Goal: Task Accomplishment & Management: Manage account settings

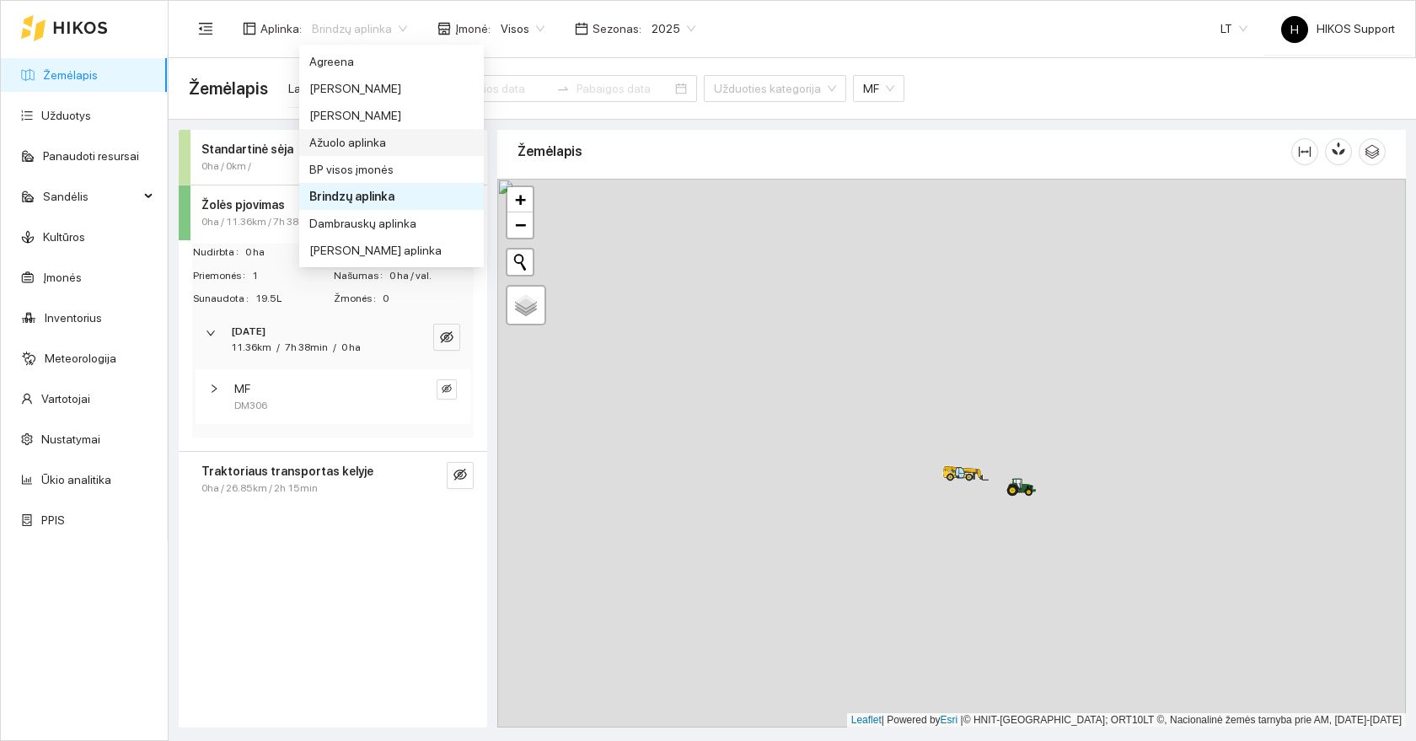
click at [77, 76] on link "Žemėlapis" at bounding box center [70, 74] width 55 height 13
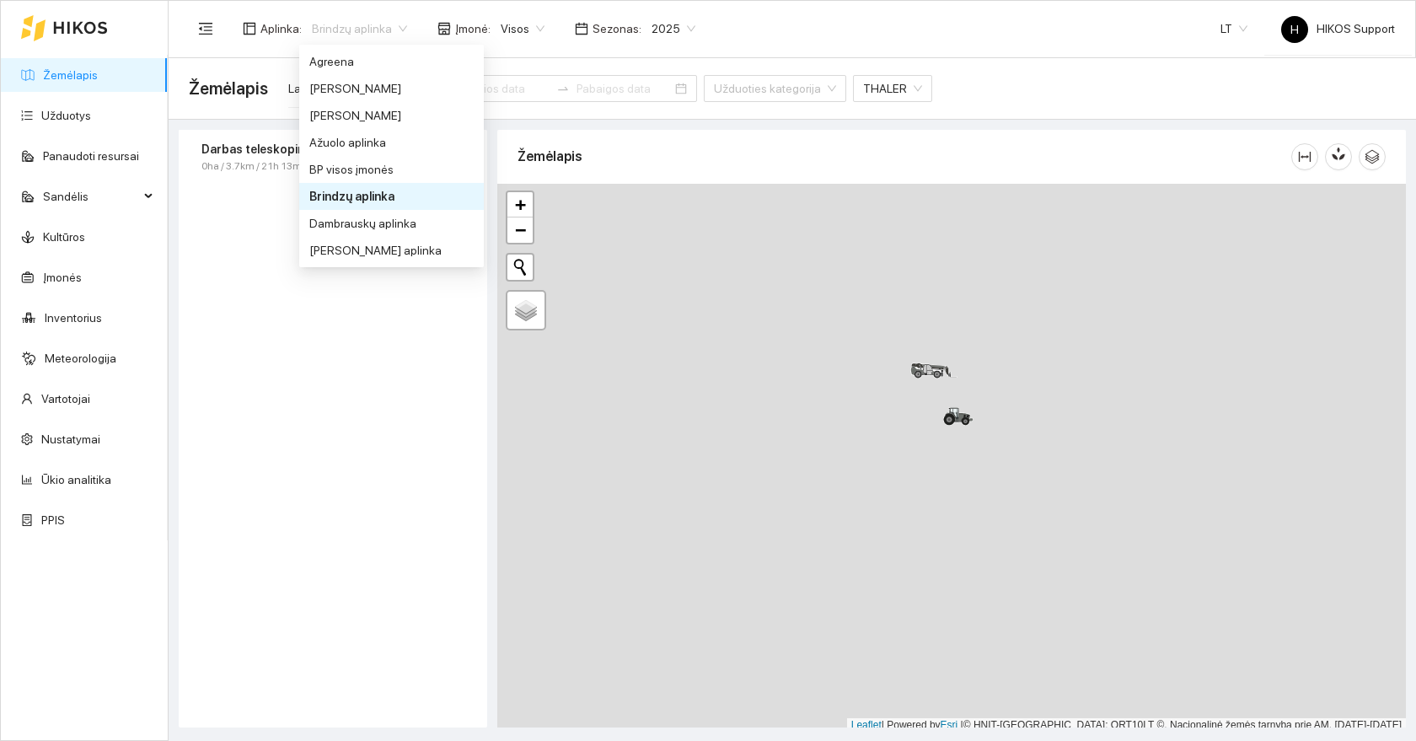
click at [346, 17] on span "Brindzų aplinka" at bounding box center [359, 28] width 95 height 25
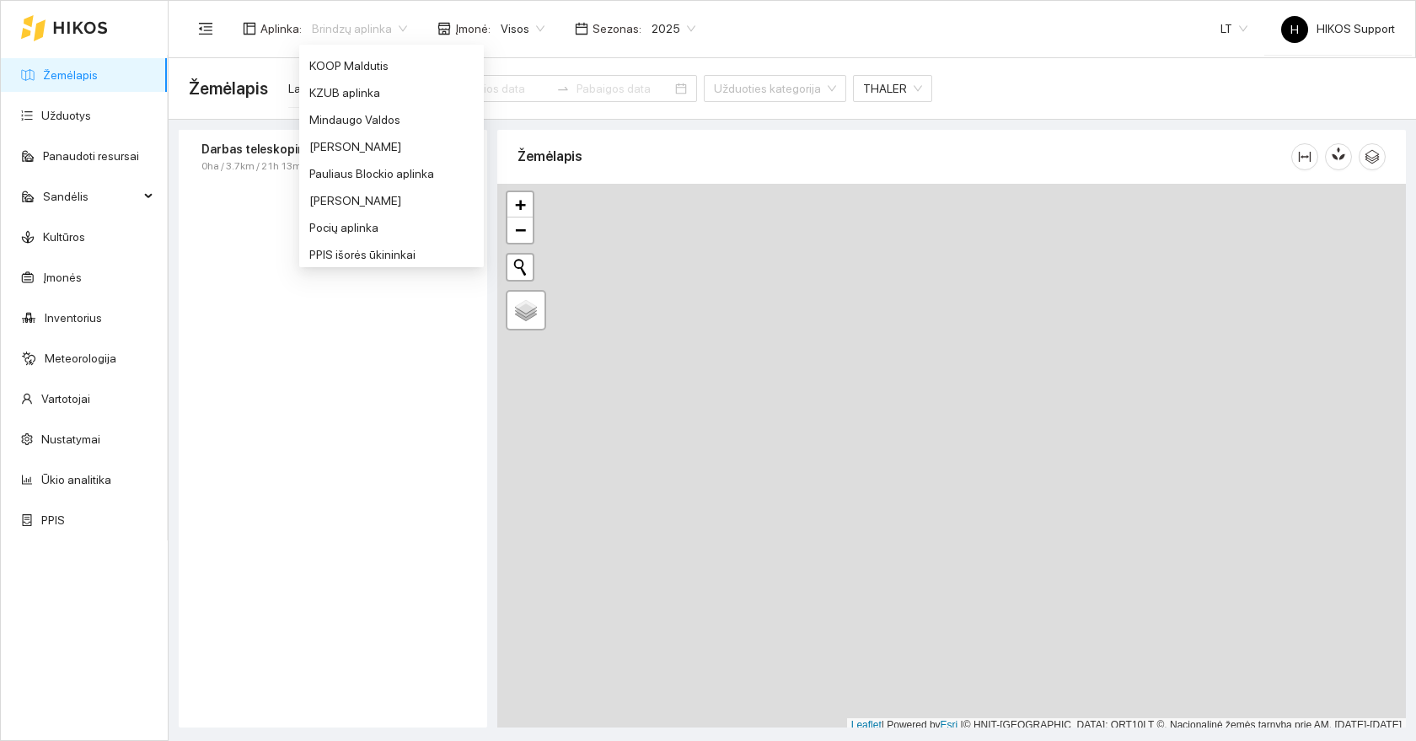
scroll to position [582, 0]
click at [327, 209] on div "[PERSON_NAME]" at bounding box center [391, 208] width 164 height 19
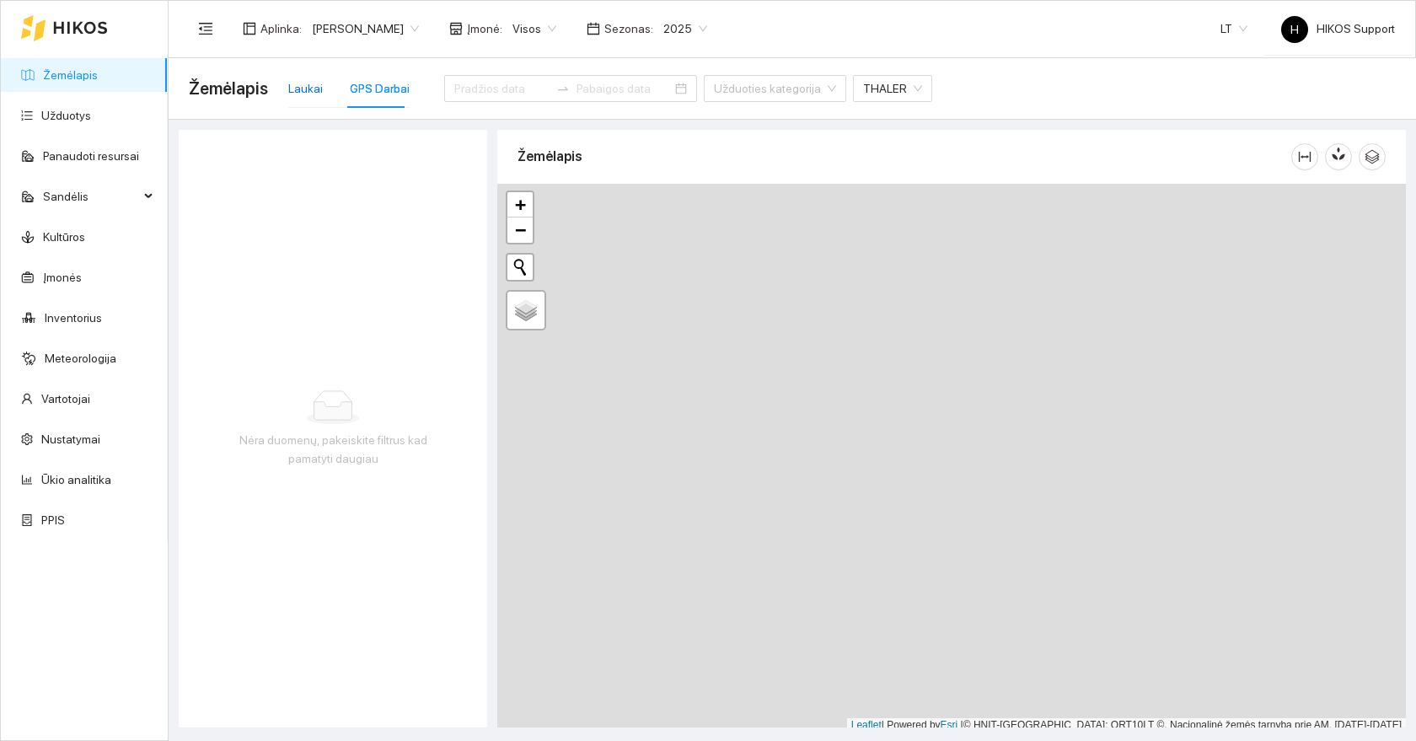
click at [301, 91] on div "Laukai" at bounding box center [305, 88] width 35 height 19
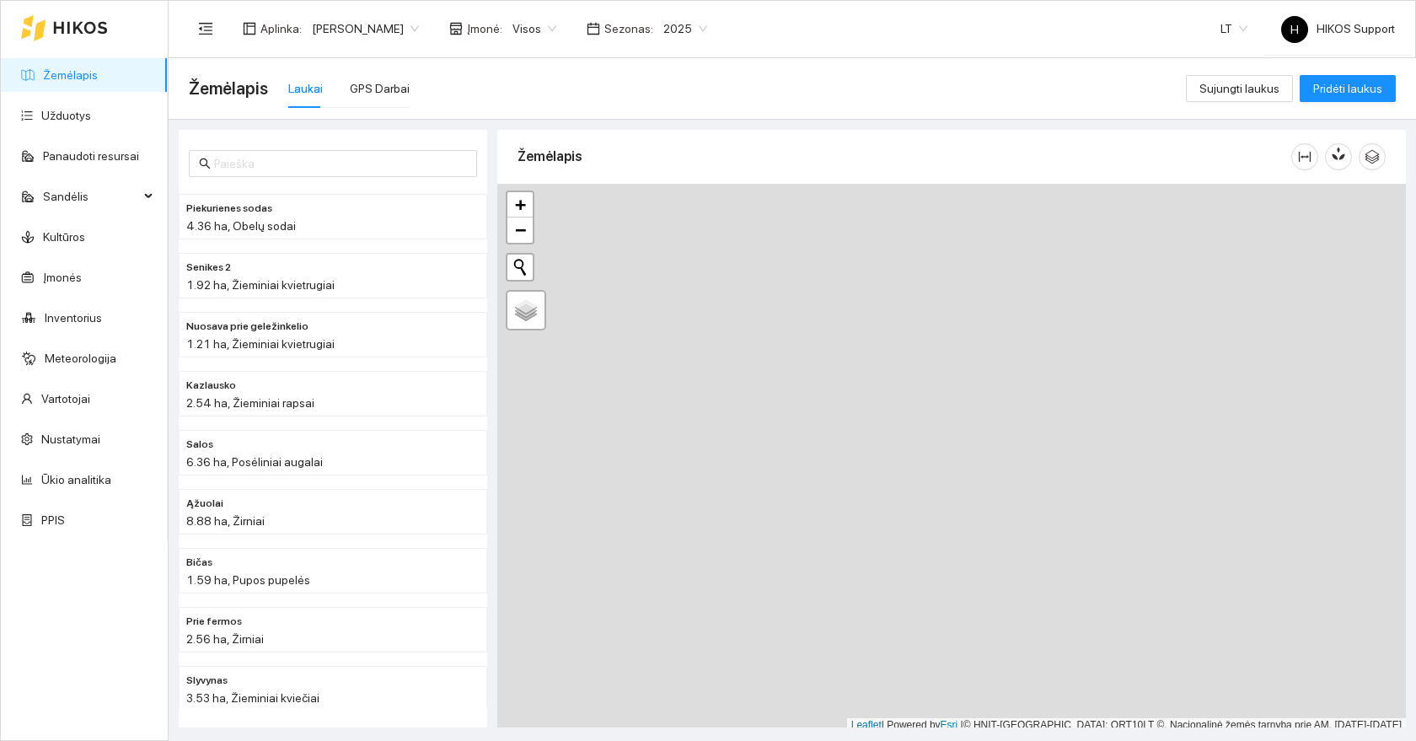
click at [76, 72] on link "Žemėlapis" at bounding box center [70, 74] width 55 height 13
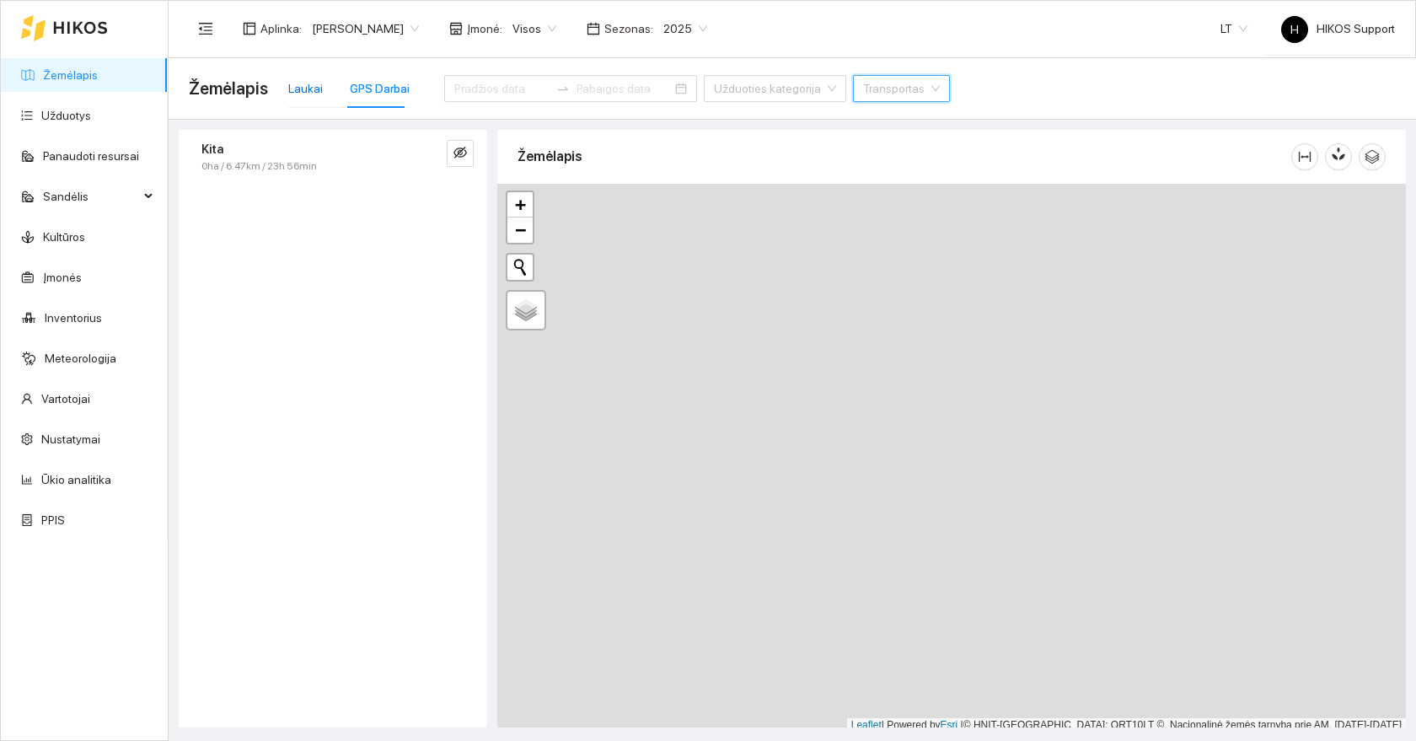
click at [292, 88] on div "Laukai" at bounding box center [305, 88] width 35 height 19
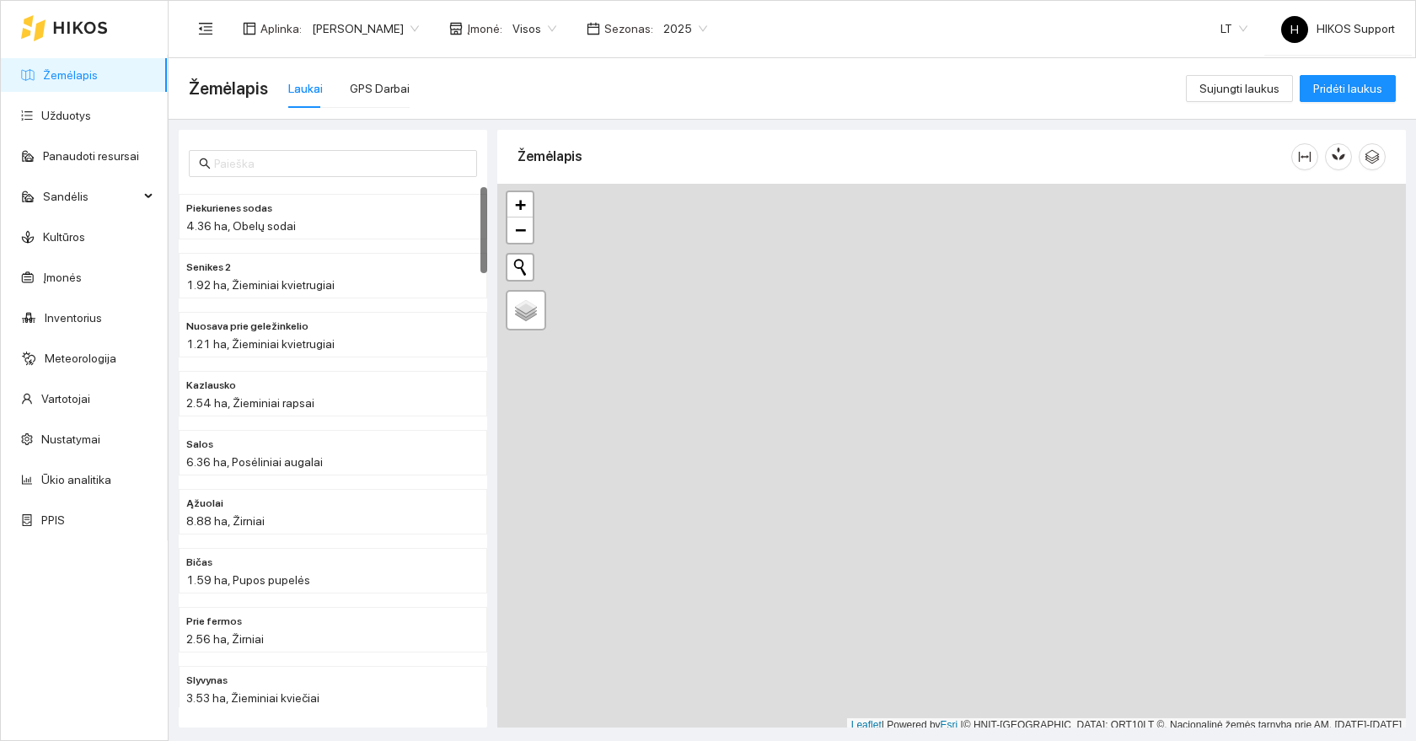
click at [69, 71] on link "Žemėlapis" at bounding box center [70, 74] width 55 height 13
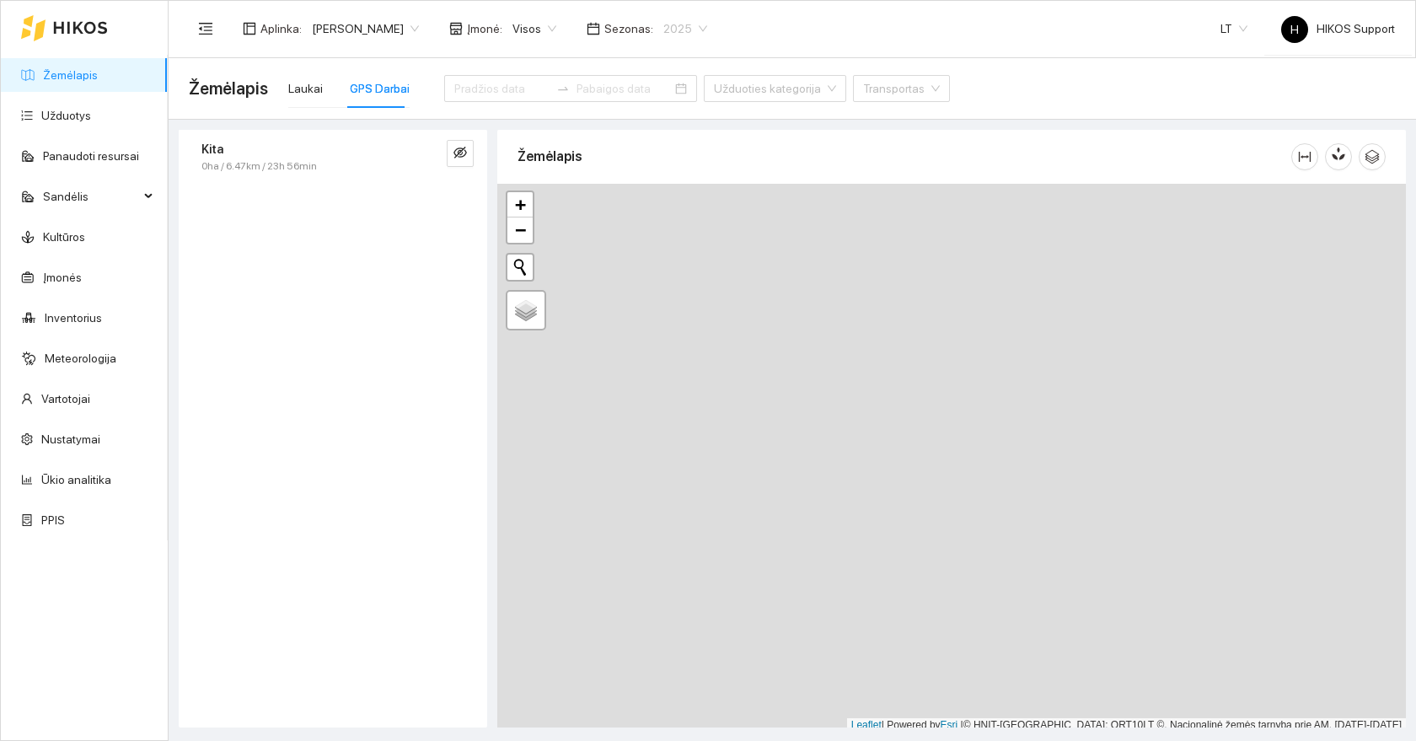
click at [663, 27] on span "2025" at bounding box center [685, 28] width 44 height 25
click at [617, 228] on div "2026" at bounding box center [620, 223] width 44 height 19
click at [87, 78] on link "Žemėlapis" at bounding box center [70, 74] width 55 height 13
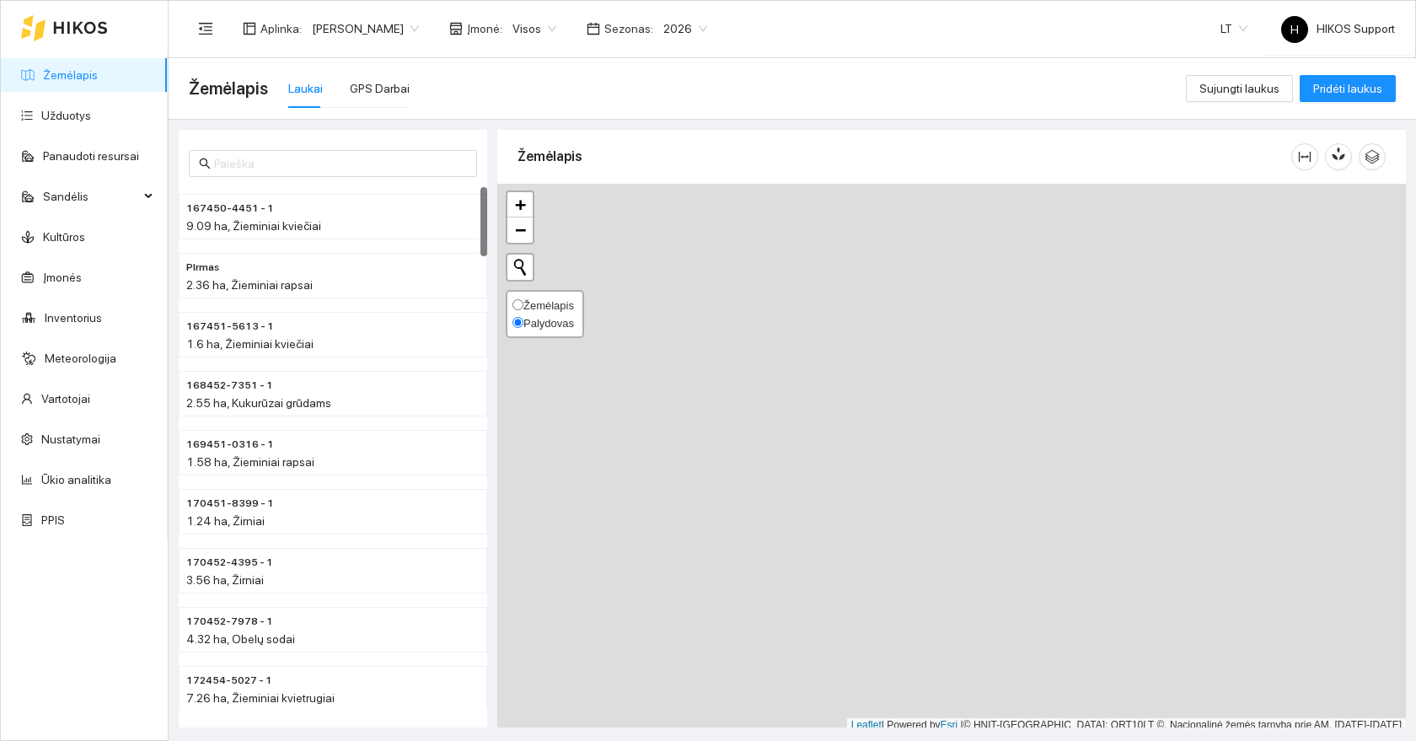
click at [539, 309] on span "Žemėlapis" at bounding box center [548, 305] width 51 height 13
click at [523, 309] on input "Žemėlapis" at bounding box center [517, 304] width 11 height 11
radio input "true"
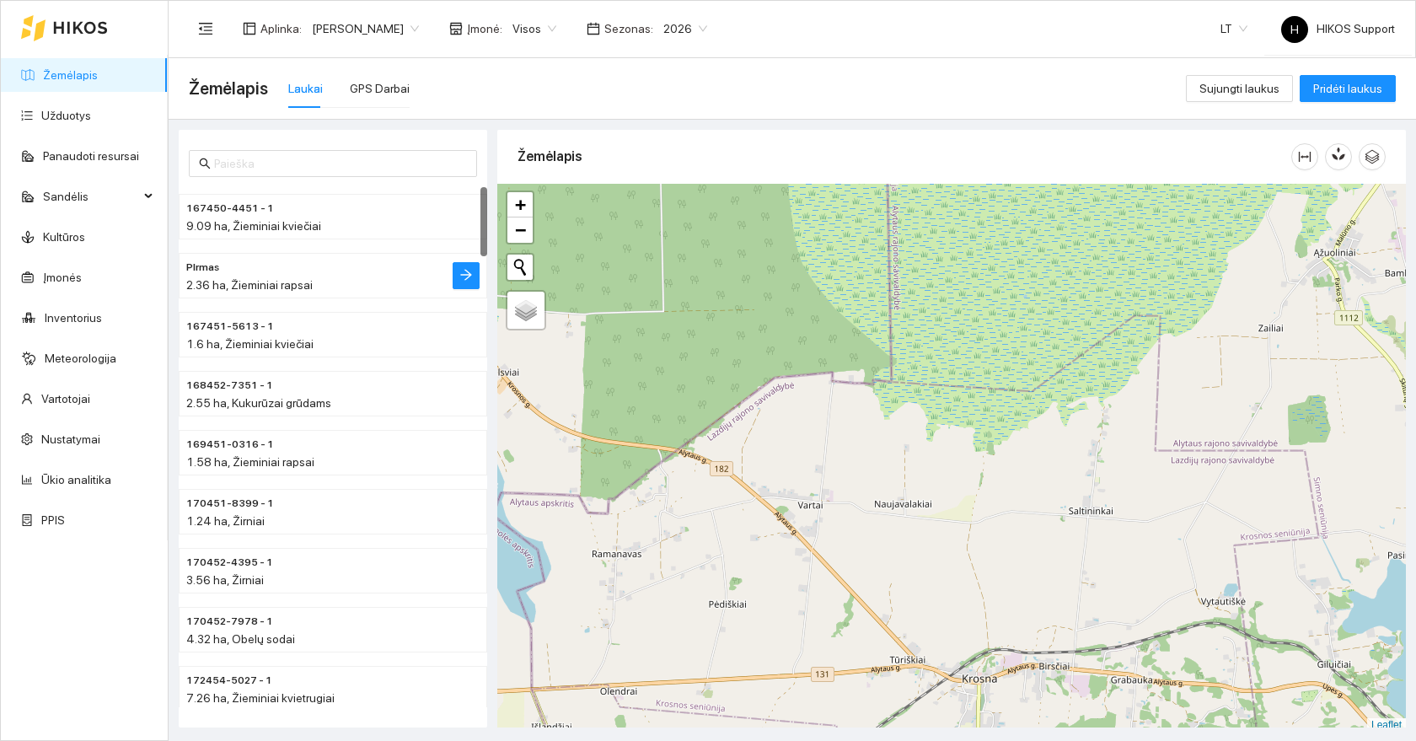
click at [292, 279] on span "2.36 ha, Žieminiai rapsai" at bounding box center [249, 284] width 126 height 13
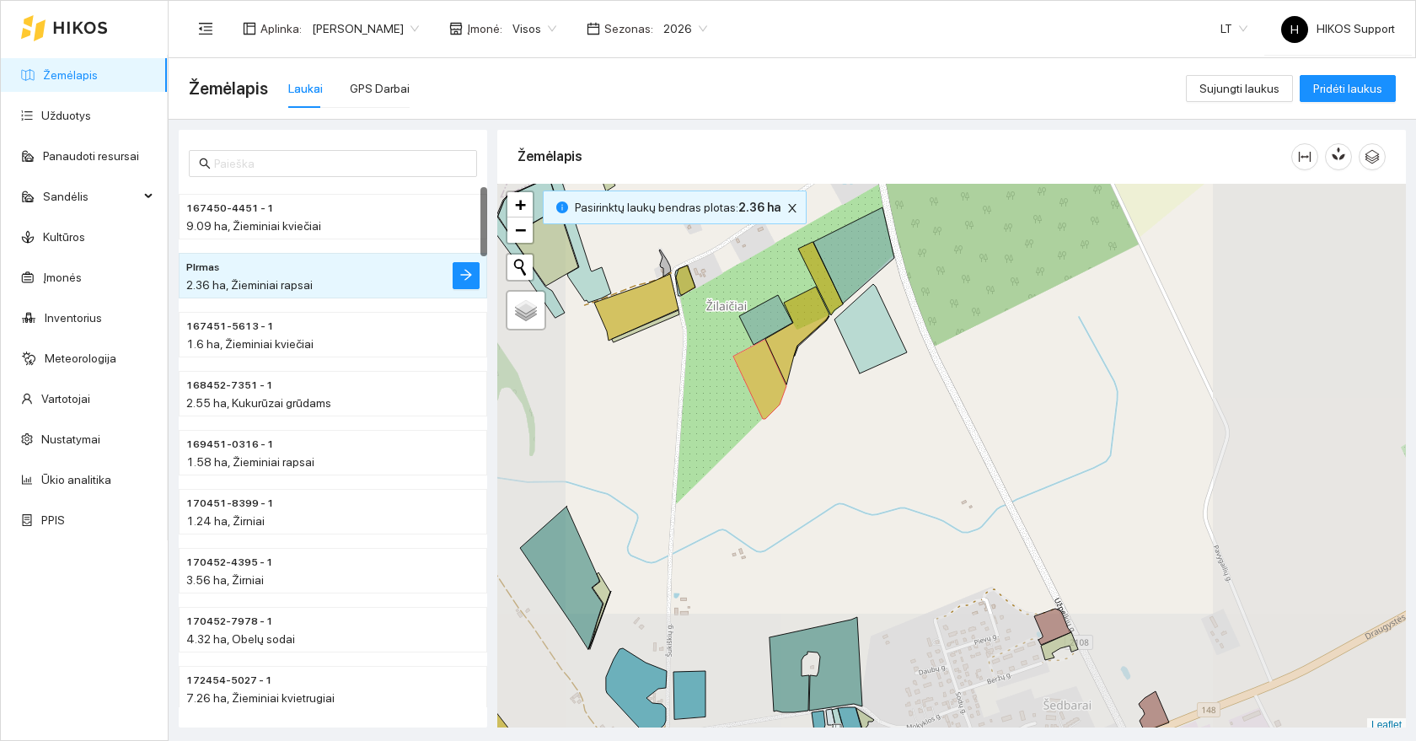
scroll to position [5, 0]
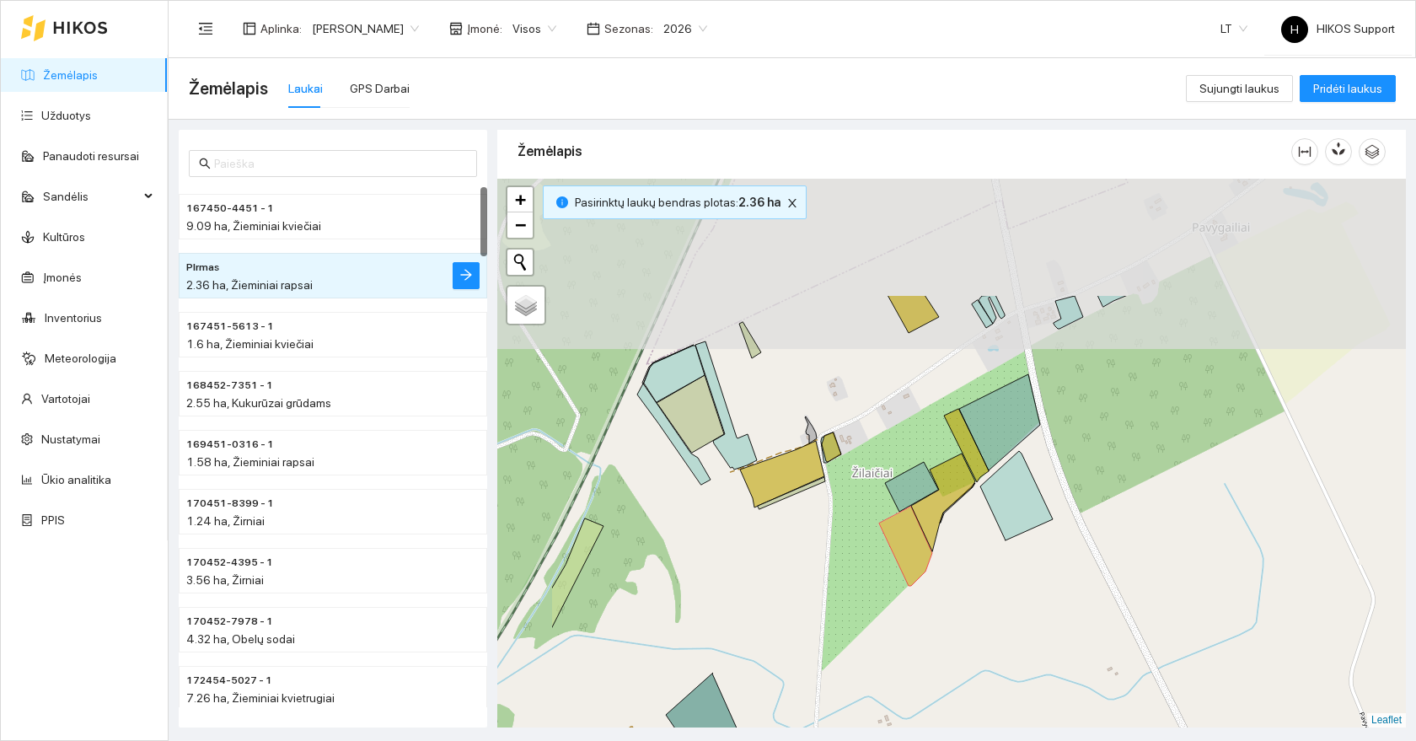
drag, startPoint x: 914, startPoint y: 309, endPoint x: 1076, endPoint y: 527, distance: 272.3
click at [1076, 527] on div at bounding box center [951, 453] width 909 height 549
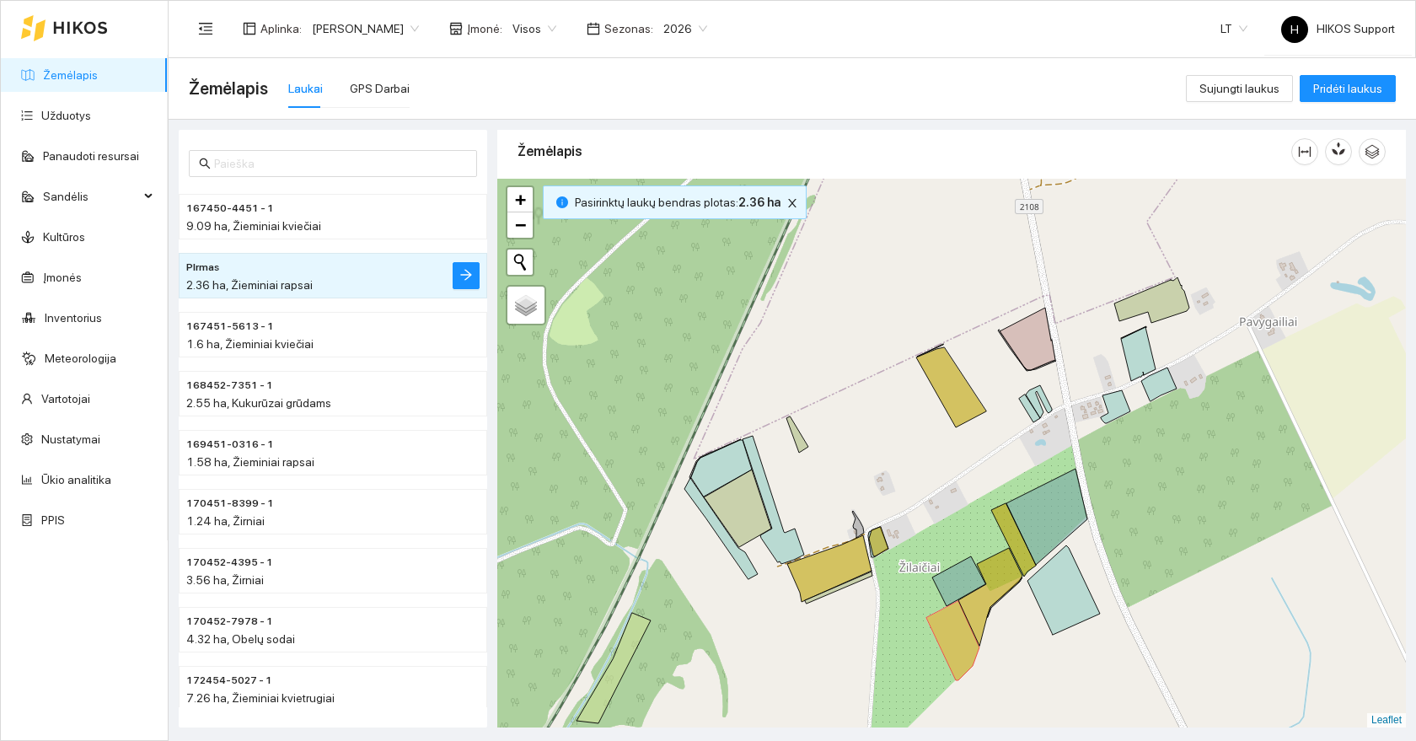
drag, startPoint x: 1069, startPoint y: 518, endPoint x: 807, endPoint y: 374, distance: 298.7
click at [807, 374] on div at bounding box center [951, 453] width 909 height 549
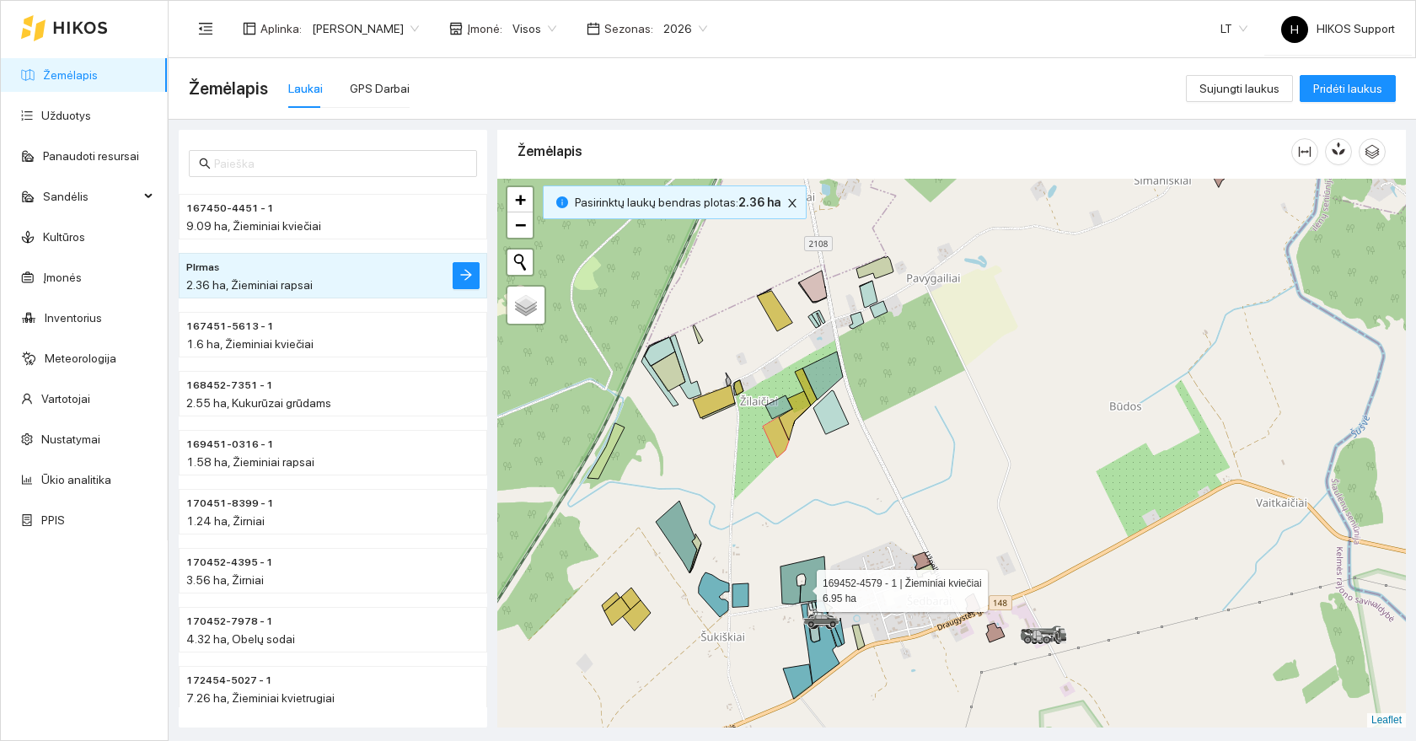
drag, startPoint x: 802, startPoint y: 591, endPoint x: 889, endPoint y: 367, distance: 240.7
click at [827, 556] on icon at bounding box center [804, 580] width 46 height 48
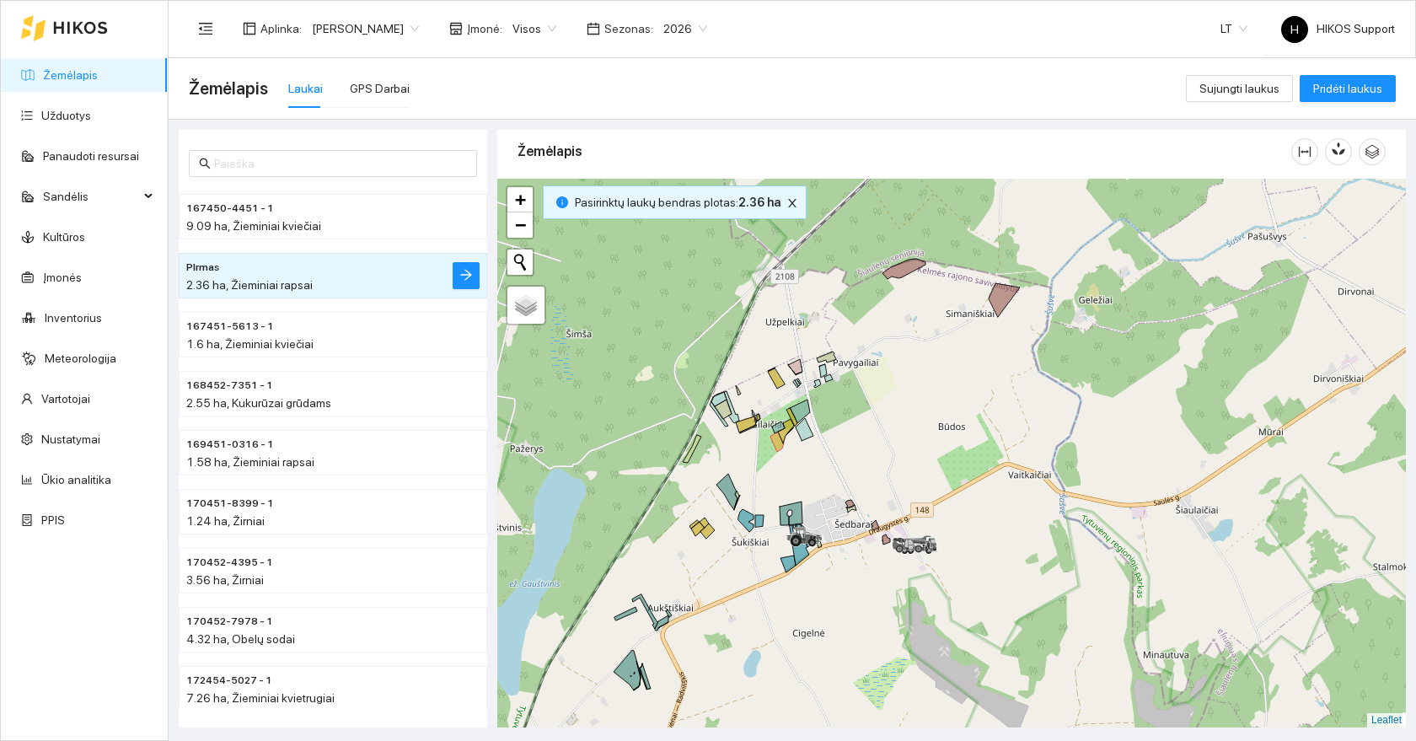
drag, startPoint x: 810, startPoint y: 384, endPoint x: 824, endPoint y: 521, distance: 138.1
click at [824, 521] on div at bounding box center [951, 453] width 909 height 549
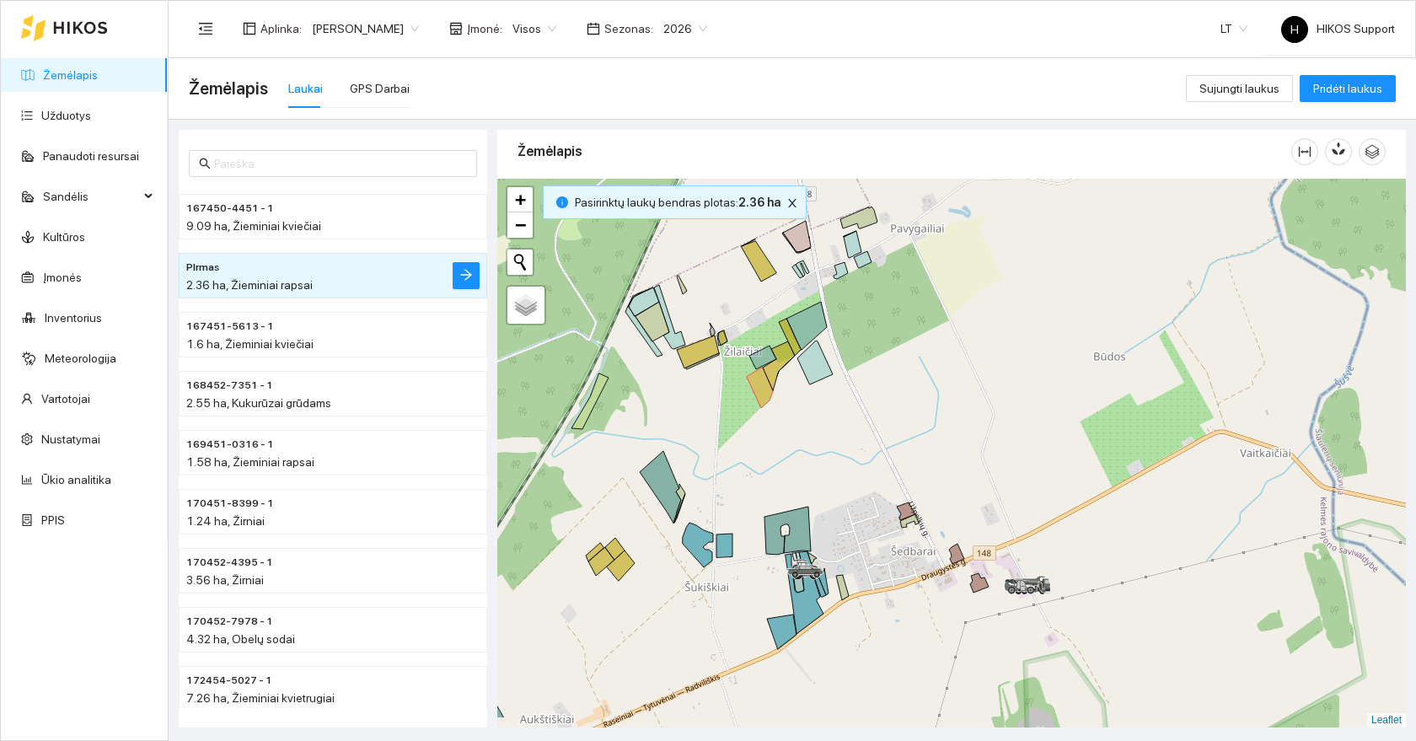
drag, startPoint x: 770, startPoint y: 554, endPoint x: 943, endPoint y: 243, distance: 355.8
click at [811, 507] on icon at bounding box center [788, 531] width 46 height 48
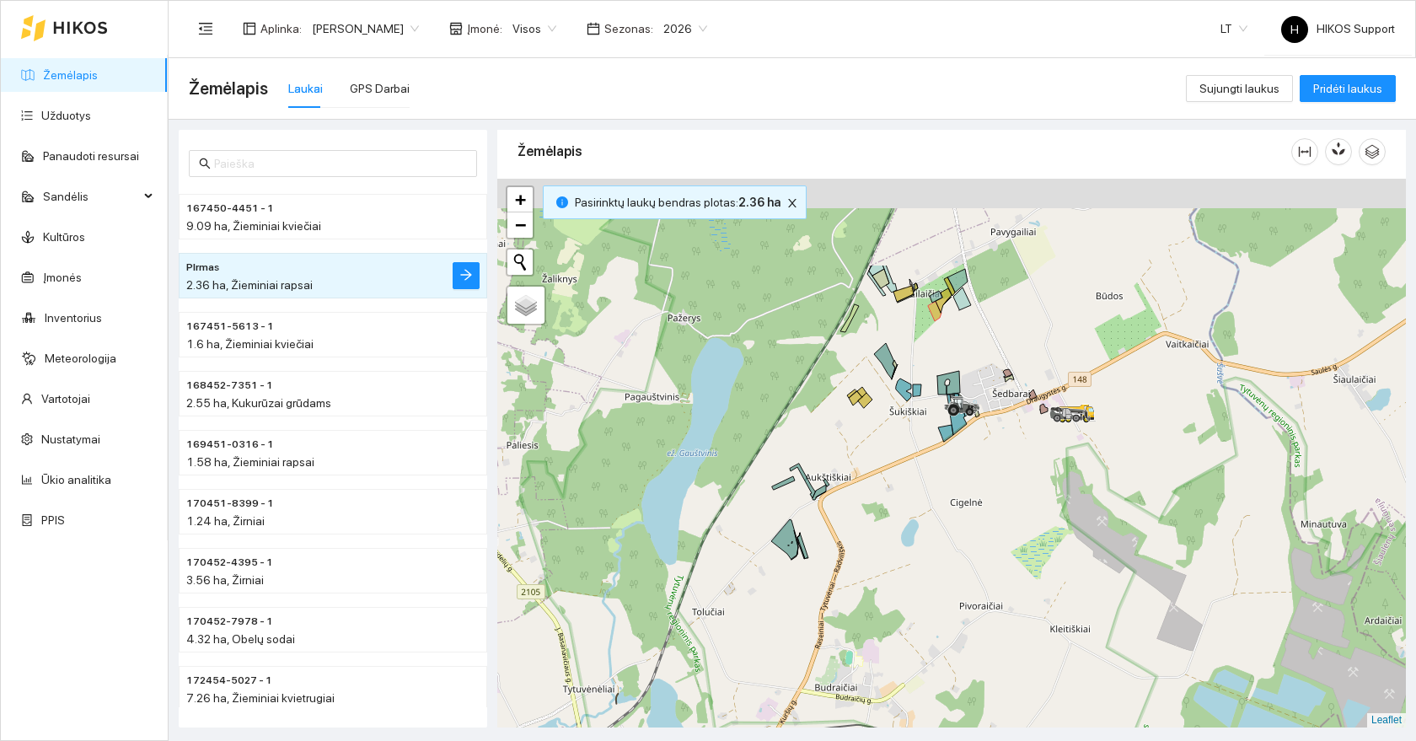
drag, startPoint x: 942, startPoint y: 327, endPoint x: 942, endPoint y: 469, distance: 141.6
click at [942, 469] on div at bounding box center [951, 453] width 909 height 549
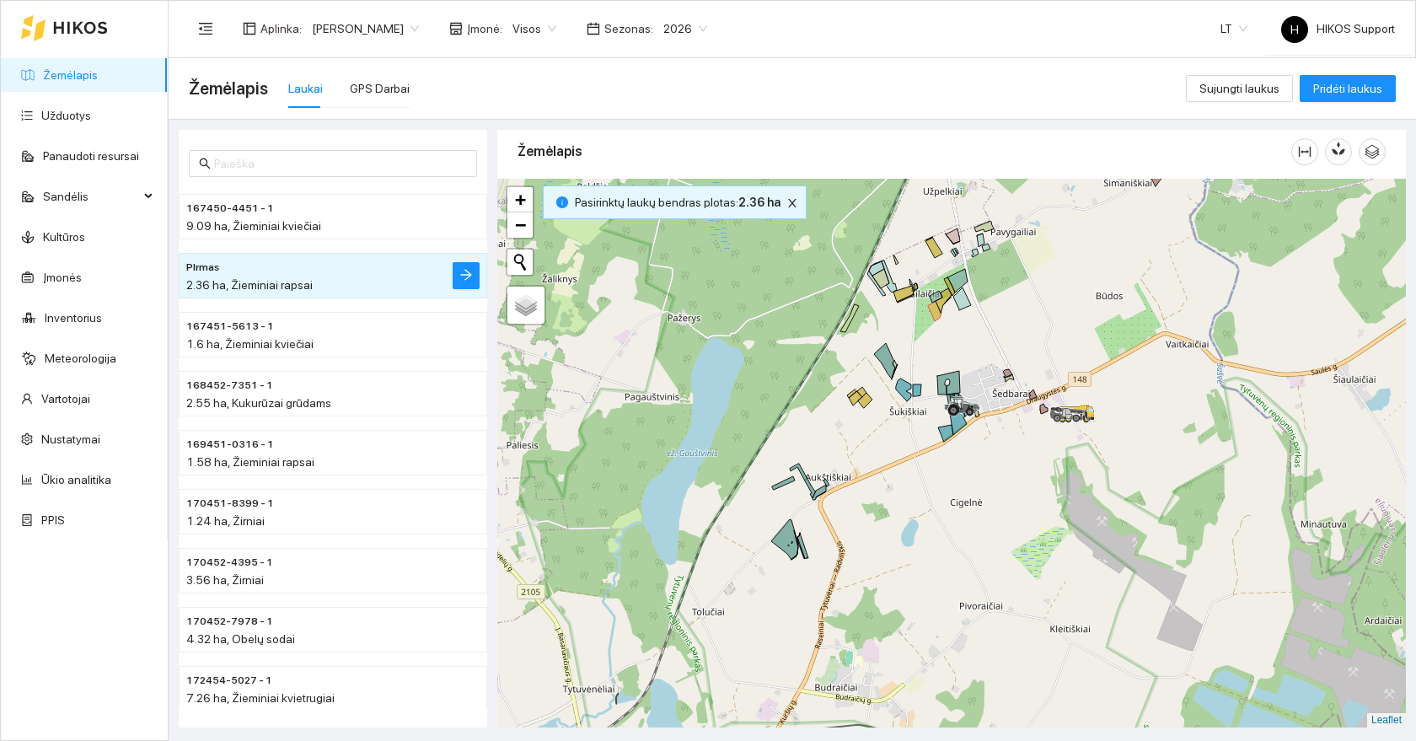
click at [942, 469] on div at bounding box center [951, 453] width 909 height 549
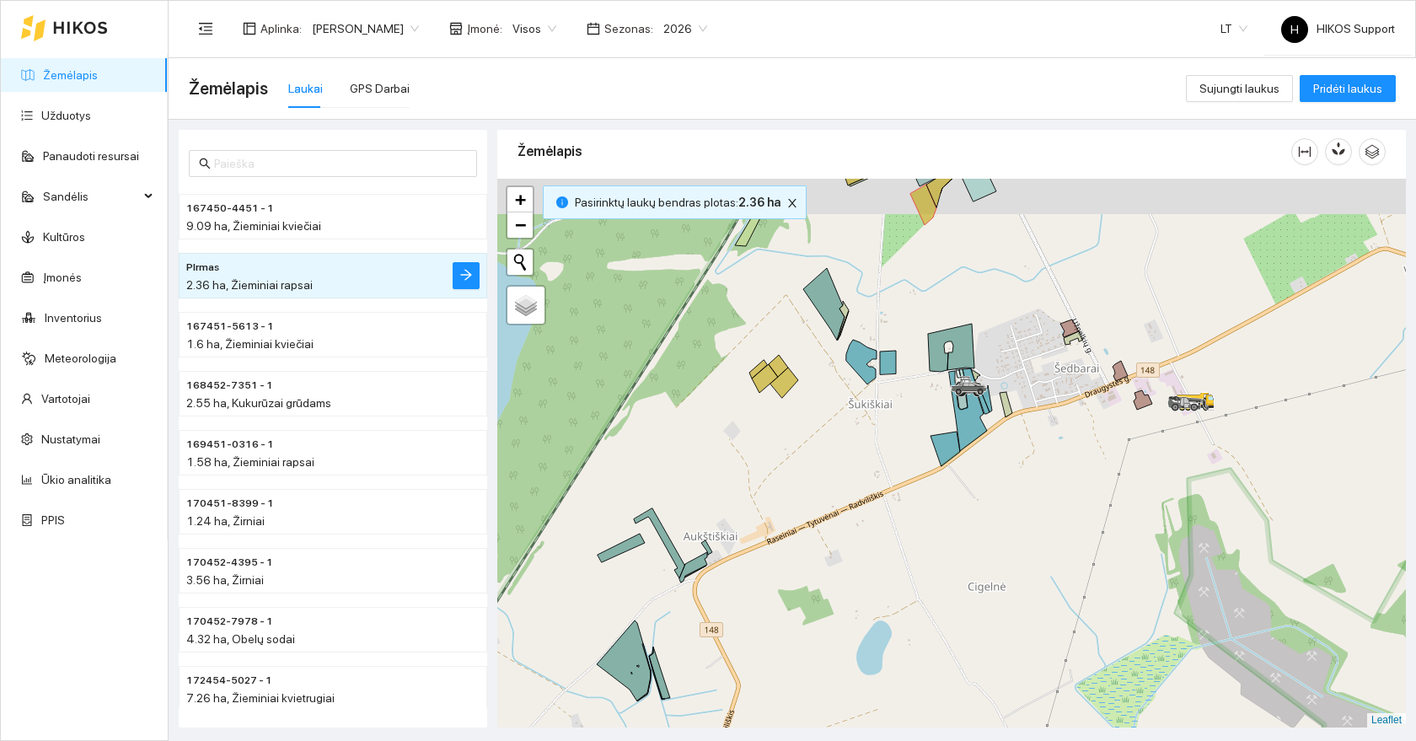
drag, startPoint x: 764, startPoint y: 408, endPoint x: 727, endPoint y: 546, distance: 142.9
click at [730, 546] on div at bounding box center [951, 453] width 909 height 549
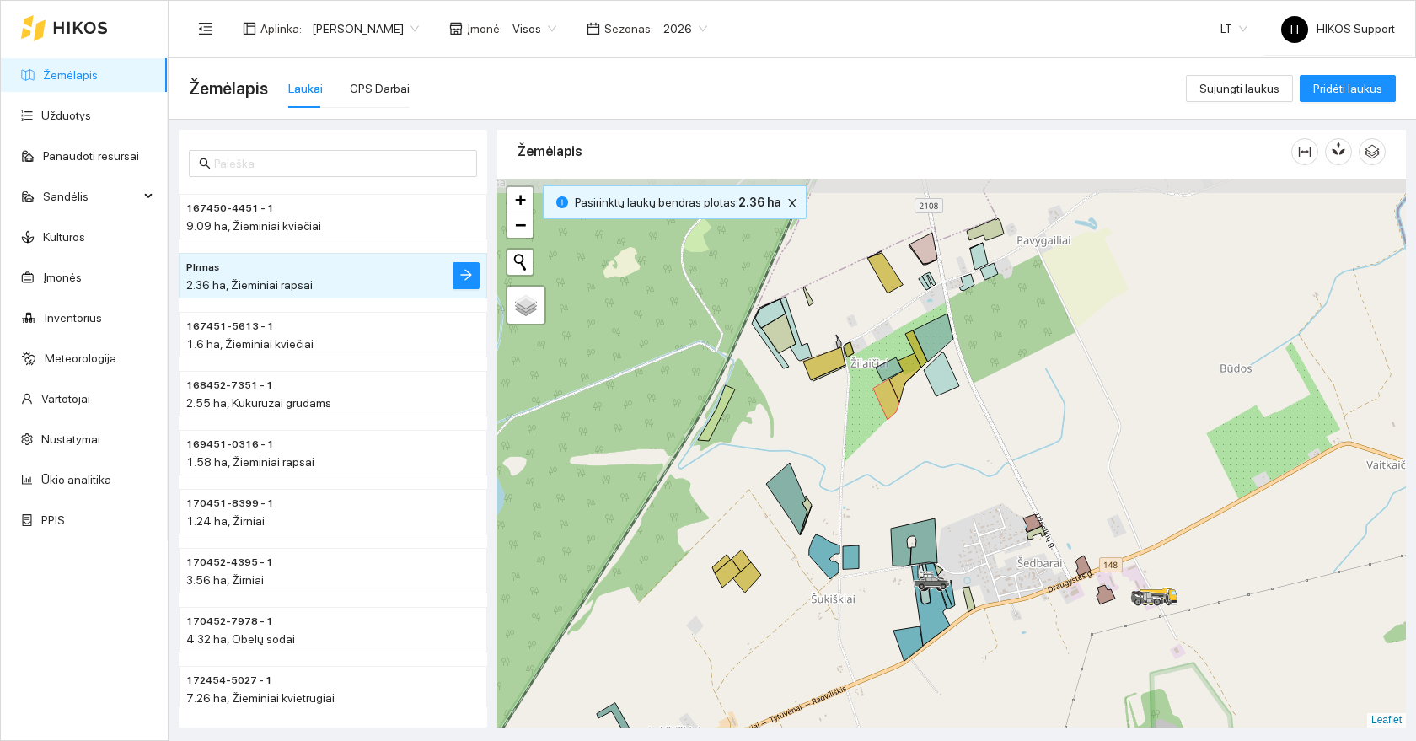
drag, startPoint x: 888, startPoint y: 209, endPoint x: 888, endPoint y: 281, distance: 71.6
click at [888, 281] on icon at bounding box center [884, 273] width 35 height 40
click at [833, 337] on div at bounding box center [951, 453] width 909 height 549
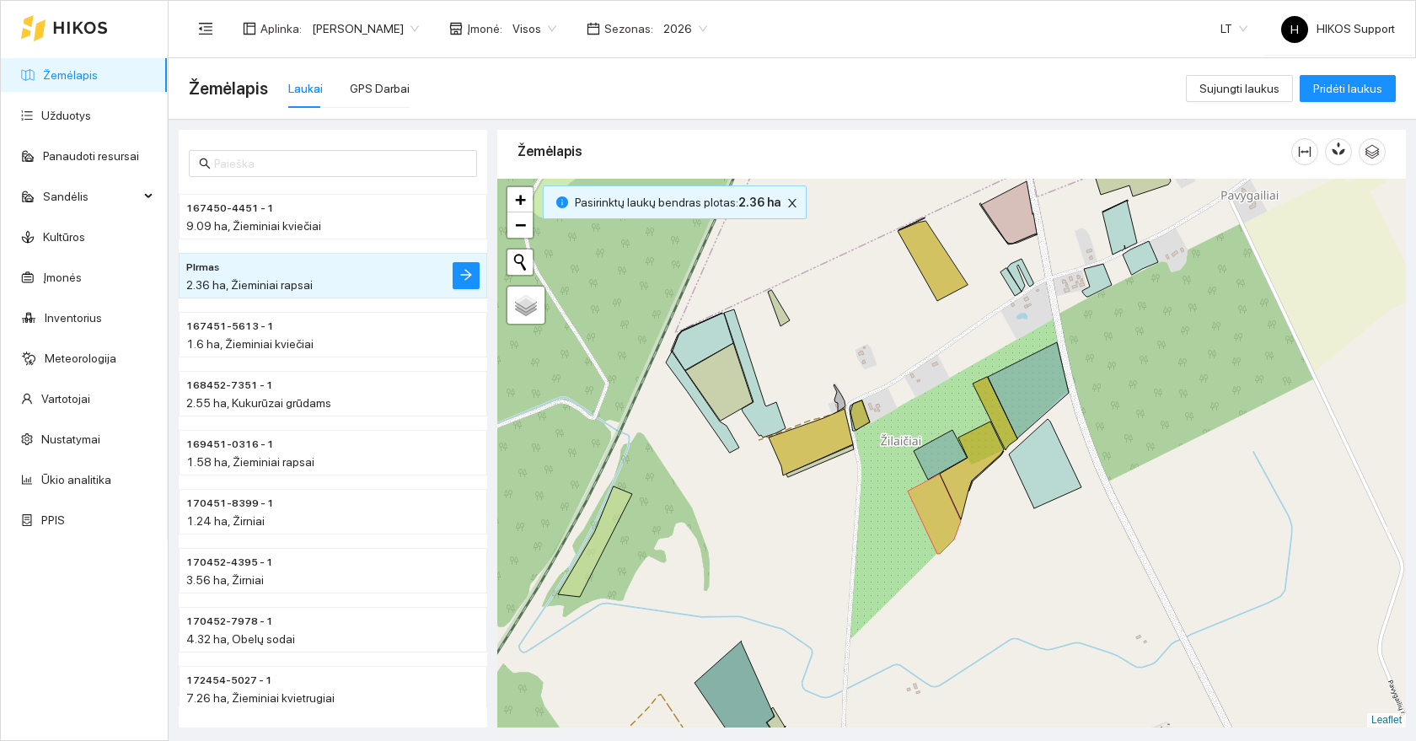
drag, startPoint x: 839, startPoint y: 287, endPoint x: 833, endPoint y: 343, distance: 55.9
click at [833, 343] on div at bounding box center [951, 453] width 909 height 549
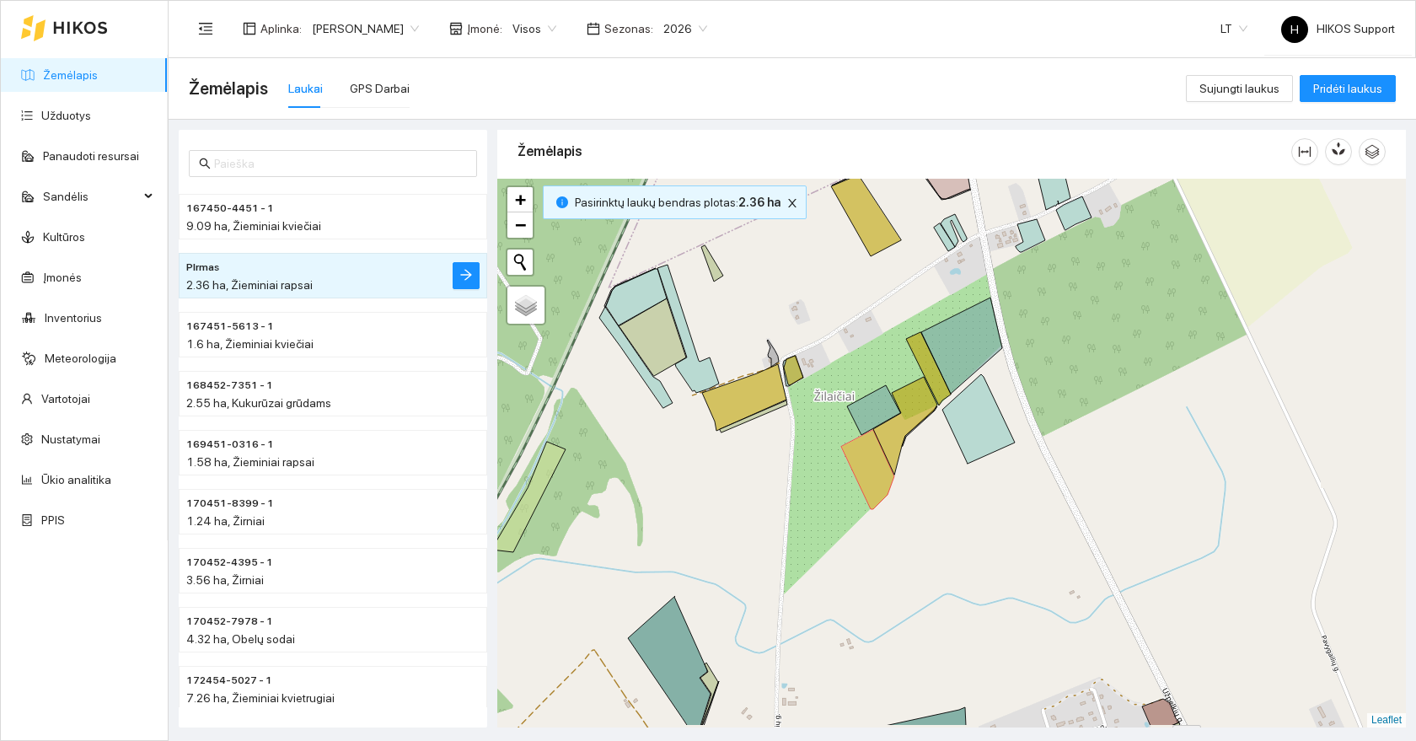
drag, startPoint x: 834, startPoint y: 405, endPoint x: 754, endPoint y: 325, distance: 113.8
click at [767, 340] on icon at bounding box center [773, 353] width 12 height 27
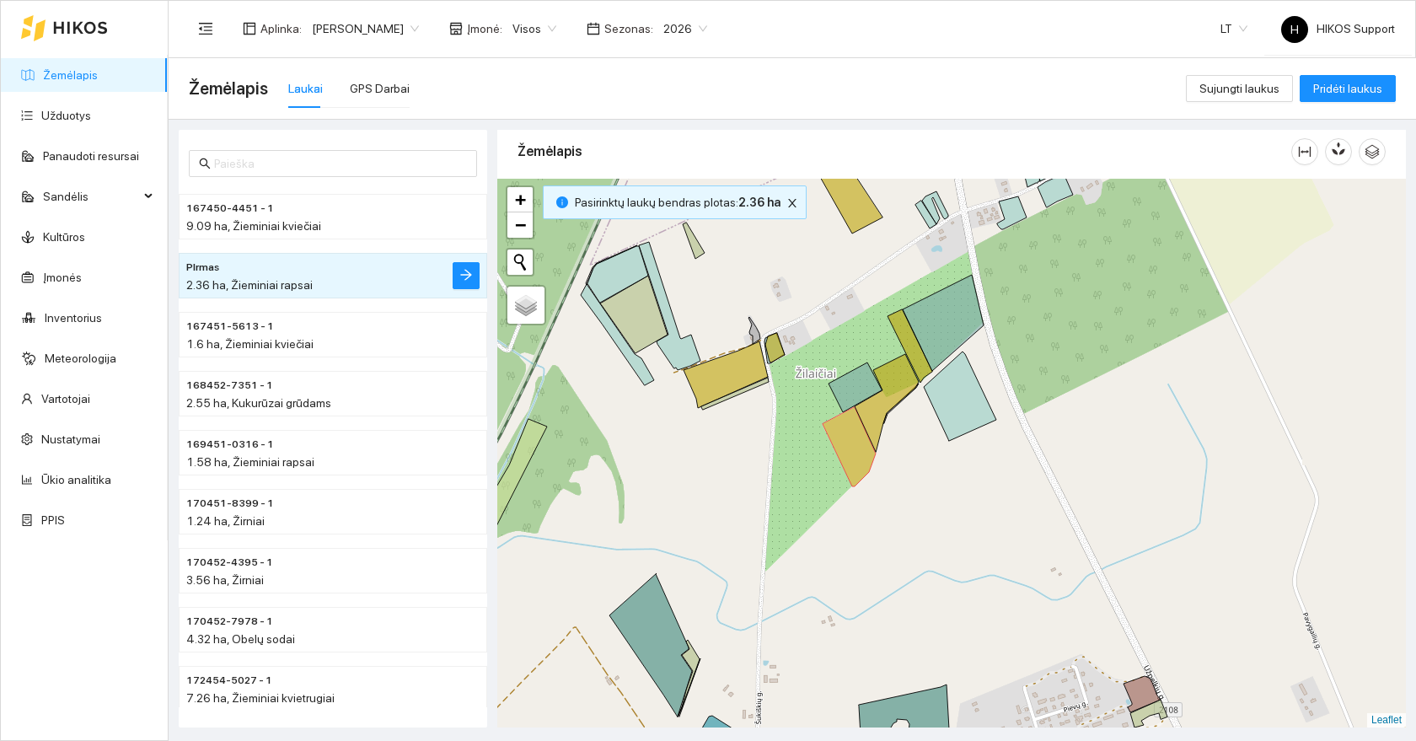
click at [733, 290] on div at bounding box center [951, 453] width 909 height 549
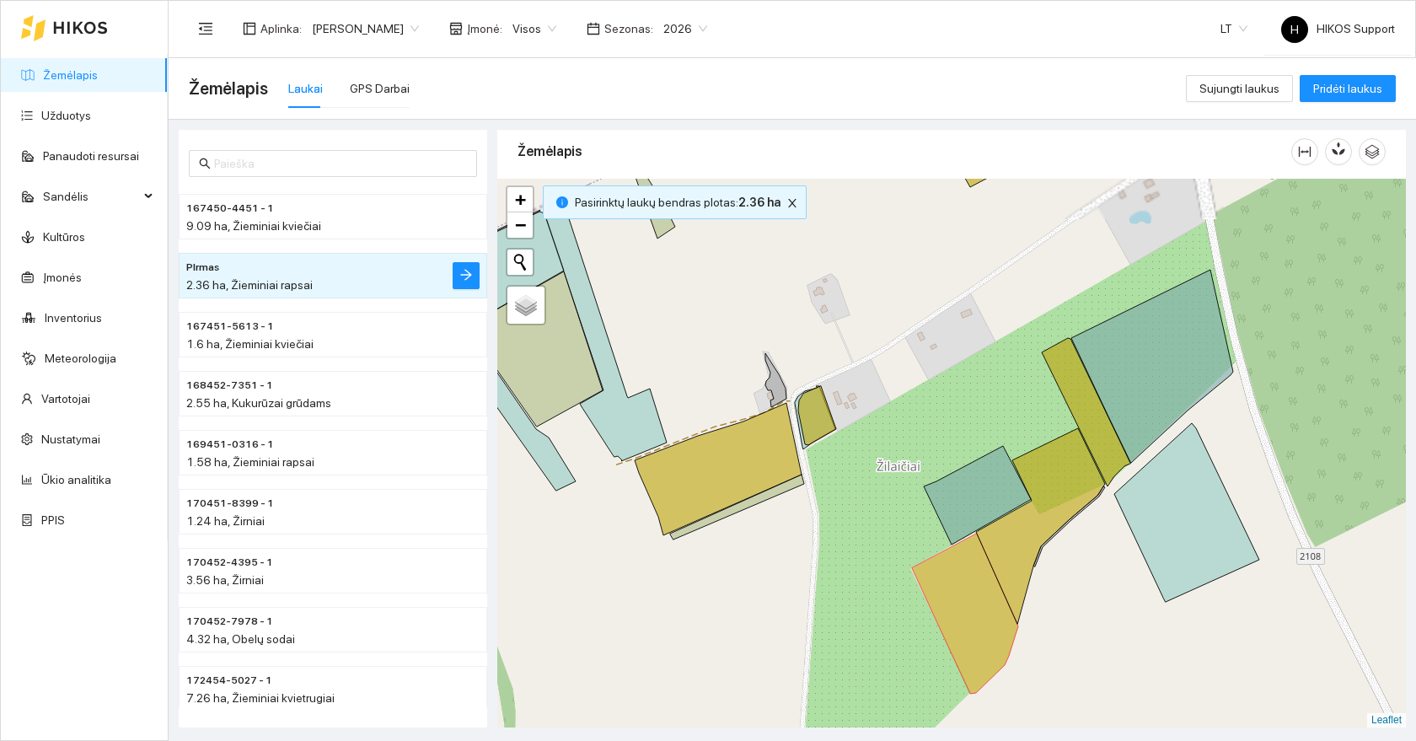
drag, startPoint x: 737, startPoint y: 285, endPoint x: 727, endPoint y: 370, distance: 85.7
click at [727, 370] on div at bounding box center [951, 453] width 909 height 549
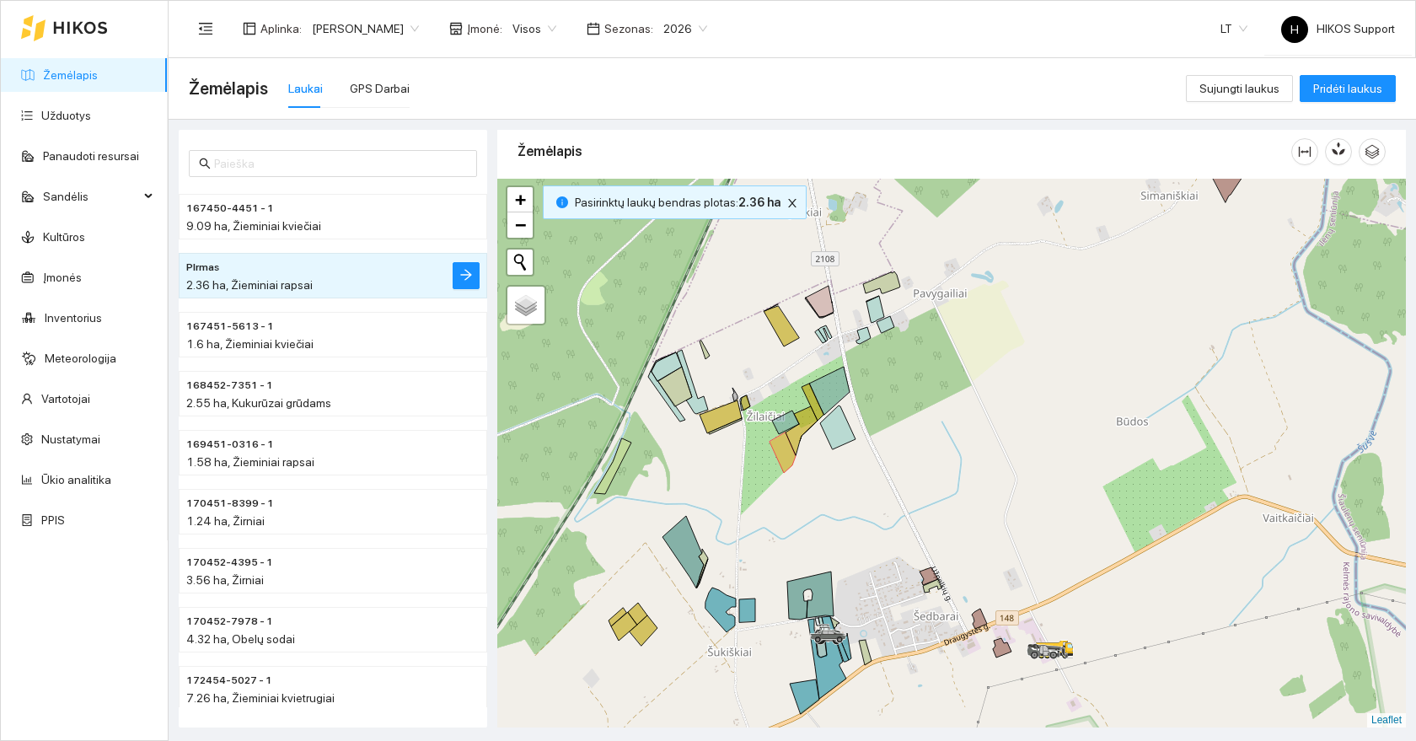
click at [616, 612] on div at bounding box center [951, 453] width 909 height 549
click at [619, 615] on icon at bounding box center [618, 617] width 18 height 19
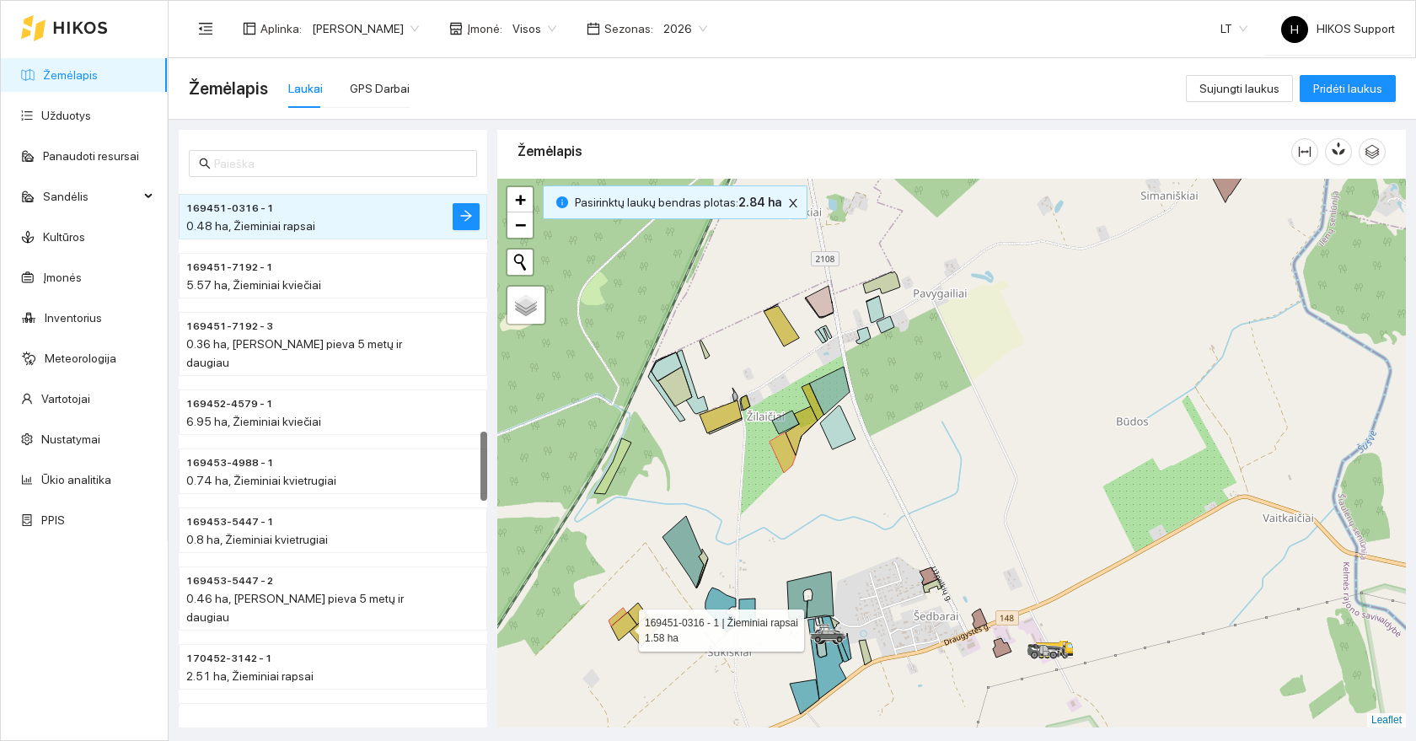
click at [620, 620] on icon at bounding box center [624, 626] width 26 height 29
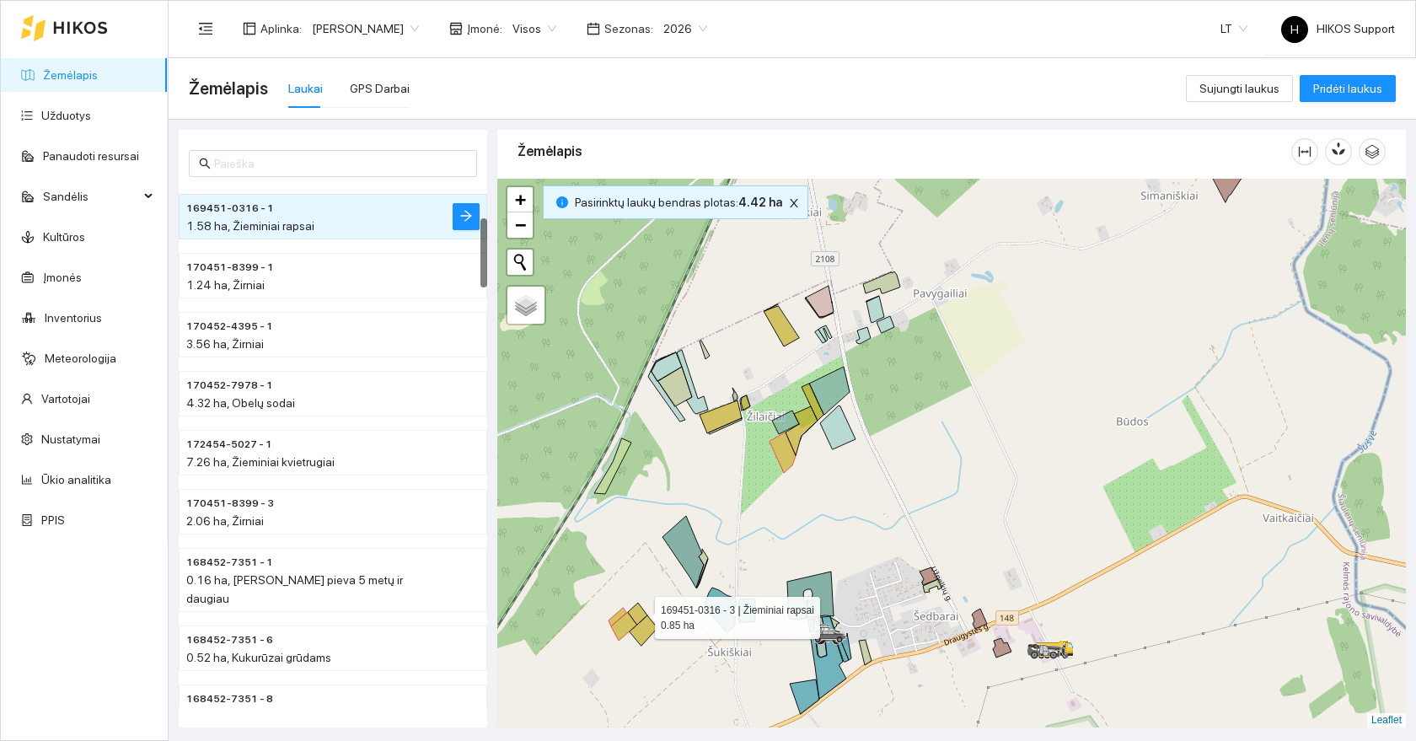
click at [640, 614] on icon at bounding box center [637, 614] width 19 height 22
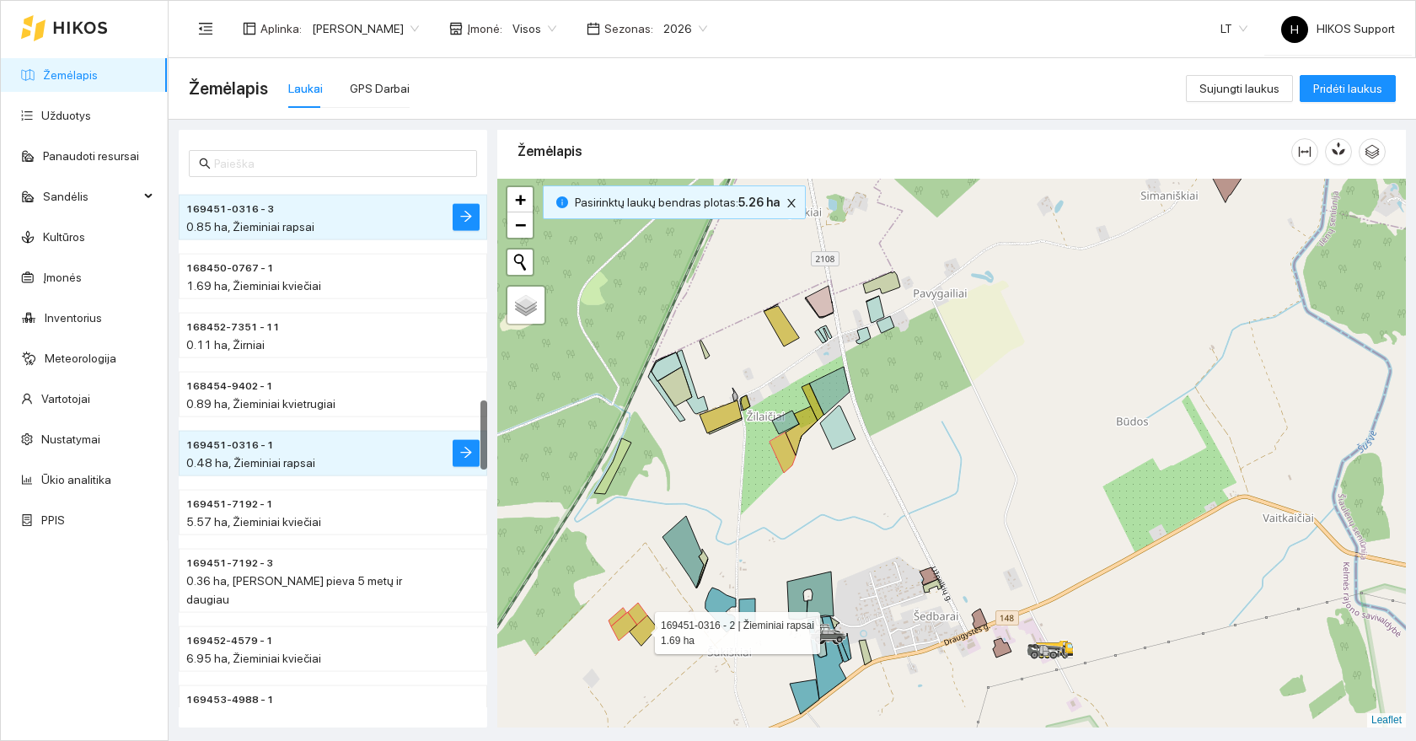
click at [640, 629] on icon at bounding box center [644, 630] width 28 height 30
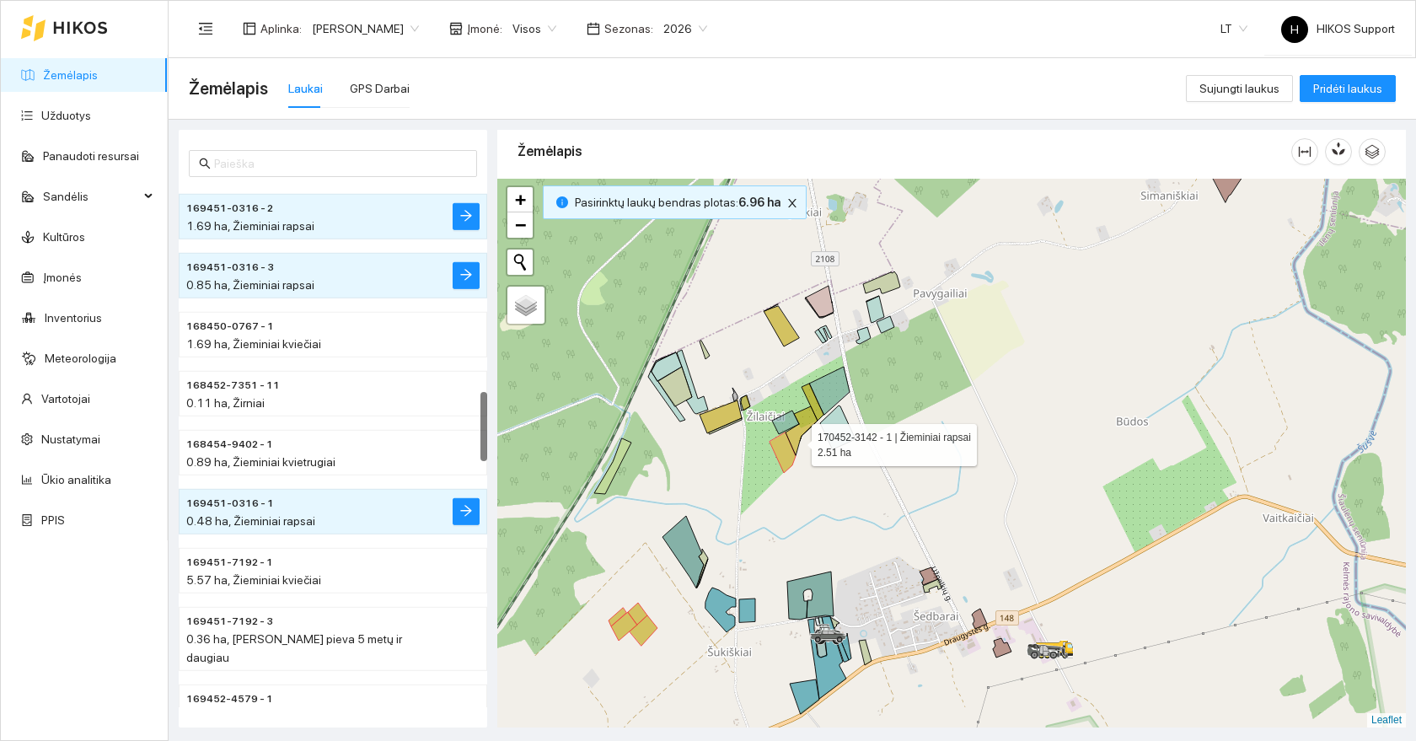
click at [797, 440] on icon at bounding box center [802, 430] width 32 height 49
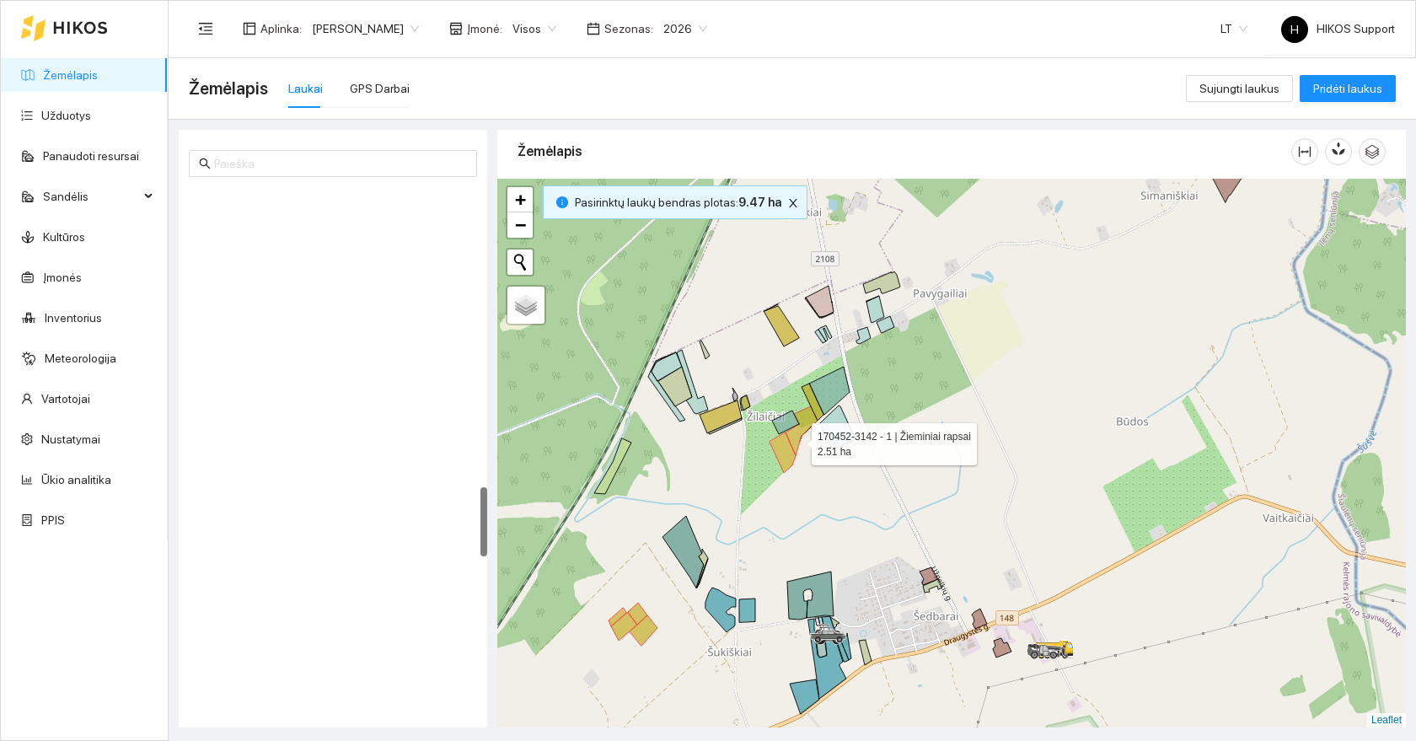
scroll to position [2240, 0]
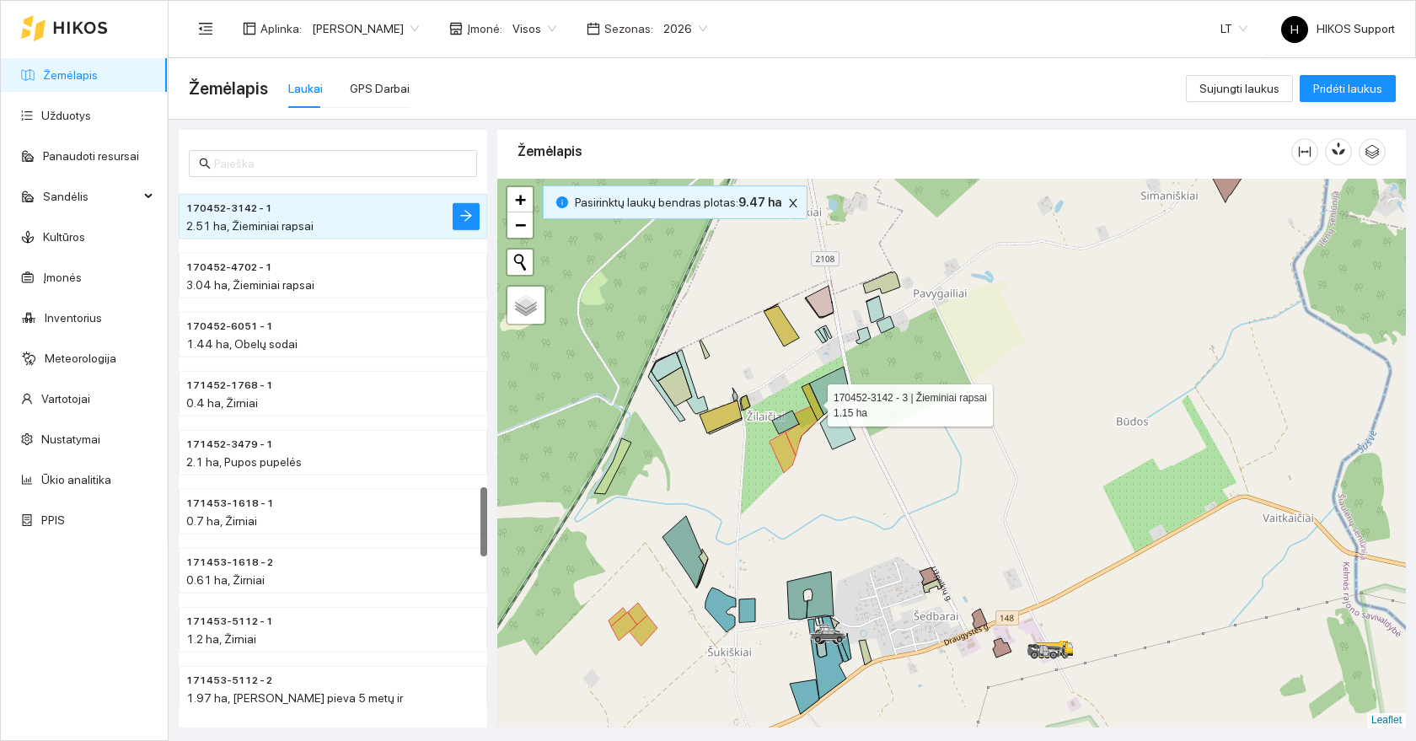
click at [815, 406] on icon at bounding box center [813, 402] width 22 height 37
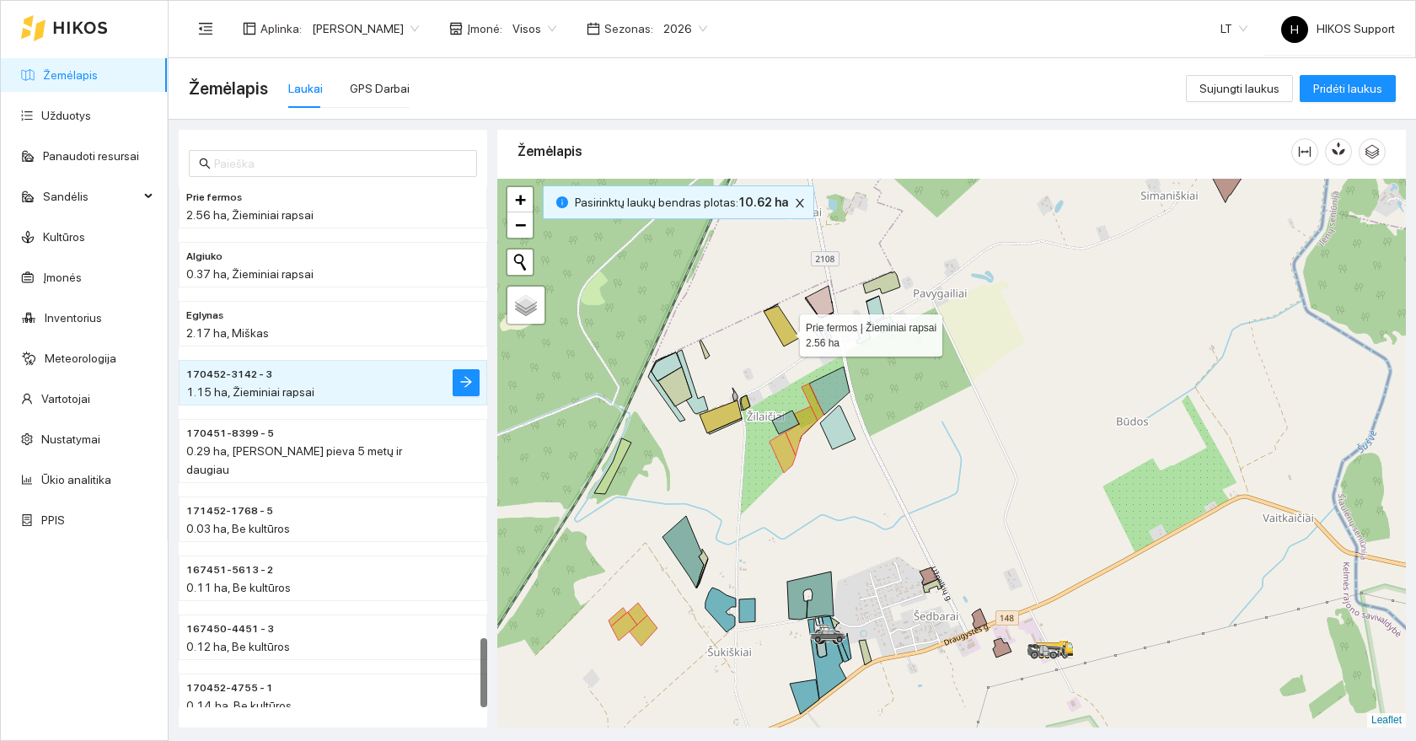
click at [785, 331] on icon at bounding box center [781, 326] width 35 height 40
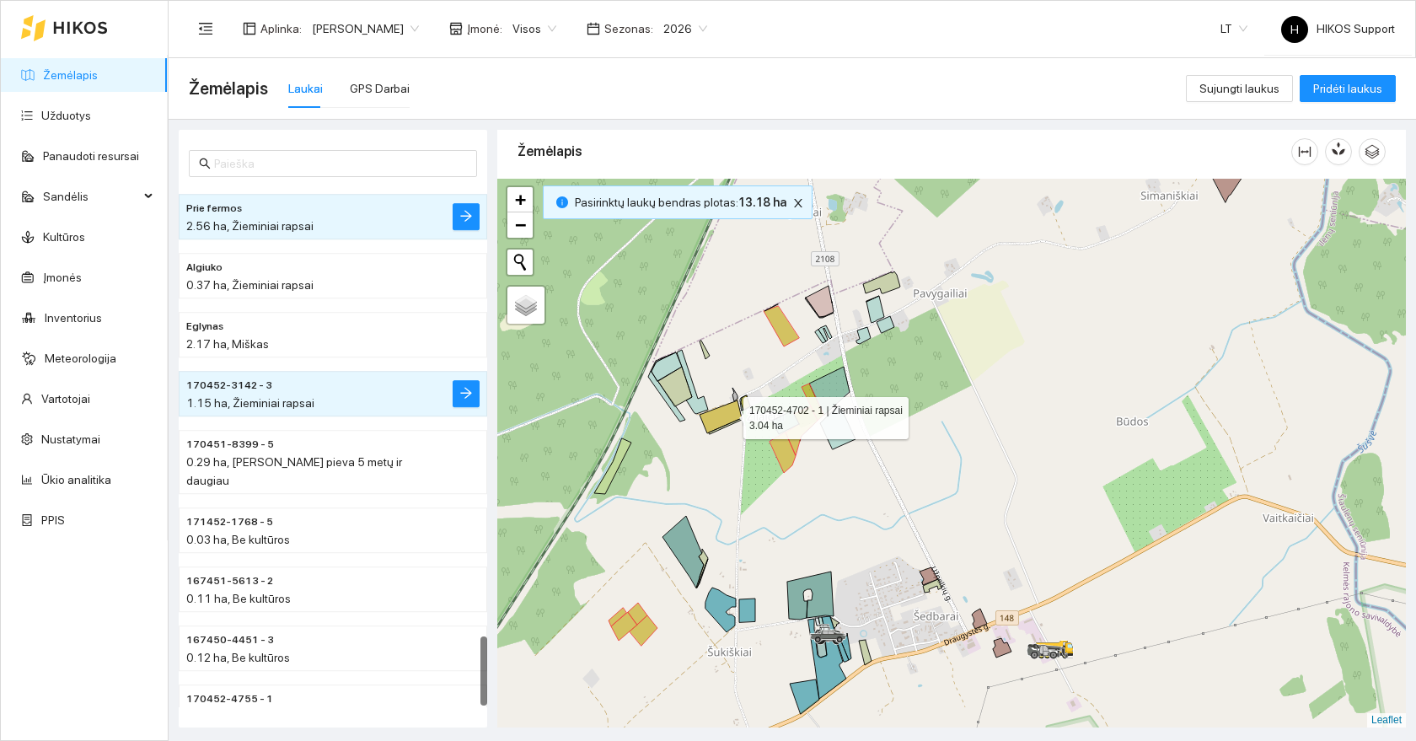
click at [728, 415] on icon at bounding box center [721, 416] width 42 height 33
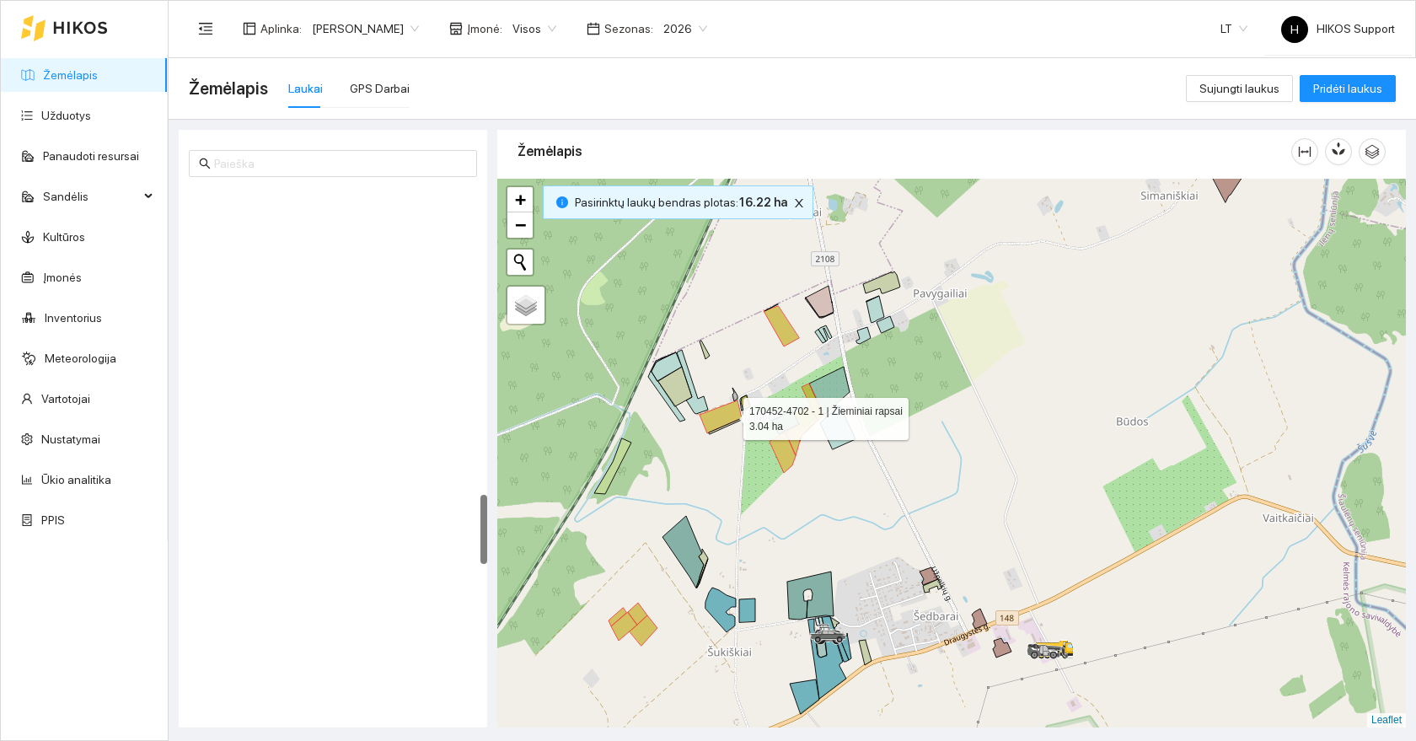
scroll to position [2299, 0]
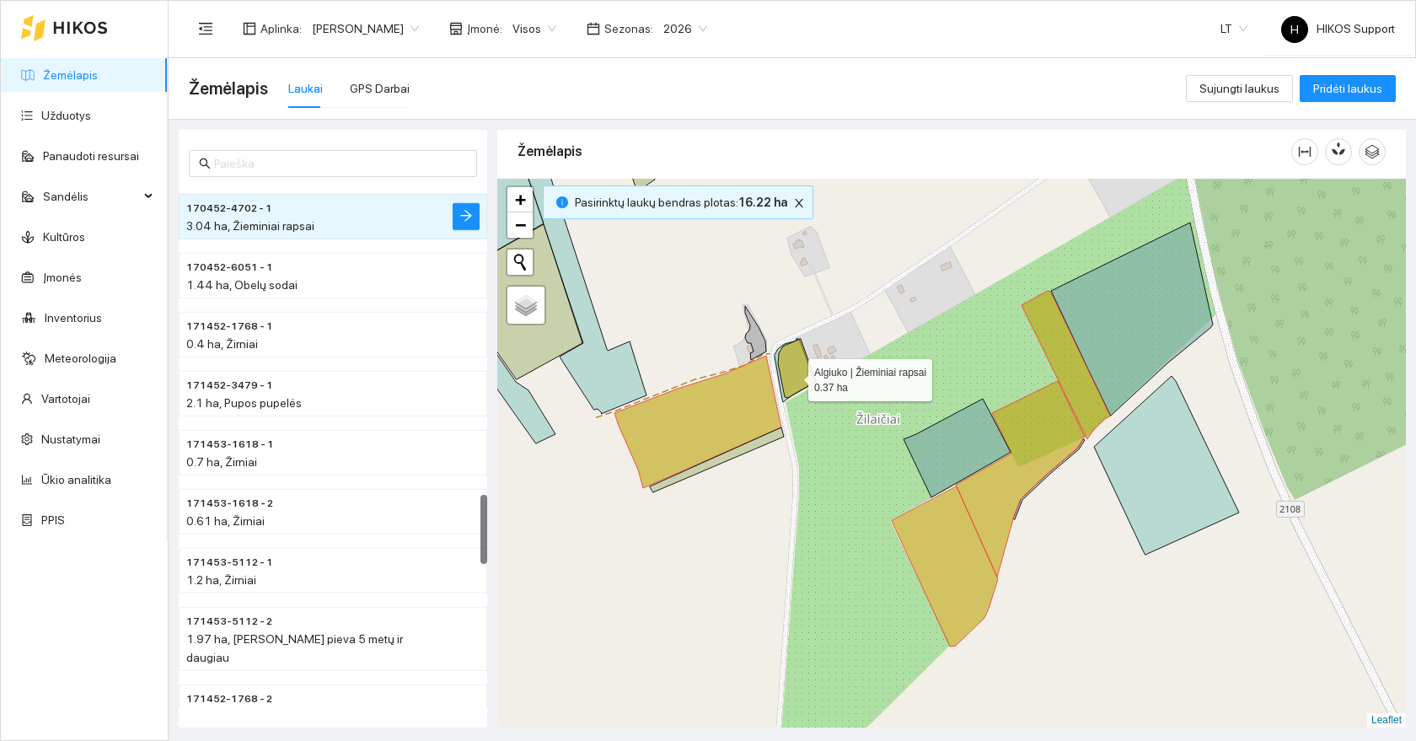
click at [790, 376] on icon at bounding box center [797, 368] width 38 height 59
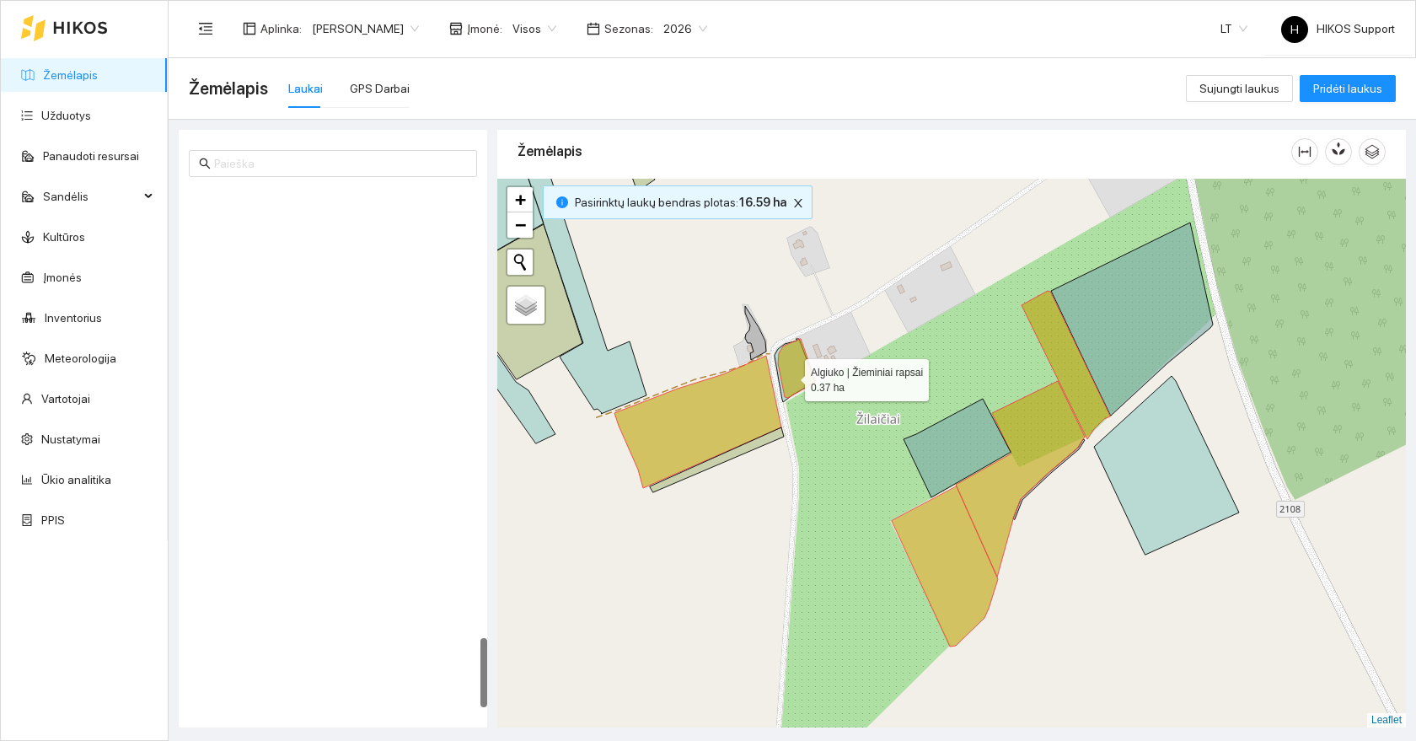
scroll to position [3371, 0]
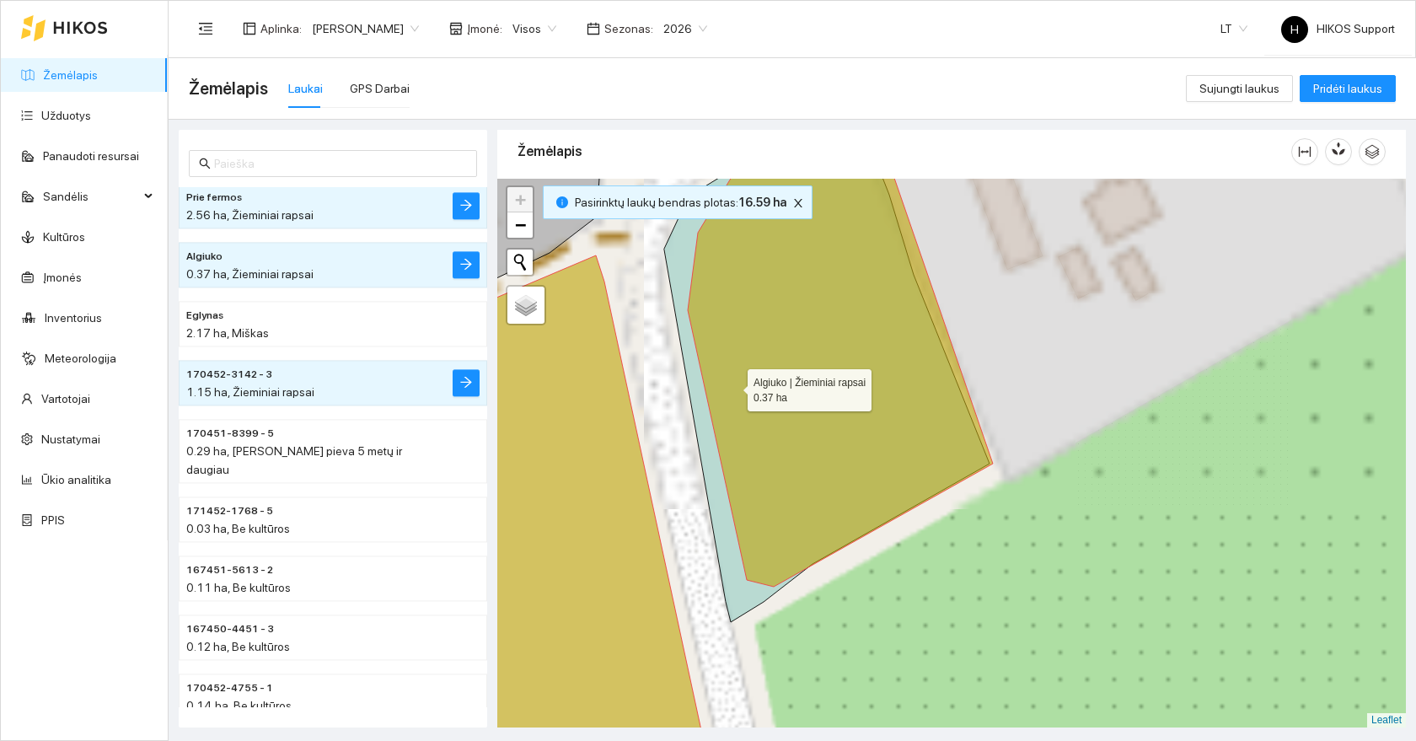
drag, startPoint x: 719, startPoint y: 334, endPoint x: 807, endPoint y: 573, distance: 255.2
click at [810, 573] on icon at bounding box center [840, 371] width 305 height 431
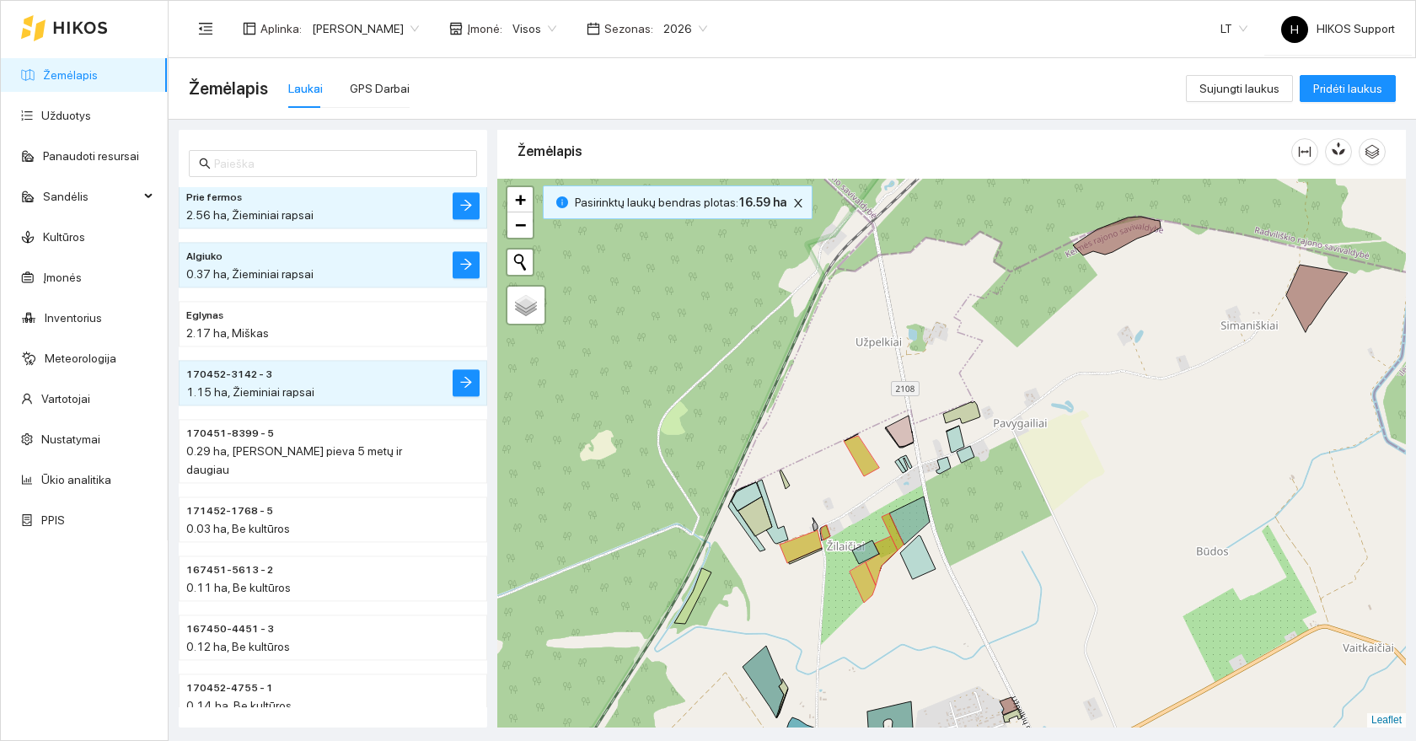
drag, startPoint x: 807, startPoint y: 657, endPoint x: 851, endPoint y: 541, distance: 124.6
click at [851, 541] on div at bounding box center [951, 453] width 909 height 549
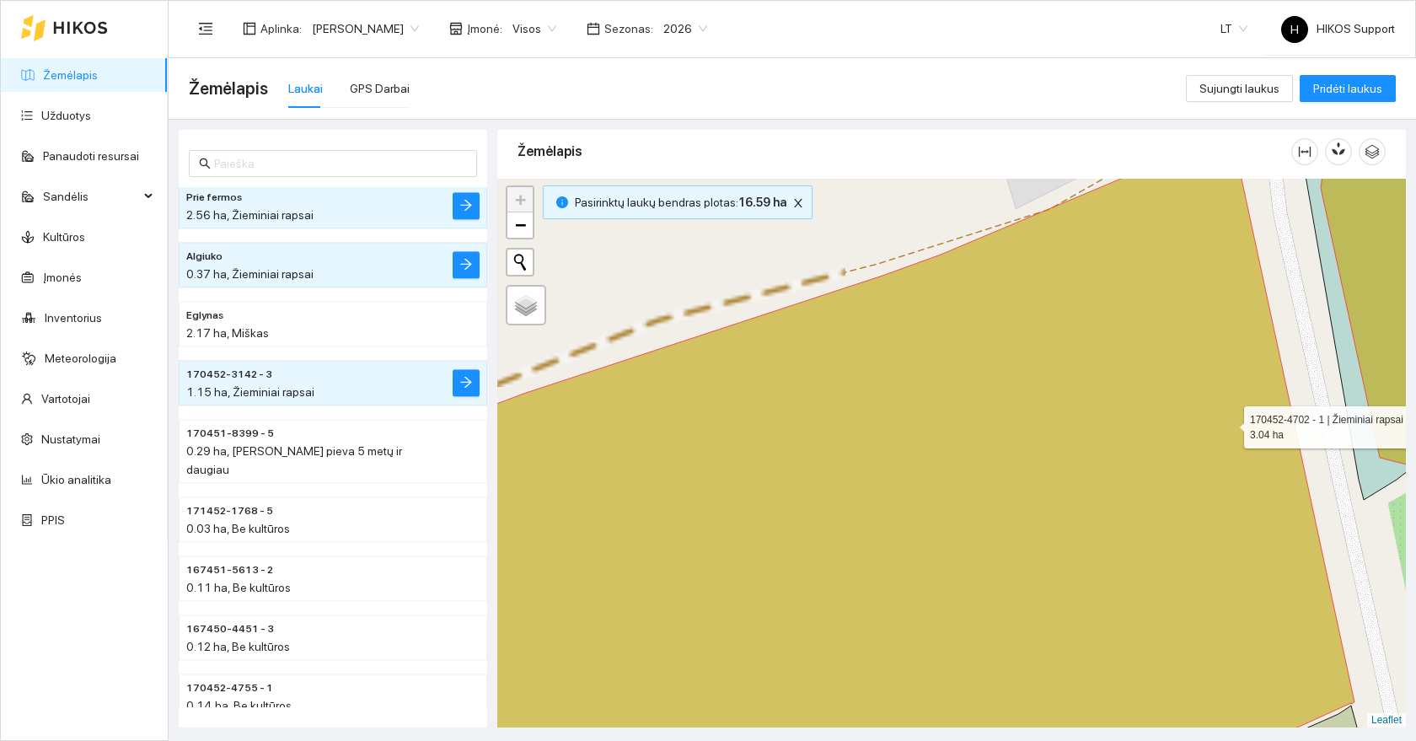
drag, startPoint x: 1251, startPoint y: 420, endPoint x: 636, endPoint y: 558, distance: 629.8
click at [636, 558] on icon at bounding box center [872, 459] width 963 height 652
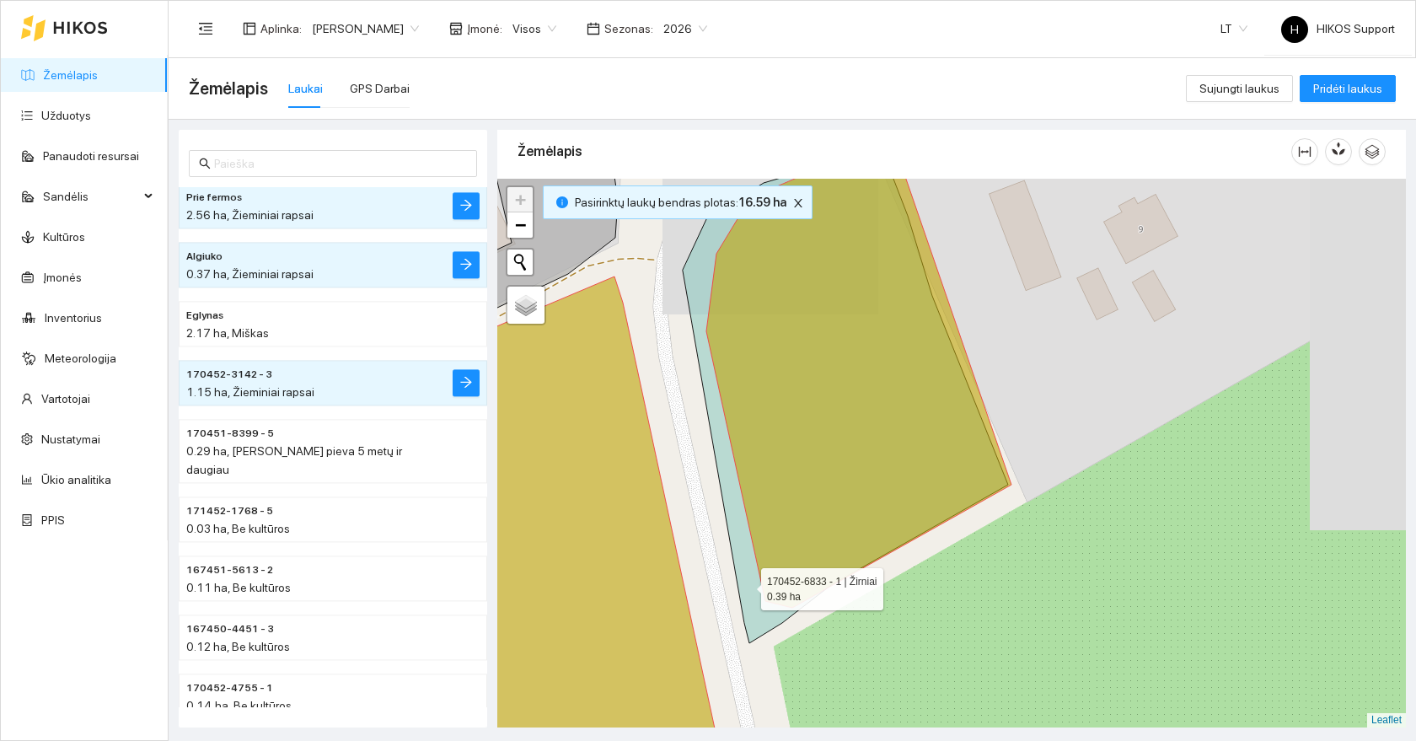
click at [746, 584] on icon at bounding box center [845, 390] width 325 height 506
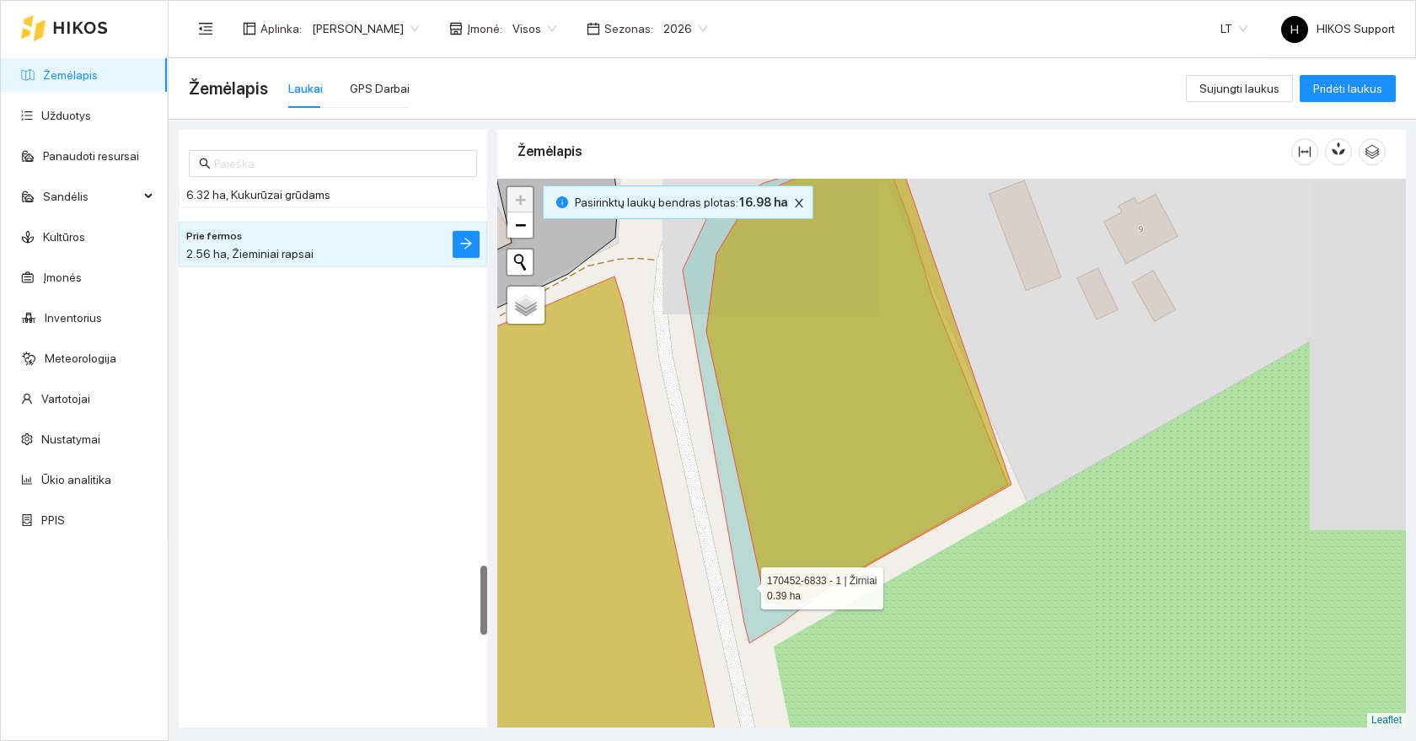
scroll to position [2830, 0]
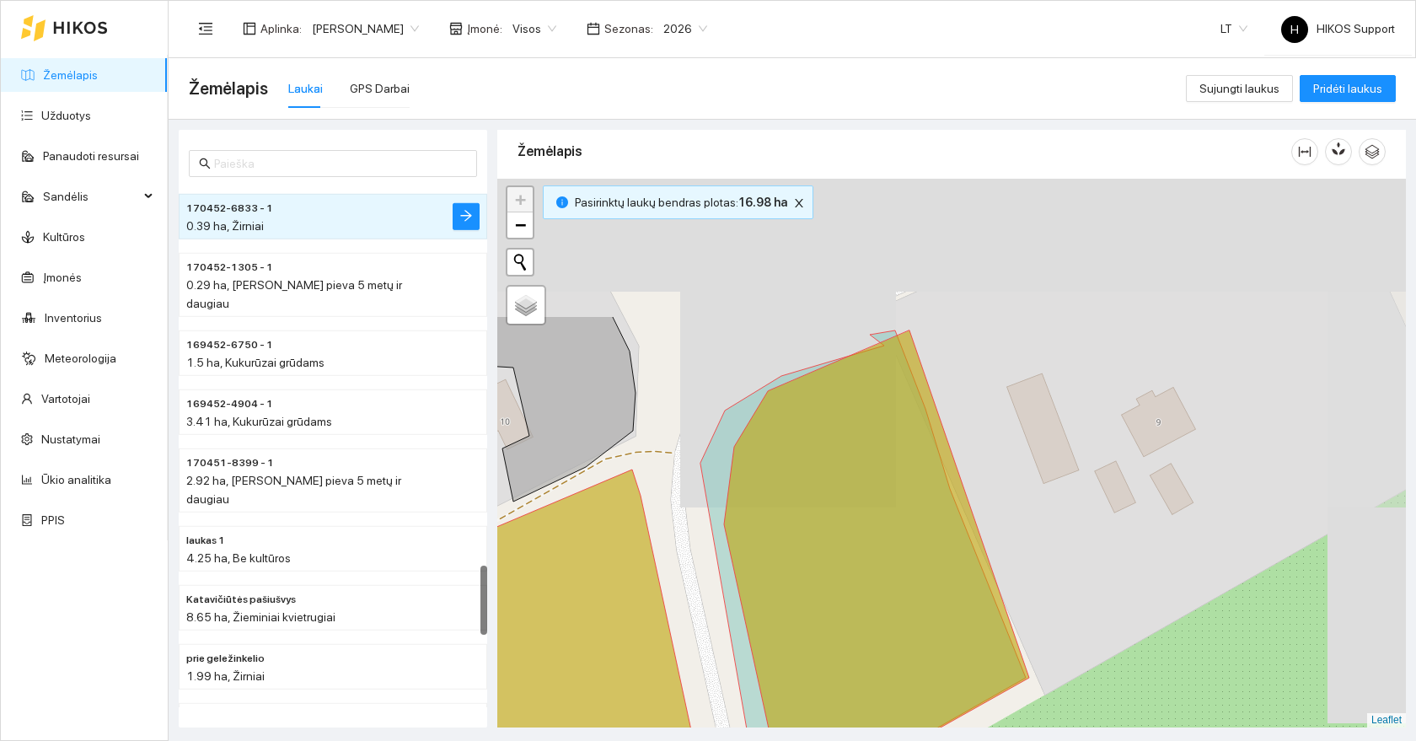
drag, startPoint x: 1038, startPoint y: 319, endPoint x: 1051, endPoint y: 511, distance: 191.8
click at [1053, 512] on div at bounding box center [951, 453] width 909 height 549
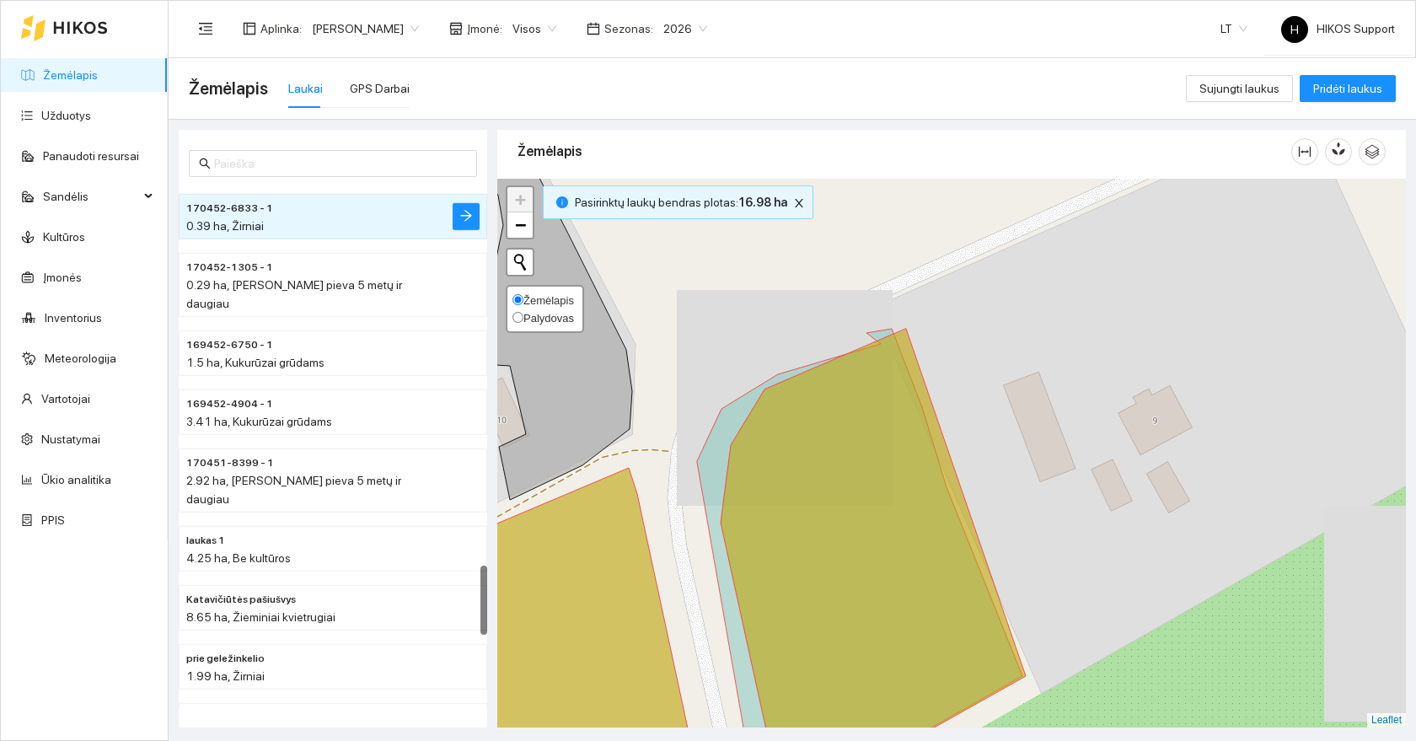
click at [543, 317] on span "Palydovas" at bounding box center [548, 318] width 51 height 13
click at [523, 317] on input "Palydovas" at bounding box center [517, 317] width 11 height 11
radio input "true"
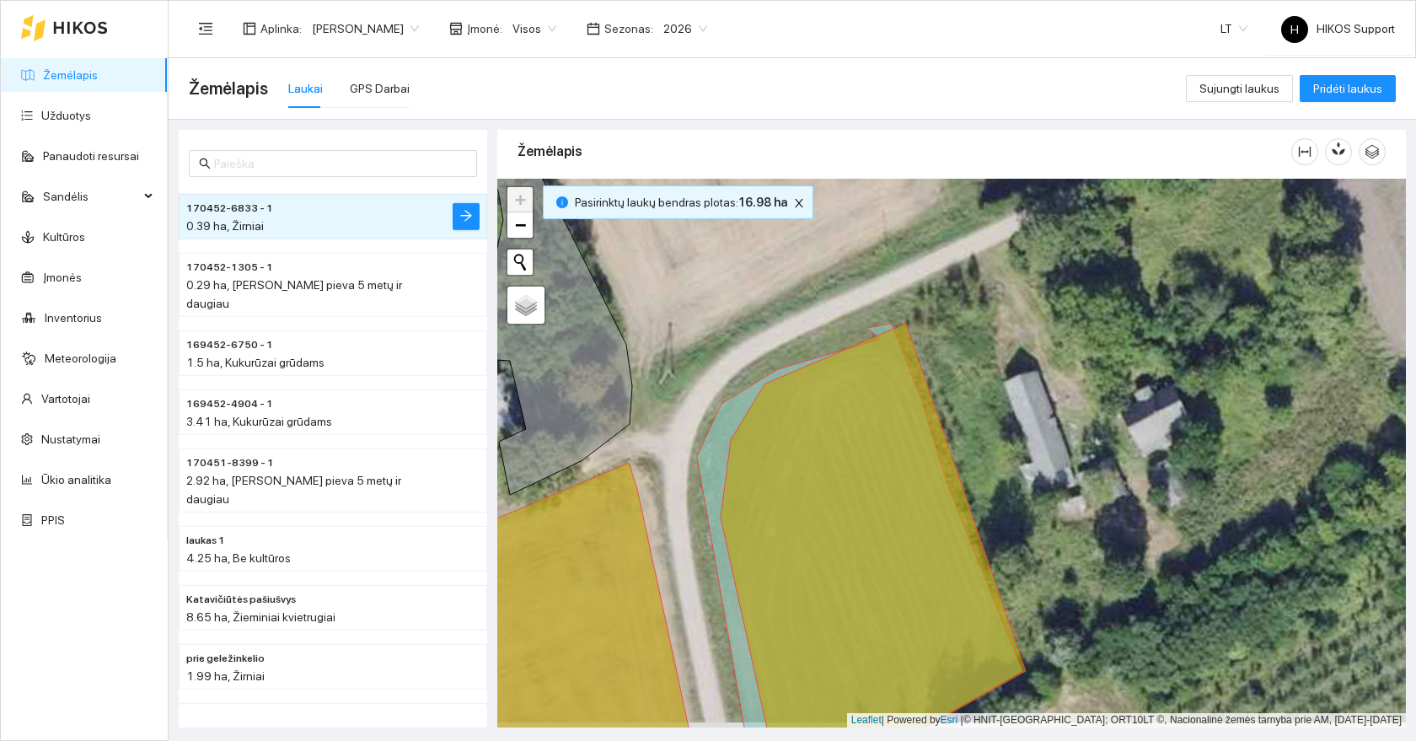
drag, startPoint x: 1188, startPoint y: 590, endPoint x: 1188, endPoint y: 437, distance: 152.6
click at [1188, 437] on div at bounding box center [951, 453] width 909 height 549
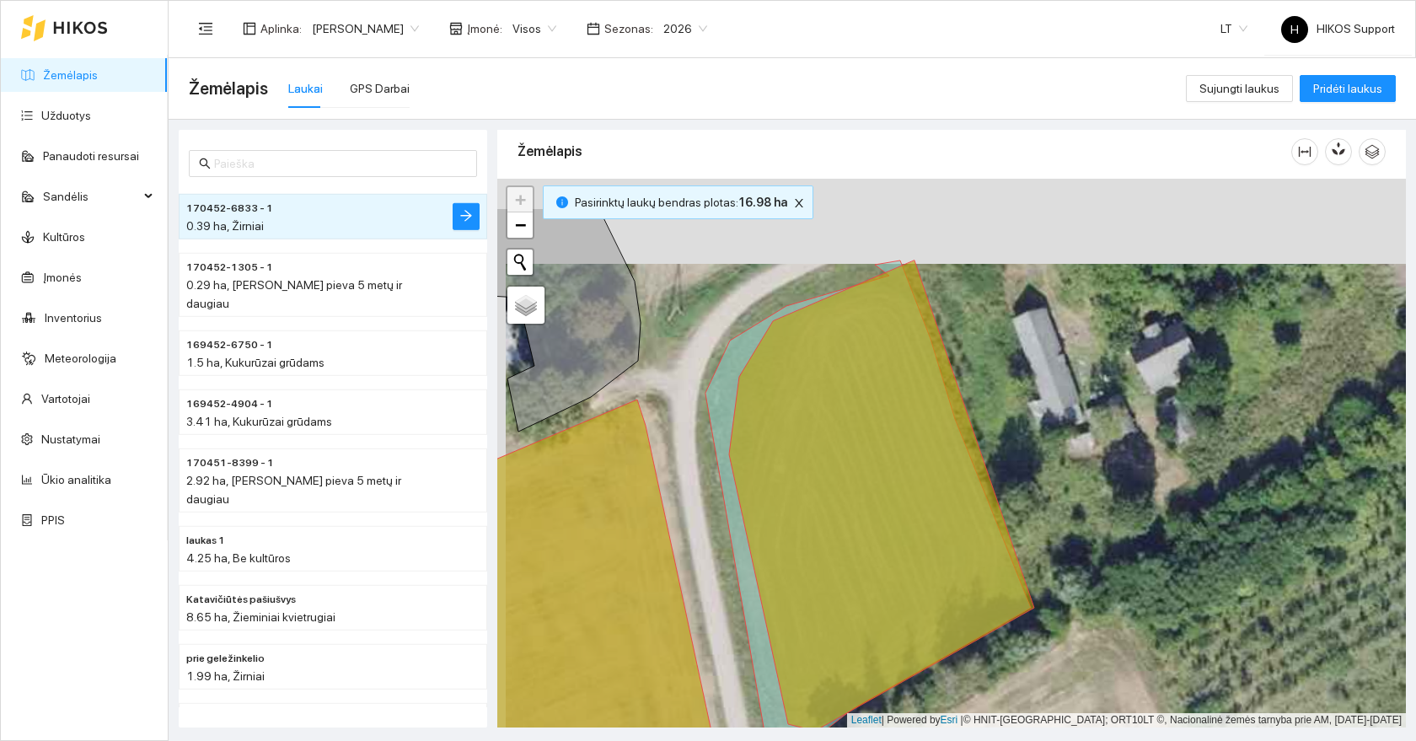
drag, startPoint x: 684, startPoint y: 300, endPoint x: 692, endPoint y: 385, distance: 85.5
click at [692, 385] on div at bounding box center [951, 453] width 909 height 549
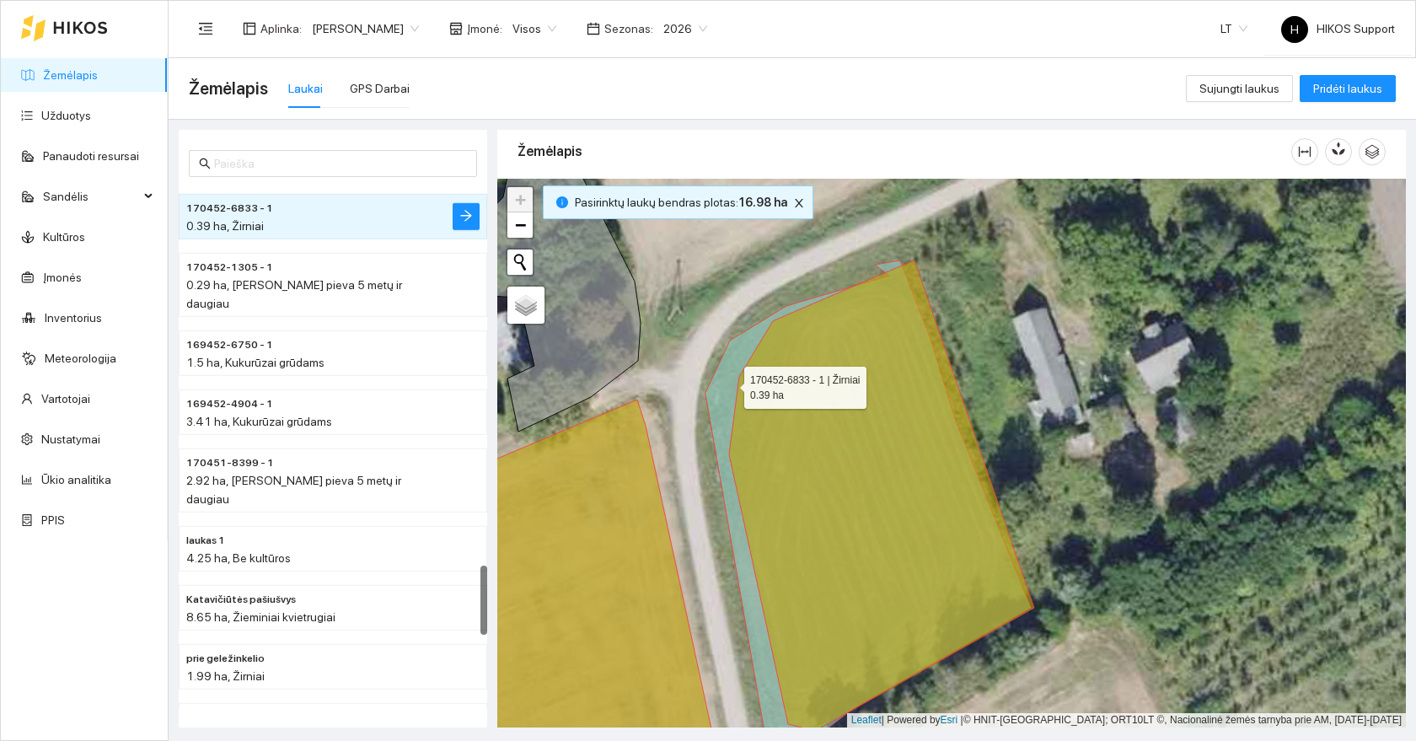
click at [724, 382] on icon at bounding box center [868, 513] width 325 height 506
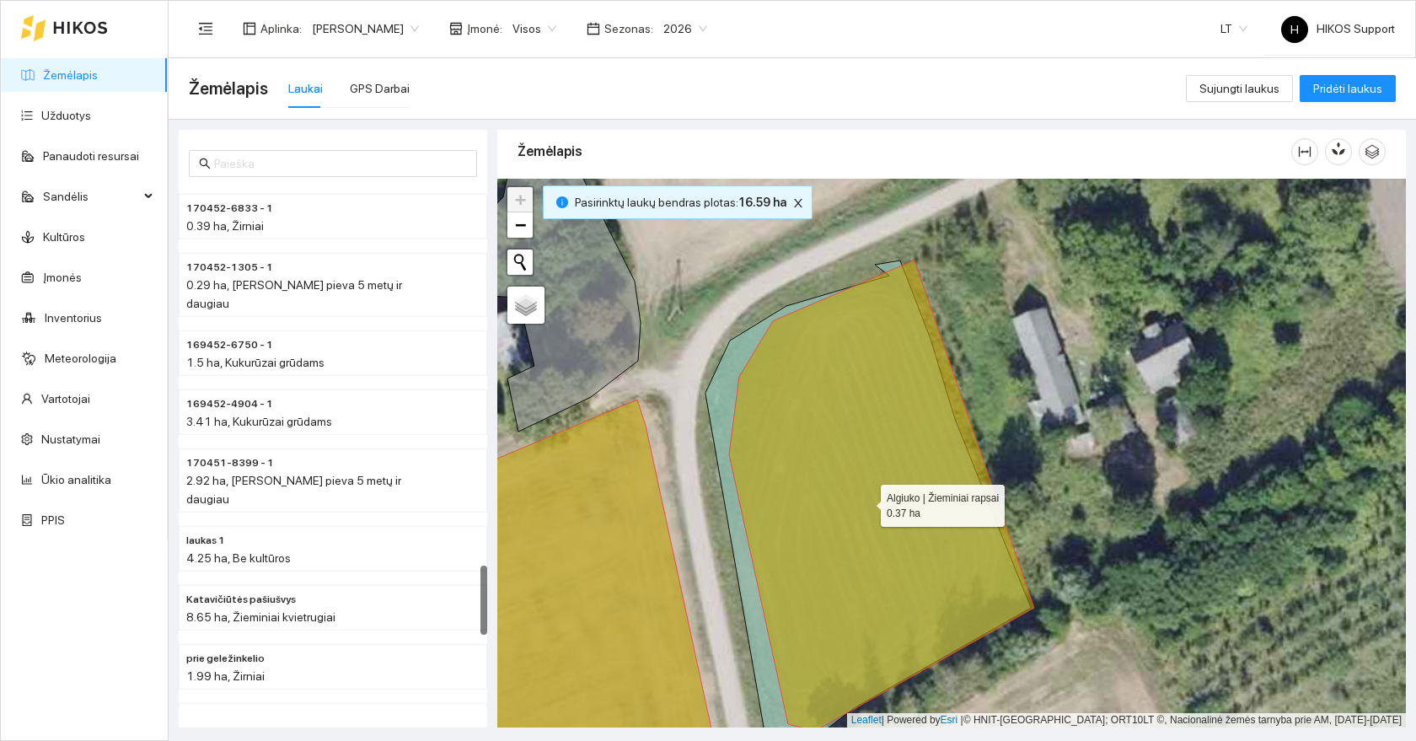
click at [876, 478] on icon at bounding box center [881, 495] width 305 height 470
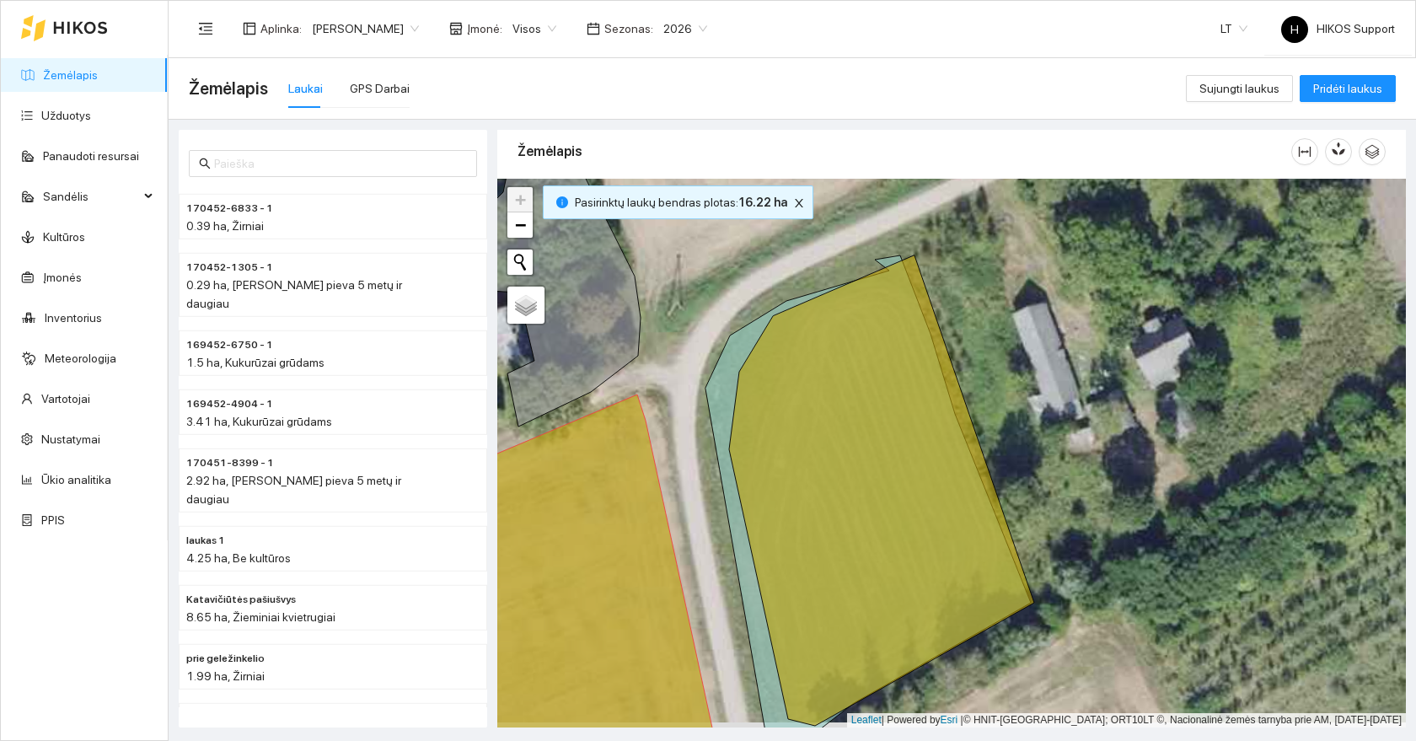
drag, startPoint x: 1057, startPoint y: 621, endPoint x: 1057, endPoint y: 523, distance: 98.6
click at [1057, 523] on div at bounding box center [951, 453] width 909 height 549
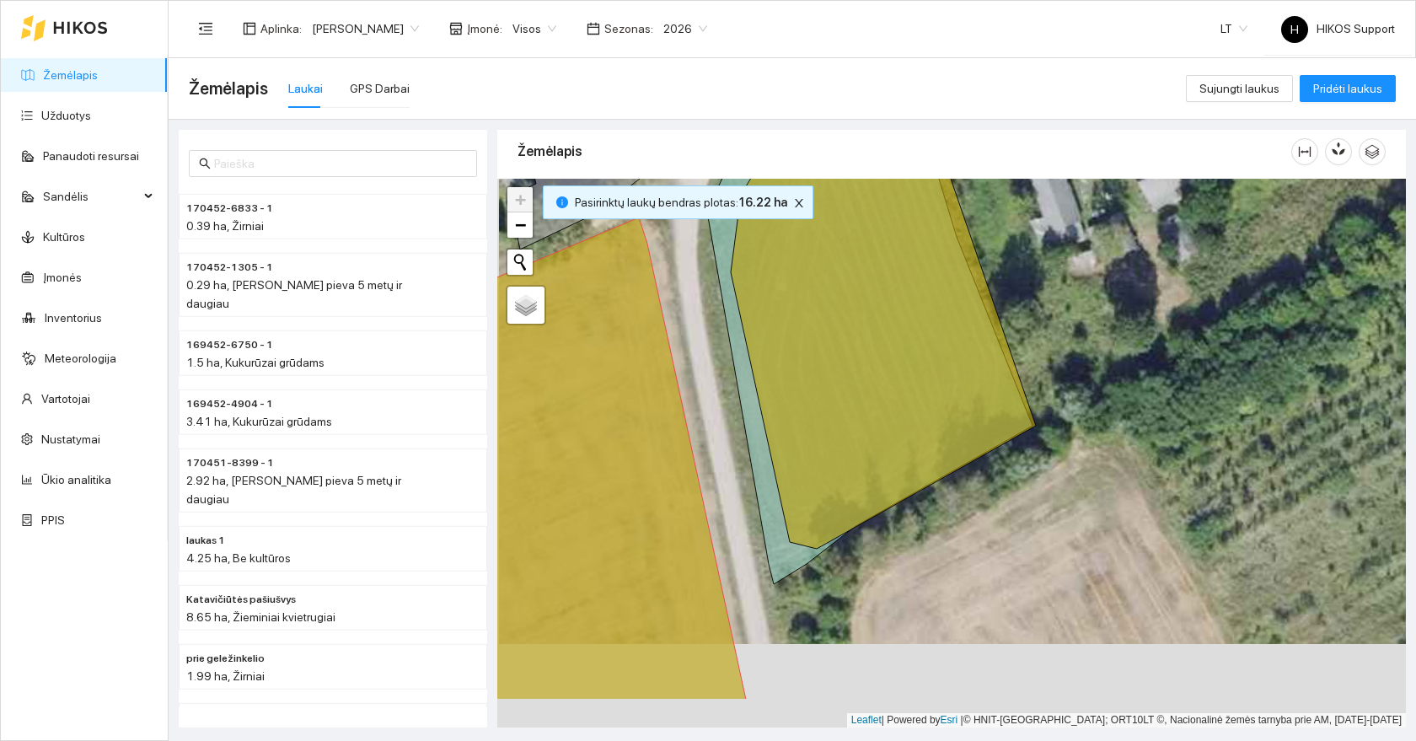
drag, startPoint x: 1068, startPoint y: 531, endPoint x: 1070, endPoint y: 448, distance: 83.5
click at [1070, 448] on div at bounding box center [951, 453] width 909 height 549
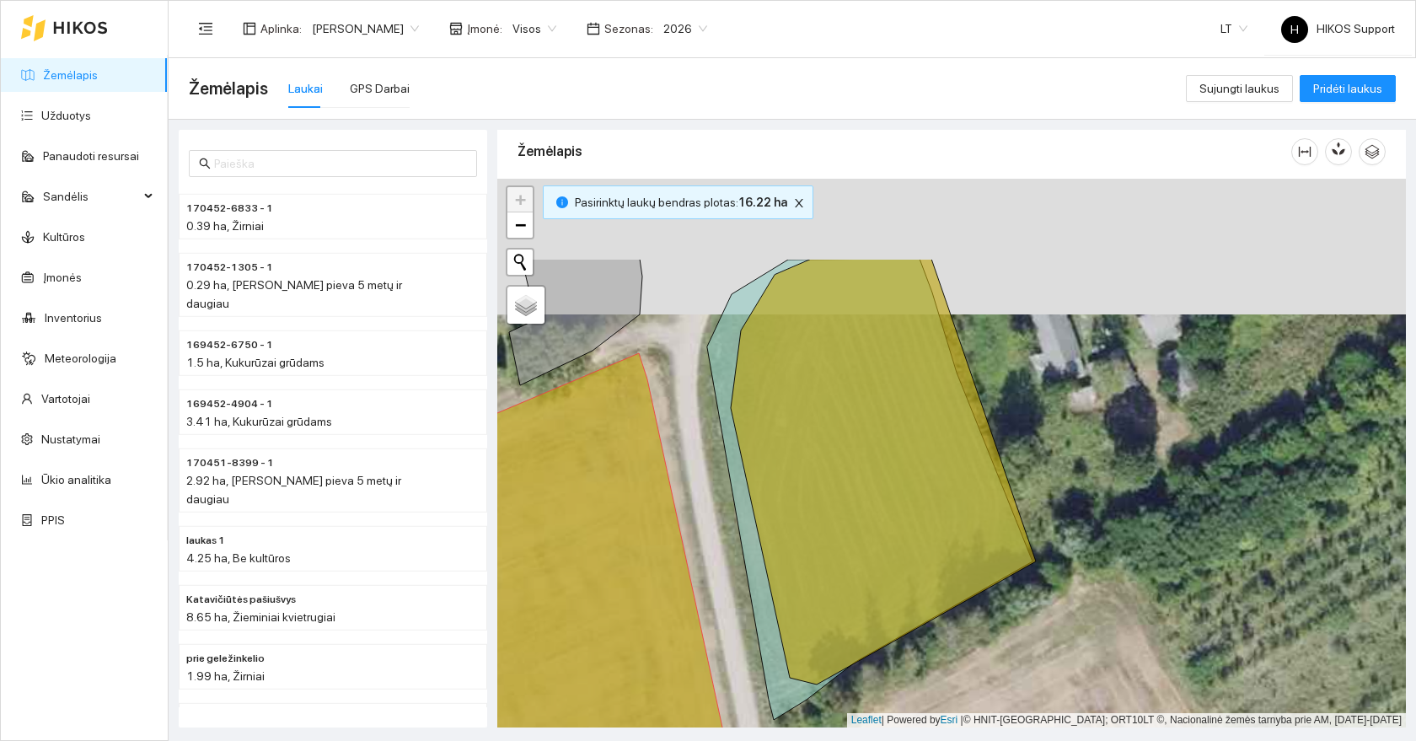
drag, startPoint x: 1091, startPoint y: 367, endPoint x: 1085, endPoint y: 521, distance: 154.4
click at [1086, 522] on div at bounding box center [951, 453] width 909 height 549
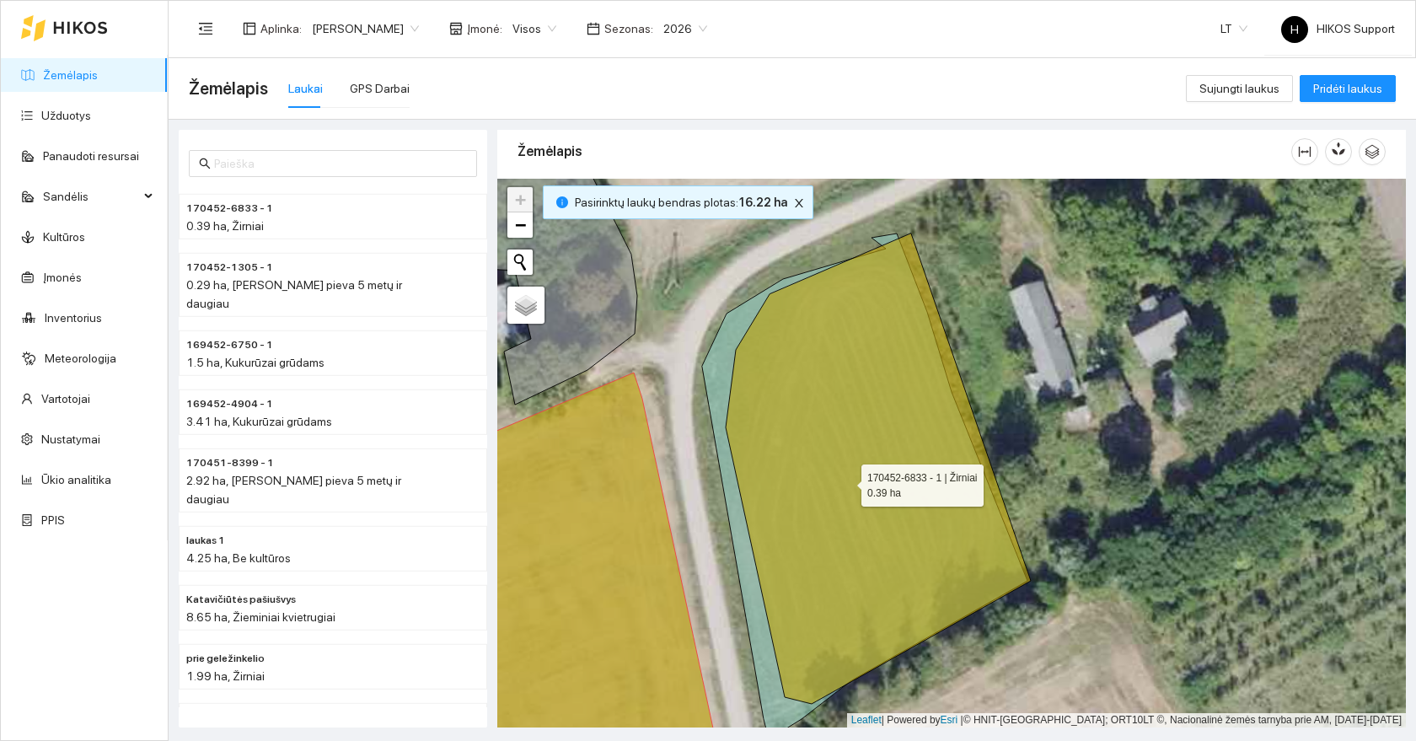
click at [705, 371] on icon at bounding box center [864, 486] width 325 height 506
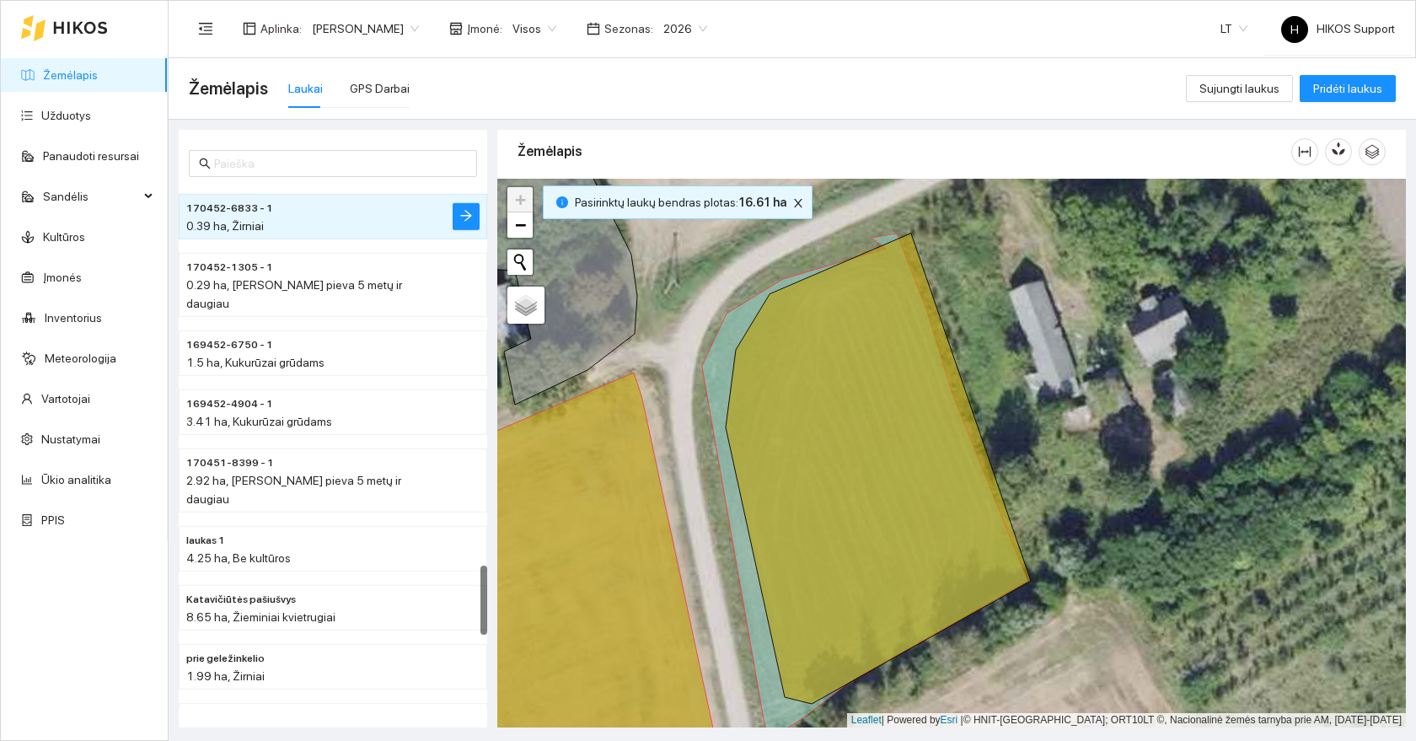
click at [663, 24] on span "2026" at bounding box center [685, 28] width 44 height 25
click at [625, 196] on div "2025" at bounding box center [620, 196] width 44 height 19
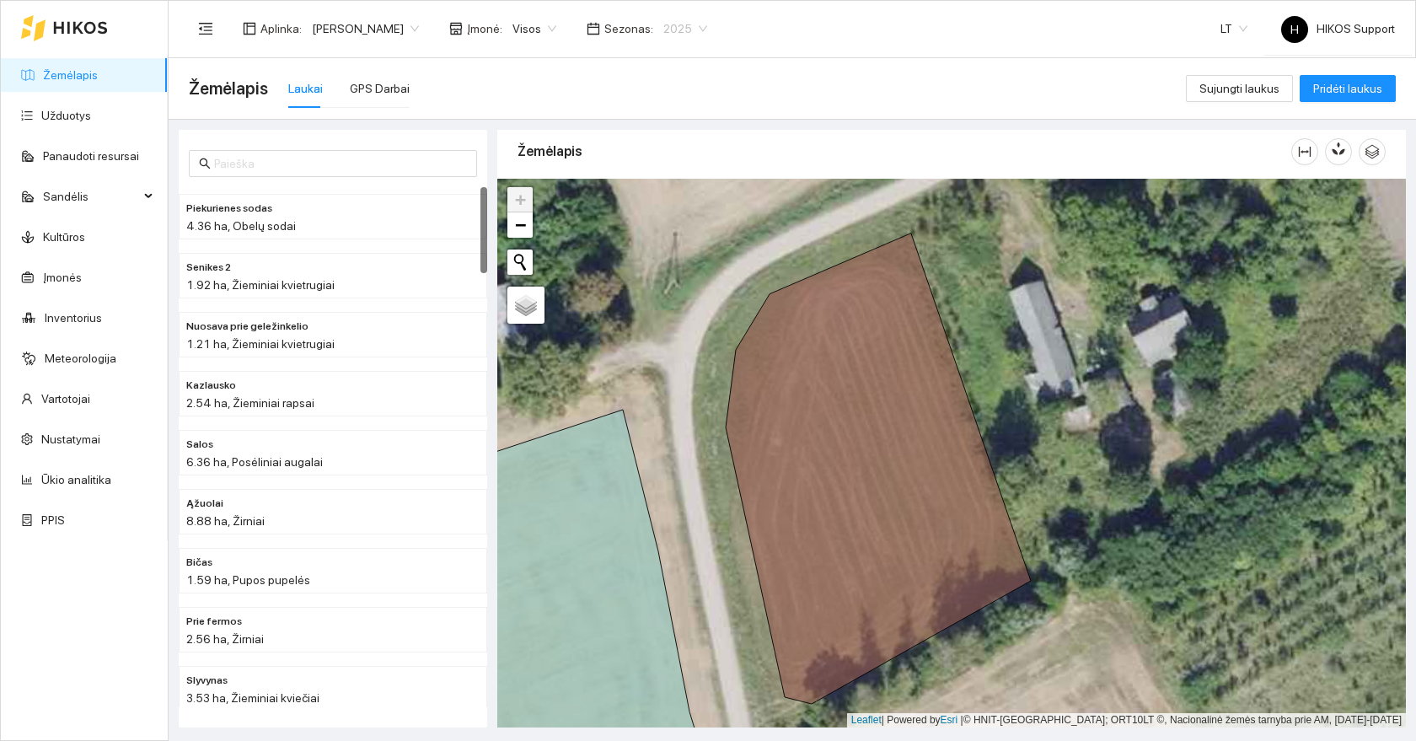
click at [663, 20] on span "2025" at bounding box center [685, 28] width 44 height 25
click at [625, 224] on div "2026" at bounding box center [620, 223] width 44 height 19
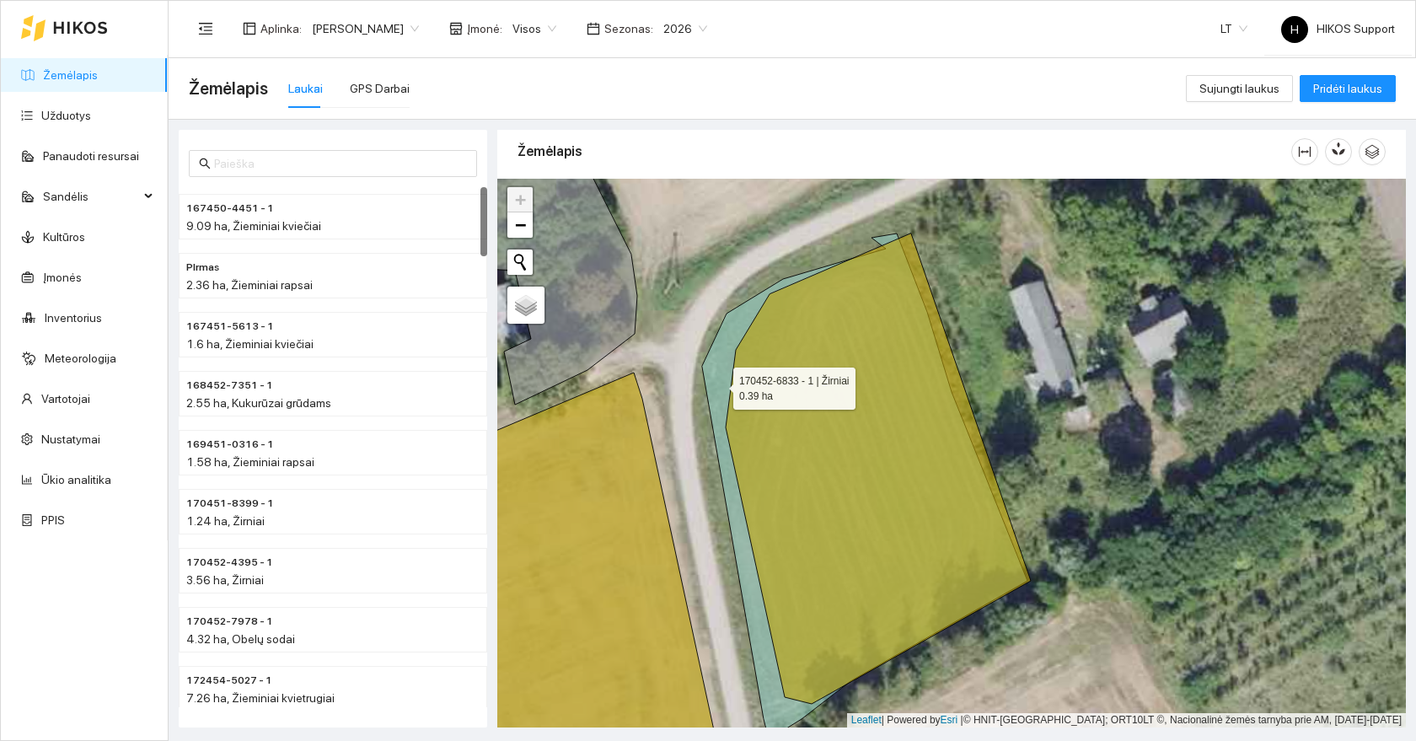
click at [721, 384] on icon at bounding box center [864, 486] width 325 height 506
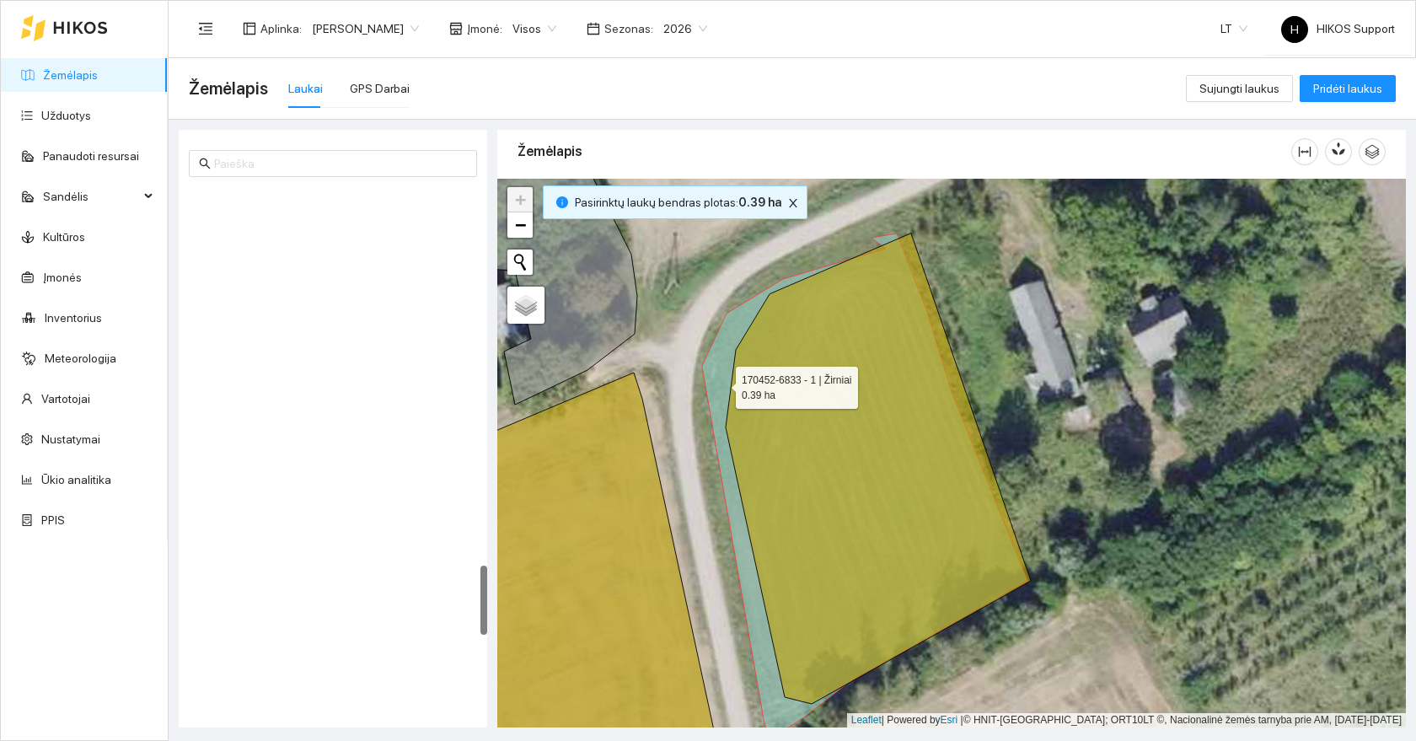
scroll to position [2830, 0]
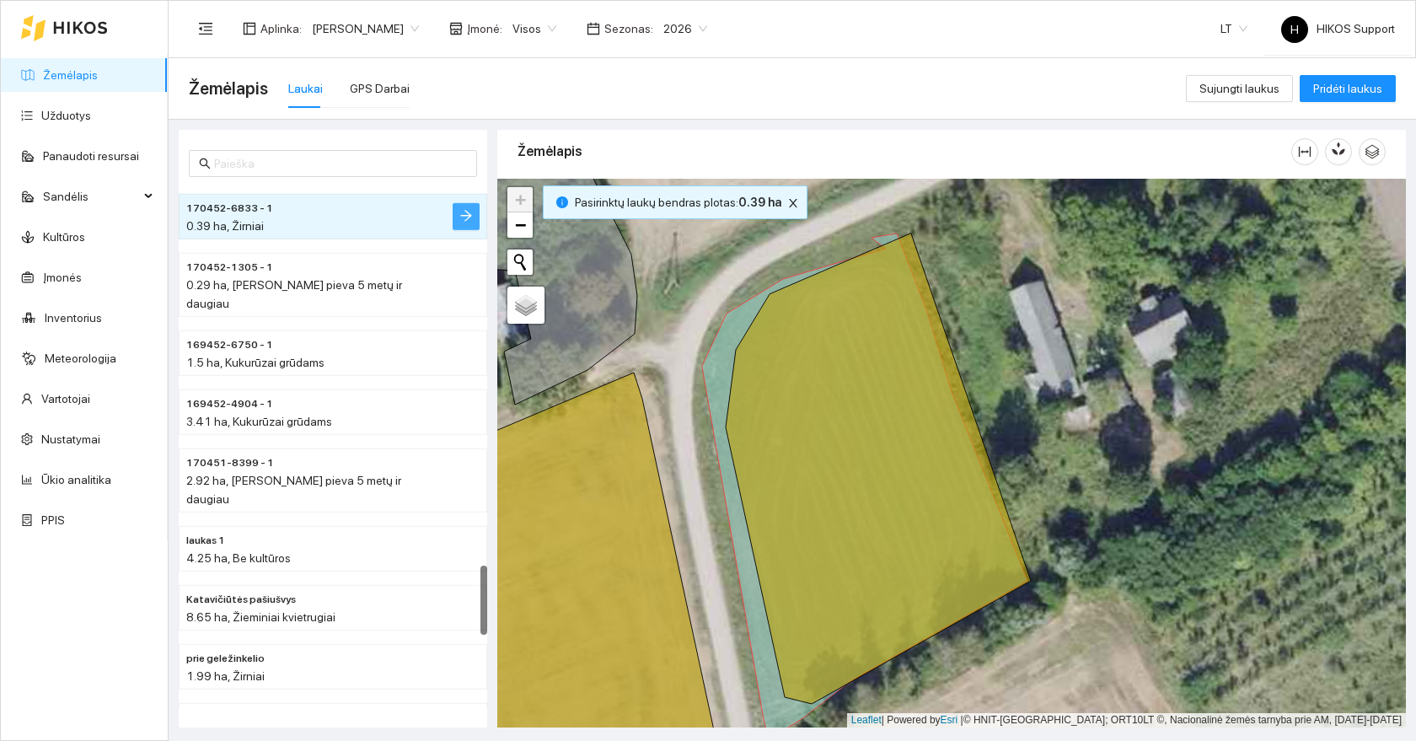
click at [458, 216] on button "button" at bounding box center [466, 216] width 27 height 27
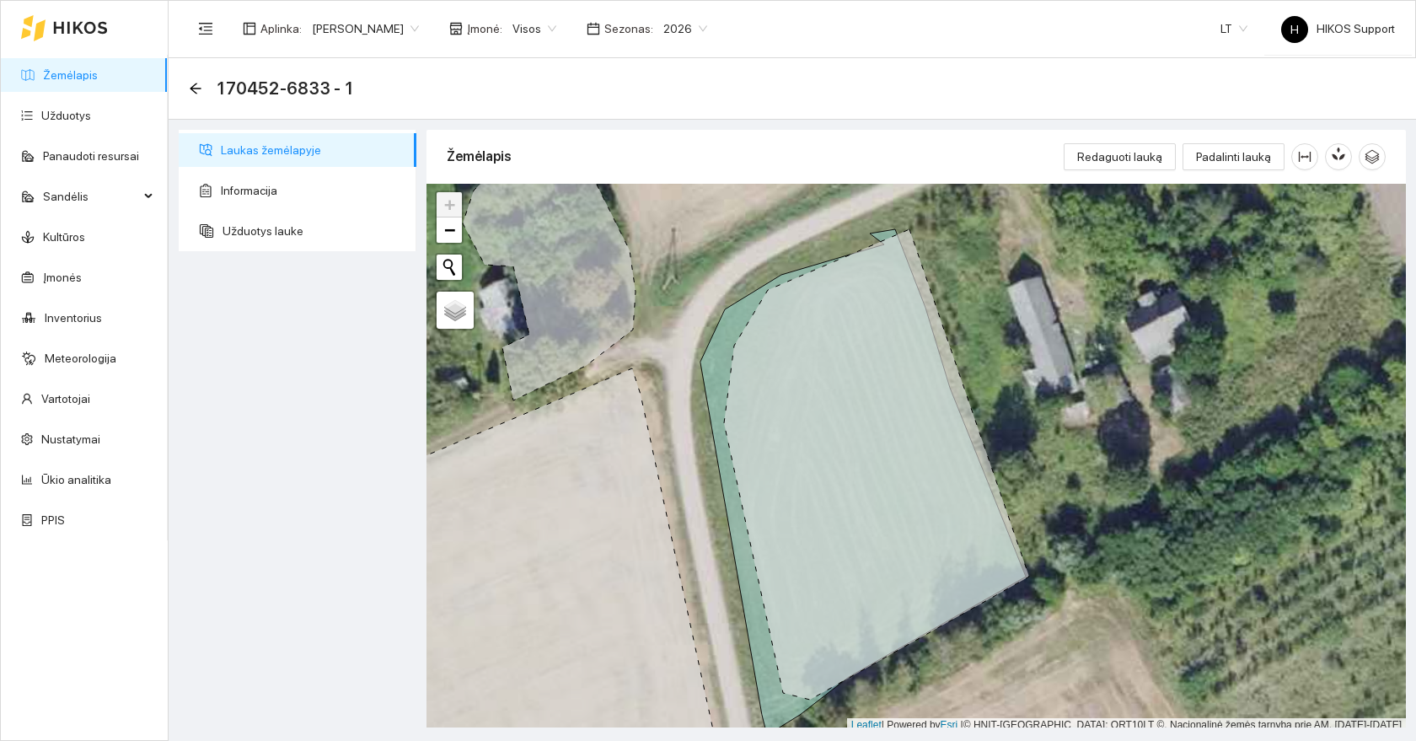
click at [85, 68] on link "Žemėlapis" at bounding box center [70, 74] width 55 height 13
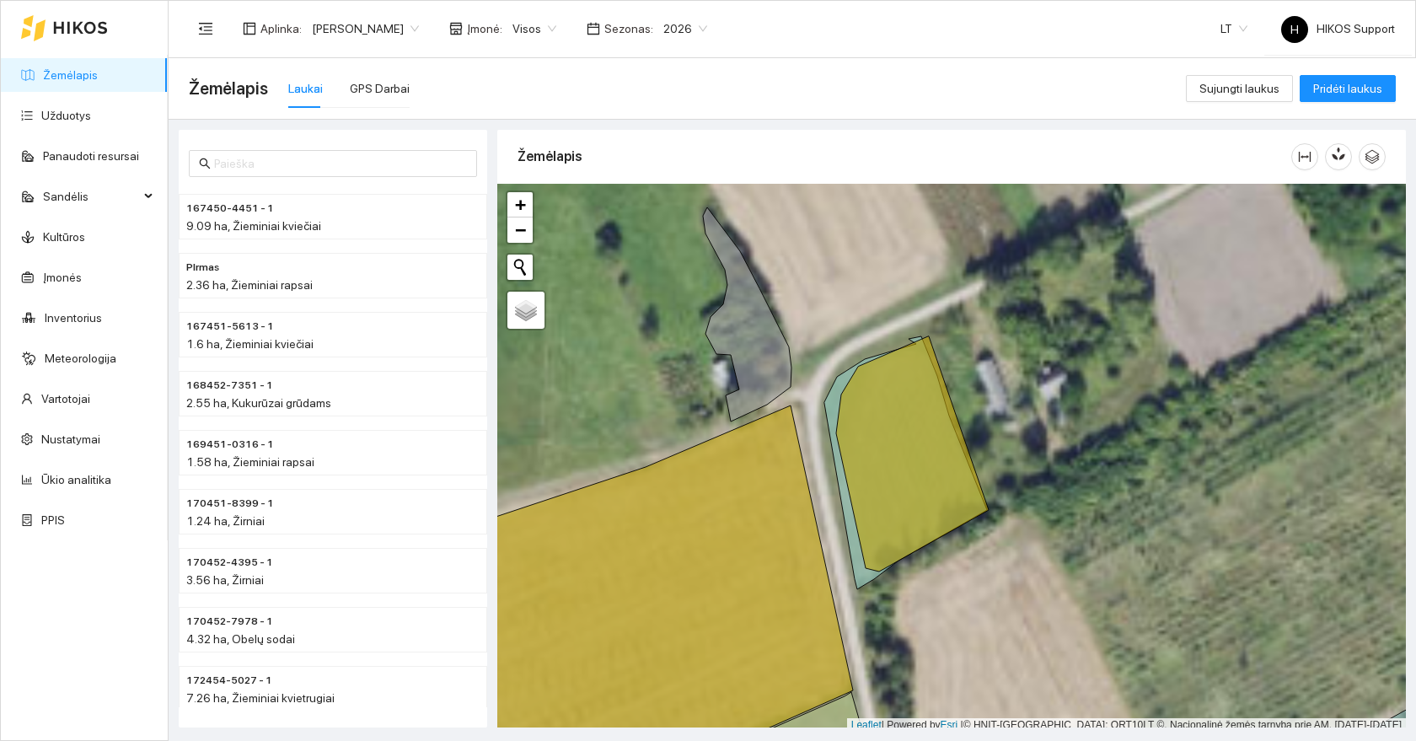
scroll to position [5, 0]
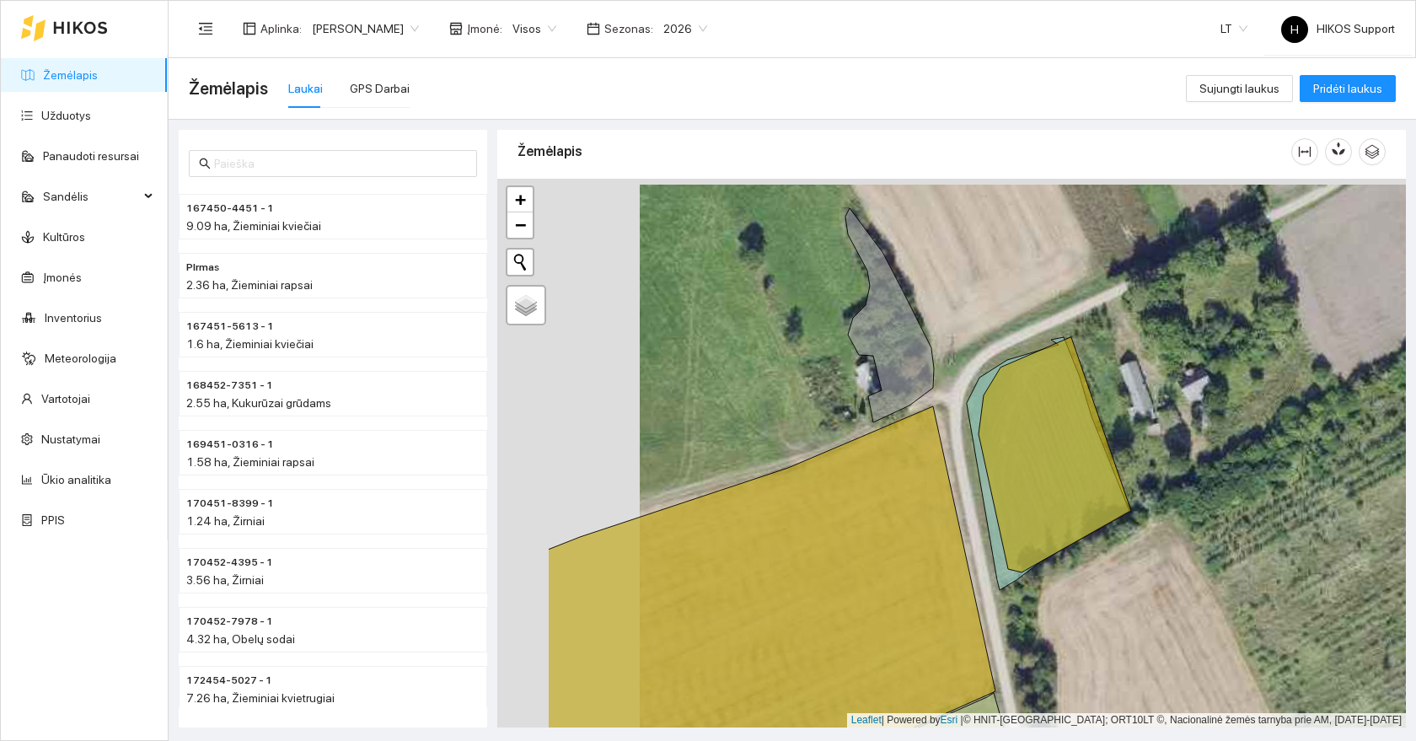
drag, startPoint x: 622, startPoint y: 399, endPoint x: 765, endPoint y: 405, distance: 142.6
click at [765, 405] on div at bounding box center [951, 453] width 909 height 549
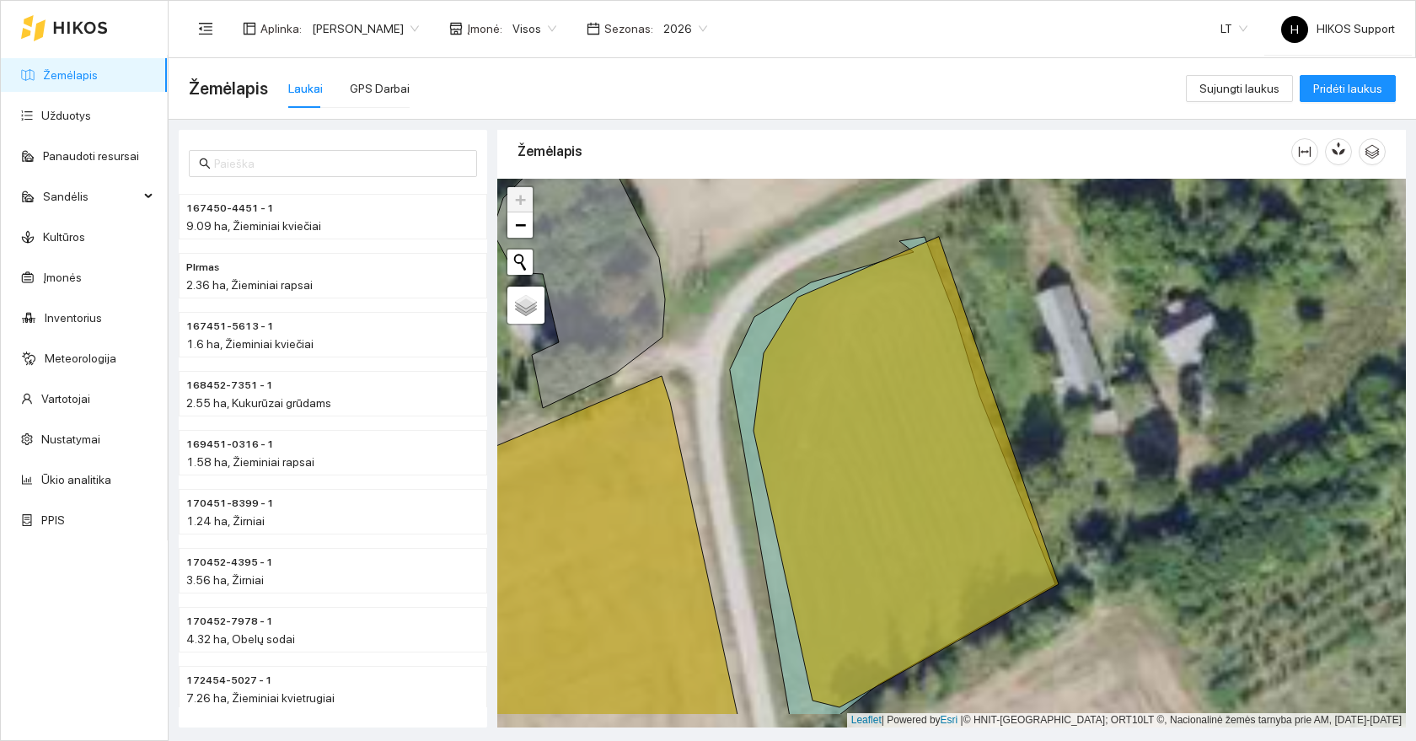
drag, startPoint x: 1232, startPoint y: 486, endPoint x: 1090, endPoint y: 380, distance: 177.2
click at [1090, 380] on div at bounding box center [951, 453] width 909 height 549
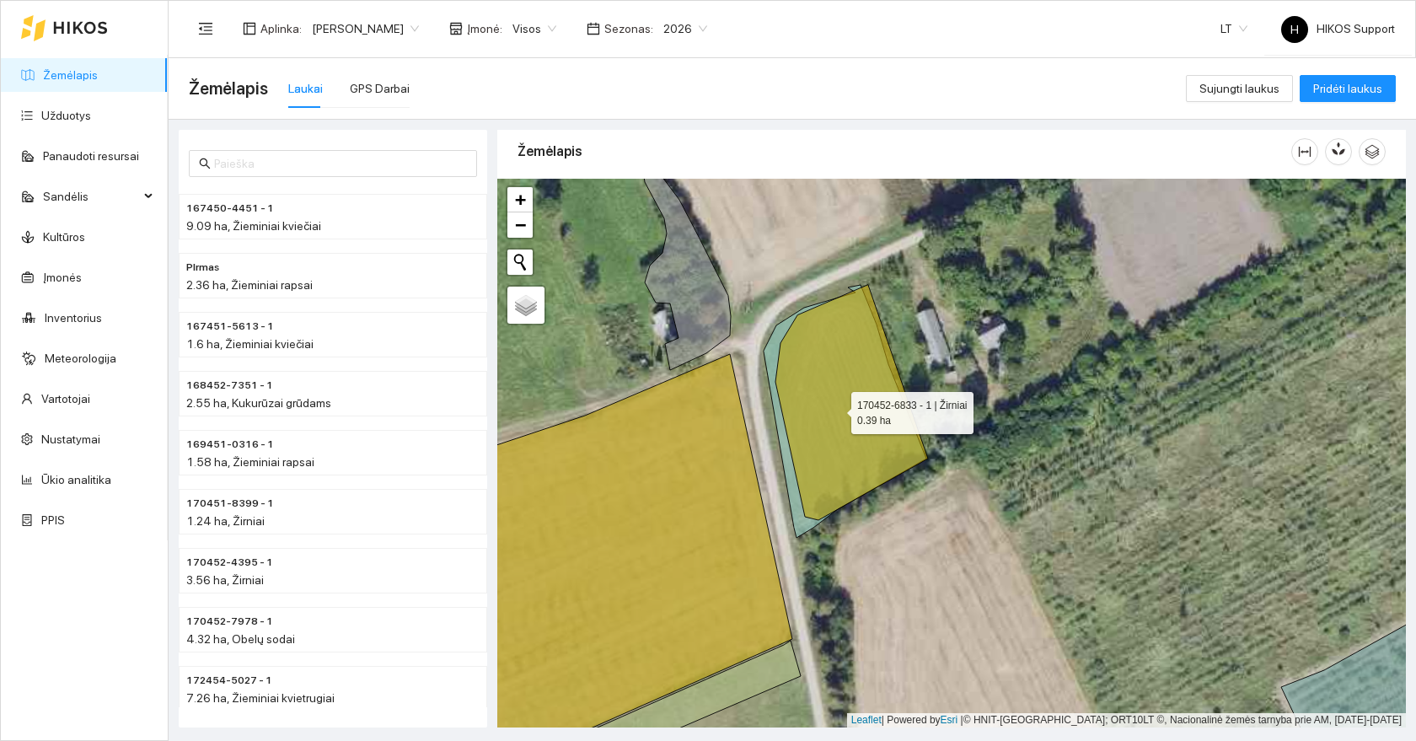
click at [791, 488] on icon at bounding box center [845, 411] width 163 height 253
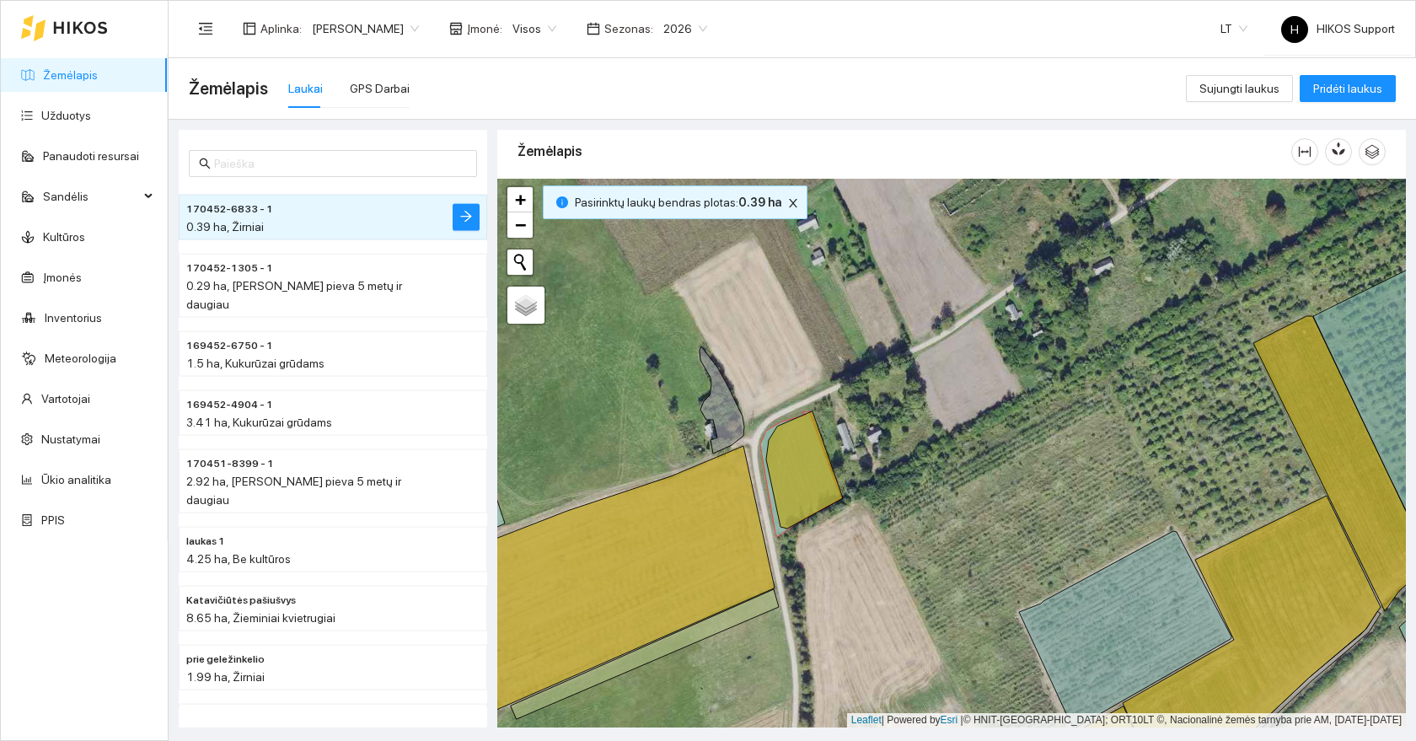
drag, startPoint x: 809, startPoint y: 571, endPoint x: 925, endPoint y: 561, distance: 115.9
click at [934, 567] on div at bounding box center [951, 453] width 909 height 549
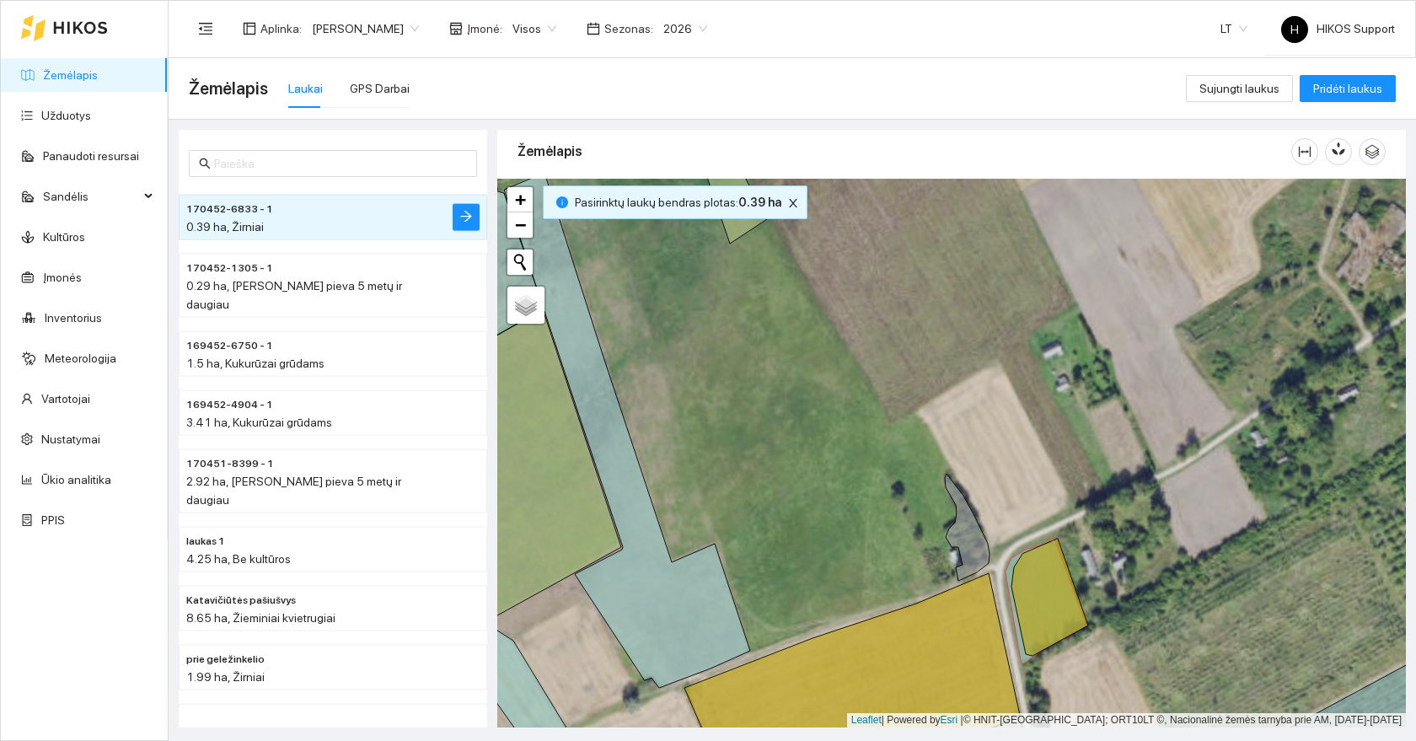
drag, startPoint x: 844, startPoint y: 524, endPoint x: 844, endPoint y: 470, distance: 53.9
click at [844, 474] on div at bounding box center [951, 453] width 909 height 549
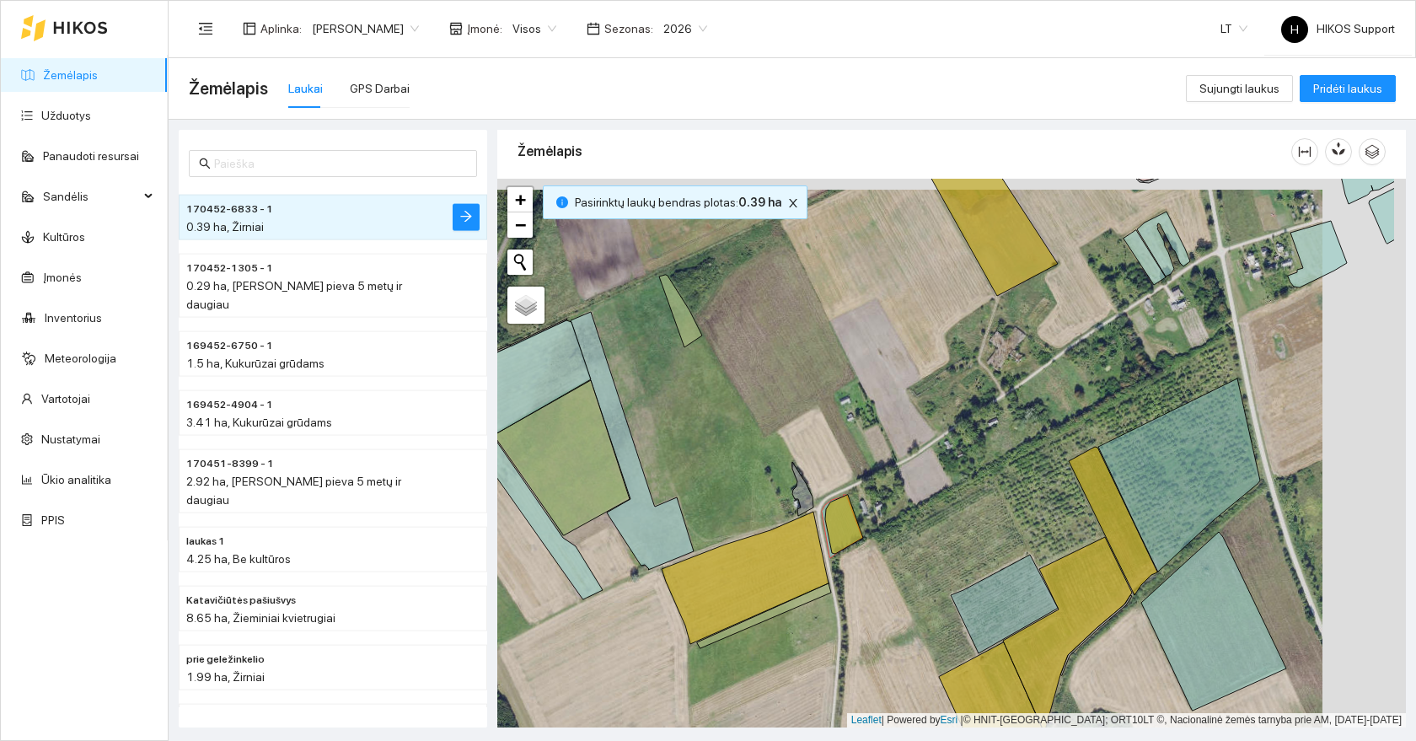
drag, startPoint x: 1030, startPoint y: 555, endPoint x: 856, endPoint y: 577, distance: 176.0
click at [856, 577] on div at bounding box center [951, 453] width 909 height 549
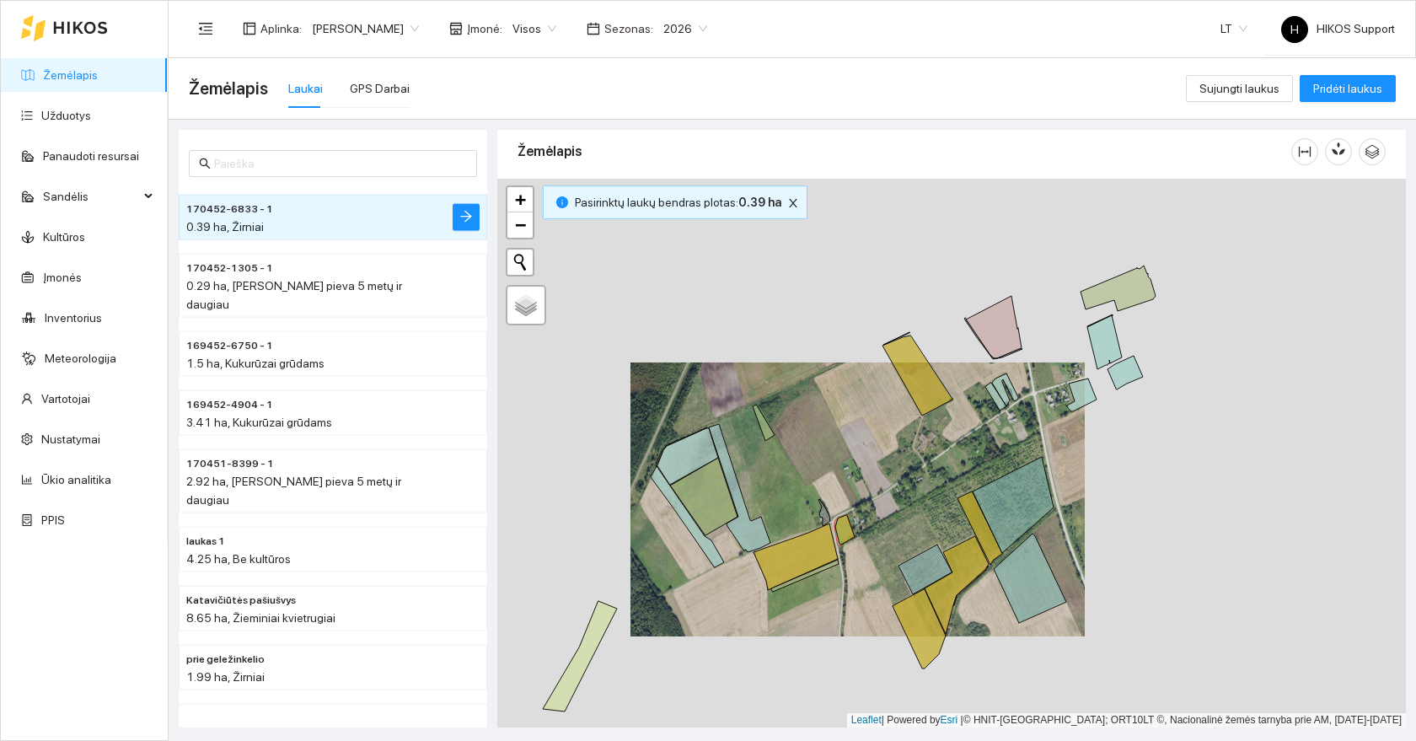
drag, startPoint x: 1078, startPoint y: 444, endPoint x: 930, endPoint y: 587, distance: 205.7
click at [931, 586] on div at bounding box center [951, 453] width 909 height 549
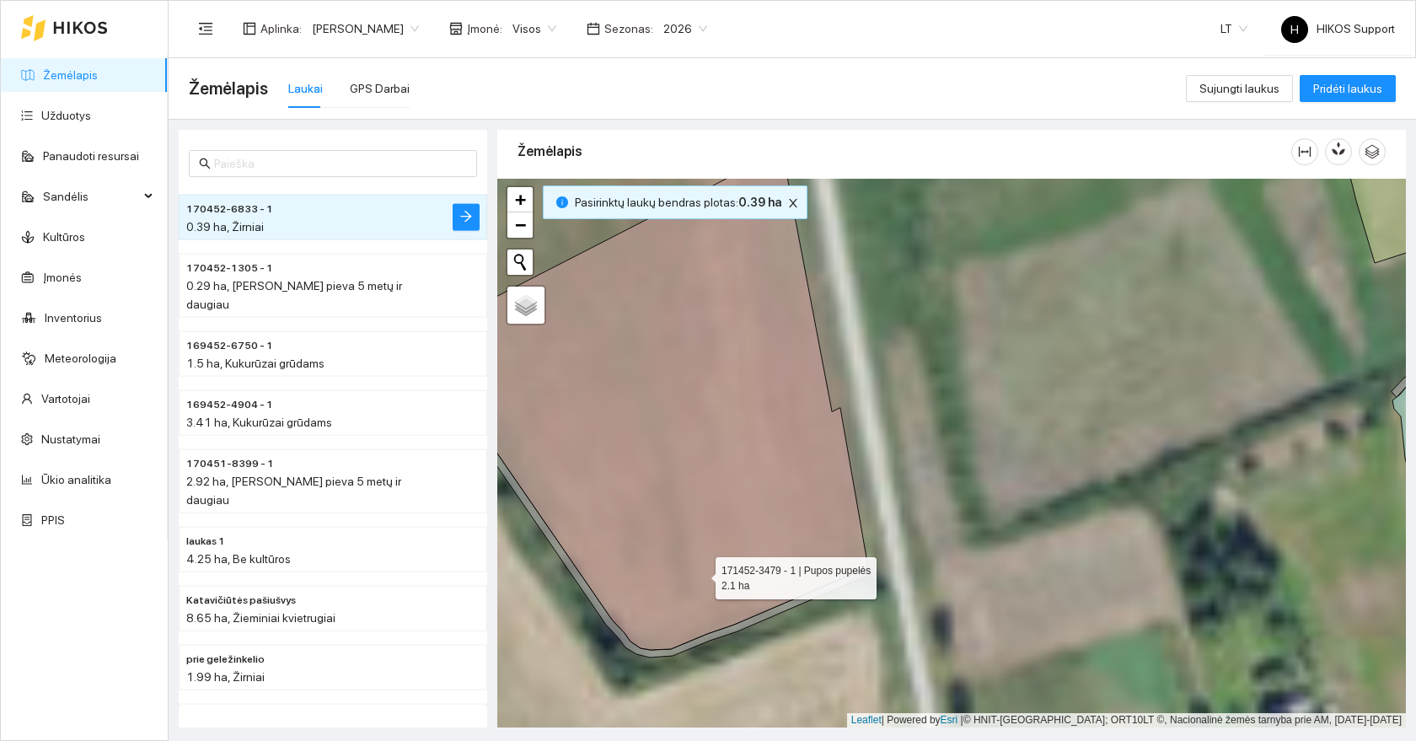
drag, startPoint x: 700, startPoint y: 574, endPoint x: 1128, endPoint y: 572, distance: 427.4
click at [868, 572] on icon at bounding box center [642, 400] width 451 height 500
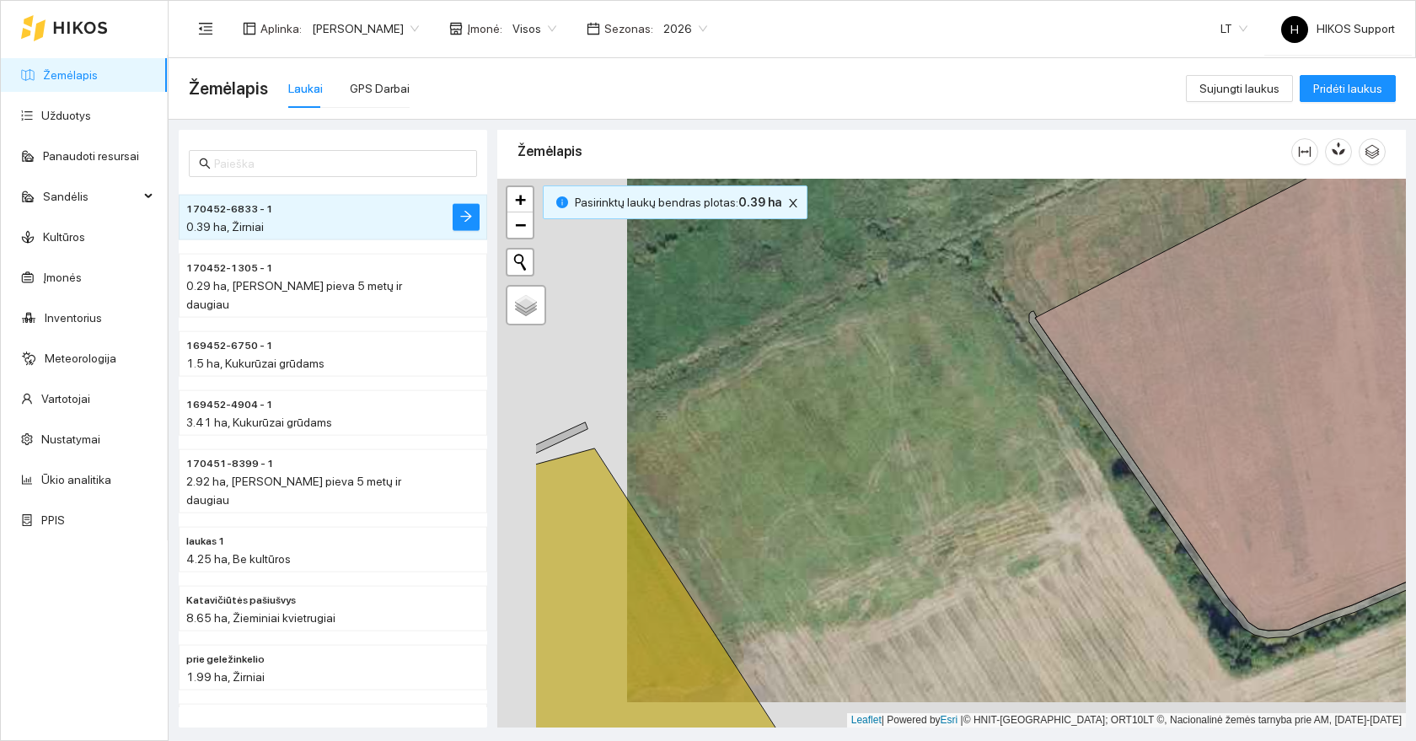
drag, startPoint x: 761, startPoint y: 606, endPoint x: 1176, endPoint y: 566, distance: 416.7
click at [1176, 566] on div at bounding box center [951, 453] width 909 height 549
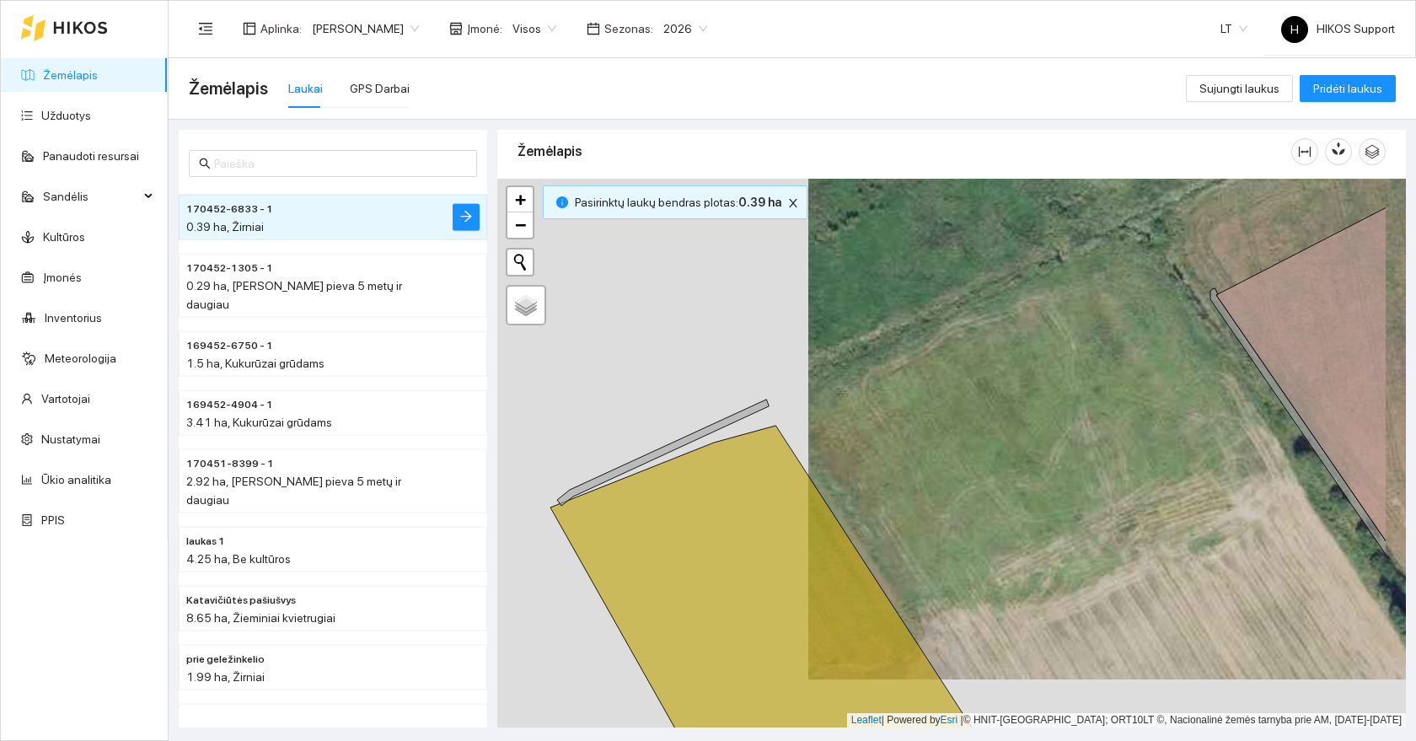
drag, startPoint x: 1081, startPoint y: 484, endPoint x: 886, endPoint y: 454, distance: 197.8
click at [899, 454] on div at bounding box center [951, 453] width 909 height 549
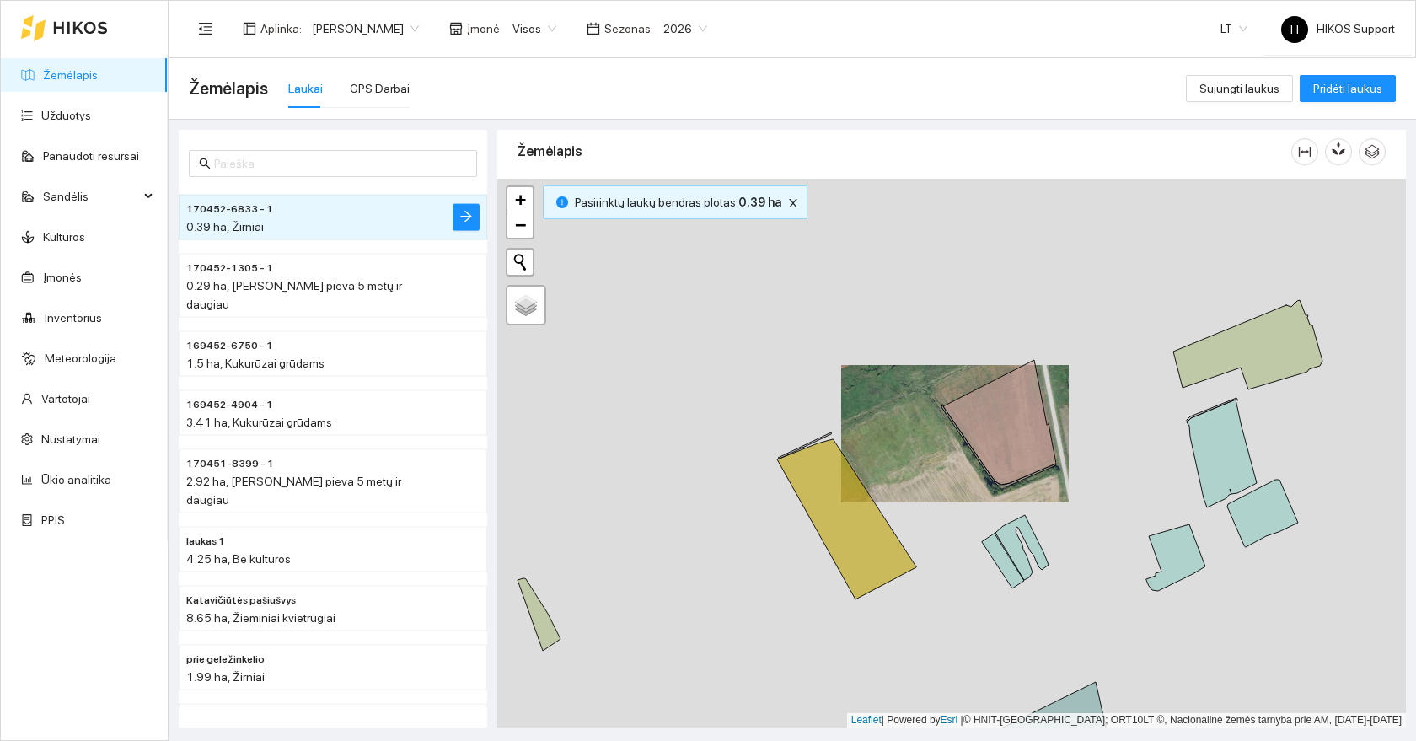
drag, startPoint x: 998, startPoint y: 512, endPoint x: 739, endPoint y: 367, distance: 297.0
click at [739, 367] on div at bounding box center [951, 453] width 909 height 549
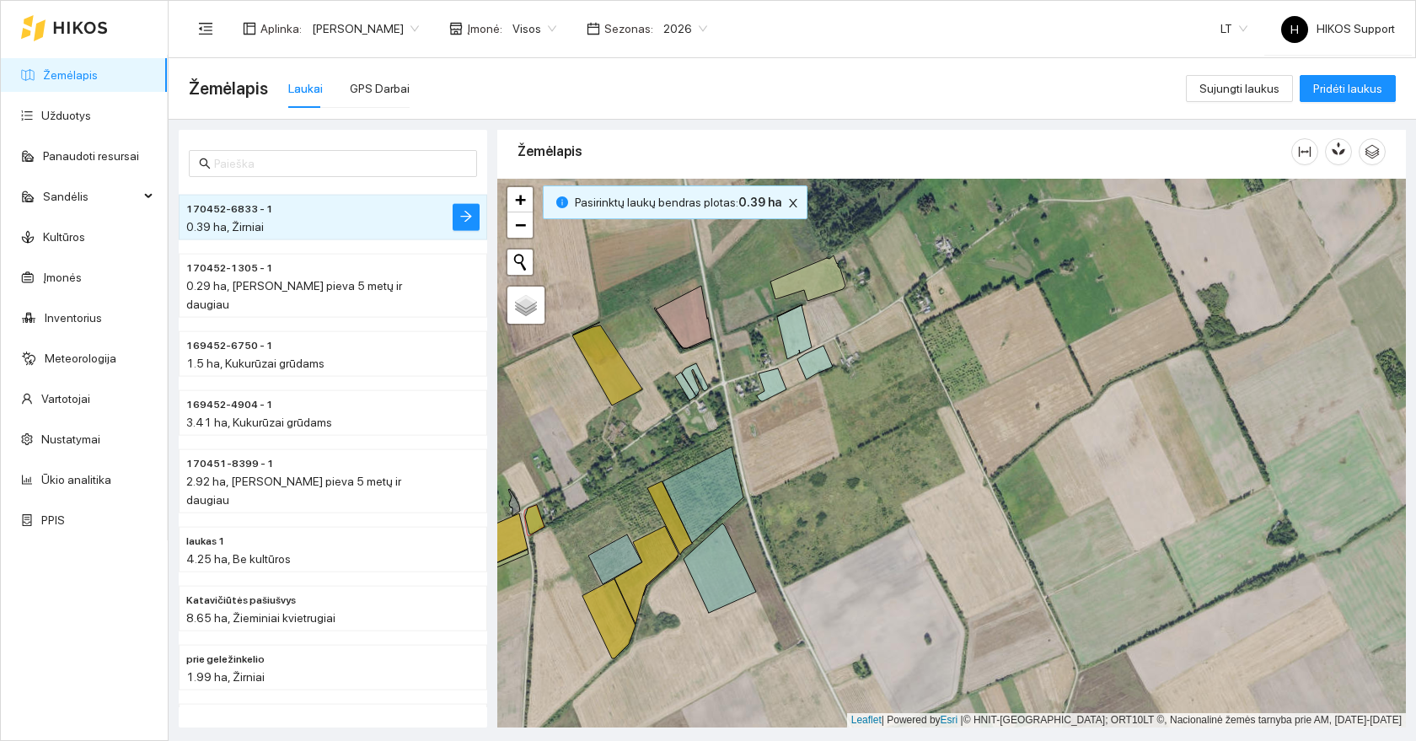
click at [663, 30] on span "2026" at bounding box center [685, 28] width 44 height 25
click at [621, 198] on div "2025" at bounding box center [620, 196] width 44 height 19
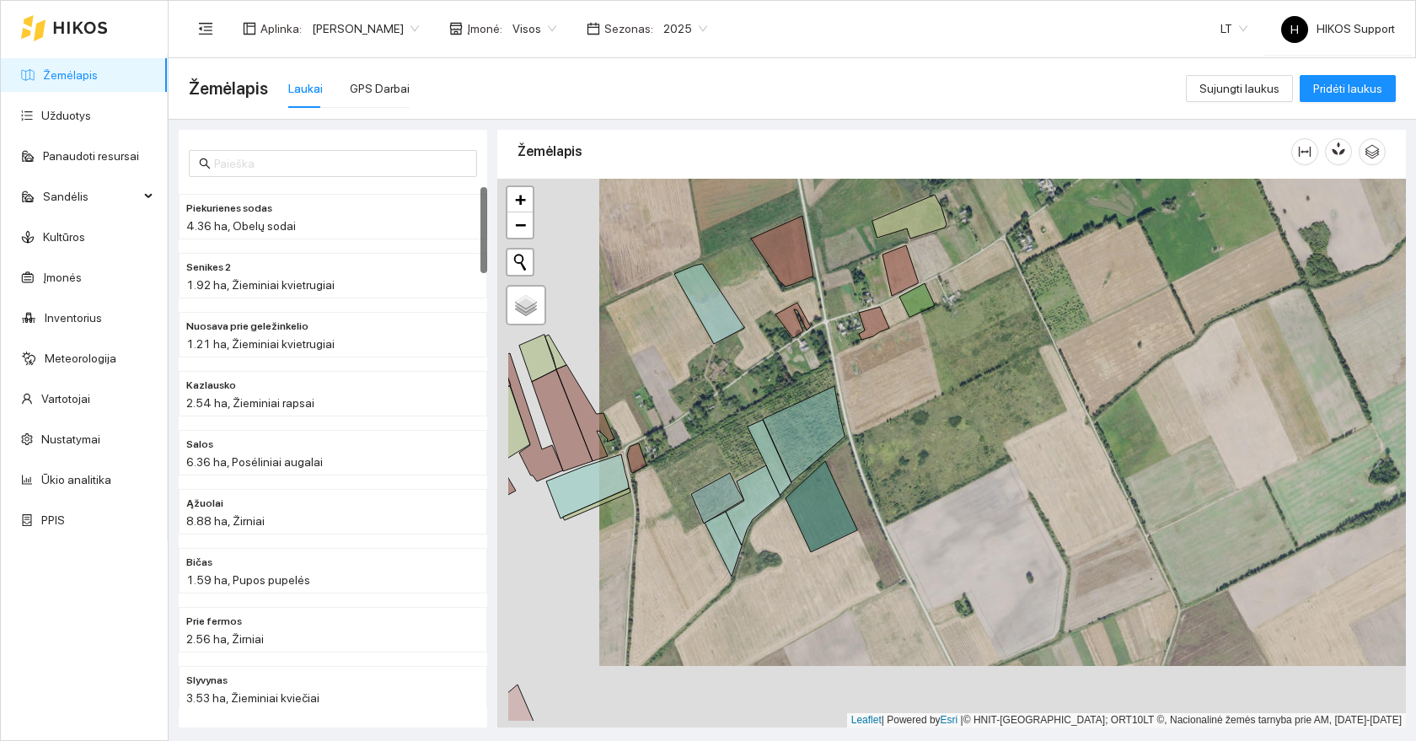
drag, startPoint x: 589, startPoint y: 432, endPoint x: 775, endPoint y: 324, distance: 214.5
click at [775, 324] on div at bounding box center [951, 453] width 909 height 549
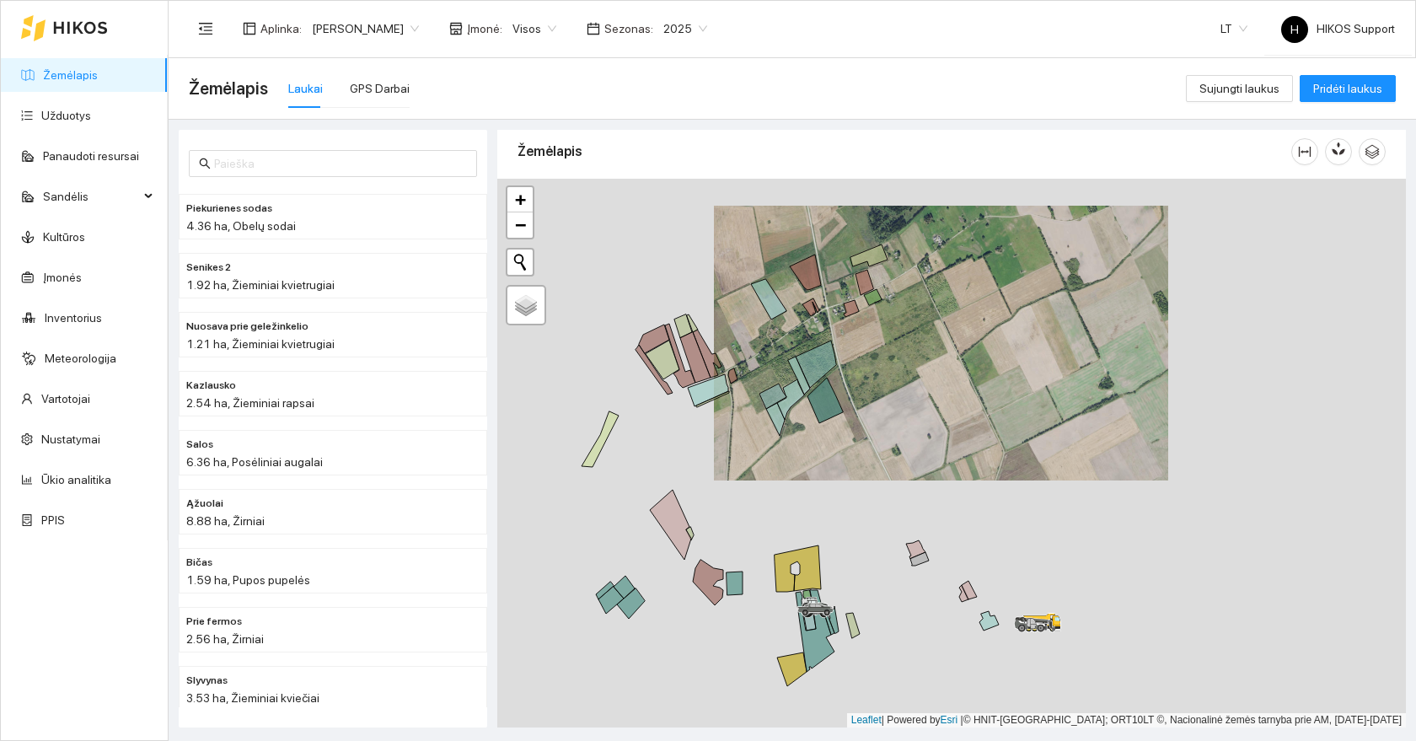
drag, startPoint x: 948, startPoint y: 333, endPoint x: 883, endPoint y: 362, distance: 72.1
click at [884, 362] on div at bounding box center [951, 453] width 909 height 549
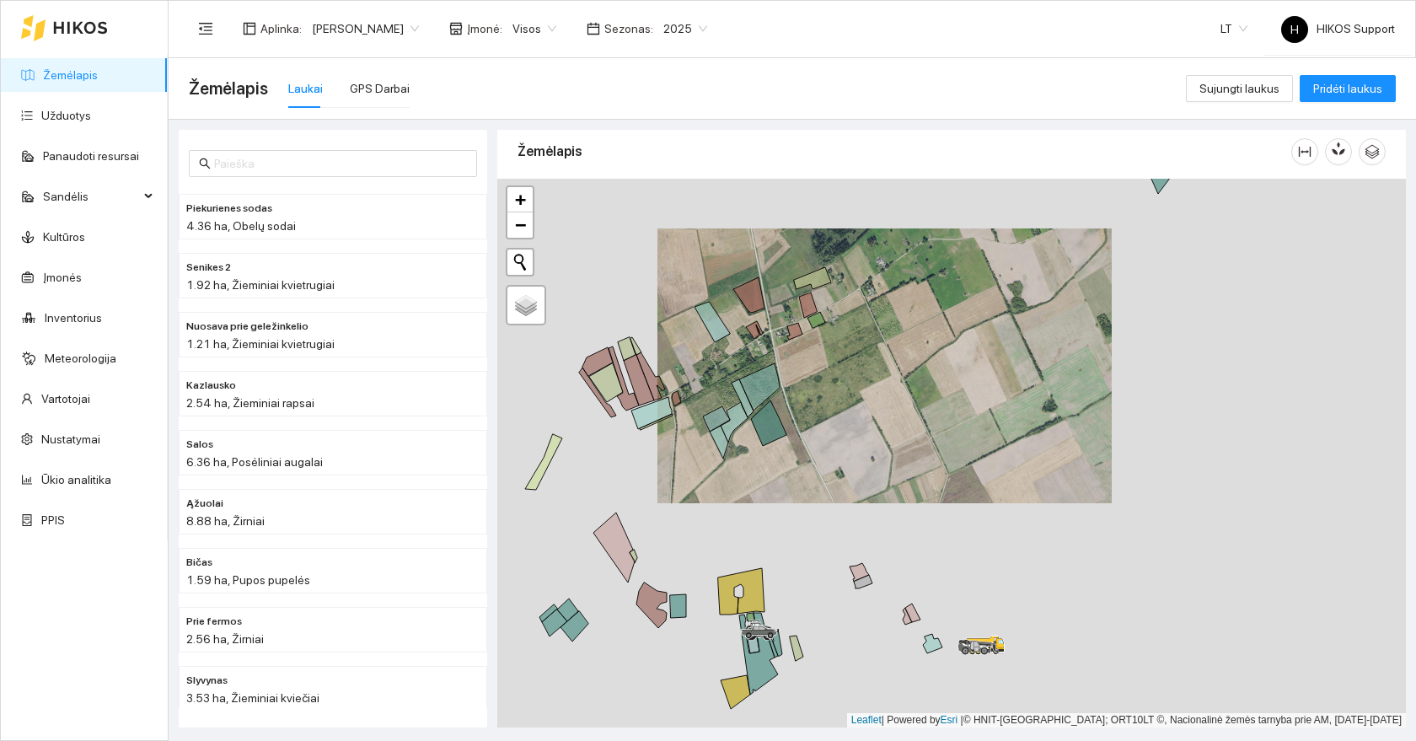
click at [663, 39] on span "2025" at bounding box center [685, 28] width 44 height 25
click at [626, 224] on div "2026" at bounding box center [620, 223] width 44 height 19
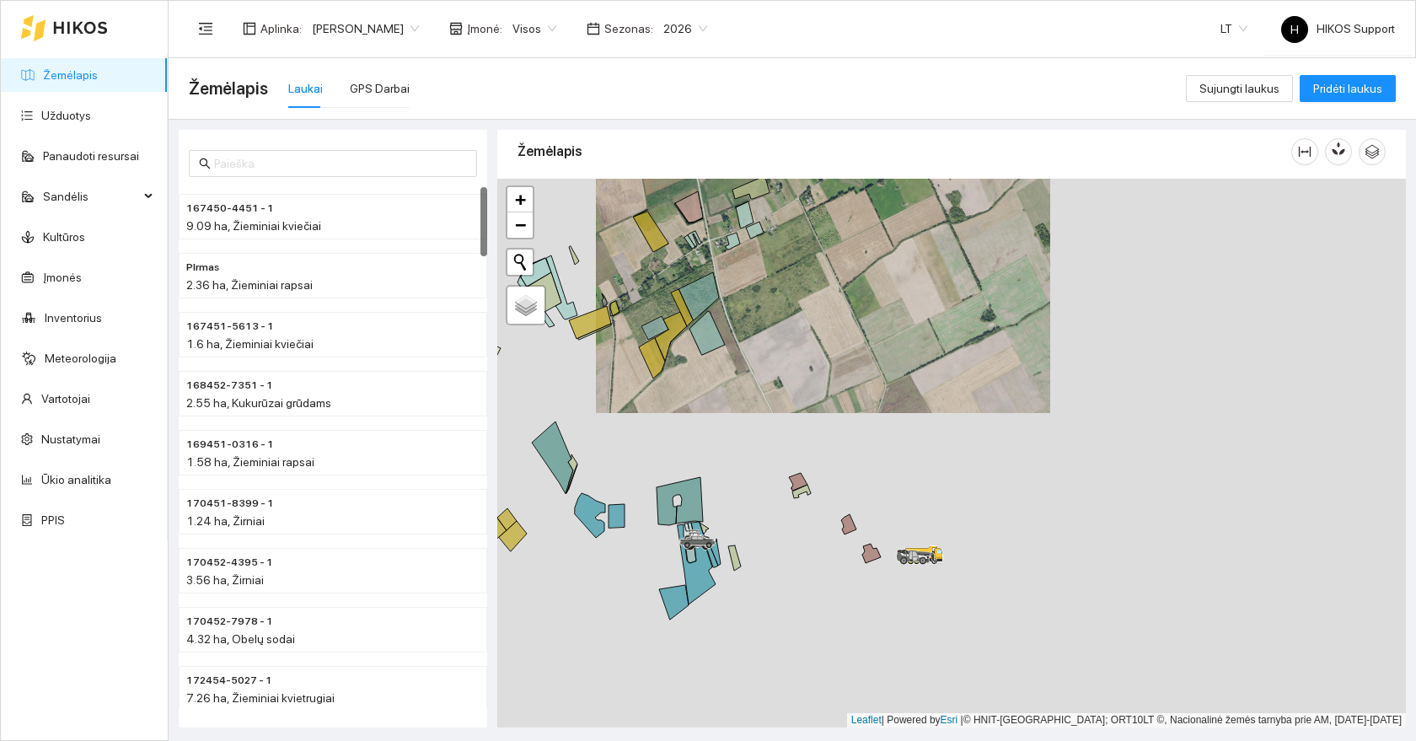
drag, startPoint x: 771, startPoint y: 507, endPoint x: 710, endPoint y: 417, distance: 108.5
click at [710, 417] on div at bounding box center [951, 453] width 909 height 549
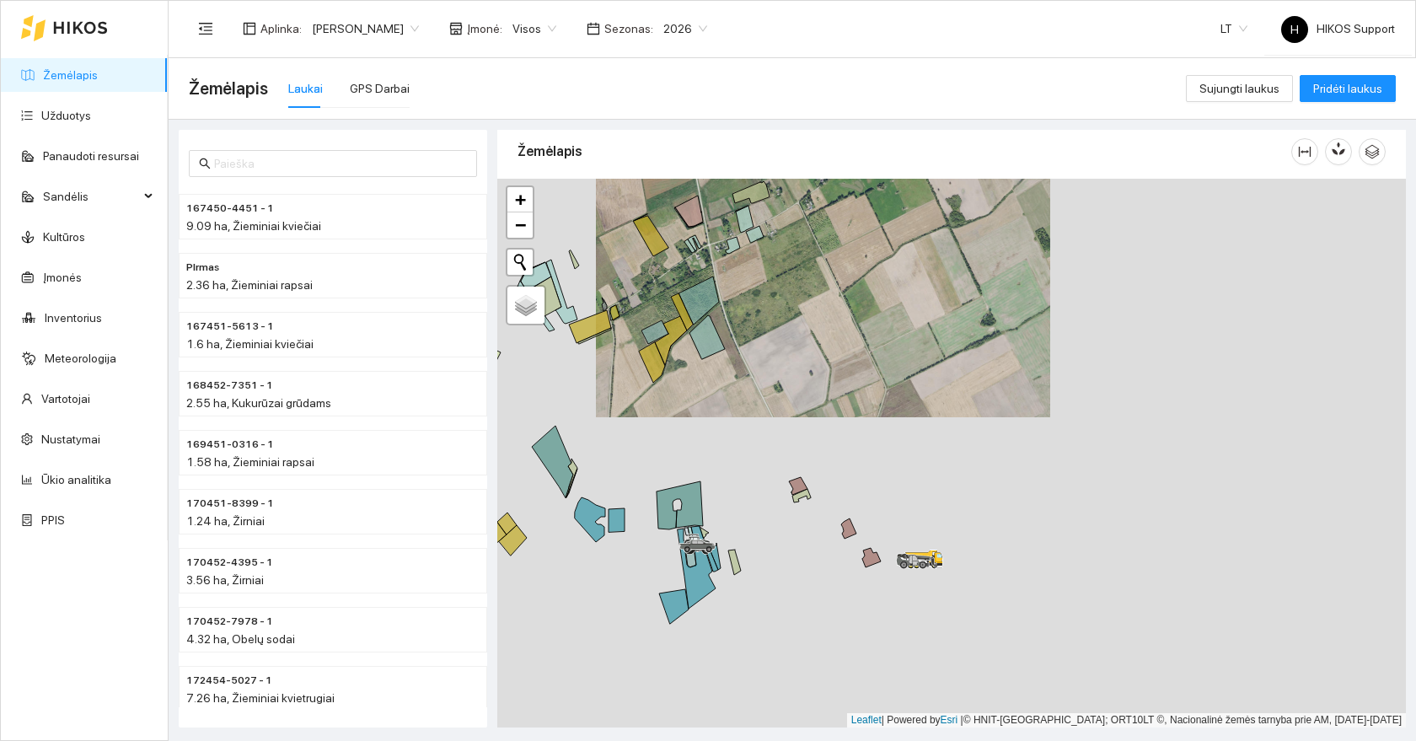
drag, startPoint x: 776, startPoint y: 299, endPoint x: 862, endPoint y: 560, distance: 274.3
click at [864, 560] on div at bounding box center [951, 453] width 909 height 549
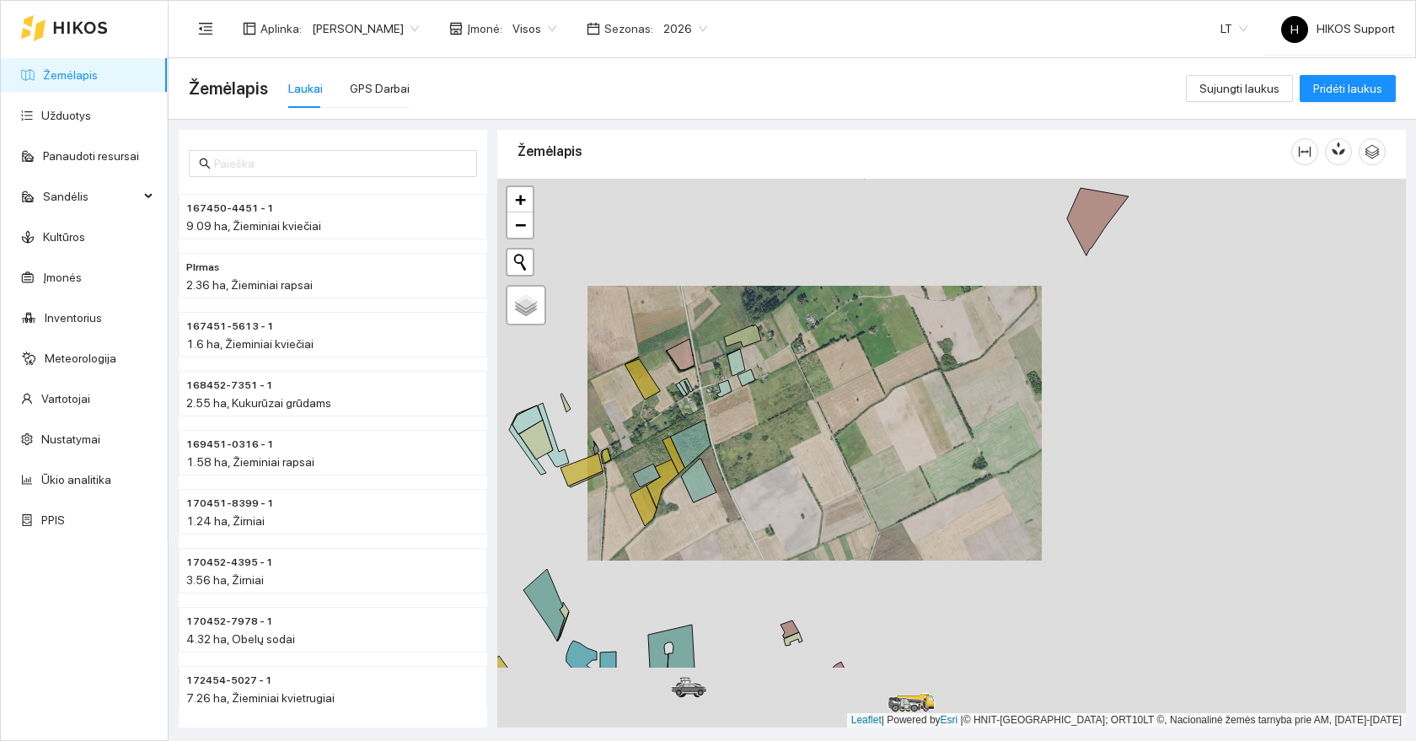
drag, startPoint x: 968, startPoint y: 437, endPoint x: 877, endPoint y: 316, distance: 152.2
click at [877, 316] on div at bounding box center [951, 453] width 909 height 549
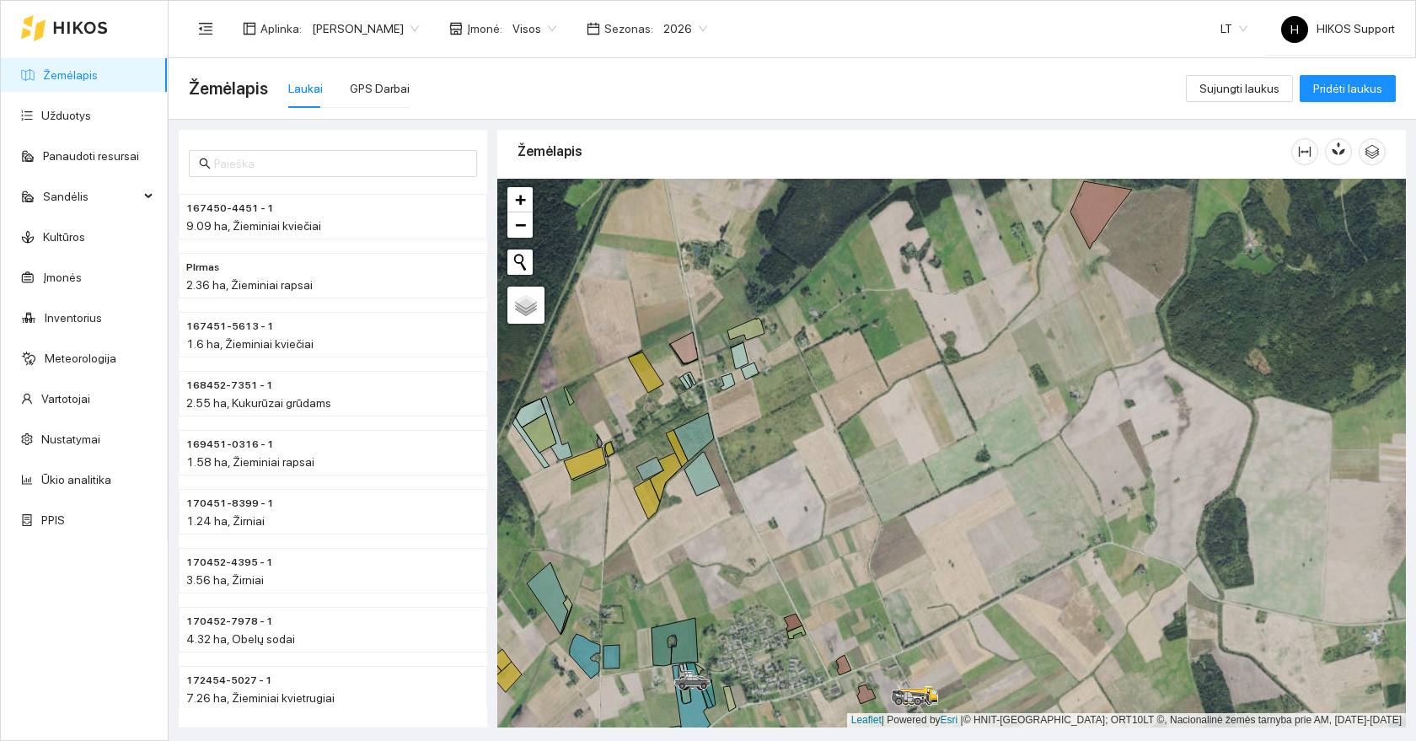
click at [1355, 70] on div "Žemėlapis Laukai GPS Darbai Sujungti laukus Pridėti laukus" at bounding box center [792, 88] width 1207 height 61
click at [1344, 81] on span "Pridėti laukus" at bounding box center [1347, 88] width 69 height 19
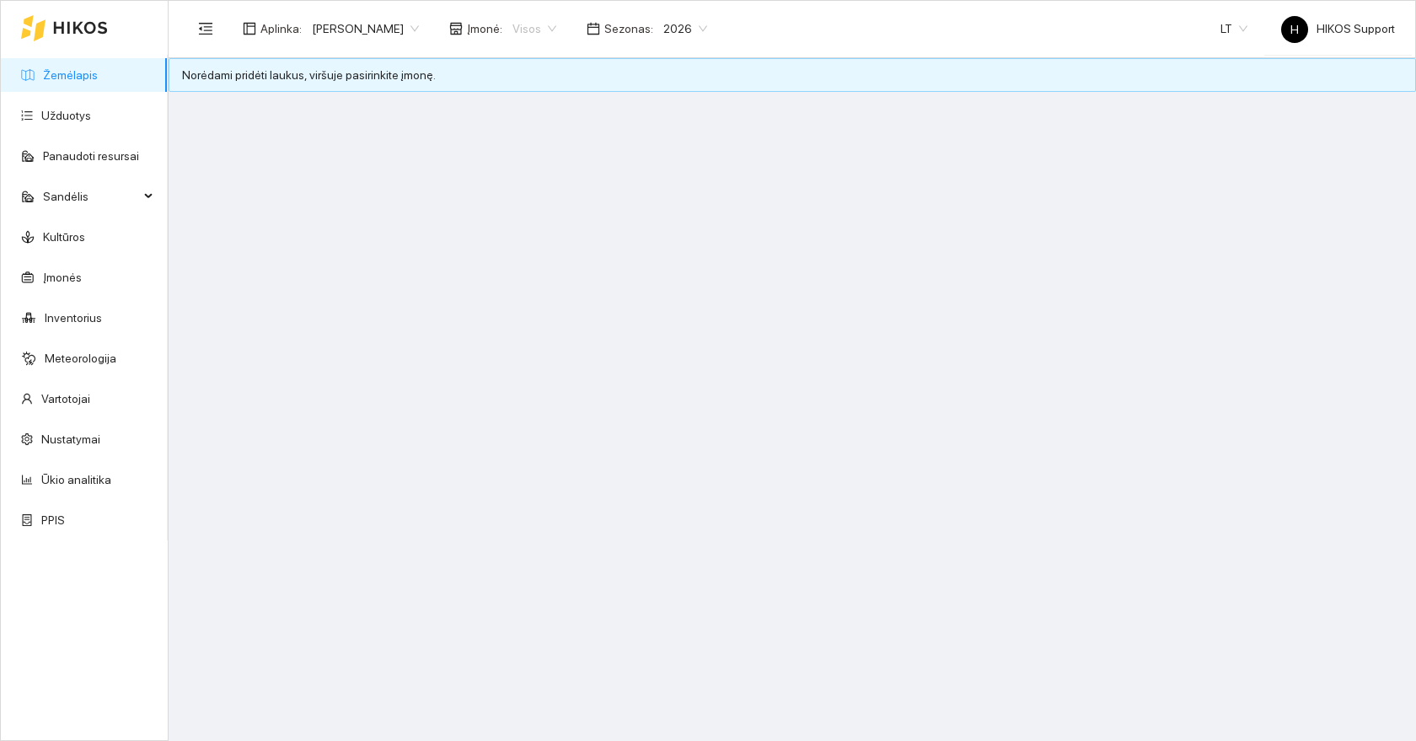
click at [512, 19] on span "Visos" at bounding box center [534, 28] width 44 height 25
click at [502, 113] on div "Ūkis 1 Pauliaus" at bounding box center [491, 115] width 79 height 19
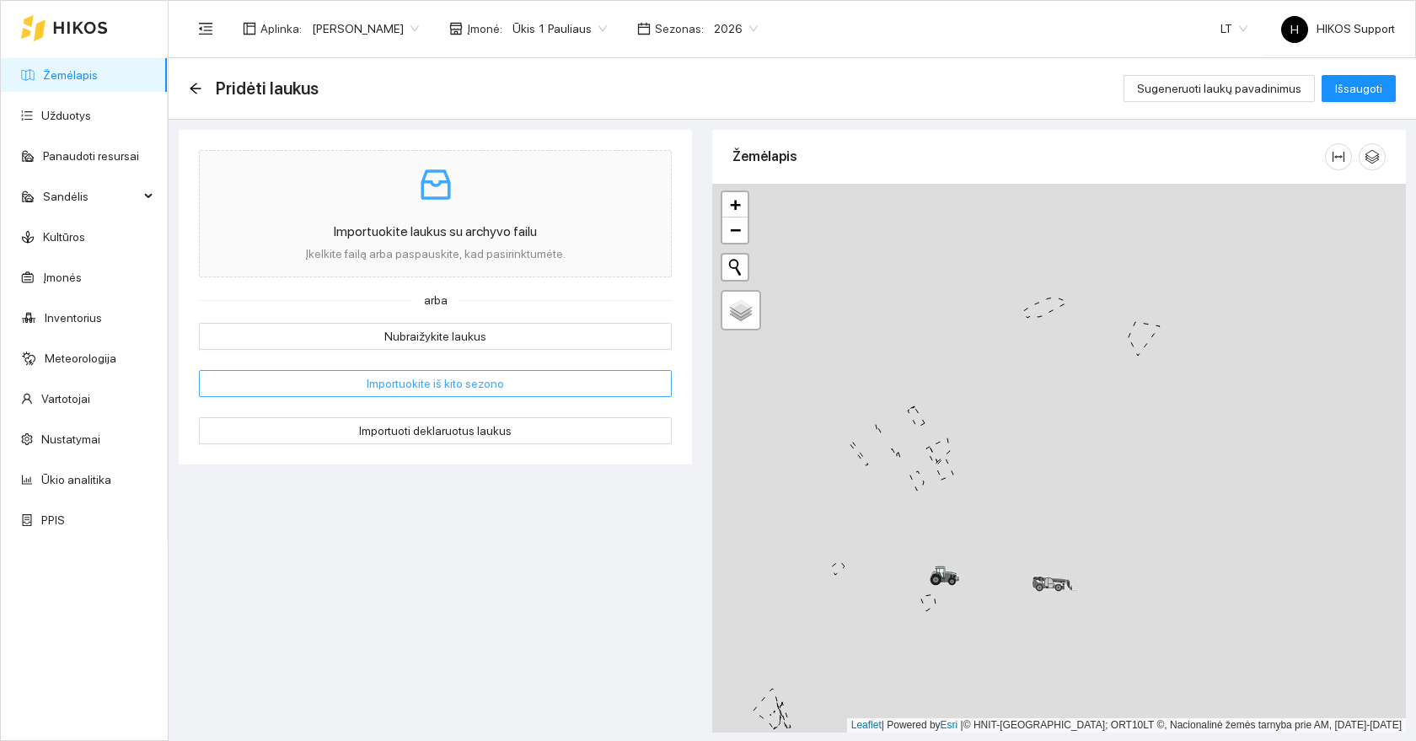
click at [469, 386] on span "Importuokite iš kito sezono" at bounding box center [435, 383] width 137 height 19
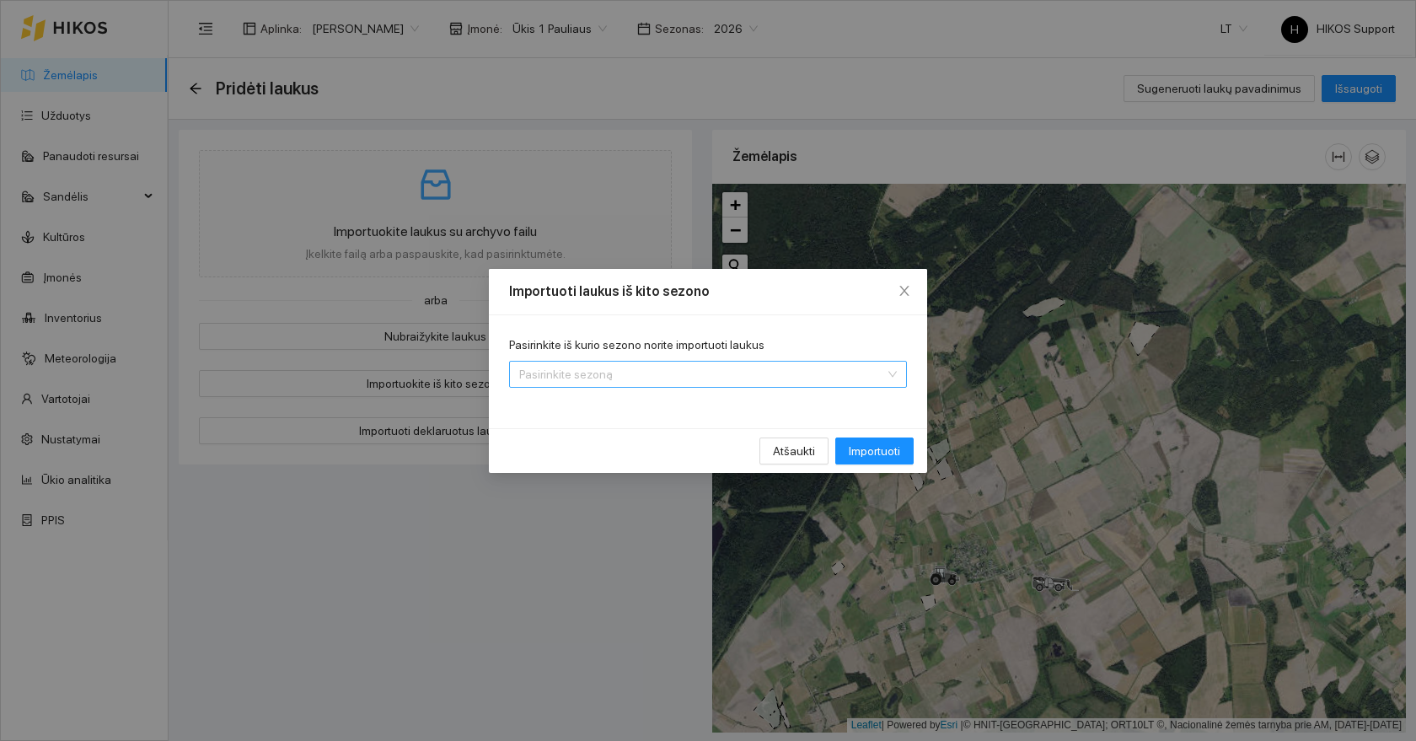
click at [568, 373] on input "Pasirinkite iš kurio sezono norite importuoti laukus" at bounding box center [702, 374] width 366 height 25
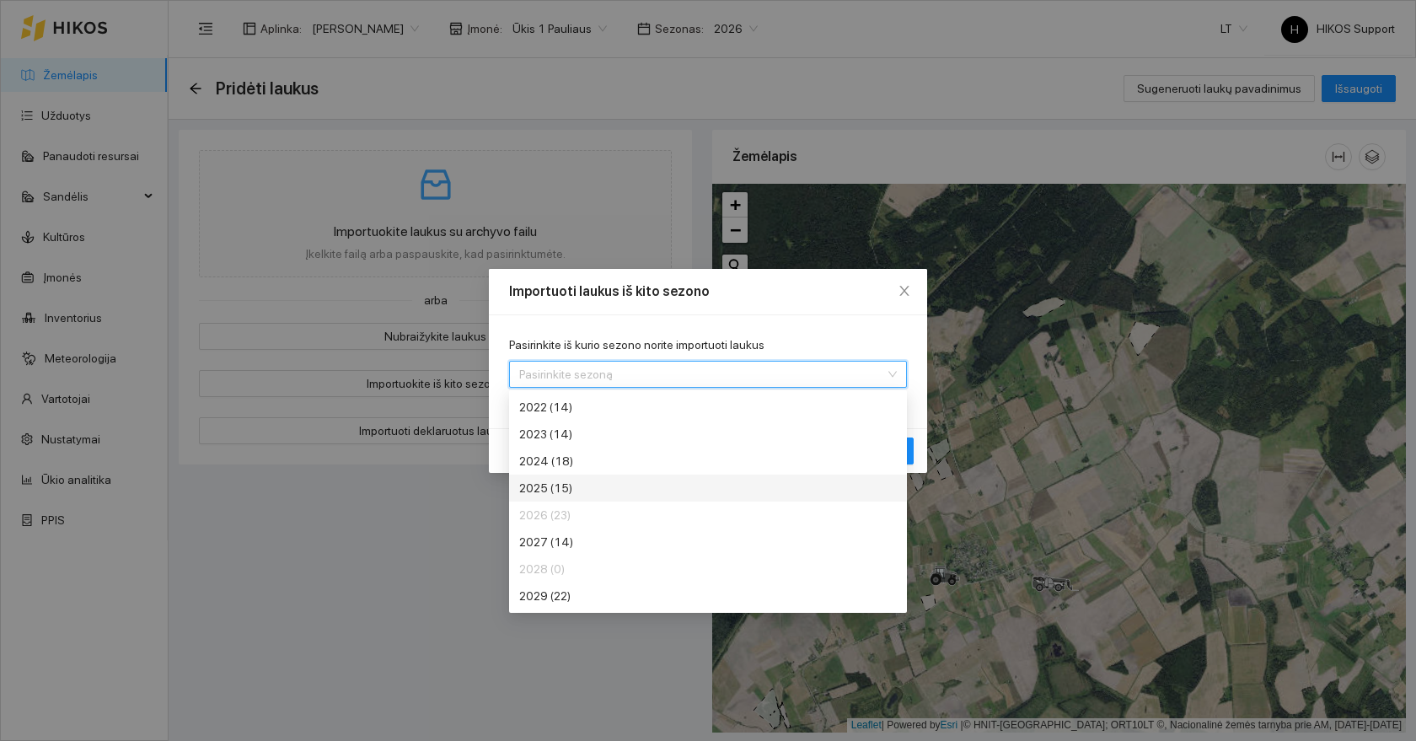
click at [558, 486] on div "2025 (15)" at bounding box center [645, 488] width 253 height 19
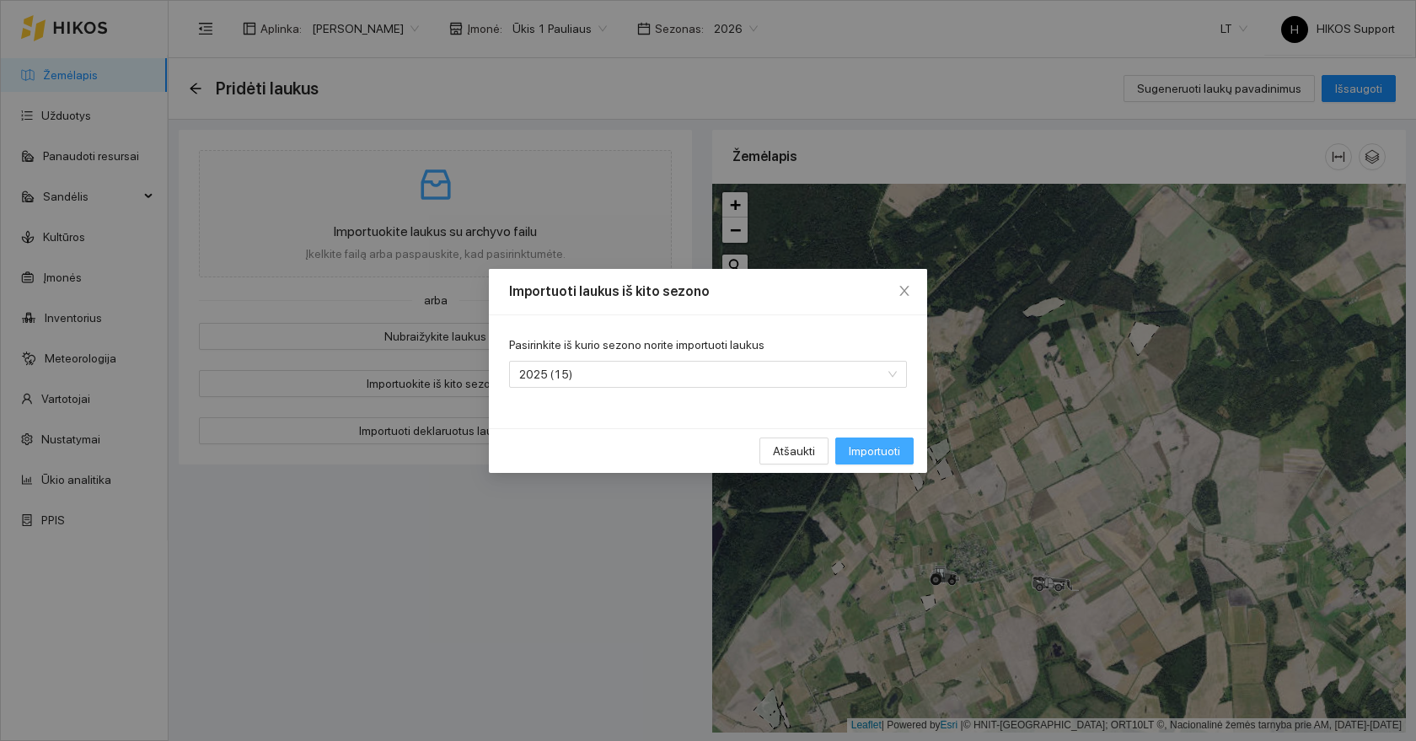
click at [868, 450] on span "Importuoti" at bounding box center [874, 451] width 51 height 19
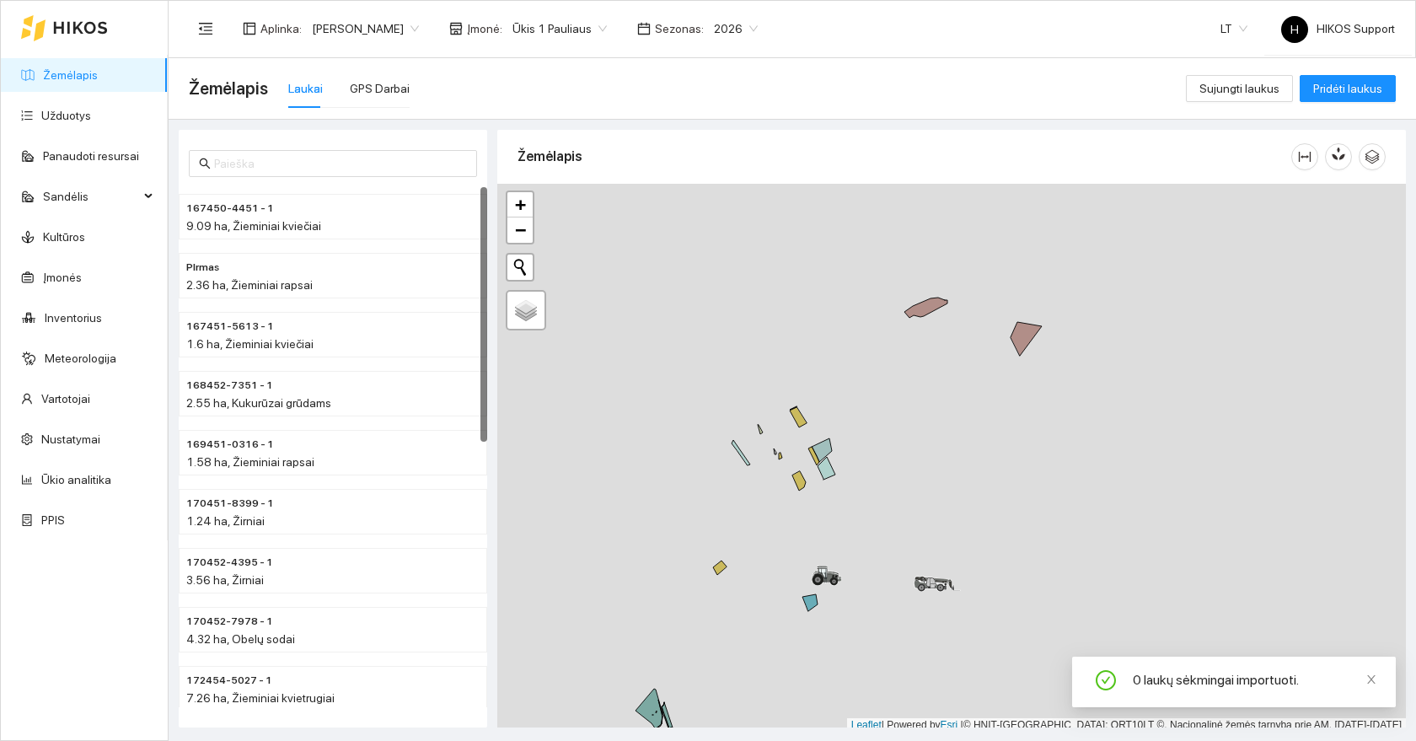
click at [532, 30] on span "Ūkis 1 Pauliaus" at bounding box center [559, 28] width 94 height 25
click at [492, 137] on div "Ūkis 2 Albino" at bounding box center [498, 142] width 93 height 19
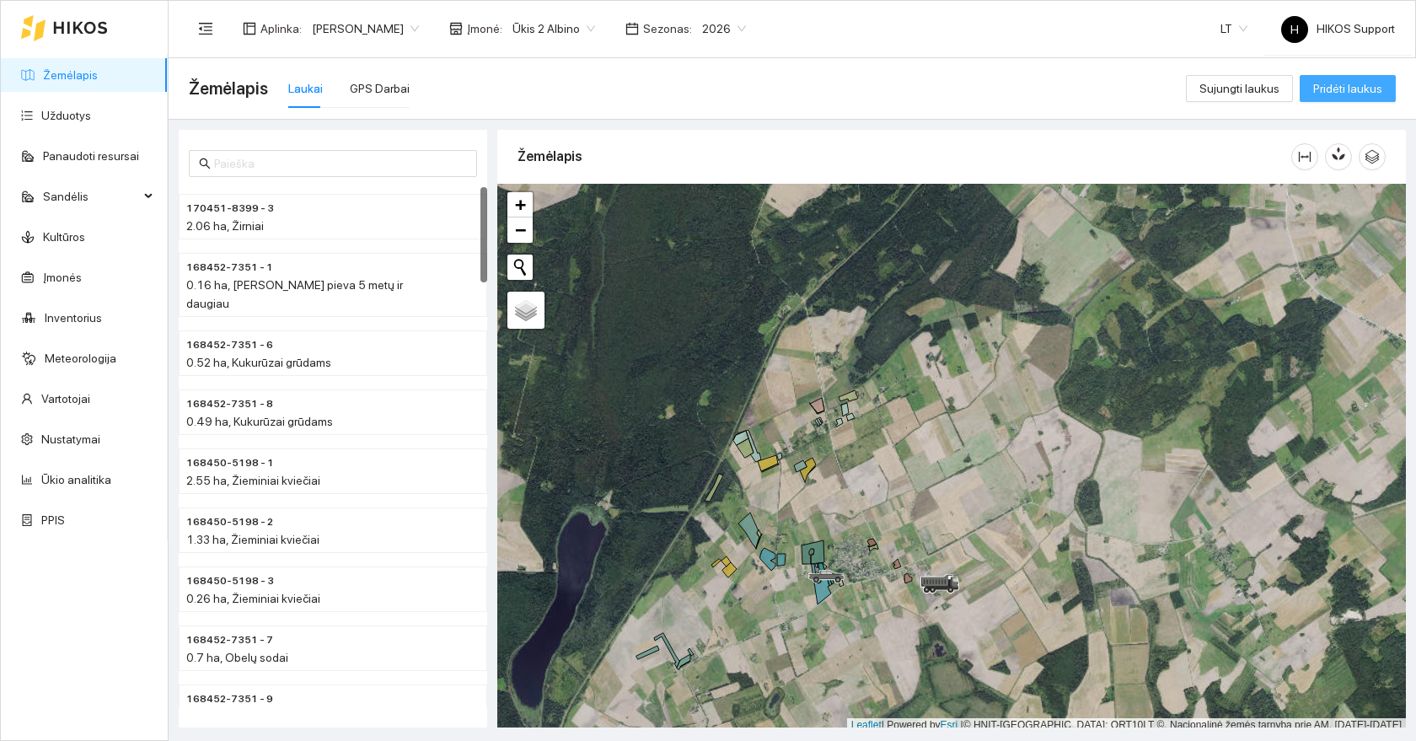
click at [1354, 89] on span "Pridėti laukus" at bounding box center [1347, 88] width 69 height 19
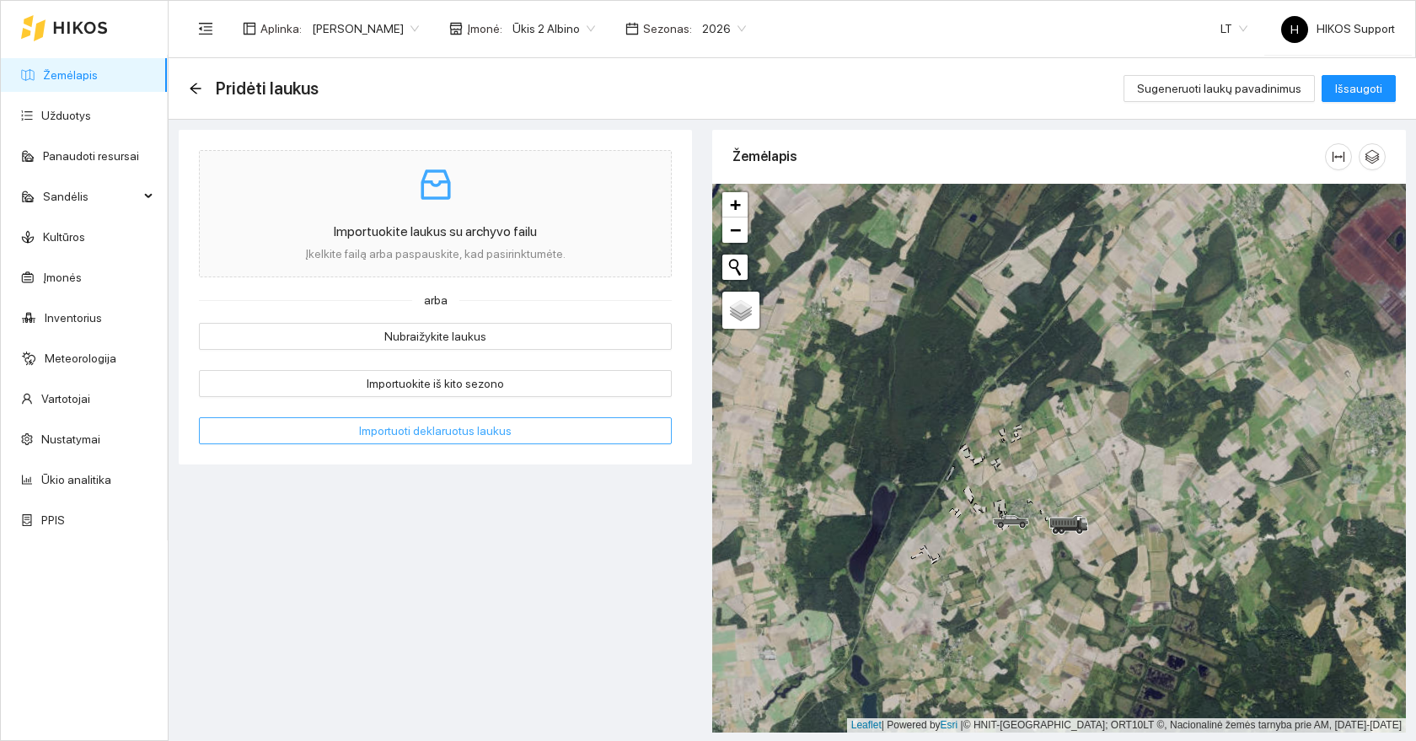
click at [464, 439] on span "Importuoti deklaruotus laukus" at bounding box center [435, 430] width 153 height 19
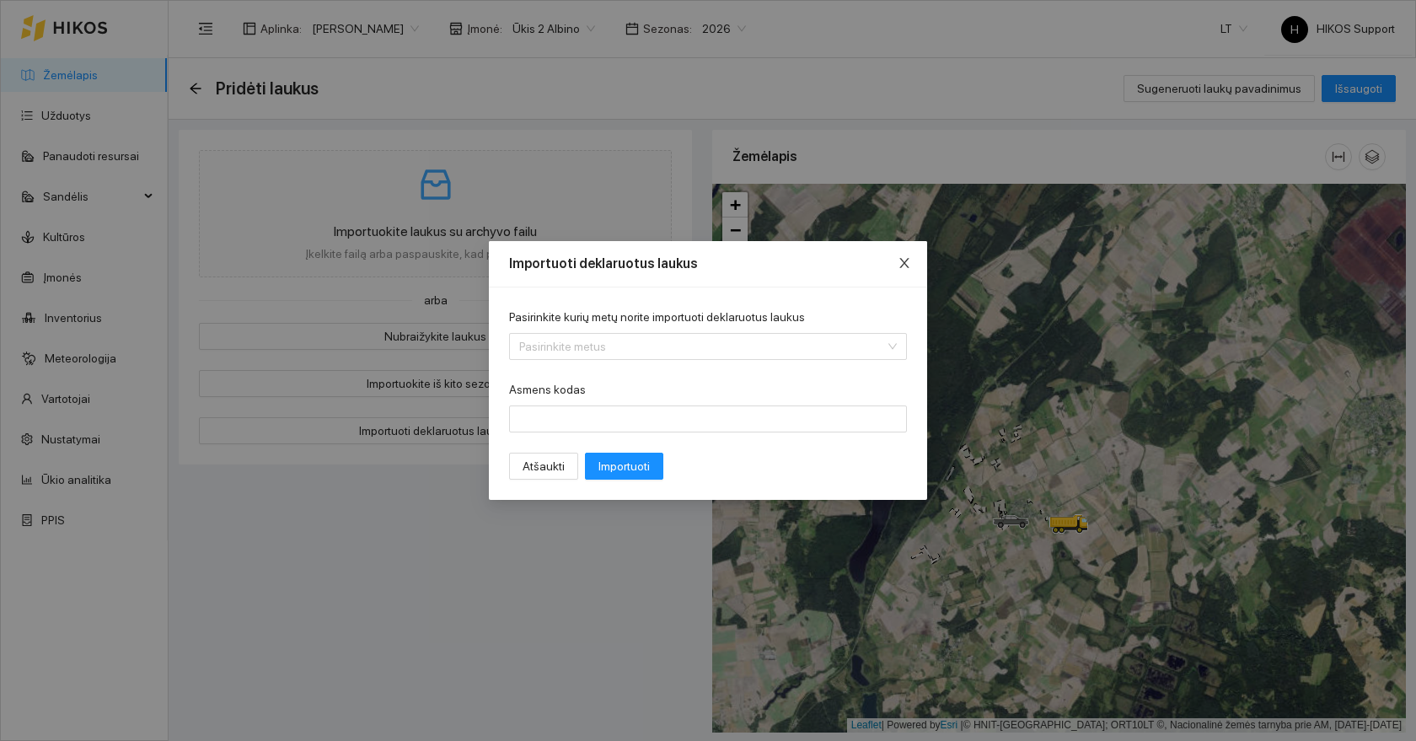
click at [905, 260] on icon "close" at bounding box center [904, 262] width 13 height 13
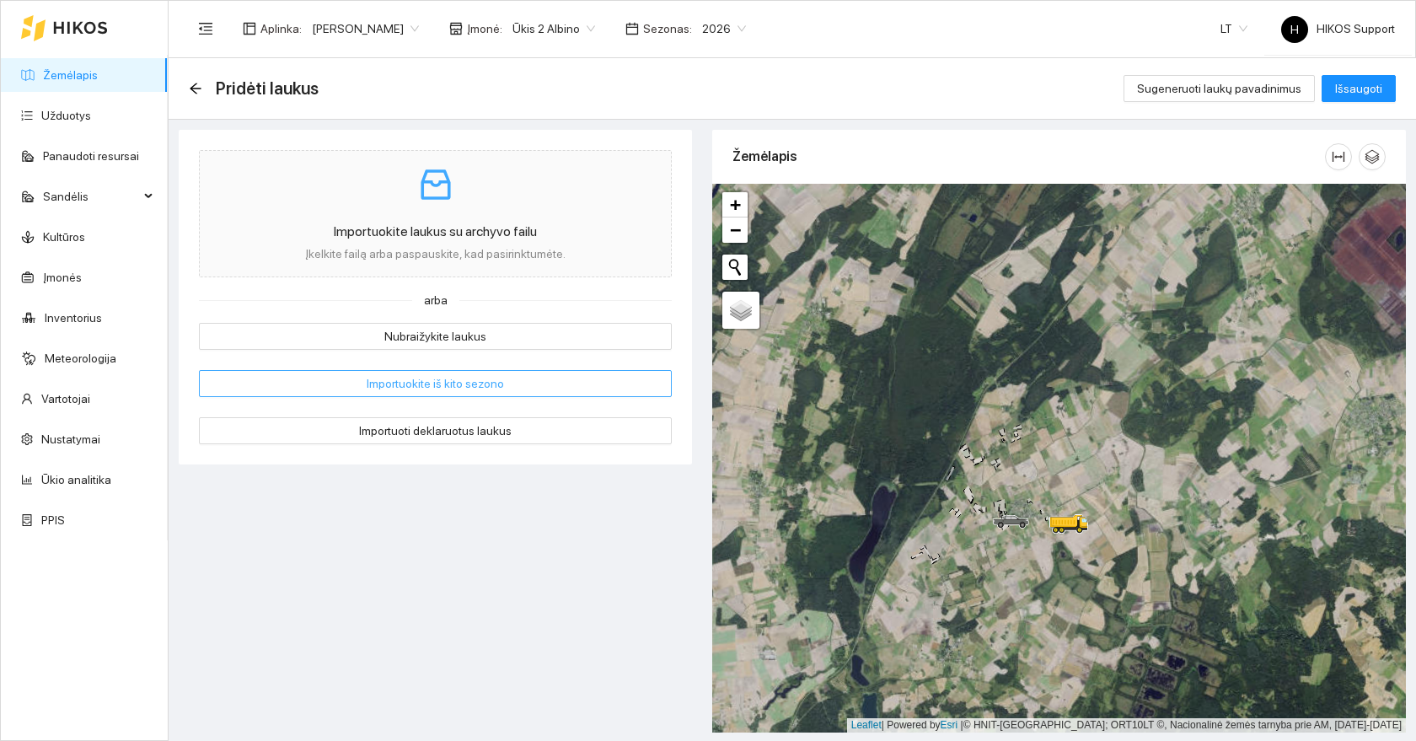
click at [485, 377] on span "Importuokite iš kito sezono" at bounding box center [435, 383] width 137 height 19
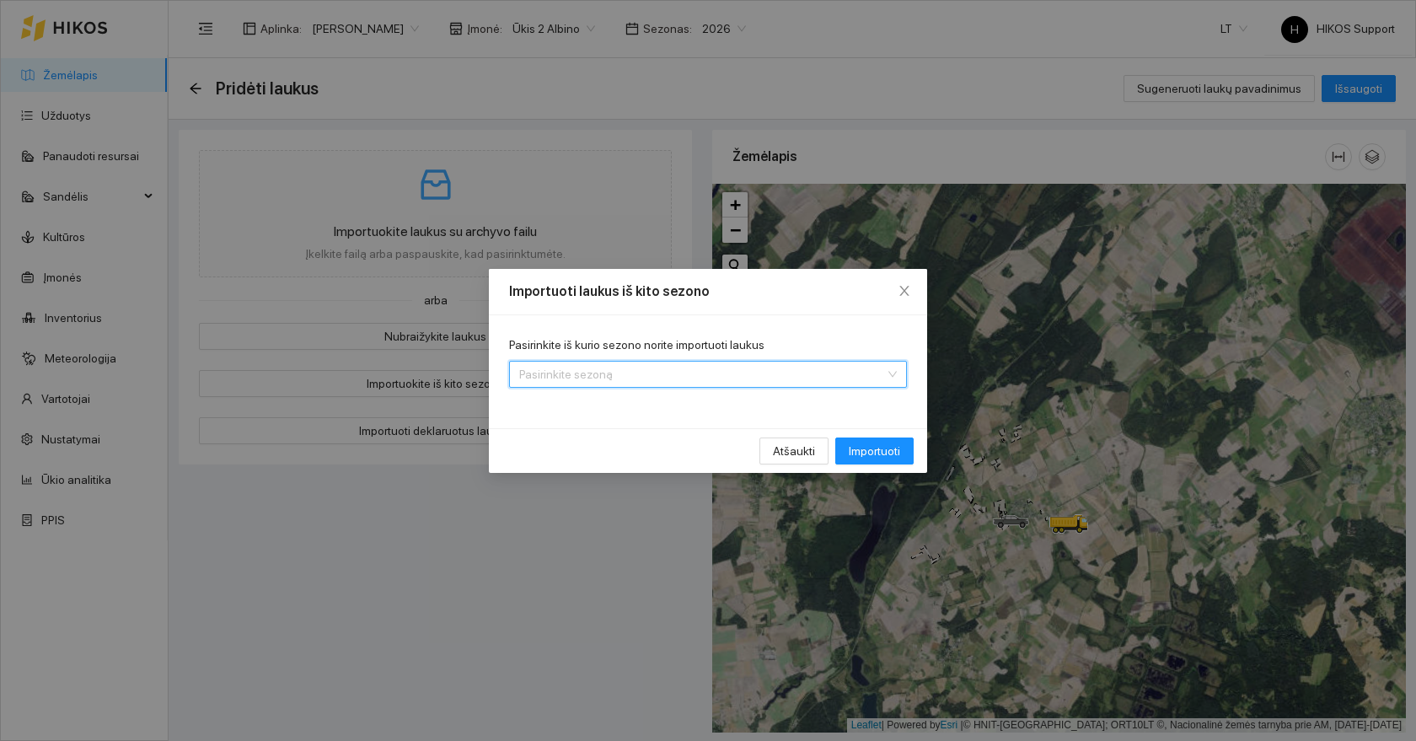
click at [564, 375] on input "Pasirinkite iš kurio sezono norite importuoti laukus" at bounding box center [702, 374] width 366 height 25
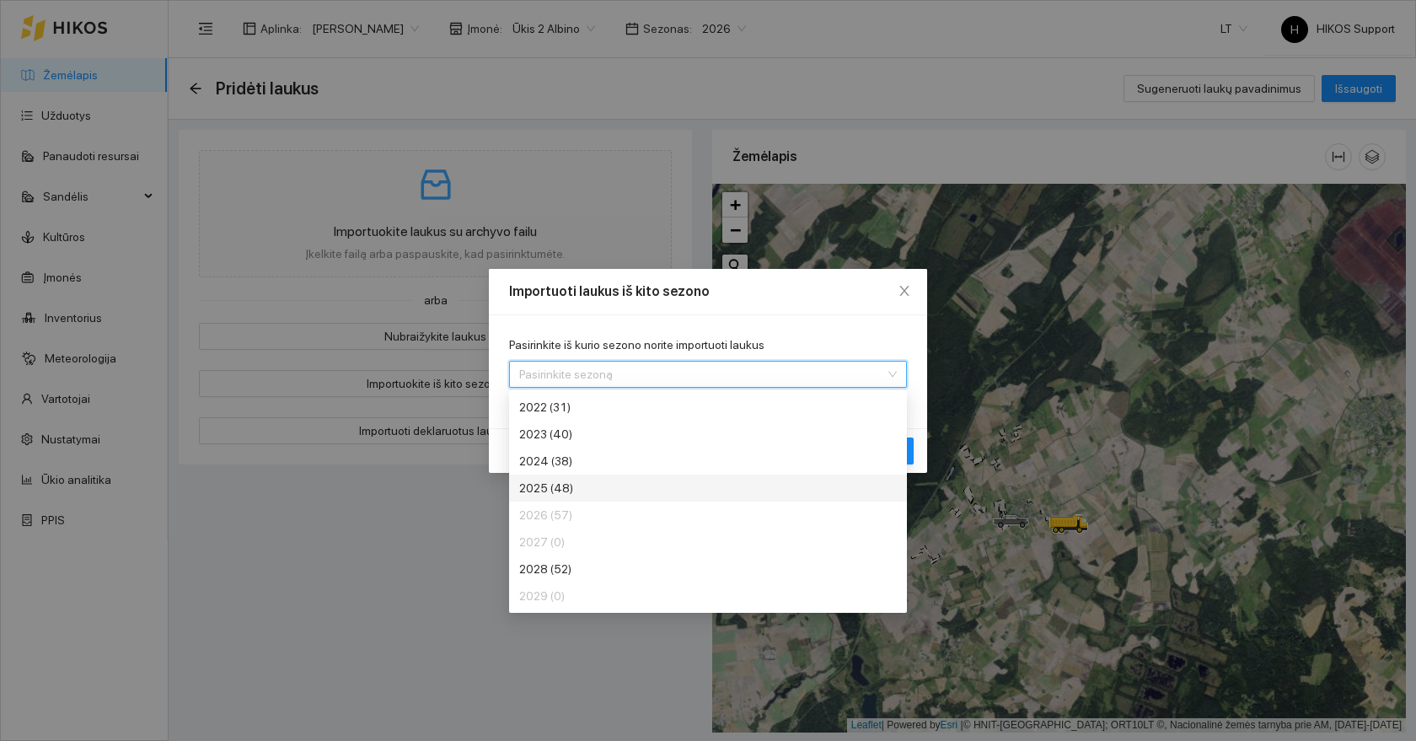
click at [560, 491] on div "2025 (48)" at bounding box center [645, 488] width 253 height 19
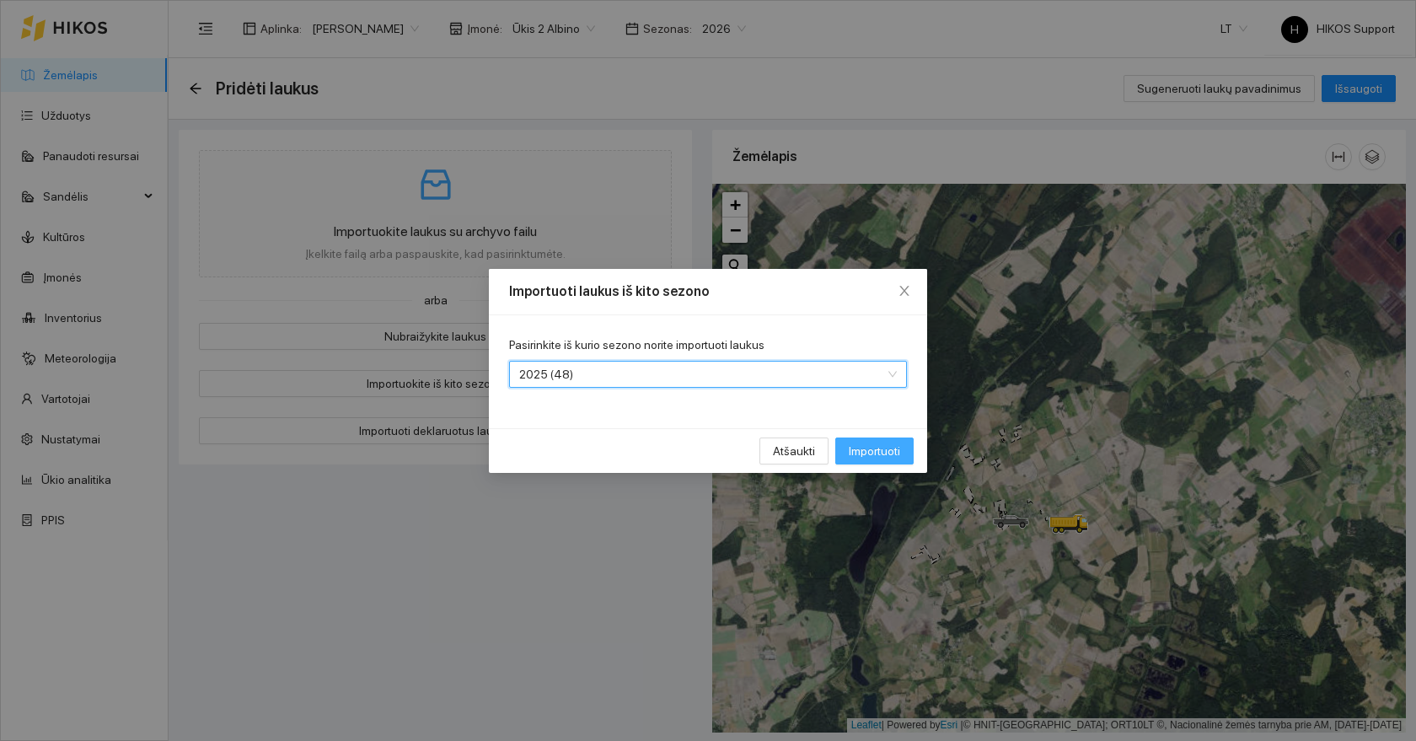
click at [898, 443] on span "Importuoti" at bounding box center [874, 451] width 51 height 19
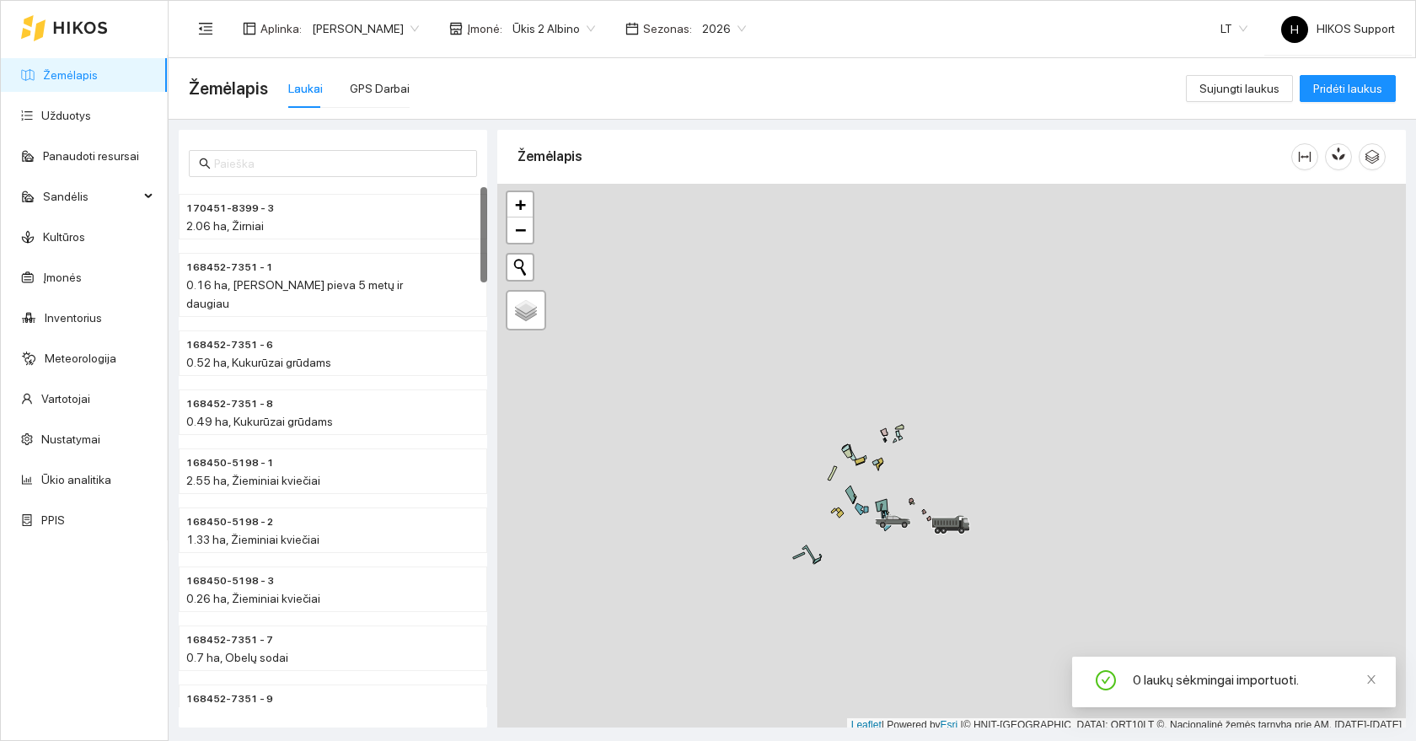
click at [910, 485] on div "MAN TGA 18/350 | NHS 411 Greitis: 0 KM/H Kuro lygis - 68 169453-4988 - 1 | Žiem…" at bounding box center [951, 458] width 909 height 549
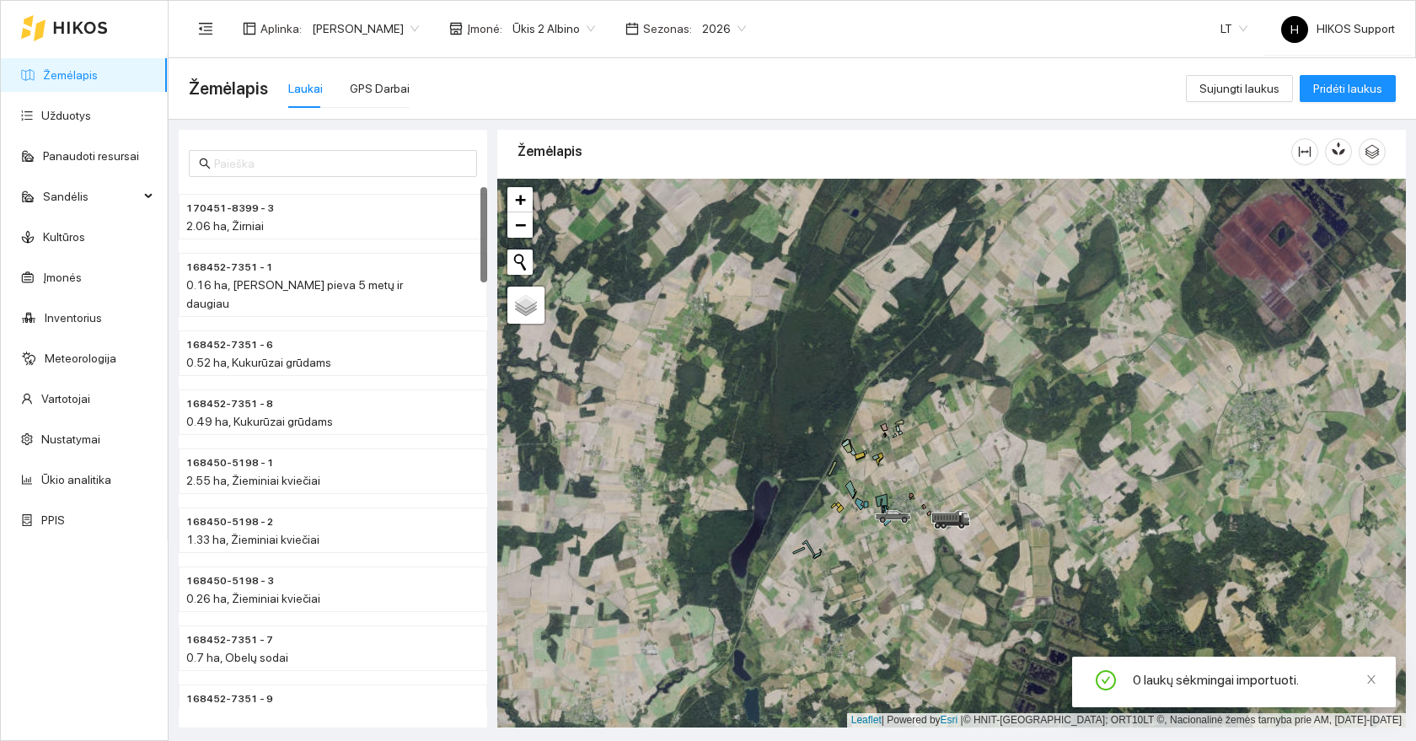
click at [910, 483] on div "+ − Nieko nerasta. Bandykite dar kartą. Žemėlapis Palydovas Leaflet | Powered b…" at bounding box center [951, 453] width 909 height 549
click at [889, 454] on div "+ − Nieko nerasta. Bandykite dar kartą. Žemėlapis Palydovas Leaflet | Powered b…" at bounding box center [951, 453] width 909 height 549
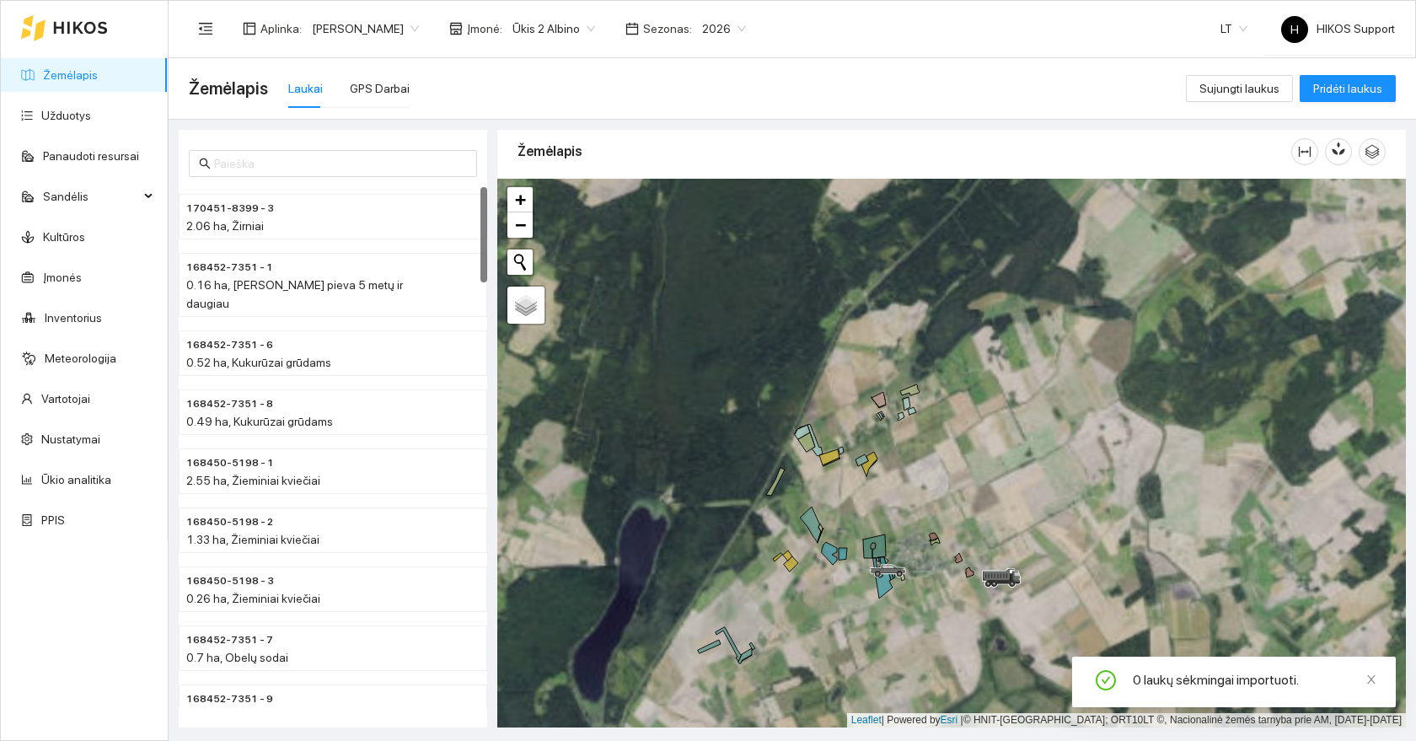
click at [889, 454] on div "+ − Nieko nerasta. Bandykite dar kartą. Žemėlapis Palydovas Leaflet | Powered b…" at bounding box center [951, 453] width 909 height 549
click at [523, 22] on span "Ūkis 2 Albino" at bounding box center [553, 28] width 83 height 25
click at [482, 52] on div "Visos" at bounding box center [493, 61] width 83 height 19
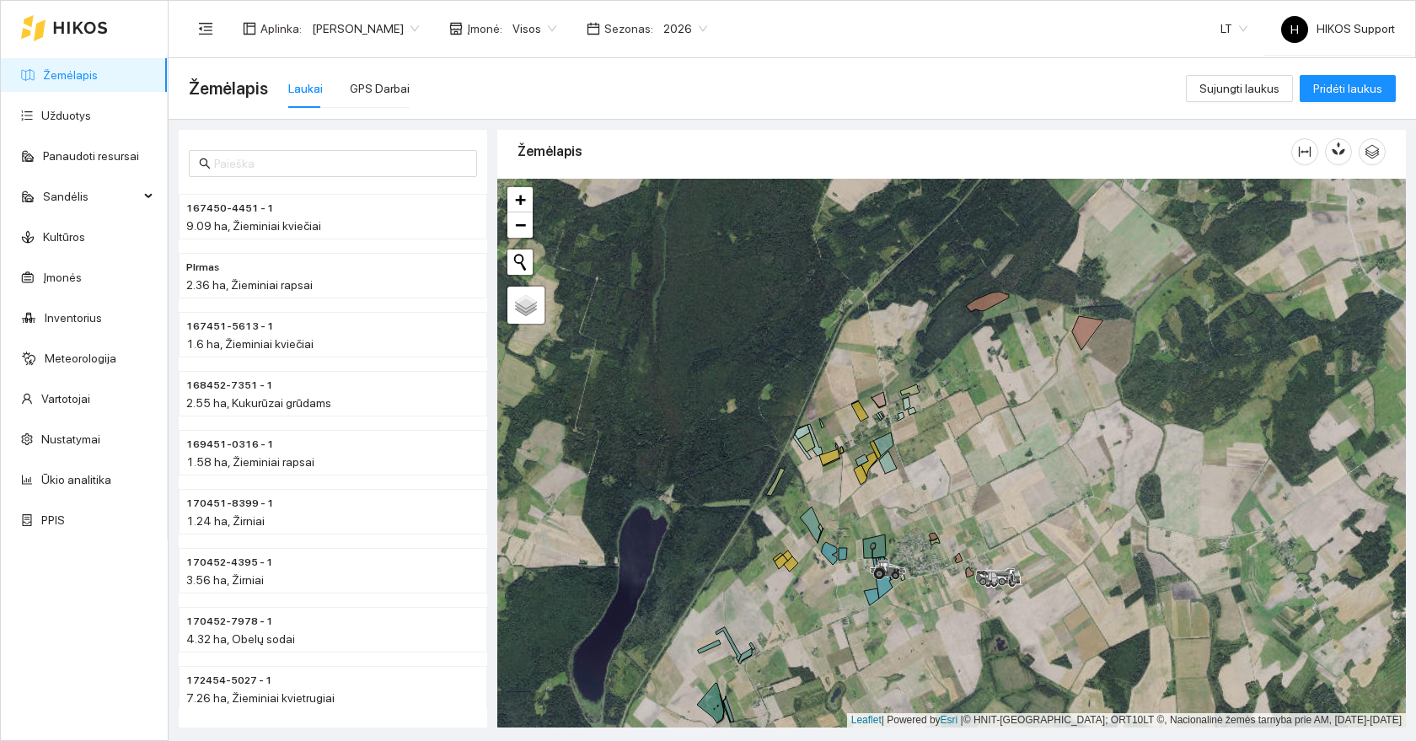
click at [834, 496] on div at bounding box center [951, 453] width 909 height 549
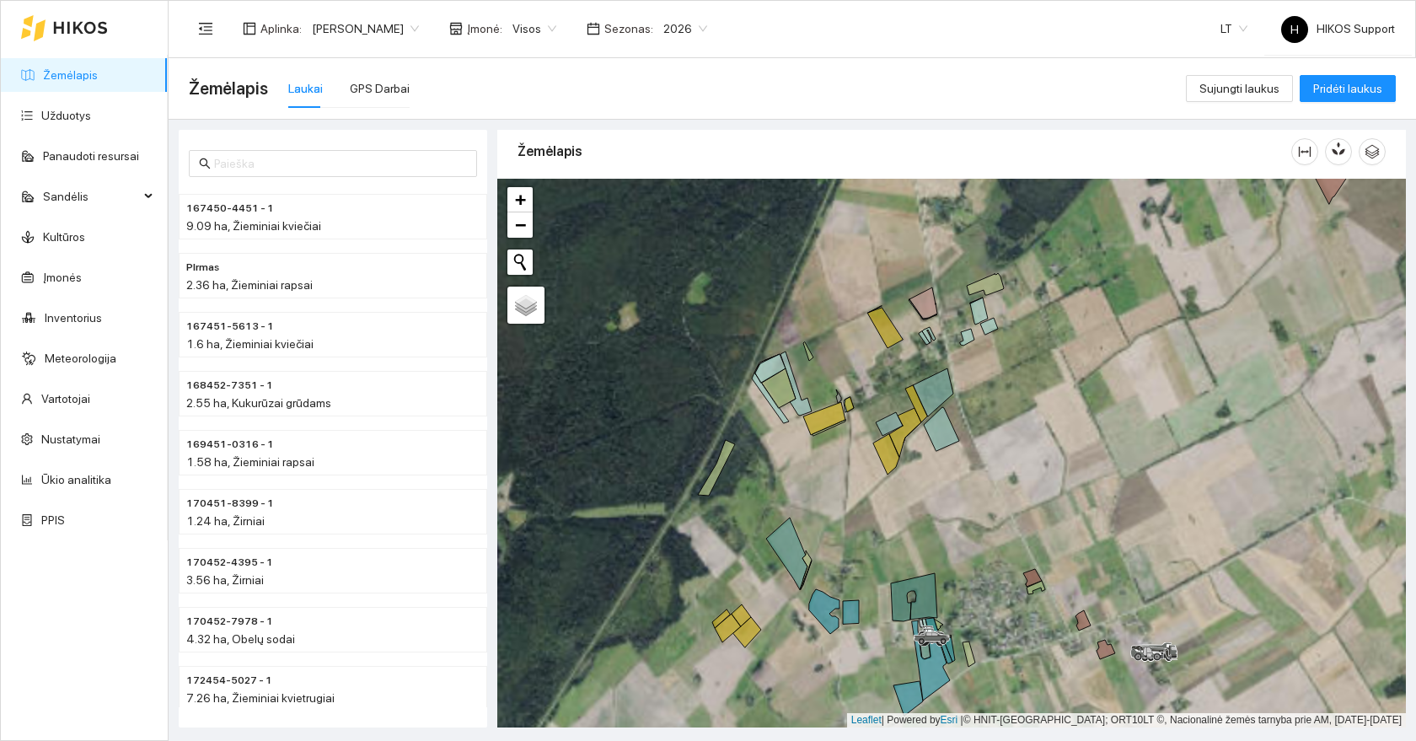
click at [835, 470] on div at bounding box center [951, 453] width 909 height 549
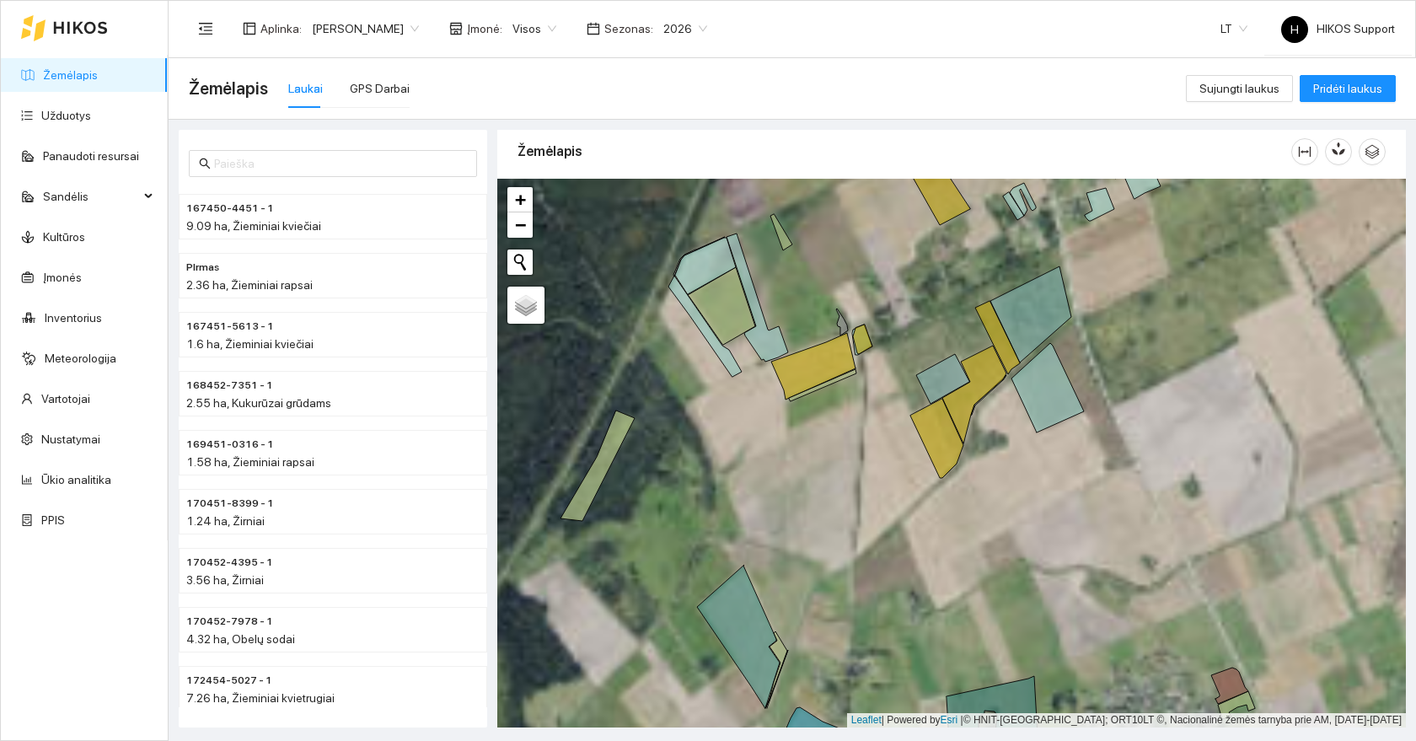
click at [891, 305] on div at bounding box center [951, 453] width 909 height 549
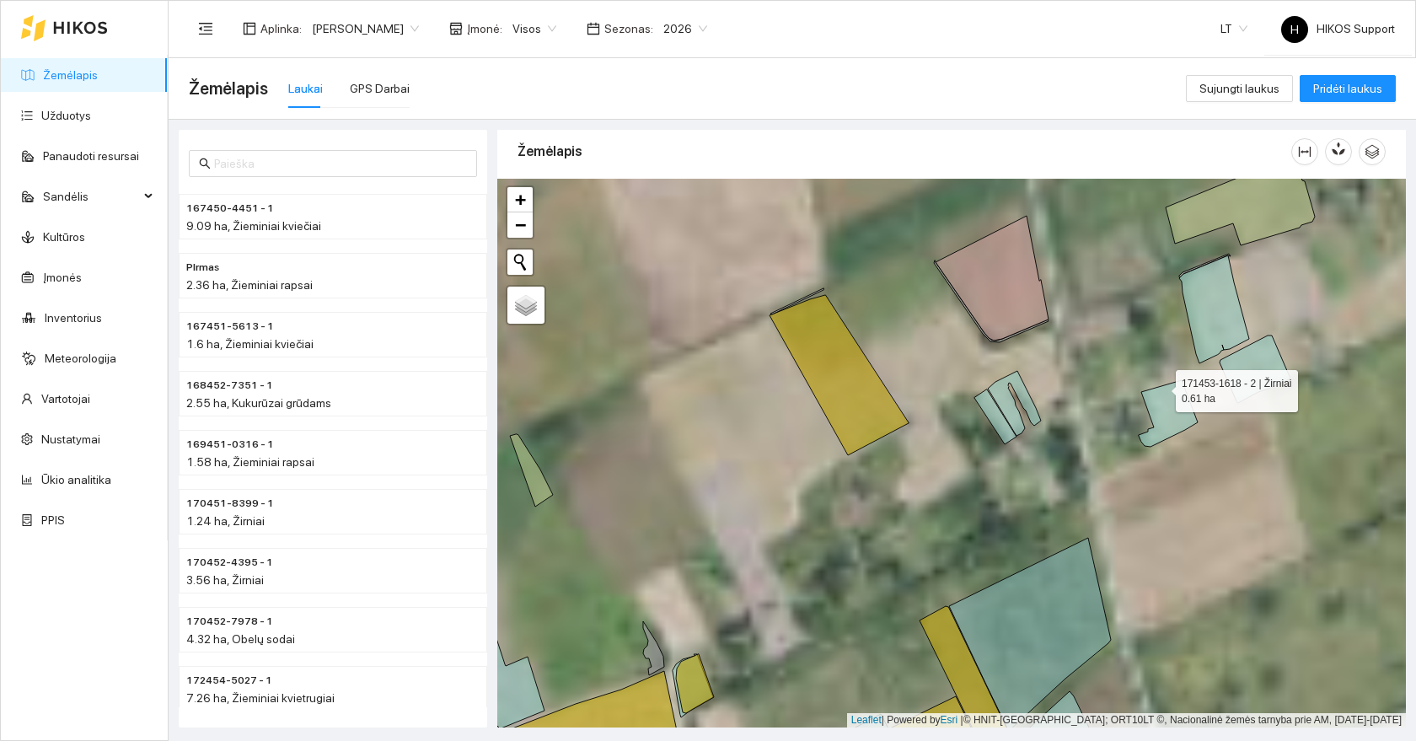
drag, startPoint x: 1161, startPoint y: 387, endPoint x: 769, endPoint y: 515, distance: 412.4
click at [1139, 447] on icon at bounding box center [1168, 413] width 59 height 67
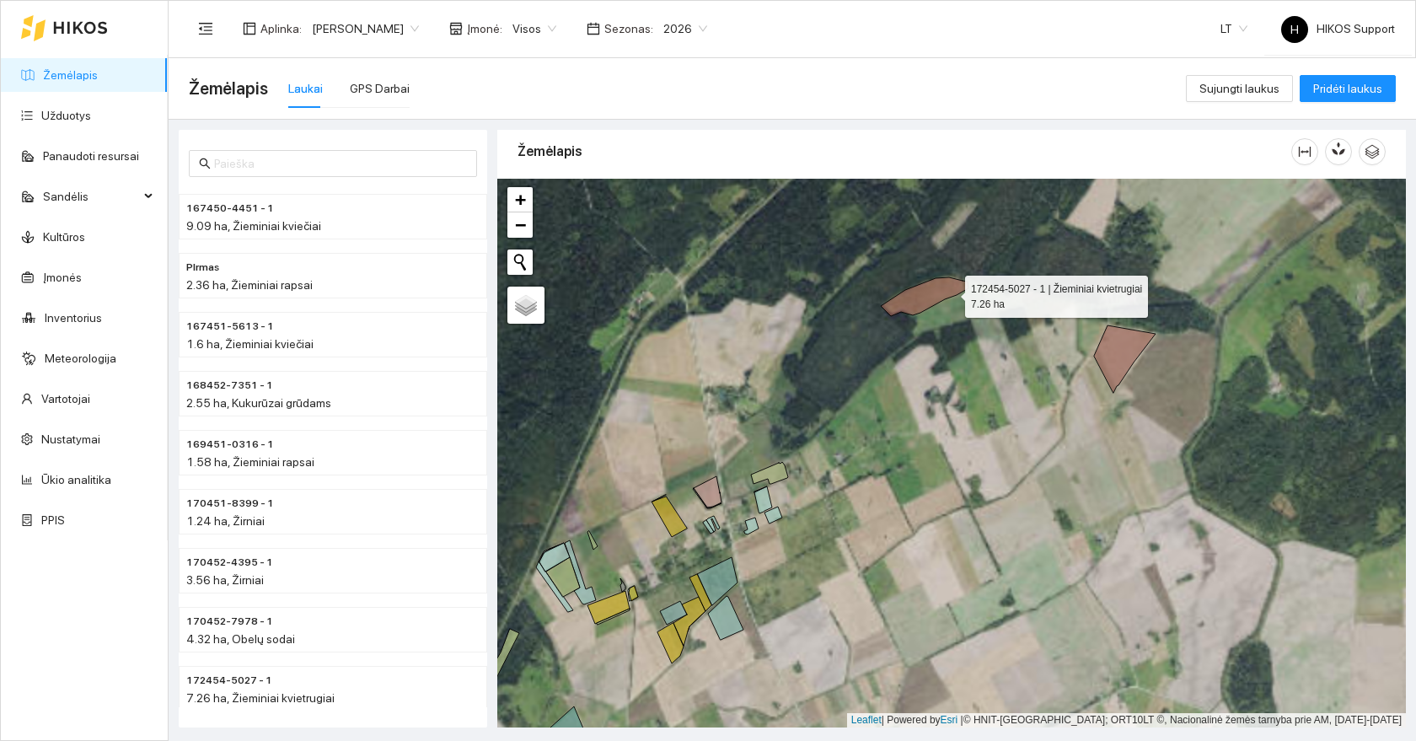
click at [949, 292] on icon at bounding box center [925, 296] width 88 height 39
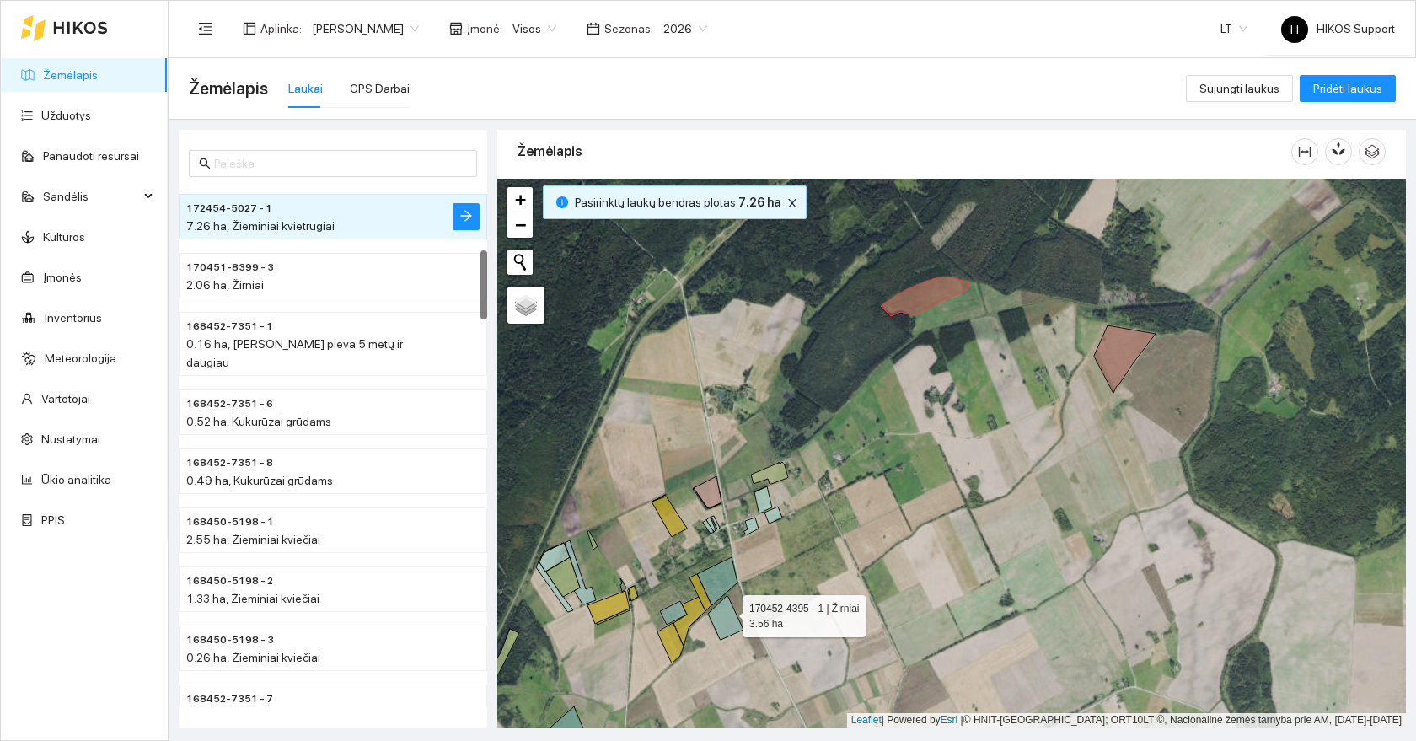
drag, startPoint x: 728, startPoint y: 612, endPoint x: 881, endPoint y: 149, distance: 487.3
click at [881, 149] on div "Žemėlapis" at bounding box center [951, 424] width 909 height 598
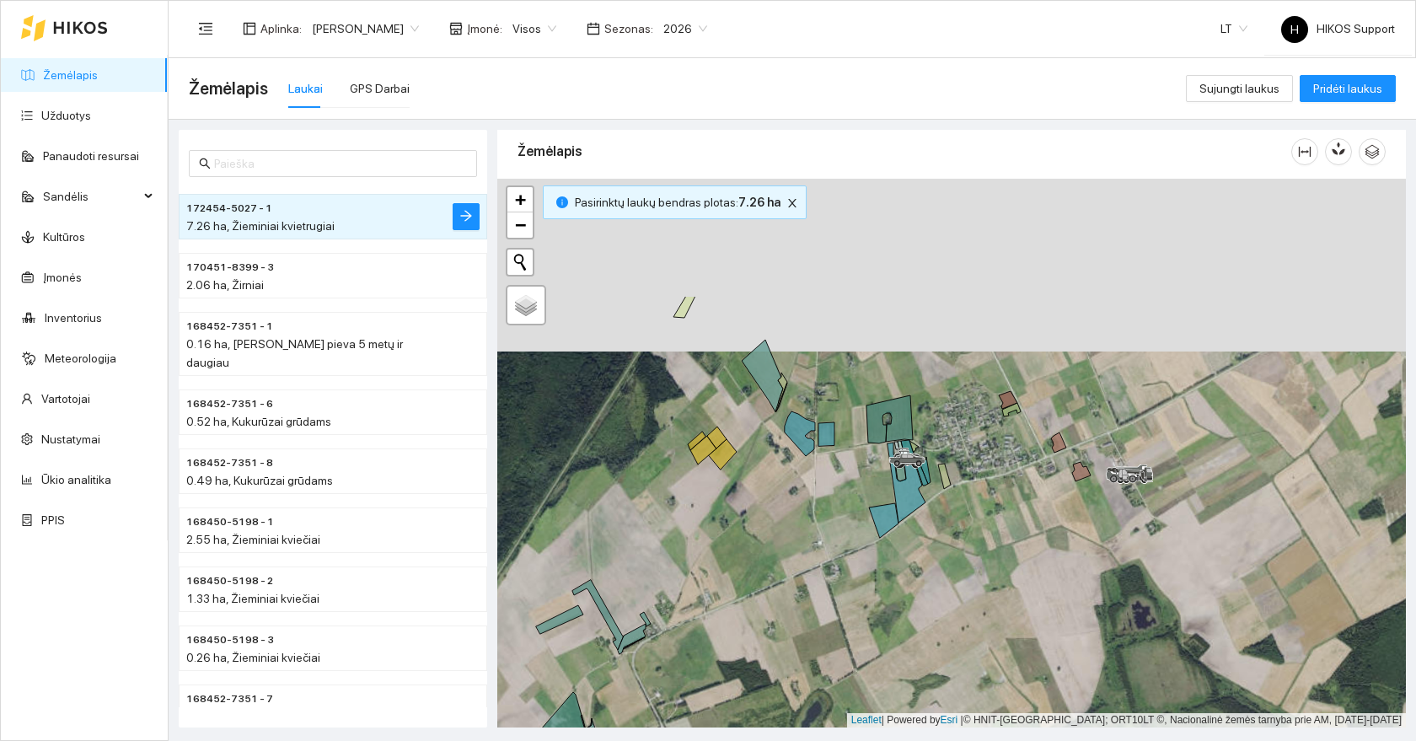
drag, startPoint x: 946, startPoint y: 299, endPoint x: 944, endPoint y: 573, distance: 273.9
click at [945, 489] on icon at bounding box center [944, 476] width 13 height 25
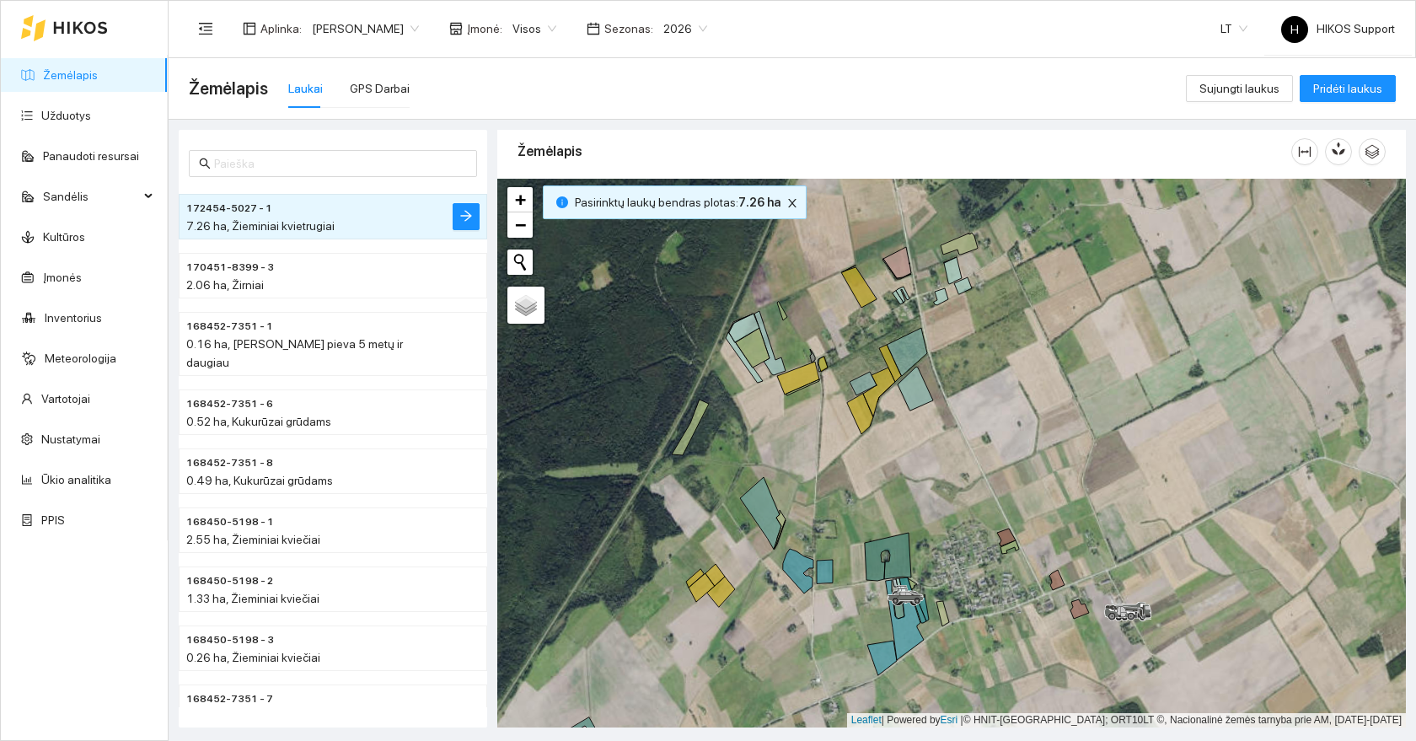
click at [860, 329] on div at bounding box center [951, 453] width 909 height 549
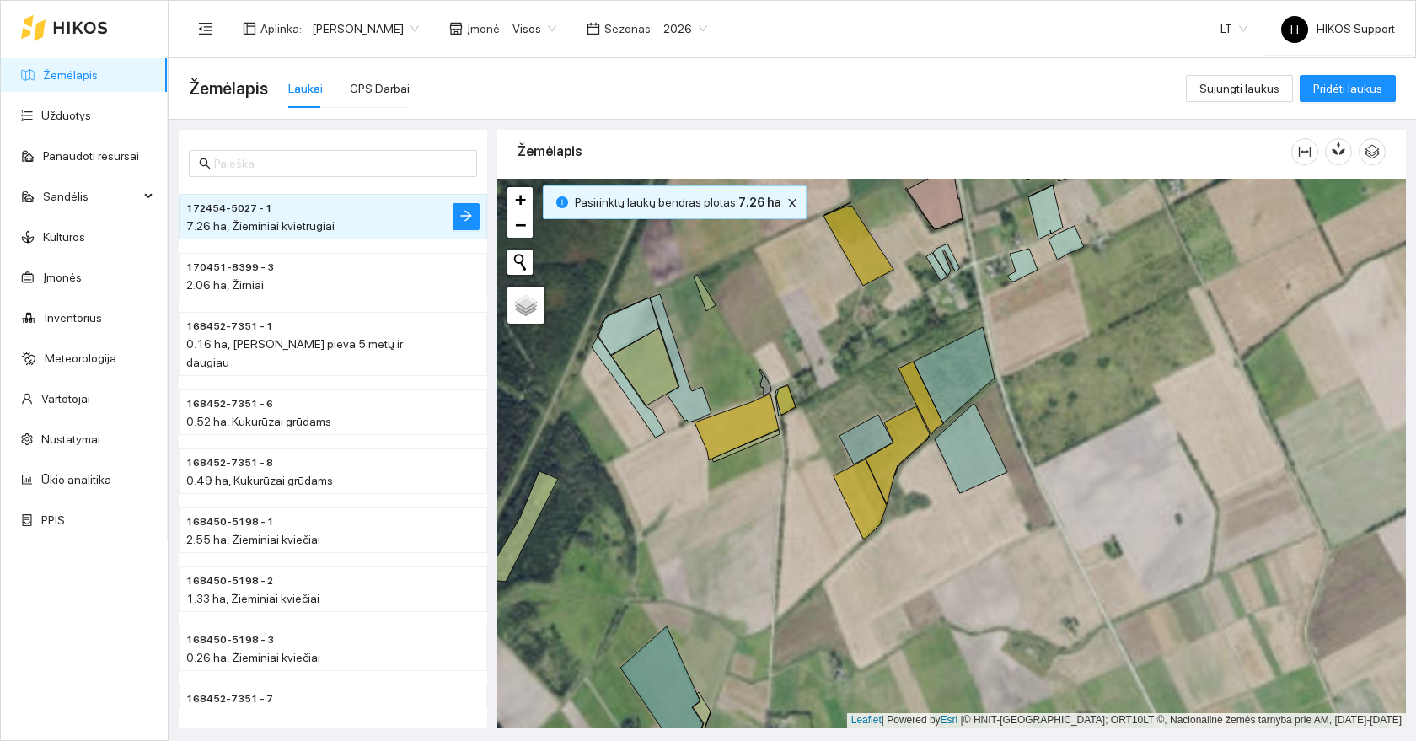
click at [771, 361] on div at bounding box center [951, 453] width 909 height 549
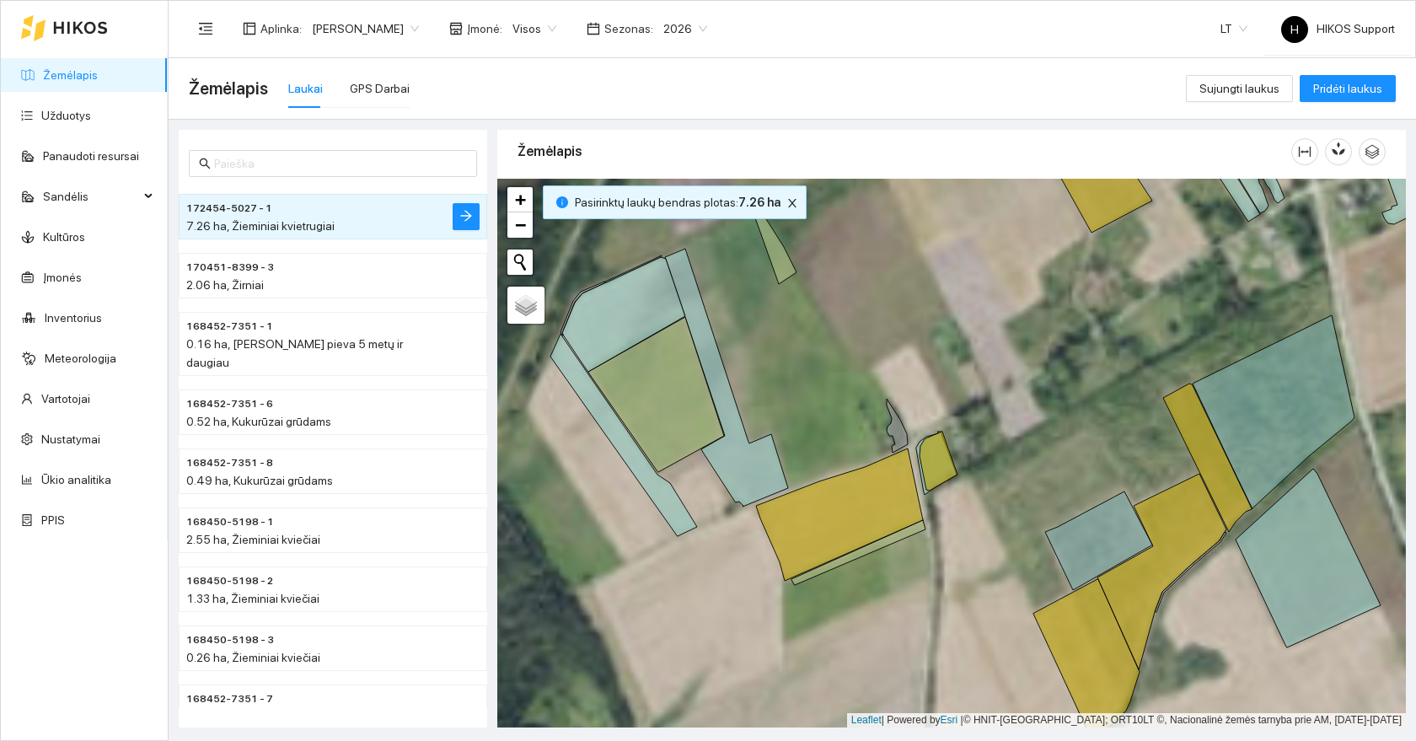
drag, startPoint x: 738, startPoint y: 405, endPoint x: 882, endPoint y: 430, distance: 145.5
click at [882, 429] on div at bounding box center [951, 453] width 909 height 549
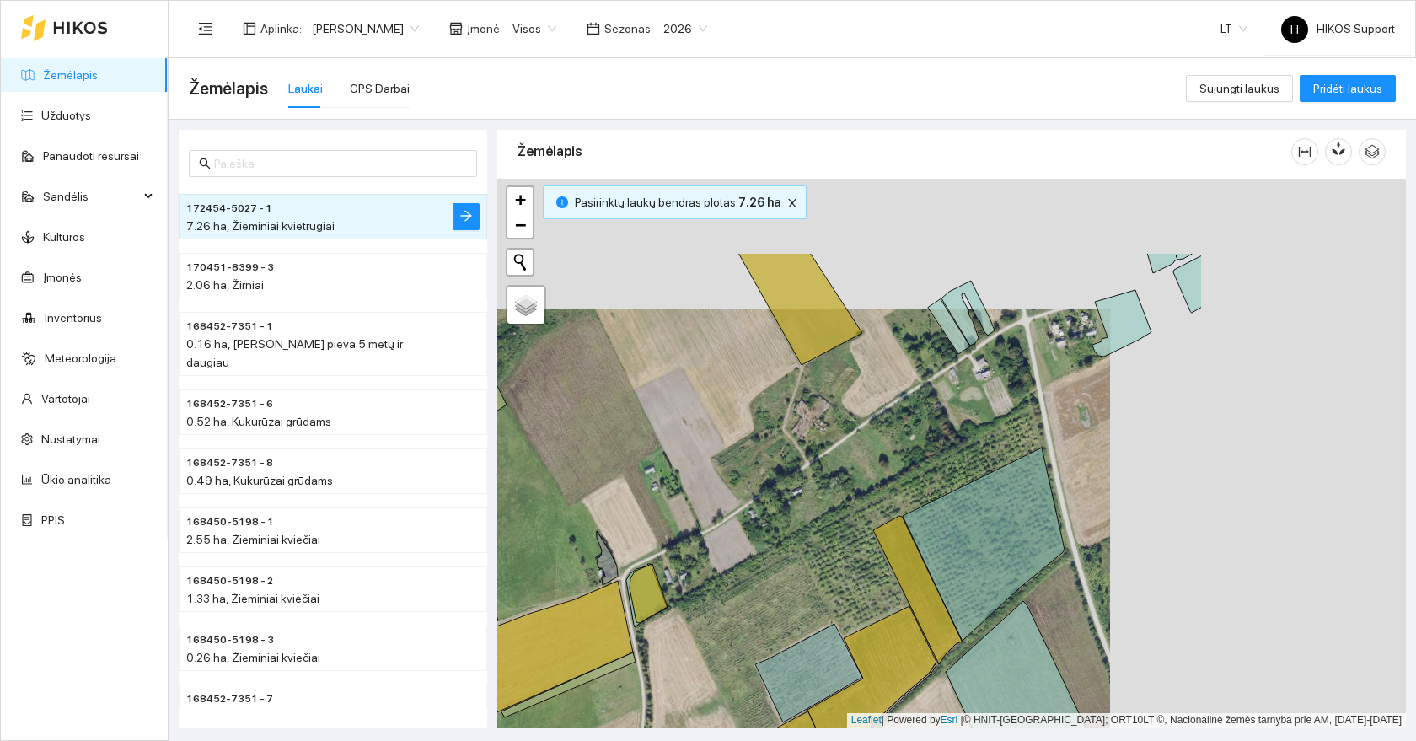
drag, startPoint x: 868, startPoint y: 367, endPoint x: 571, endPoint y: 497, distance: 324.2
click at [571, 497] on div at bounding box center [951, 453] width 909 height 549
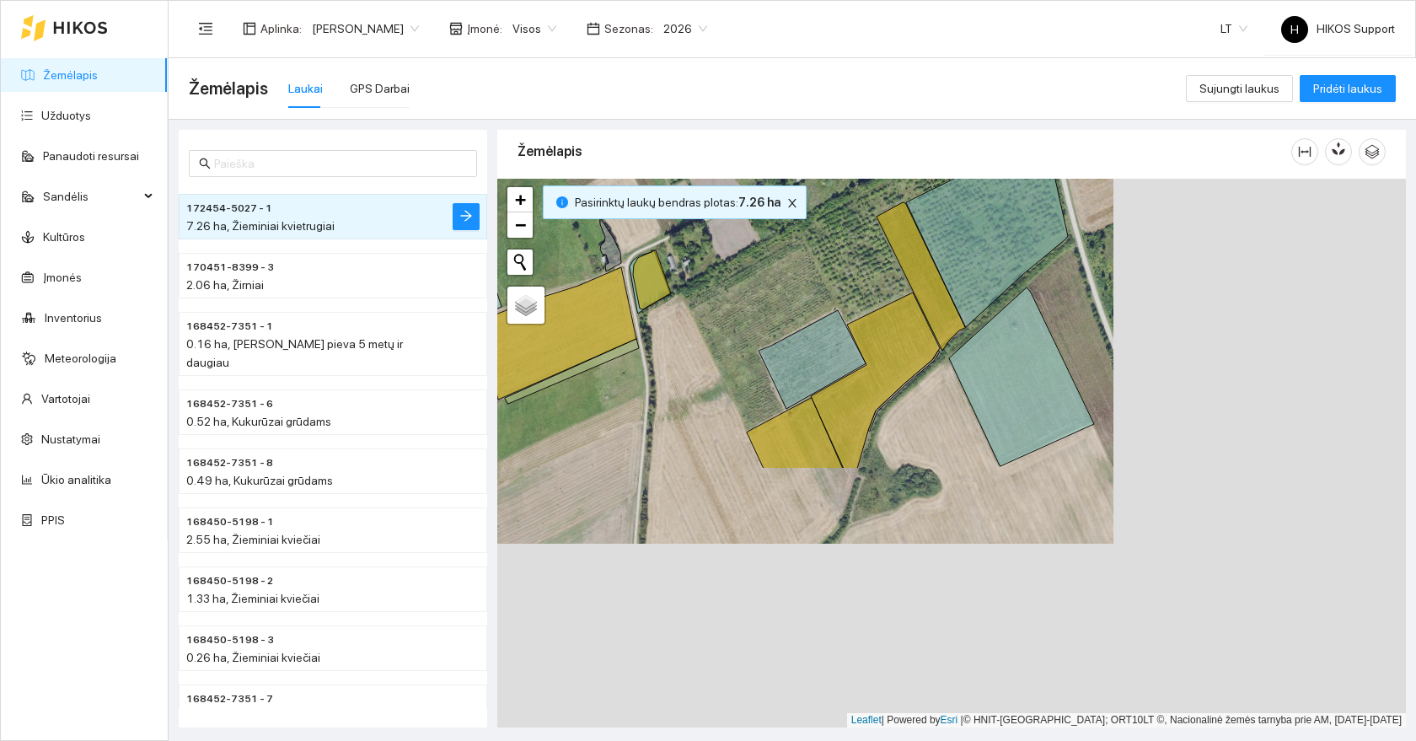
drag, startPoint x: 824, startPoint y: 609, endPoint x: 829, endPoint y: 266, distance: 343.1
click at [829, 266] on div at bounding box center [951, 453] width 909 height 549
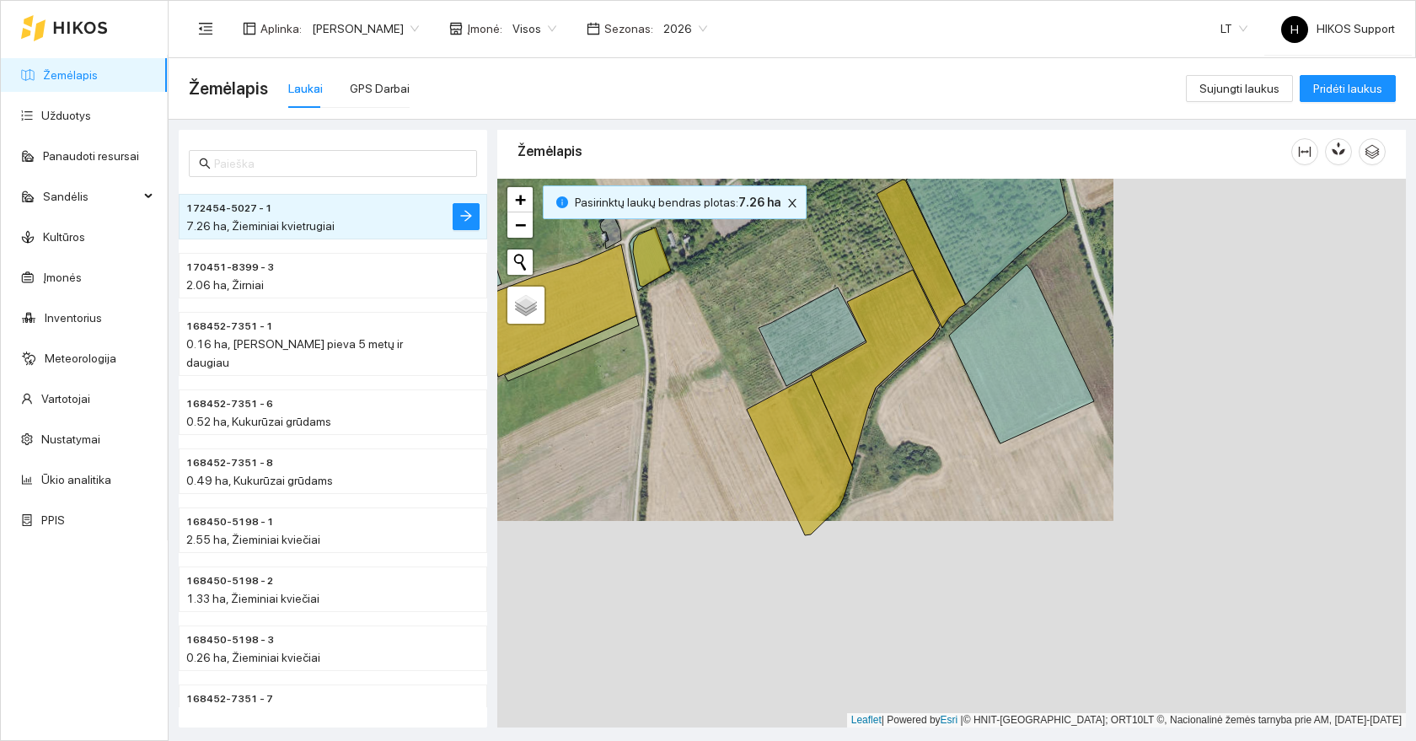
drag, startPoint x: 845, startPoint y: 255, endPoint x: 732, endPoint y: 675, distance: 435.7
click at [732, 675] on div at bounding box center [951, 453] width 909 height 549
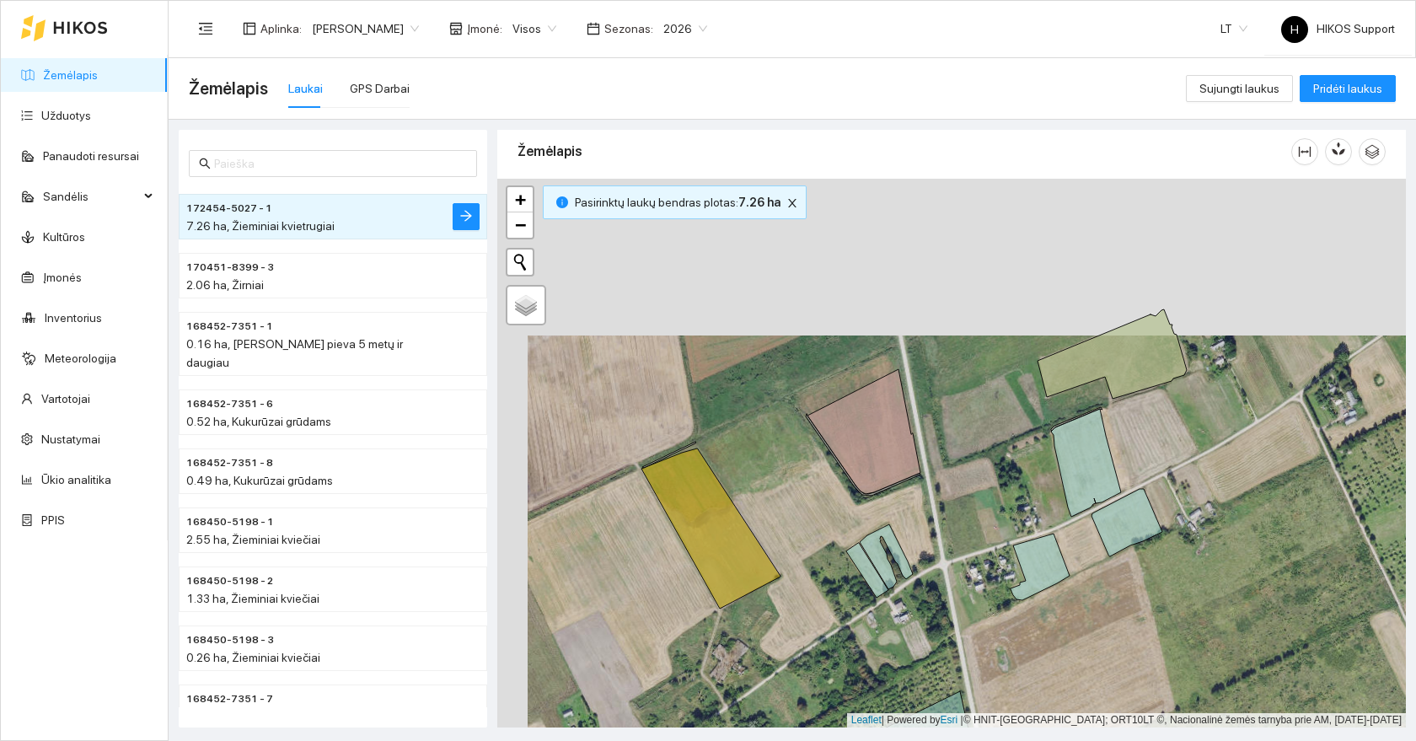
drag, startPoint x: 877, startPoint y: 191, endPoint x: 912, endPoint y: 369, distance: 181.2
click at [912, 369] on div at bounding box center [951, 453] width 909 height 549
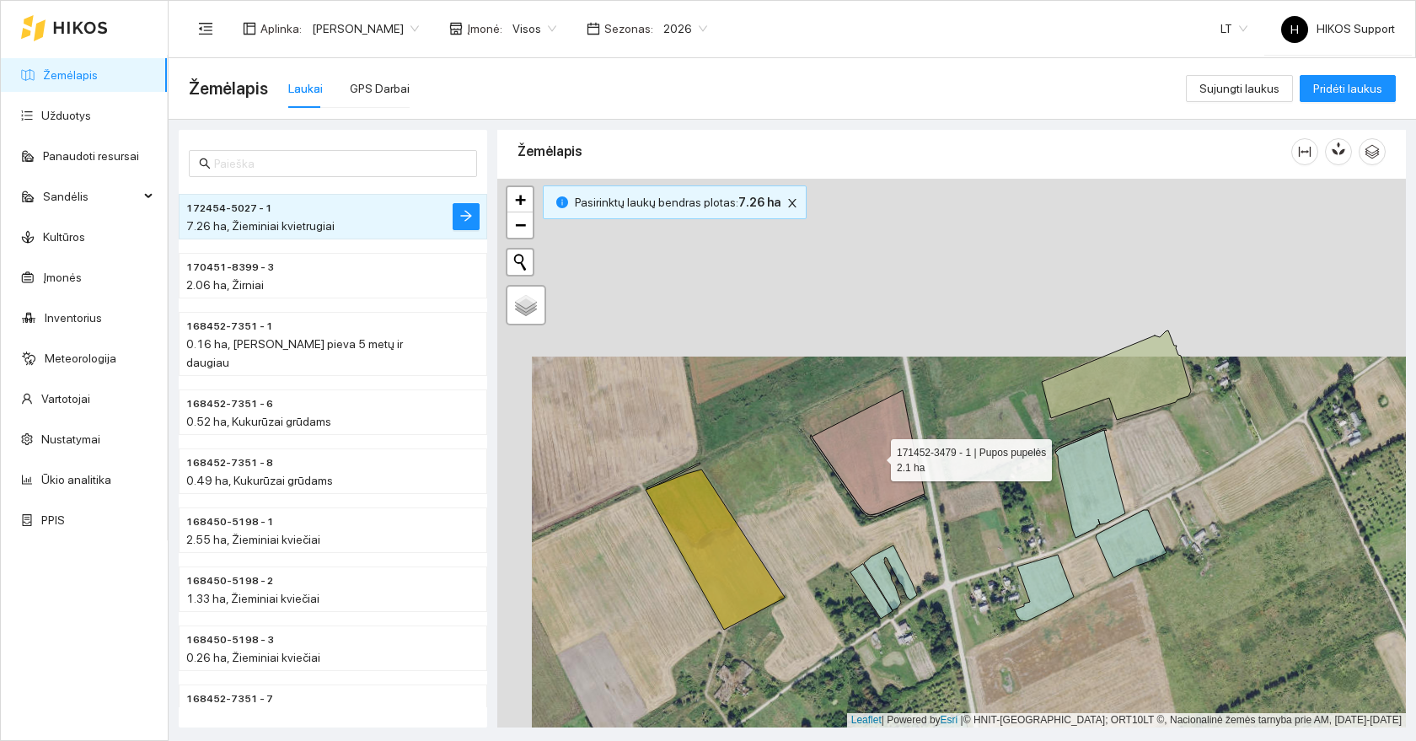
click at [826, 429] on icon at bounding box center [868, 452] width 113 height 125
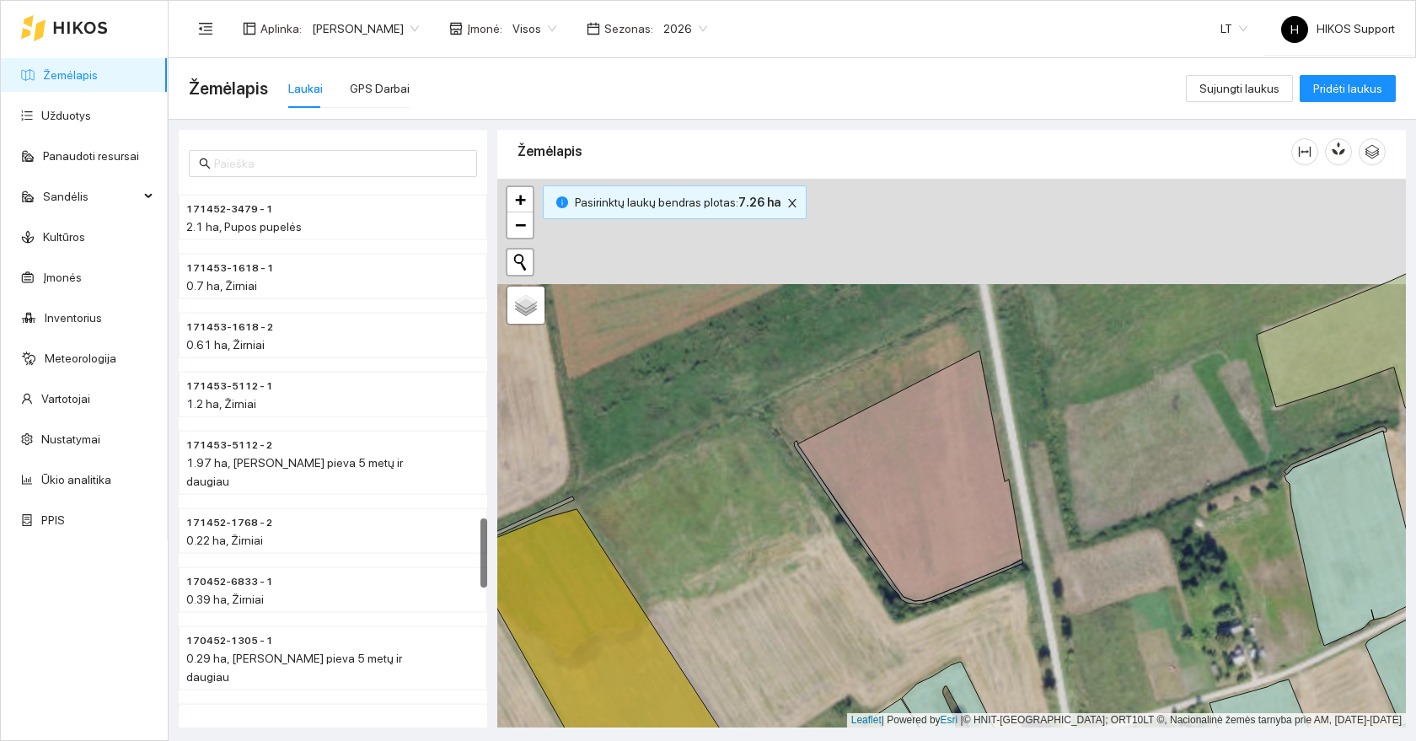
click at [822, 380] on div at bounding box center [951, 453] width 909 height 549
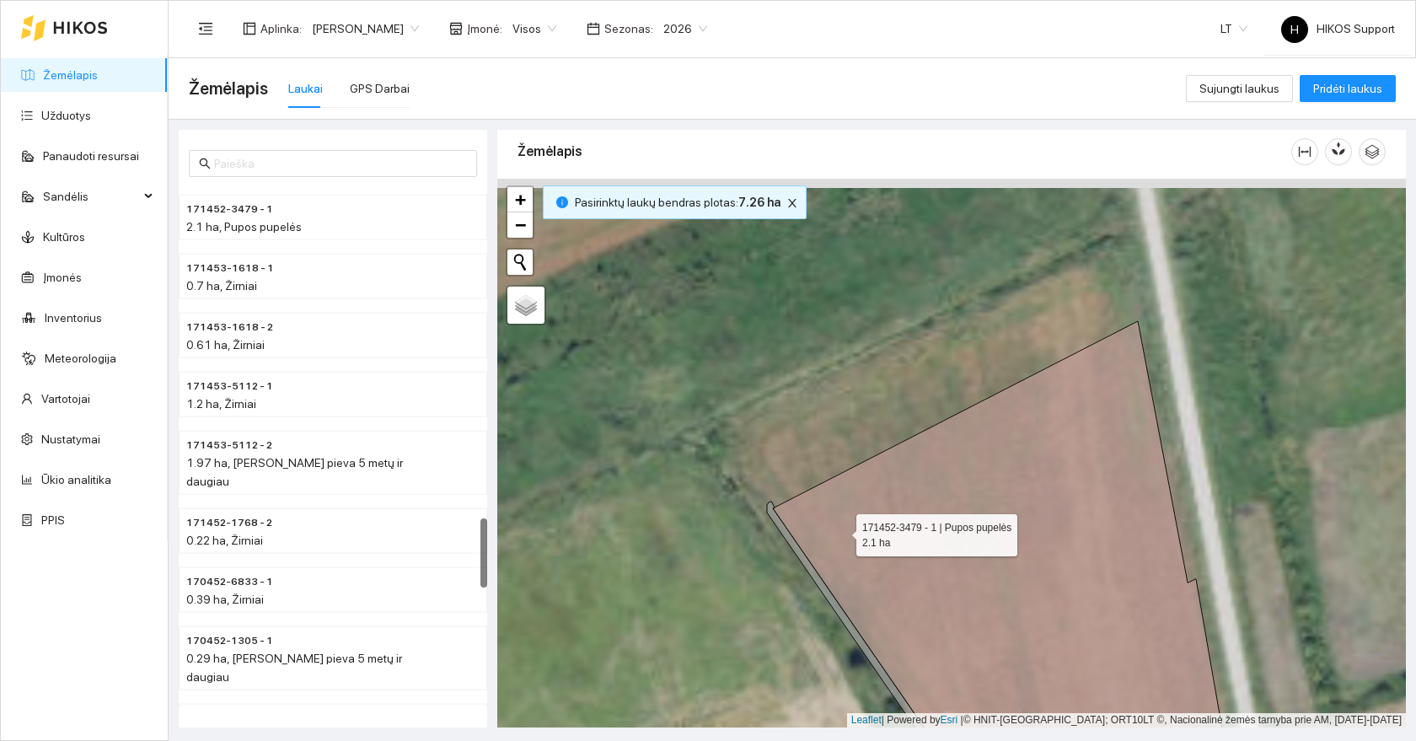
click at [951, 556] on icon at bounding box center [998, 552] width 451 height 462
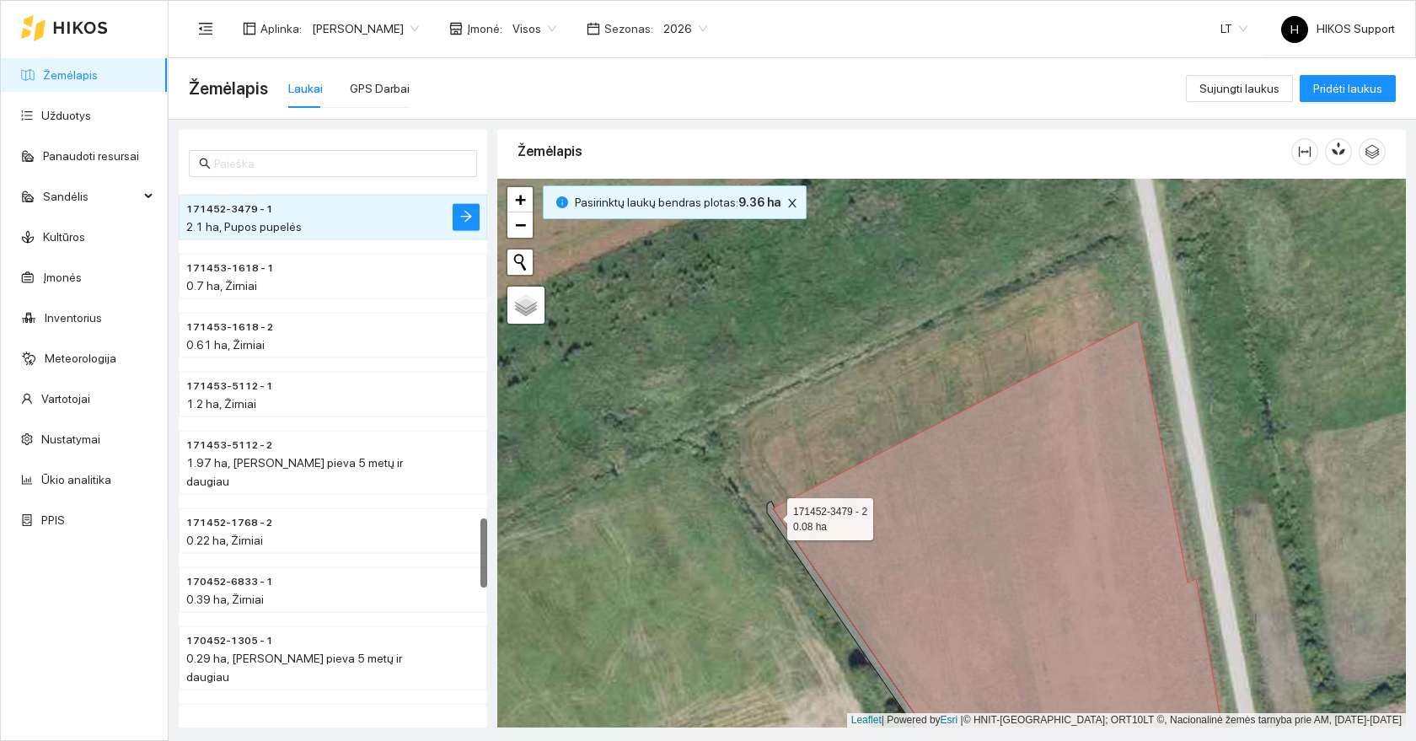
click at [772, 515] on icon at bounding box center [996, 643] width 458 height 282
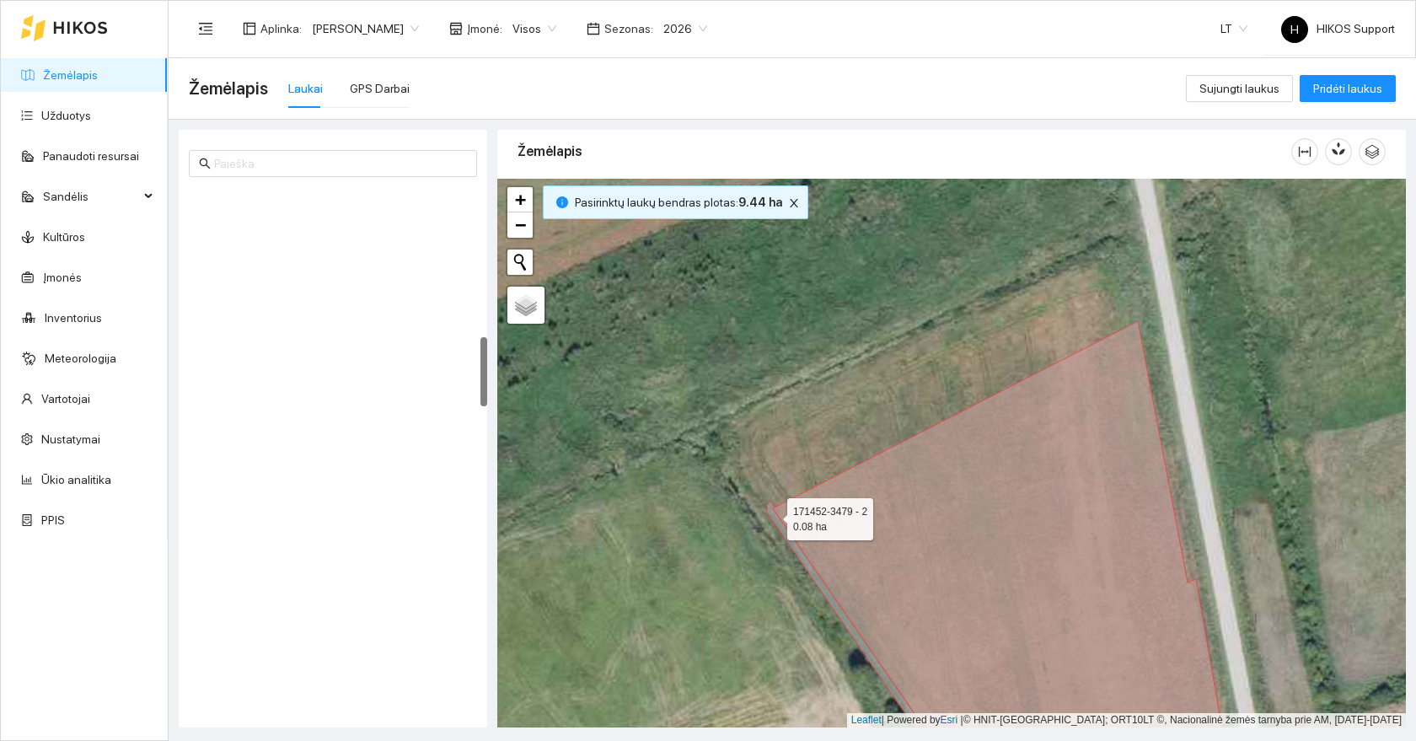
scroll to position [1121, 0]
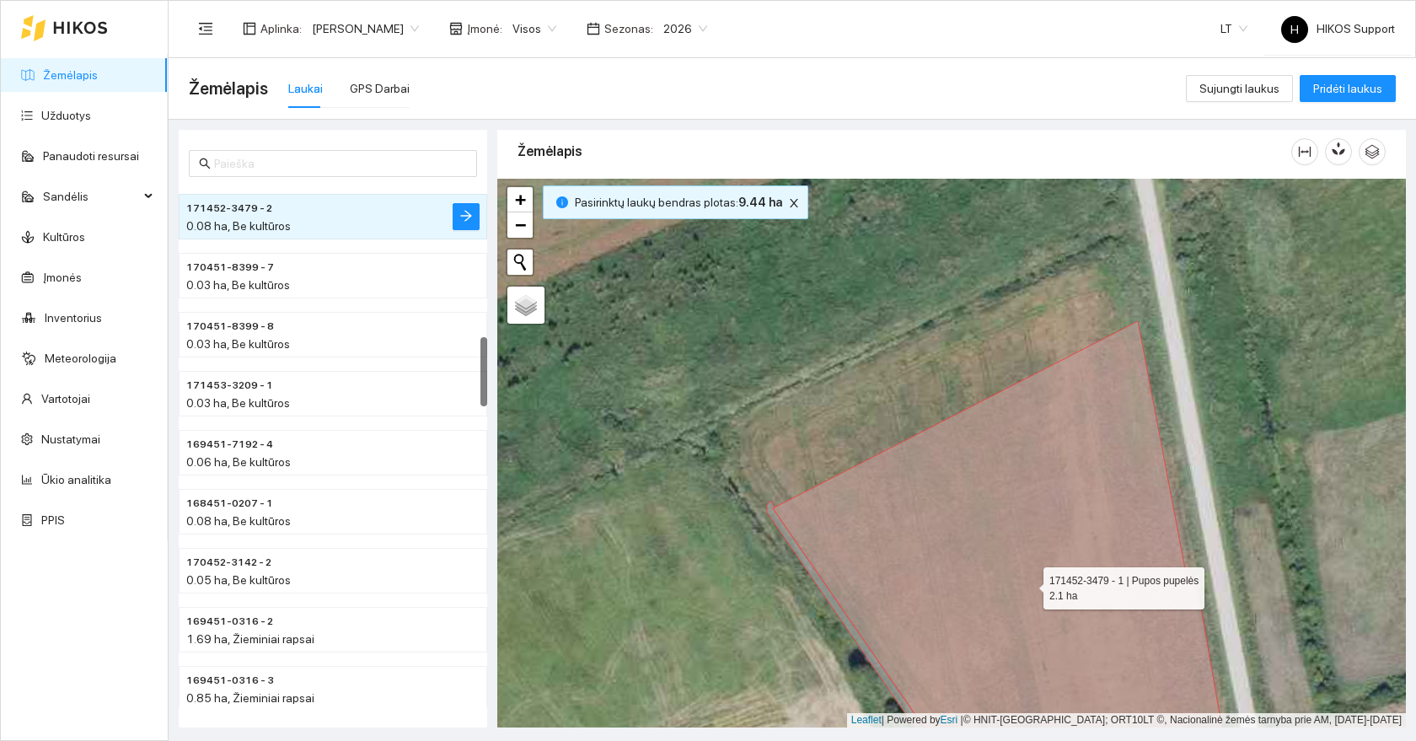
click at [882, 527] on icon at bounding box center [998, 552] width 451 height 462
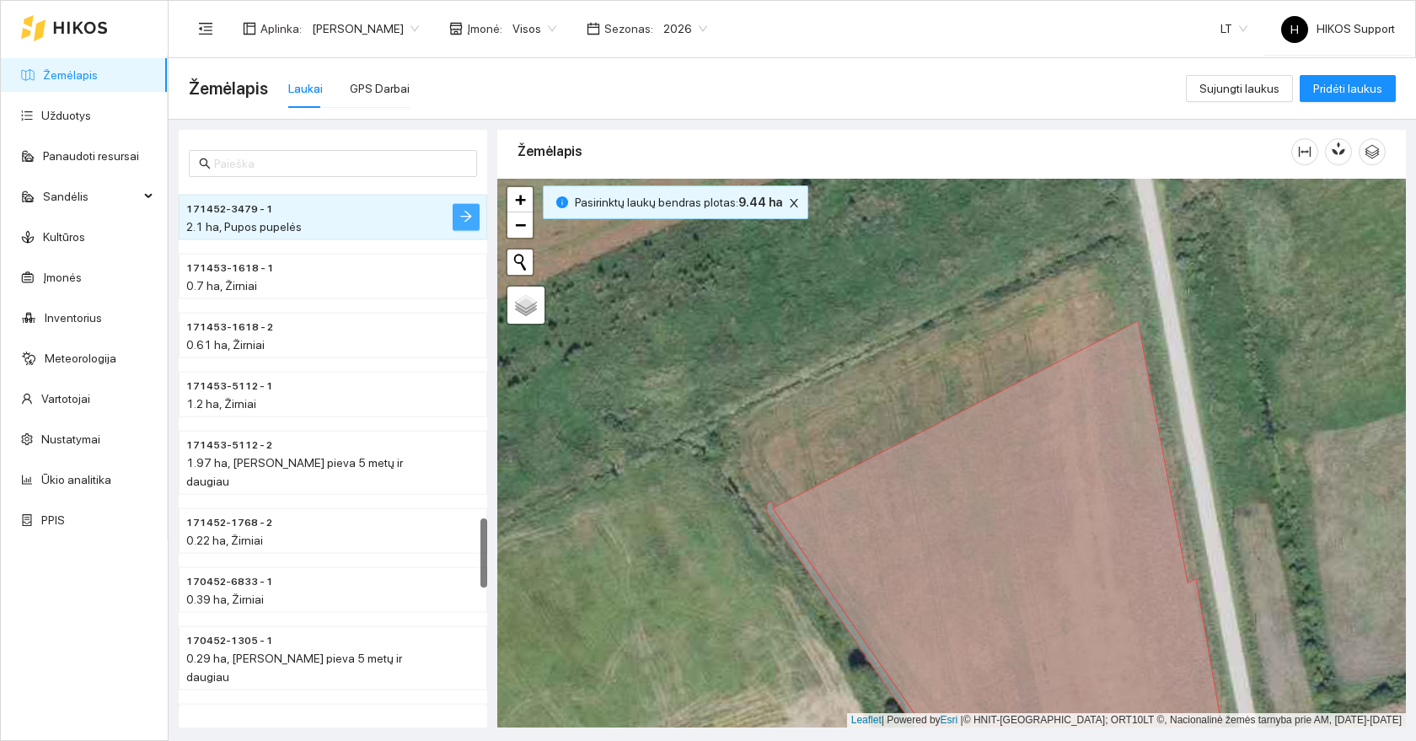
click at [473, 223] on button "button" at bounding box center [466, 217] width 27 height 27
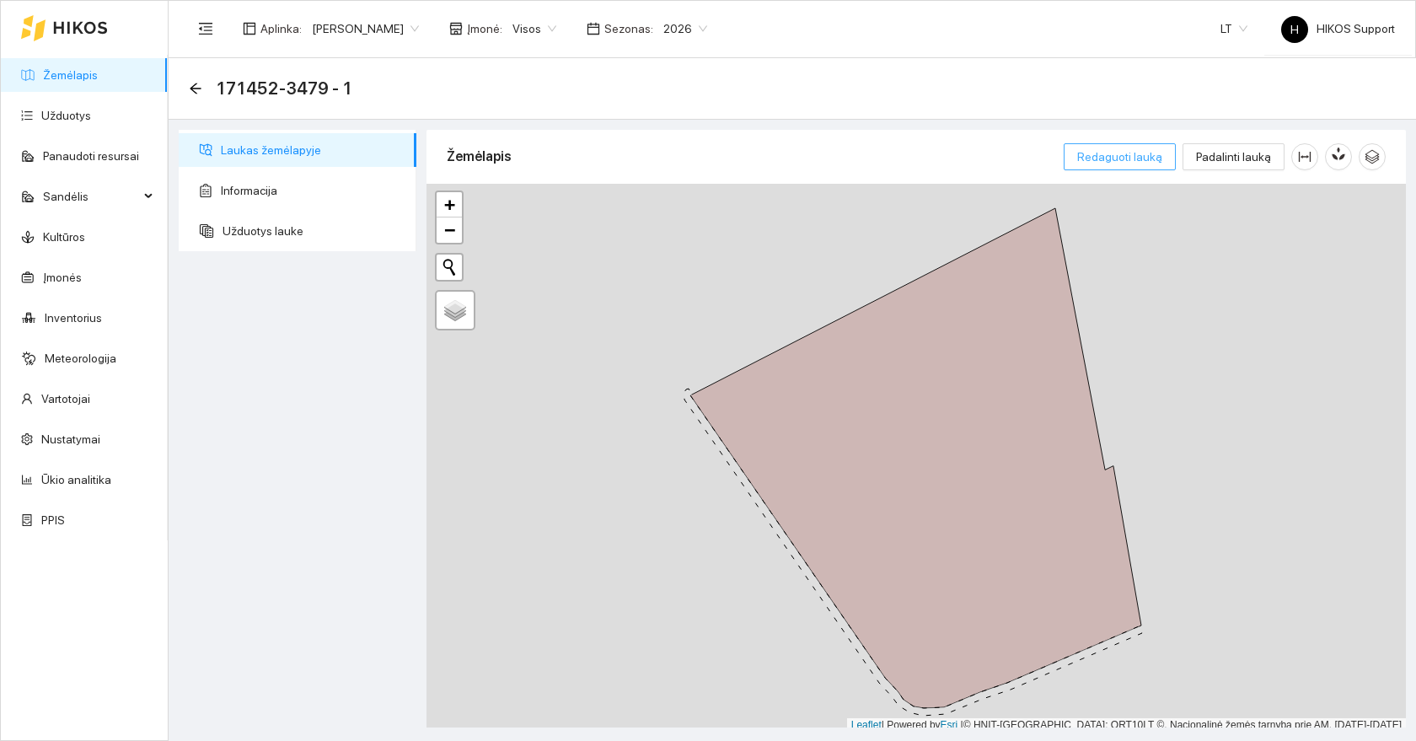
click at [1143, 169] on button "Redaguoti lauką" at bounding box center [1120, 156] width 112 height 27
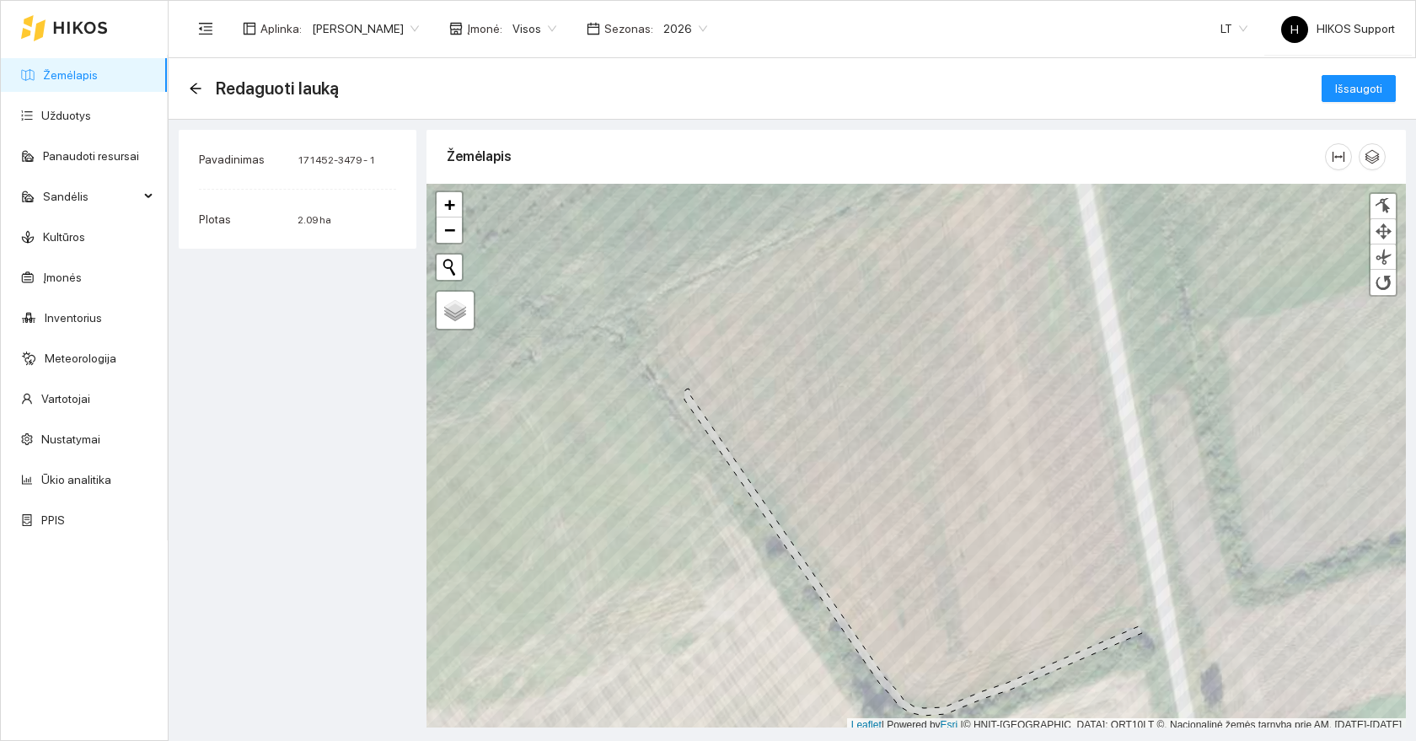
scroll to position [5, 0]
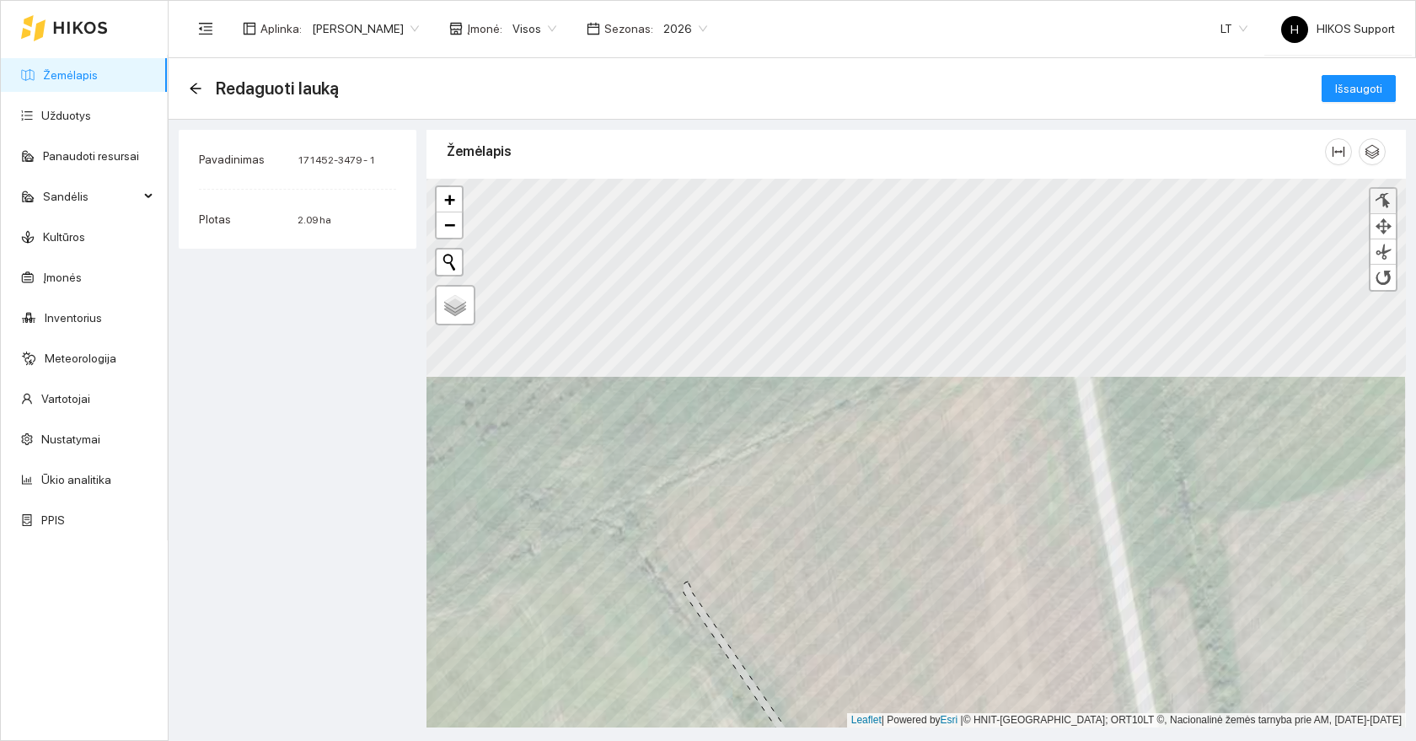
click at [1390, 207] on div at bounding box center [1383, 201] width 17 height 16
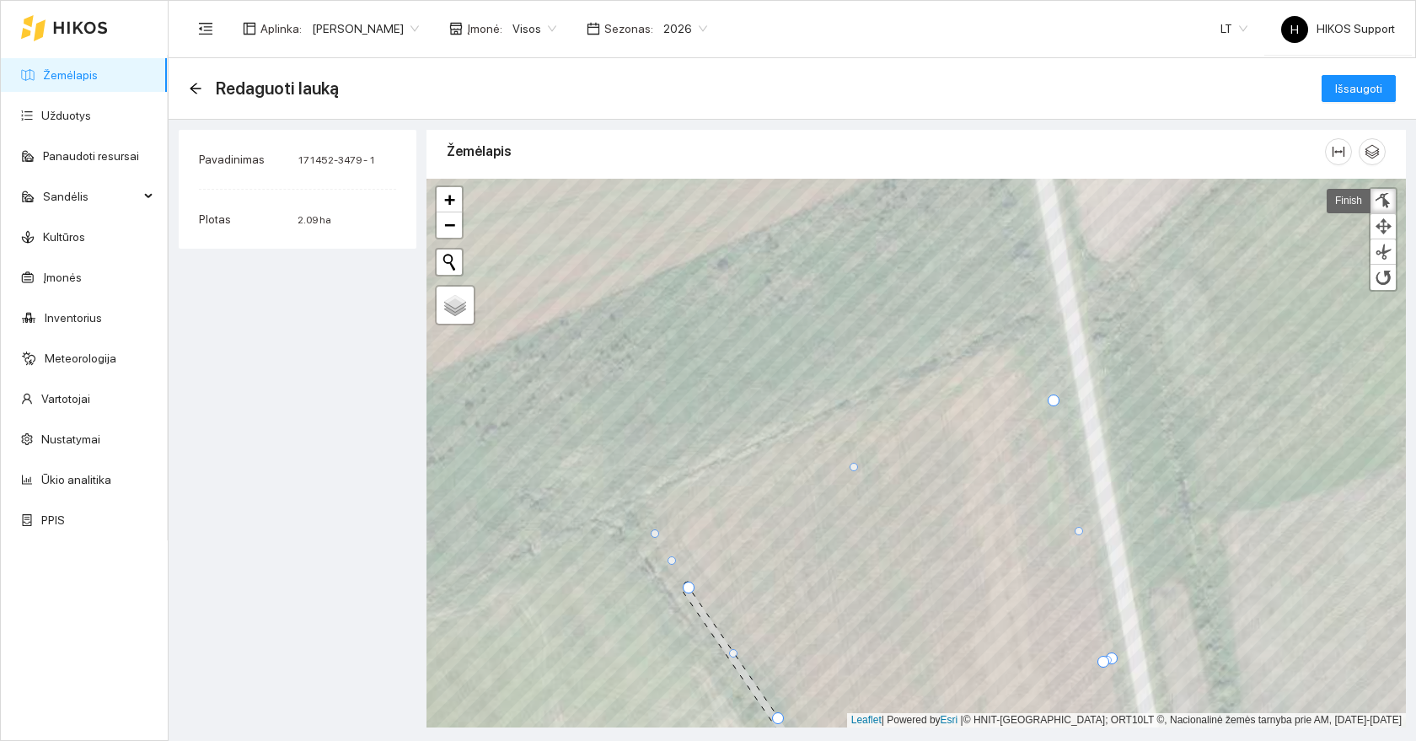
drag, startPoint x: 870, startPoint y: 494, endPoint x: 652, endPoint y: 530, distance: 220.5
click at [652, 530] on div at bounding box center [655, 533] width 8 height 8
drag, startPoint x: 855, startPoint y: 467, endPoint x: 836, endPoint y: 421, distance: 49.1
click at [836, 421] on div at bounding box center [834, 420] width 8 height 8
drag, startPoint x: 944, startPoint y: 412, endPoint x: 1029, endPoint y: 339, distance: 112.4
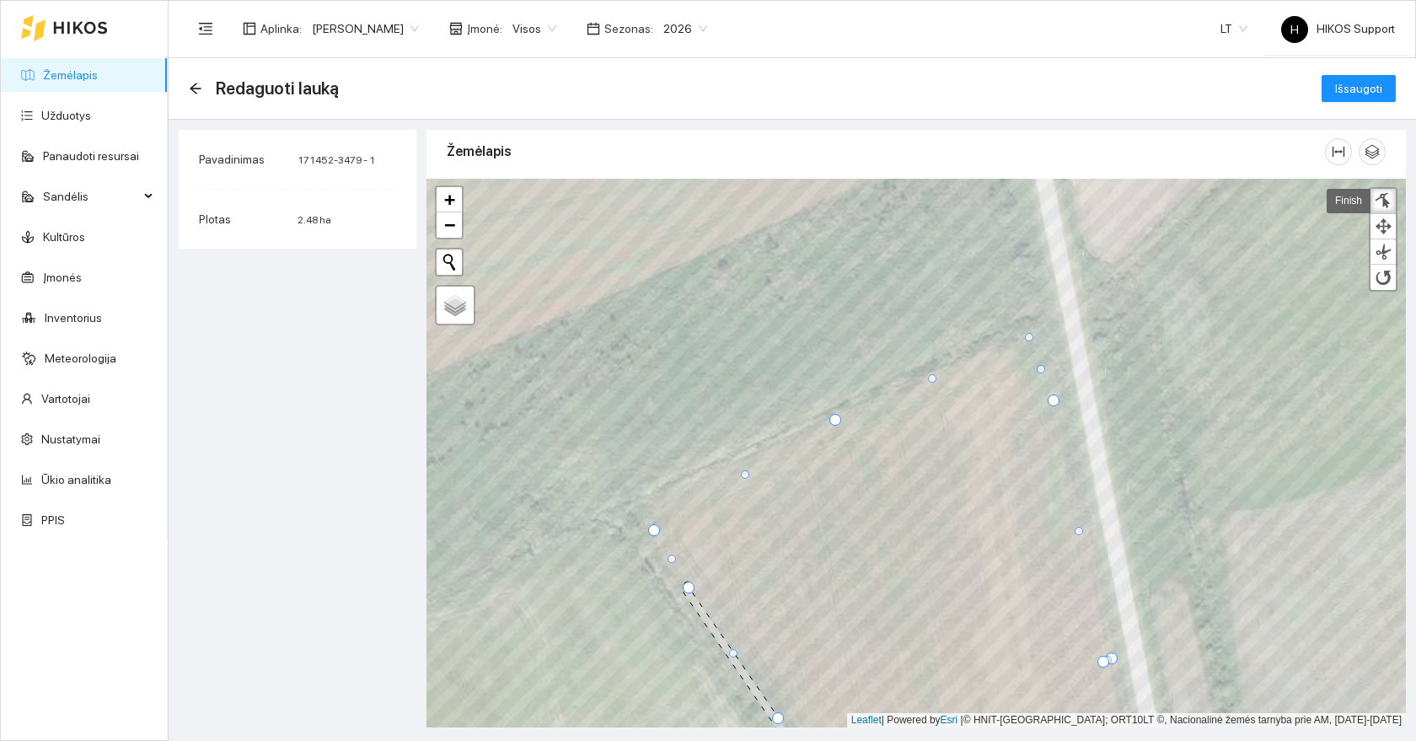
click at [1029, 339] on div at bounding box center [1029, 337] width 8 height 8
drag, startPoint x: 747, startPoint y: 475, endPoint x: 666, endPoint y: 501, distance: 85.0
click at [666, 501] on div at bounding box center [664, 500] width 8 height 8
click at [834, 420] on div at bounding box center [835, 422] width 12 height 12
click at [654, 534] on div at bounding box center [653, 532] width 12 height 12
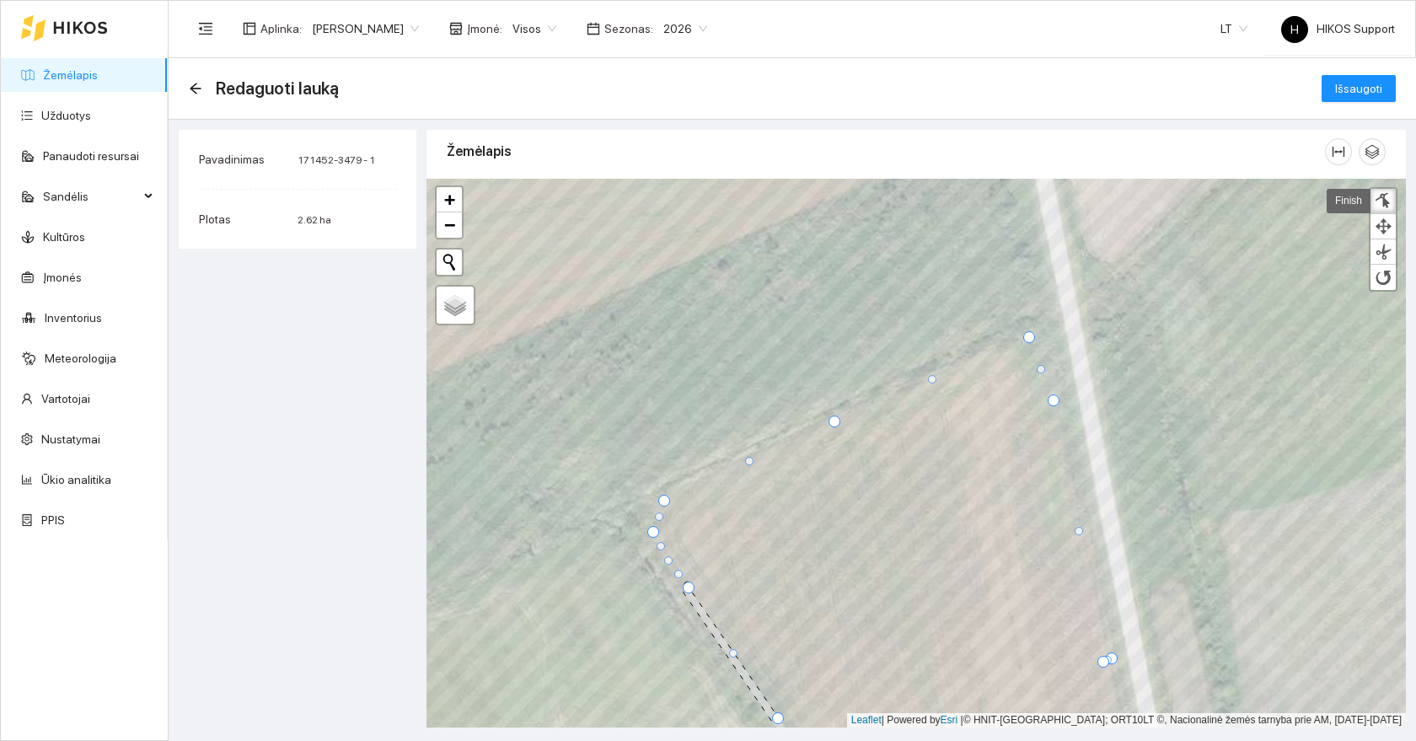
click at [669, 561] on div at bounding box center [668, 560] width 8 height 8
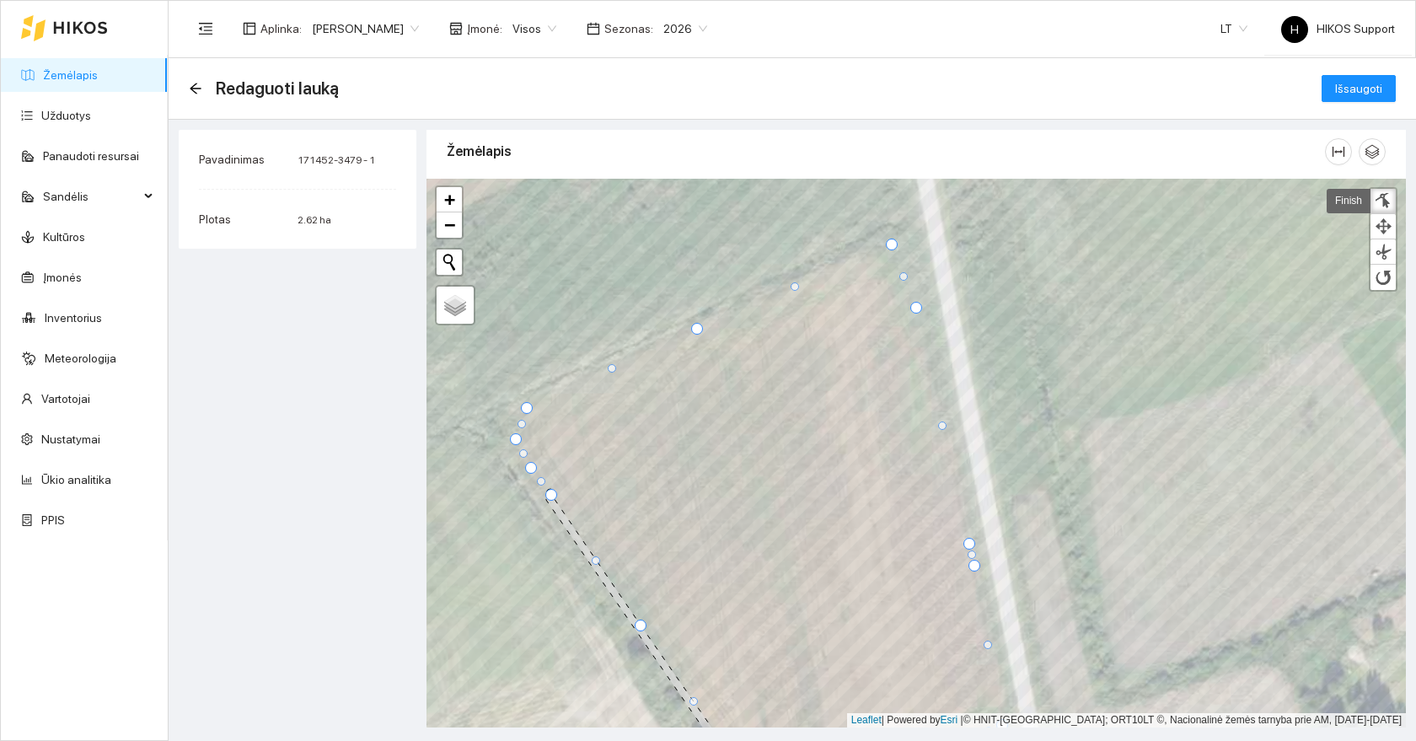
drag, startPoint x: 968, startPoint y: 569, endPoint x: 972, endPoint y: 544, distance: 25.6
click at [972, 544] on div at bounding box center [969, 544] width 12 height 12
click at [1351, 212] on link "Finish" at bounding box center [1349, 201] width 44 height 24
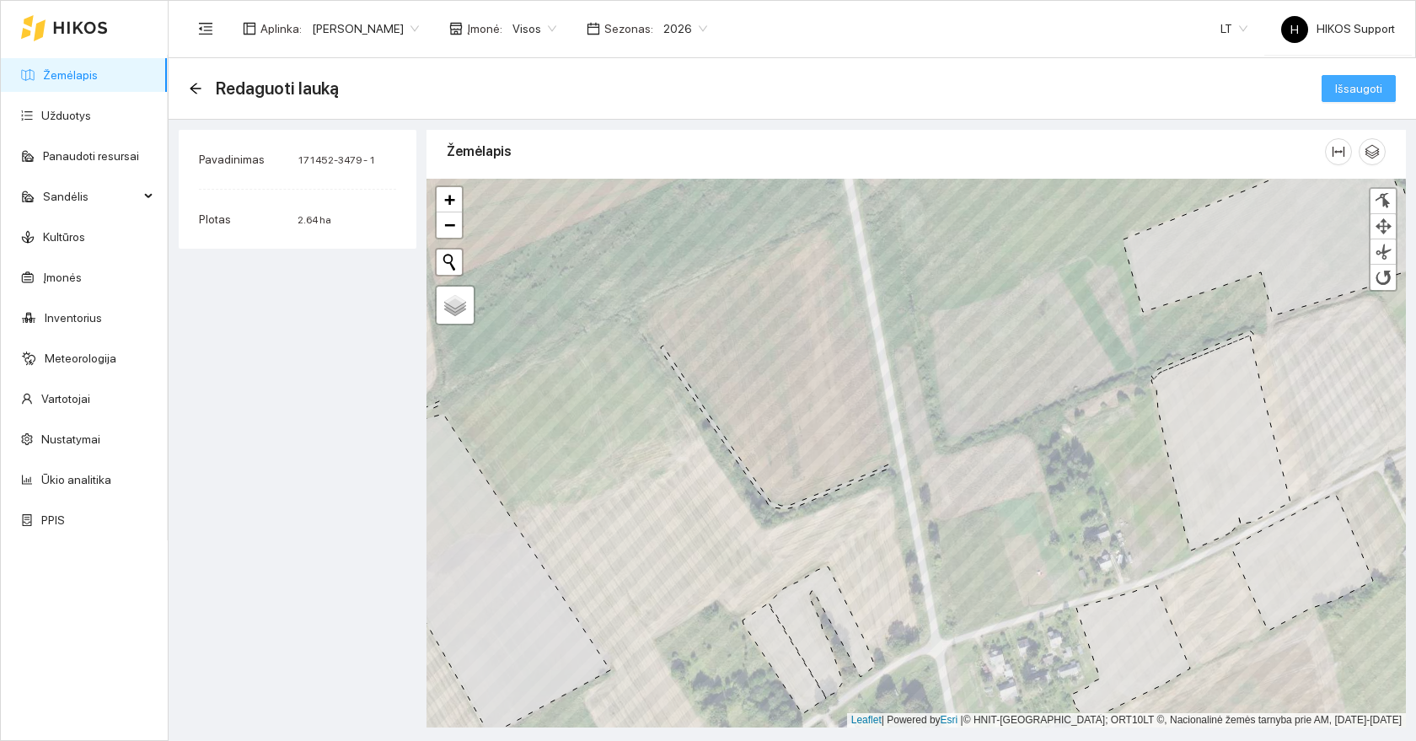
click at [1370, 92] on span "Išsaugoti" at bounding box center [1358, 88] width 47 height 19
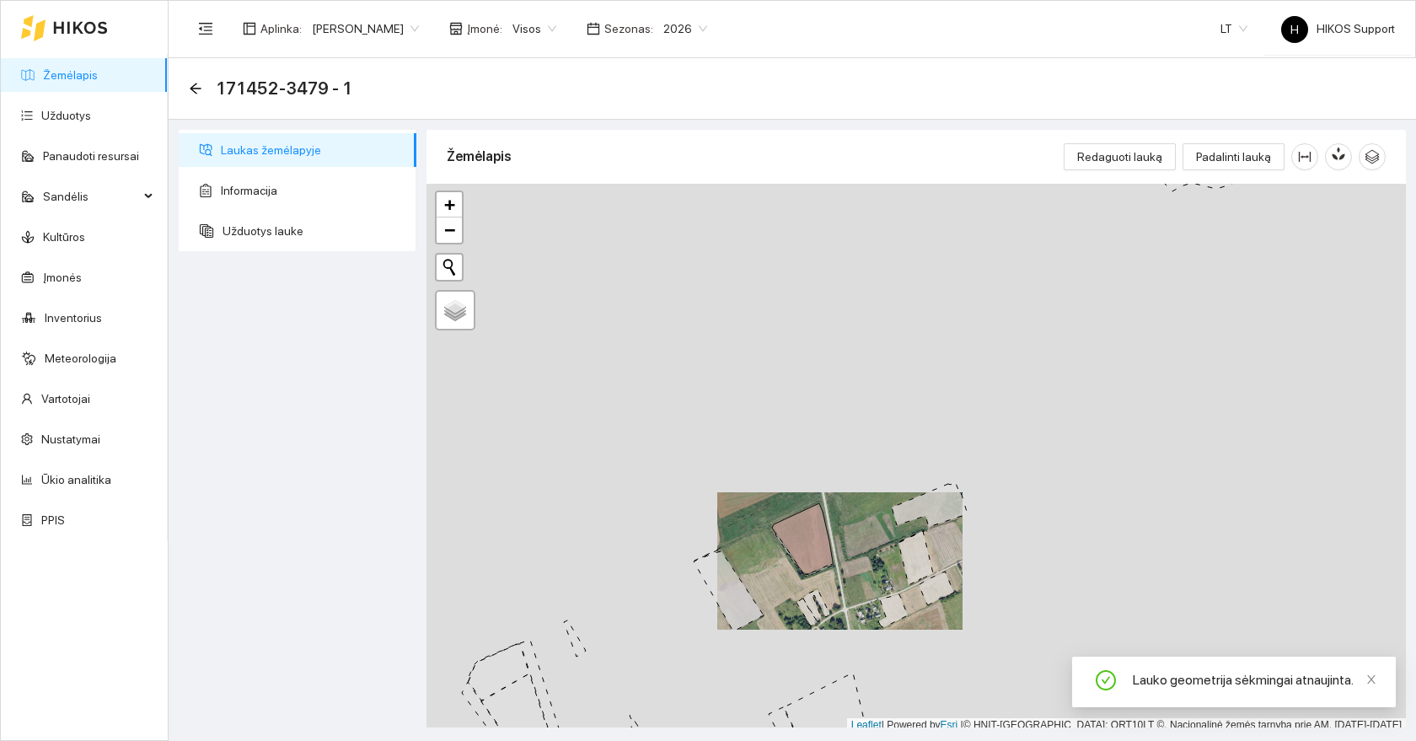
click at [196, 95] on div "171452-3479 - 1" at bounding box center [276, 88] width 174 height 27
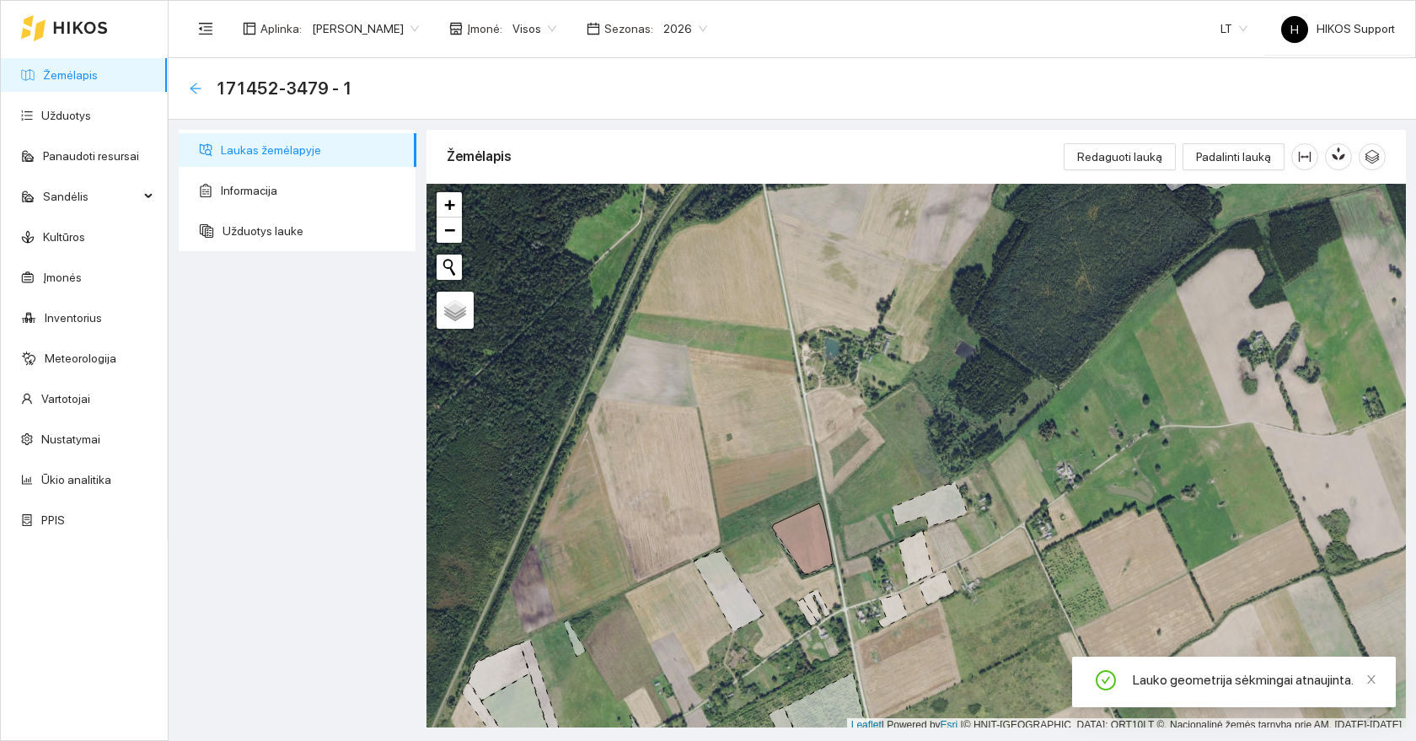
click at [192, 88] on icon "arrow-left" at bounding box center [195, 88] width 11 height 11
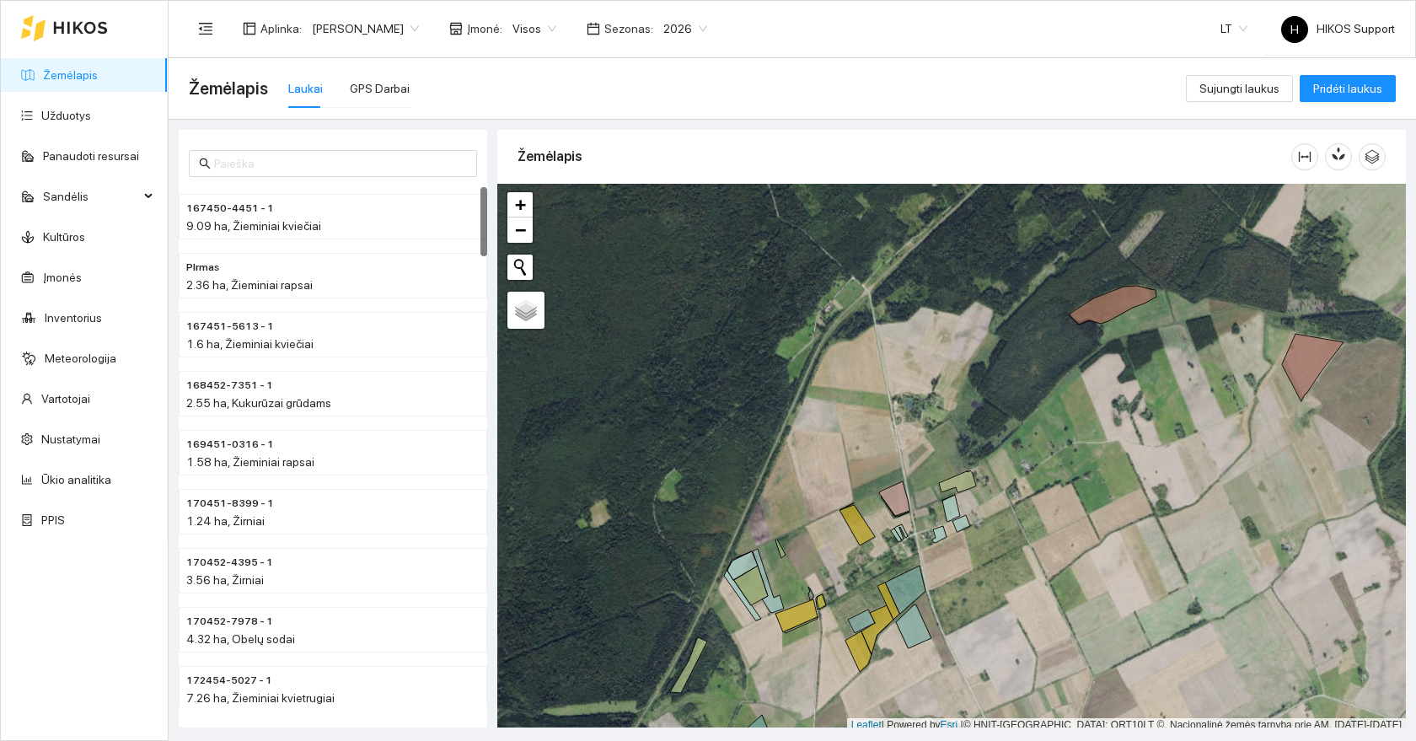
scroll to position [5, 0]
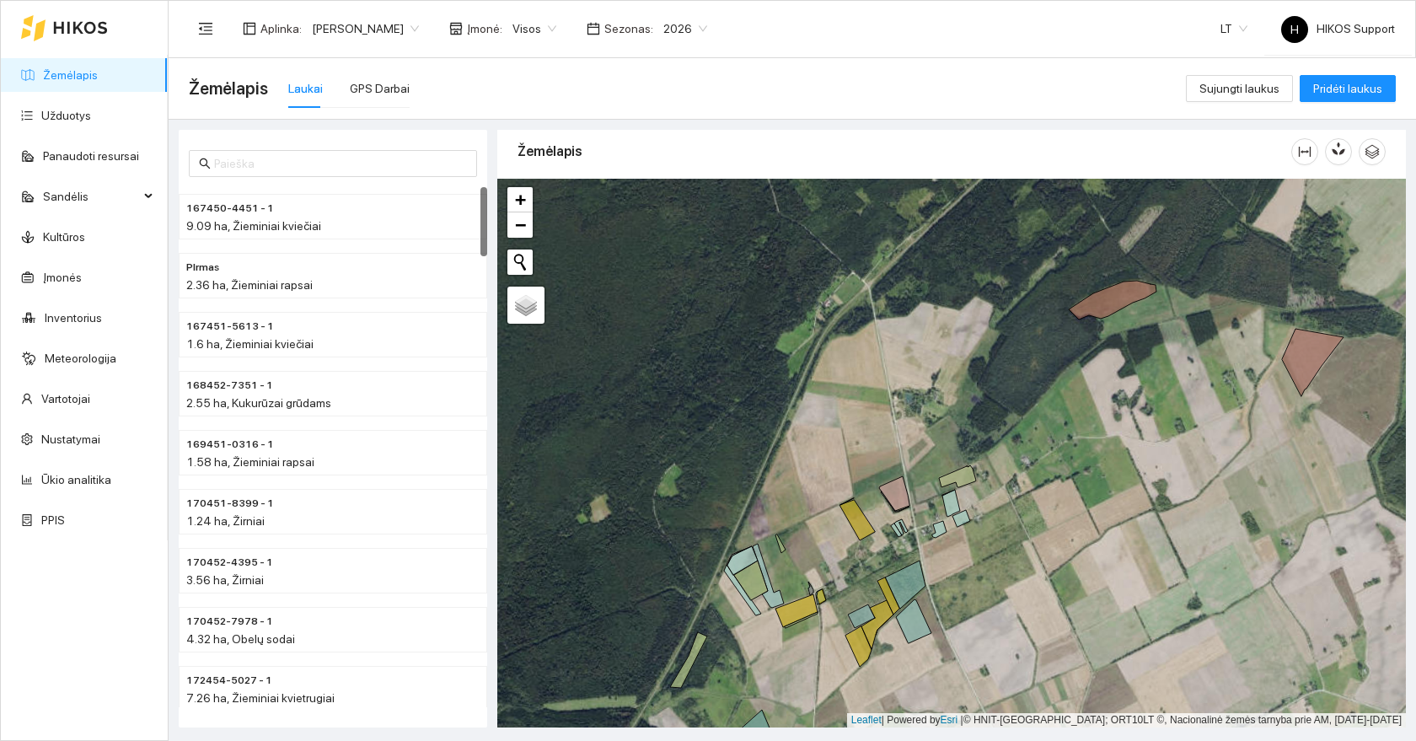
drag, startPoint x: 975, startPoint y: 580, endPoint x: 1007, endPoint y: 422, distance: 160.8
click at [1009, 421] on div at bounding box center [951, 453] width 909 height 549
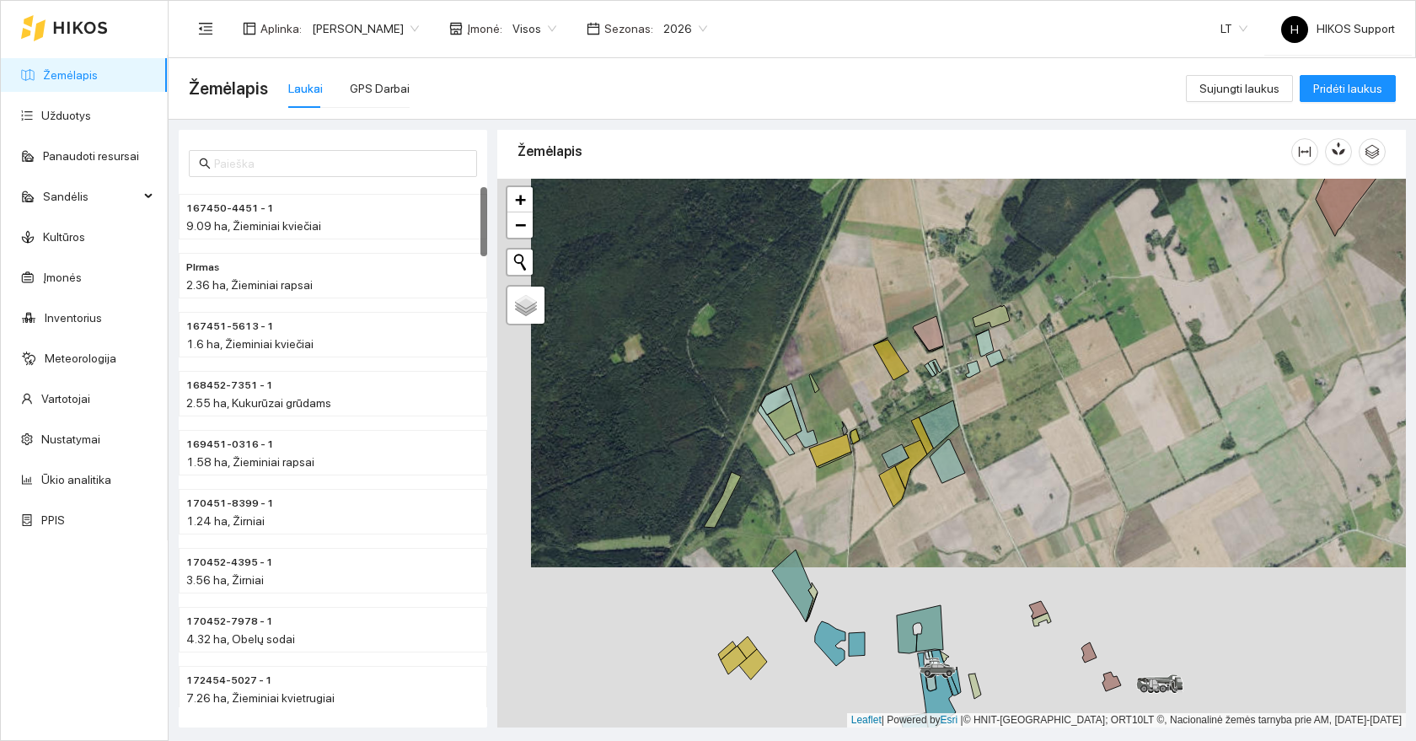
click at [1020, 353] on div at bounding box center [951, 453] width 909 height 549
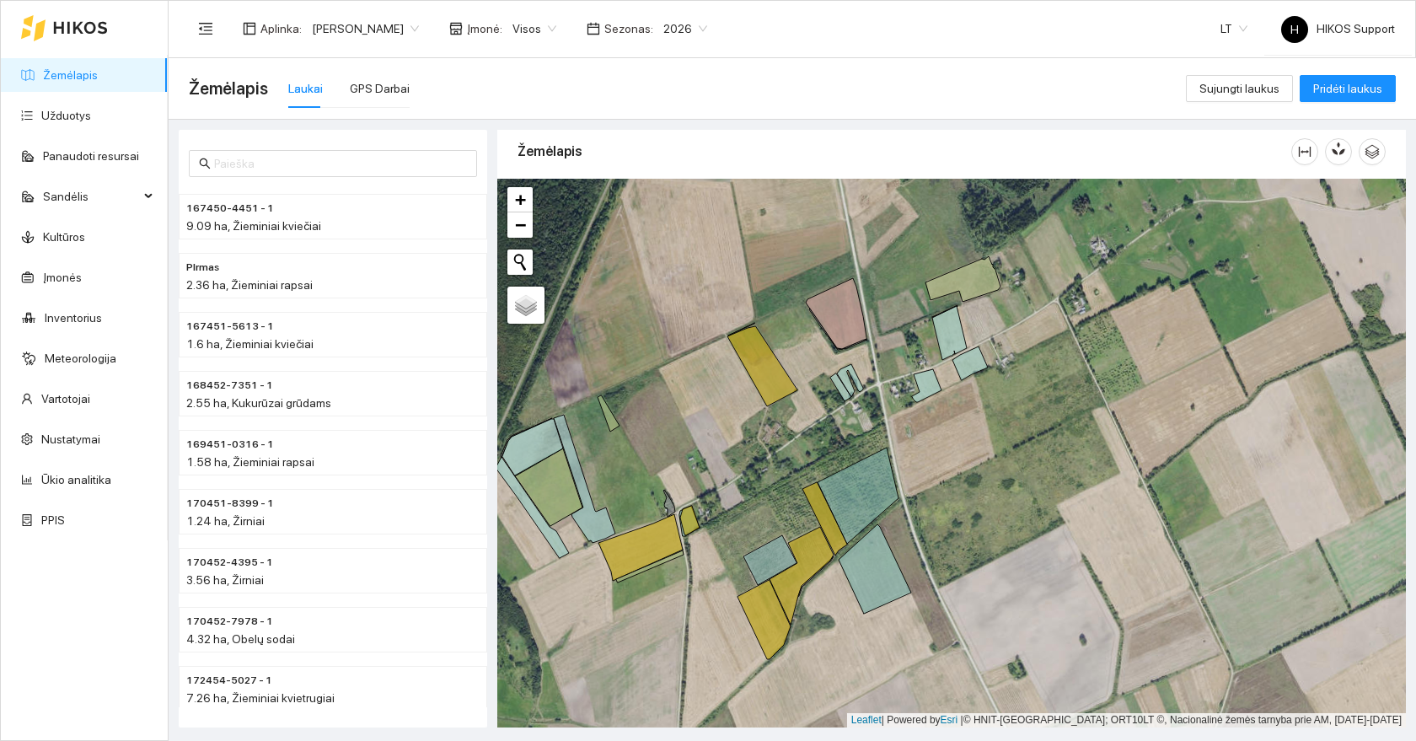
click at [990, 356] on div at bounding box center [951, 453] width 909 height 549
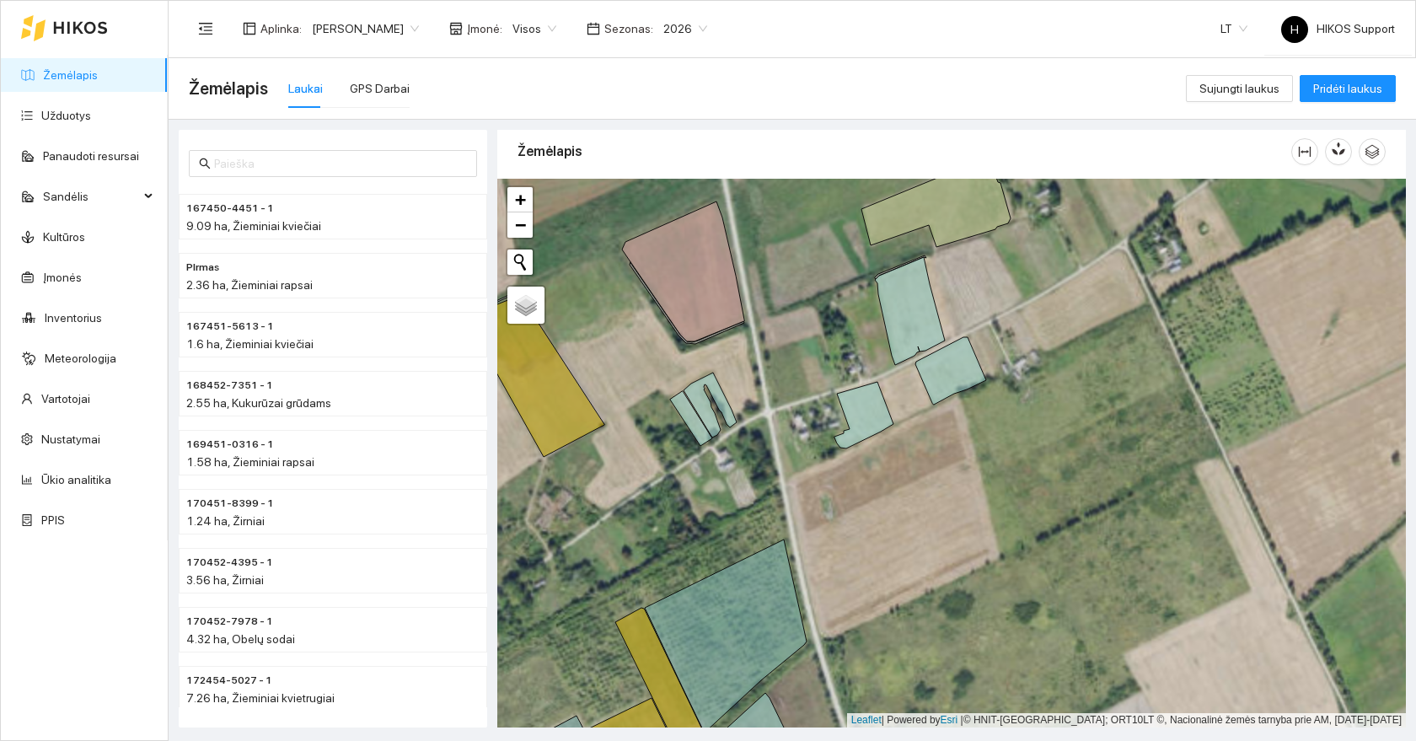
click at [887, 394] on div at bounding box center [951, 453] width 909 height 549
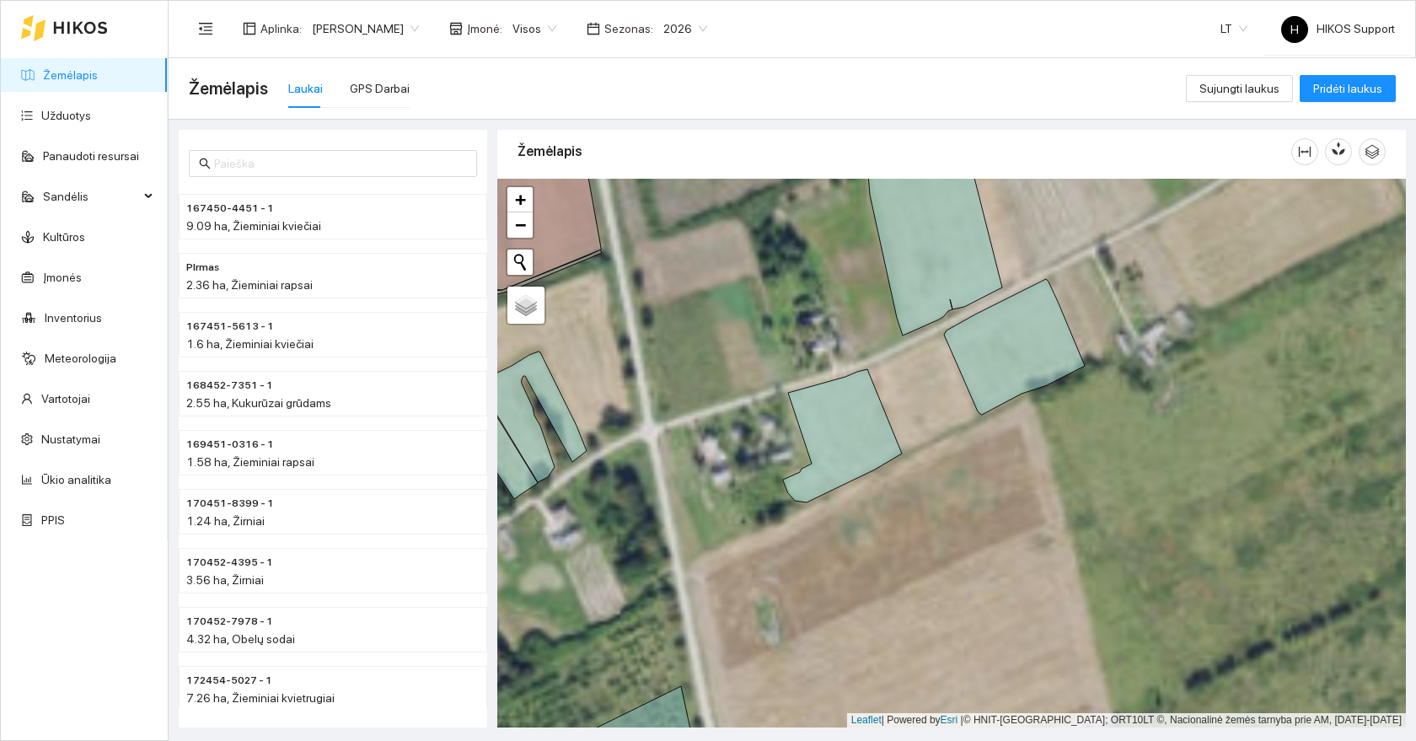
click at [931, 362] on div at bounding box center [951, 453] width 909 height 549
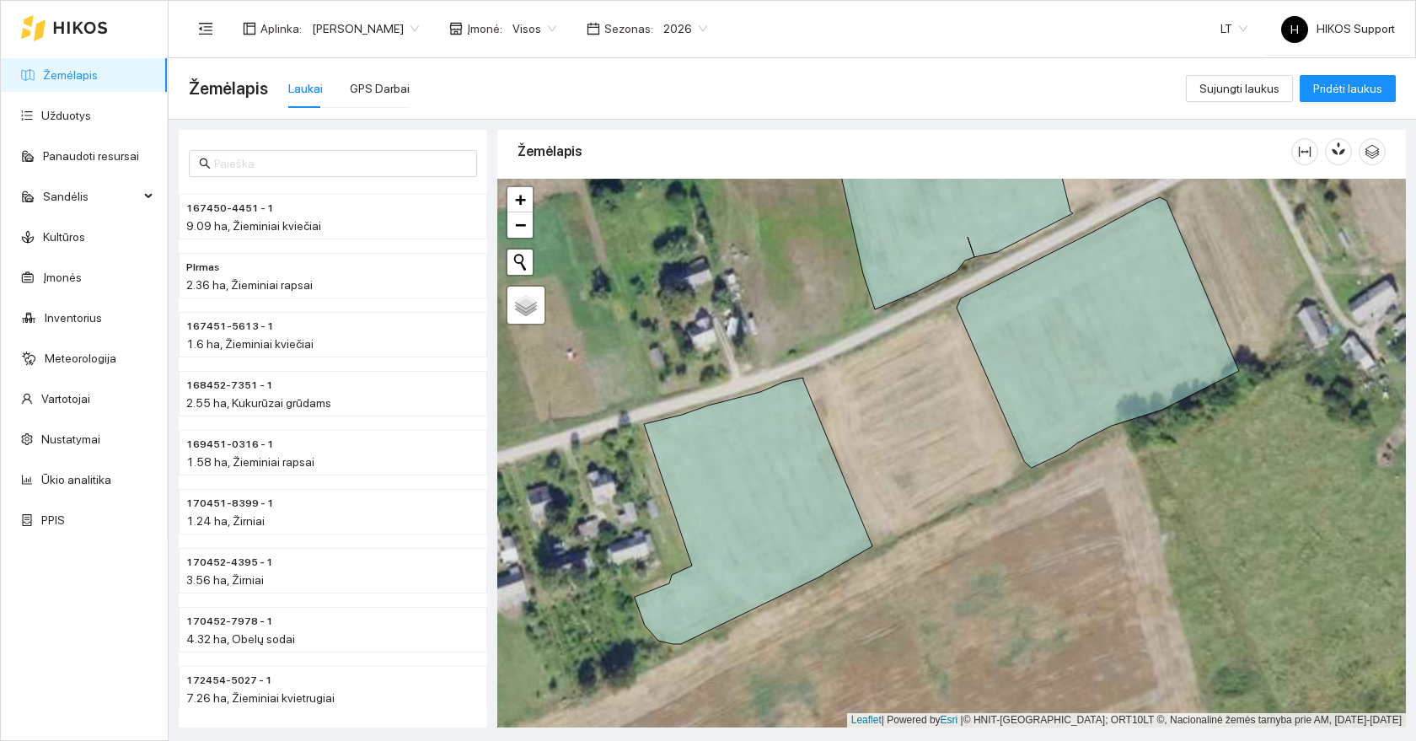
drag, startPoint x: 905, startPoint y: 341, endPoint x: 898, endPoint y: 487, distance: 146.9
click at [898, 487] on div at bounding box center [951, 453] width 909 height 549
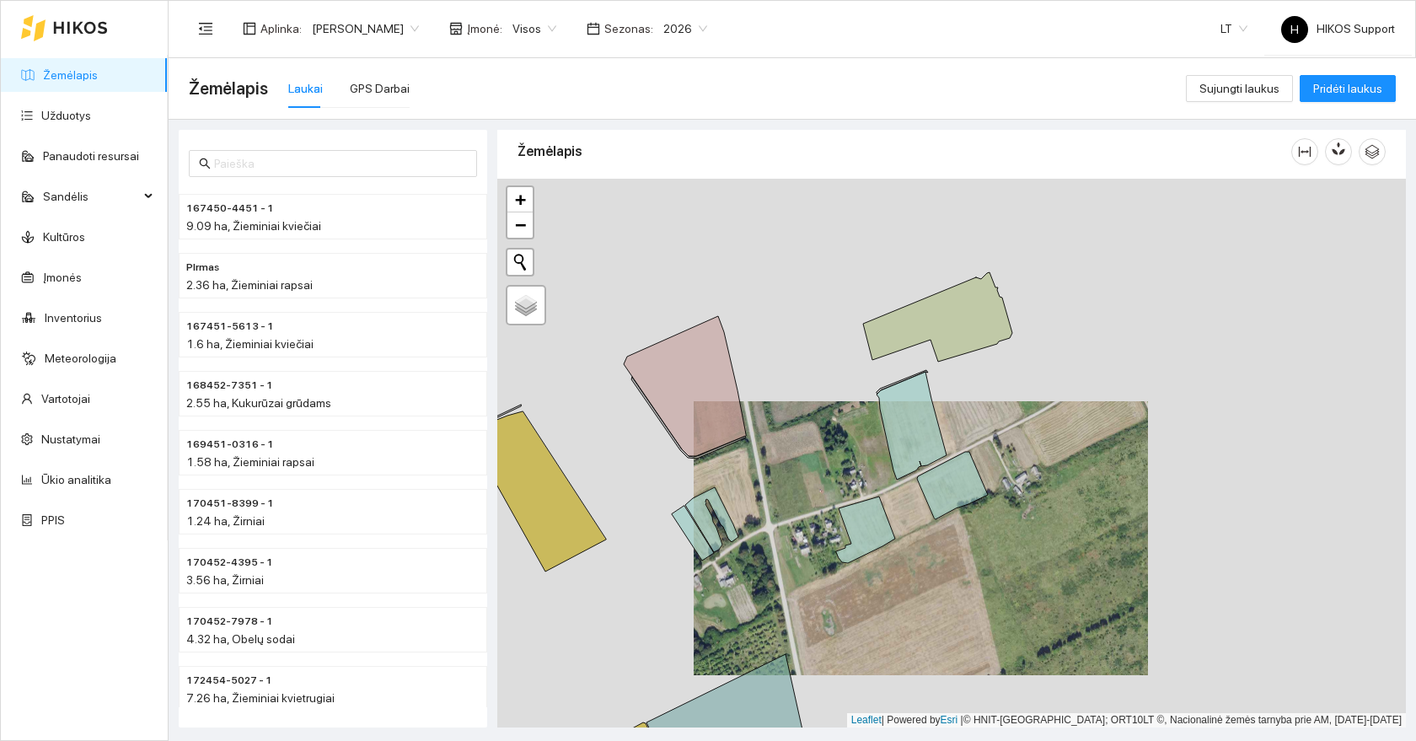
drag, startPoint x: 713, startPoint y: 575, endPoint x: 926, endPoint y: 459, distance: 242.9
click at [926, 459] on div at bounding box center [951, 453] width 909 height 549
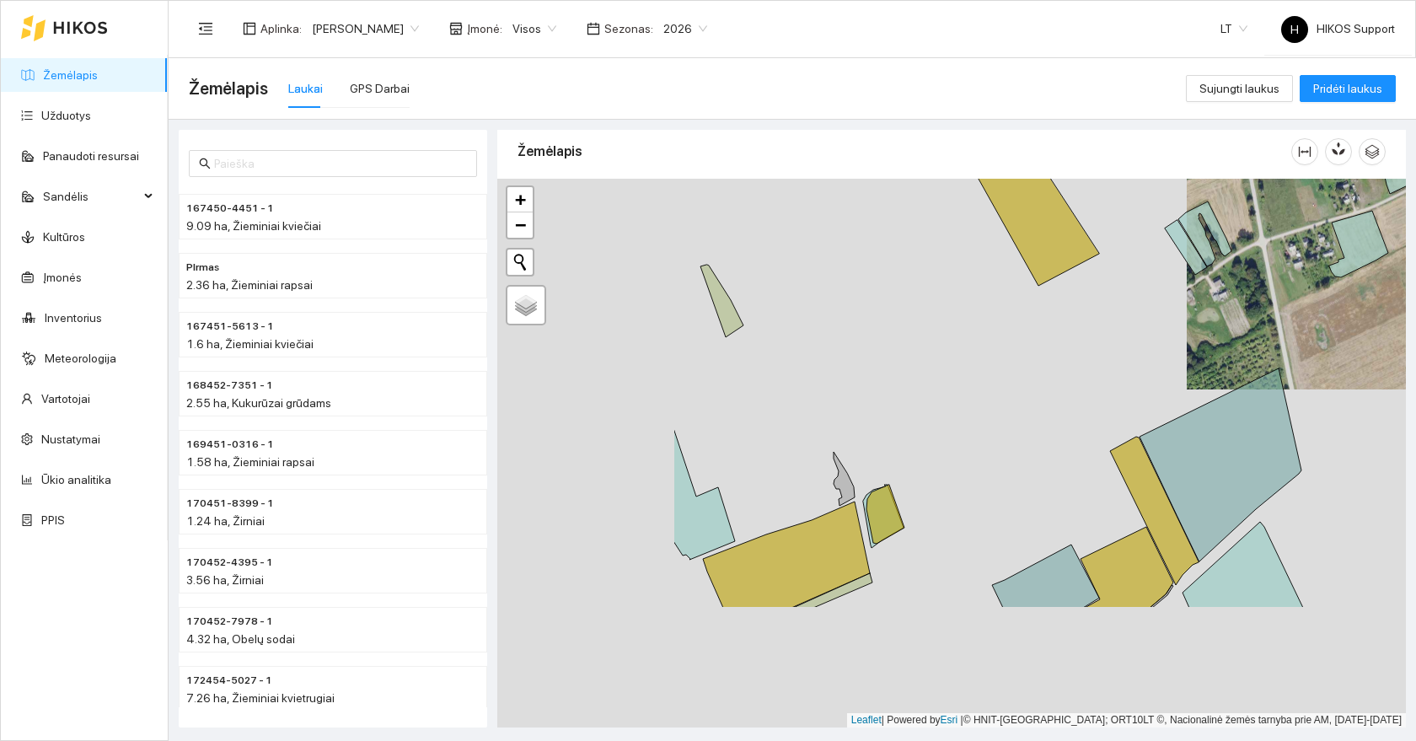
drag, startPoint x: 800, startPoint y: 529, endPoint x: 1089, endPoint y: 337, distance: 347.2
click at [1086, 340] on div at bounding box center [951, 453] width 909 height 549
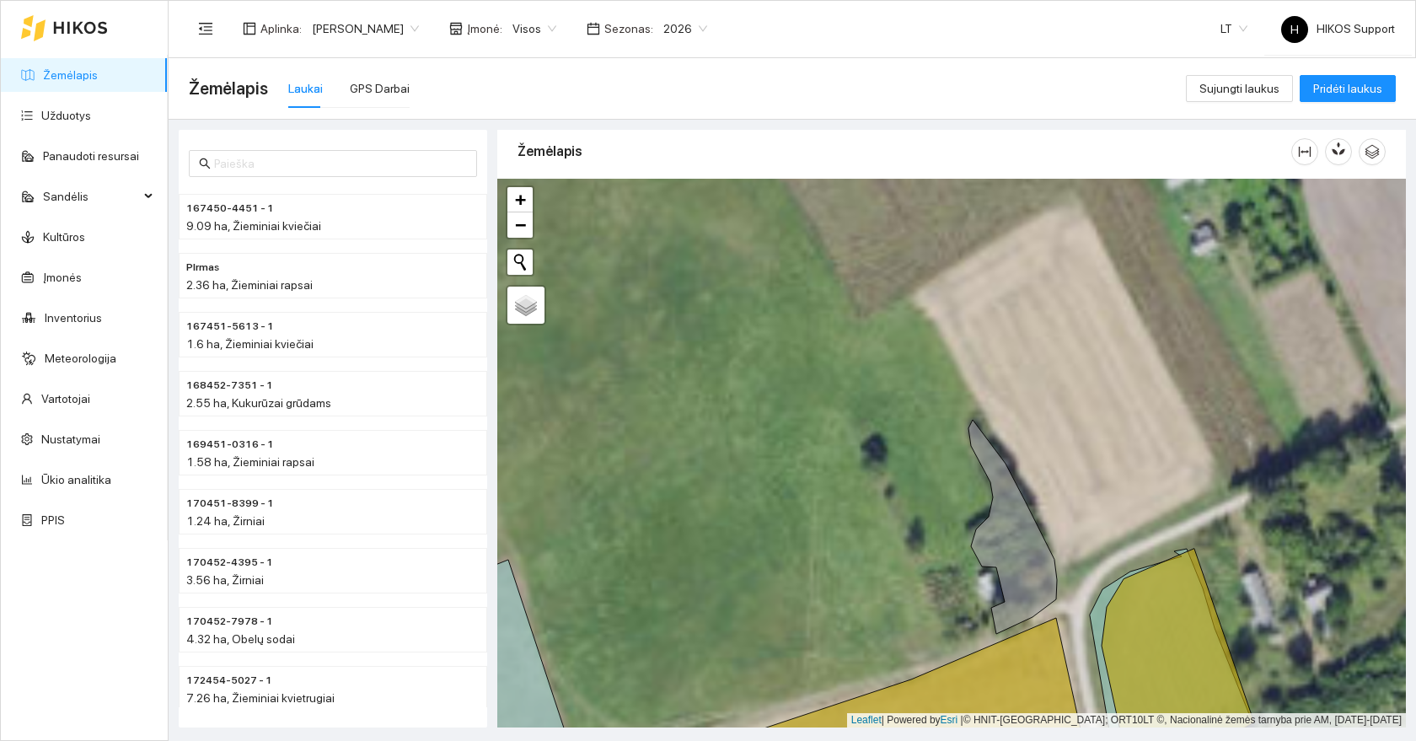
drag, startPoint x: 1092, startPoint y: 550, endPoint x: 921, endPoint y: 296, distance: 306.2
click at [921, 296] on div at bounding box center [951, 453] width 909 height 549
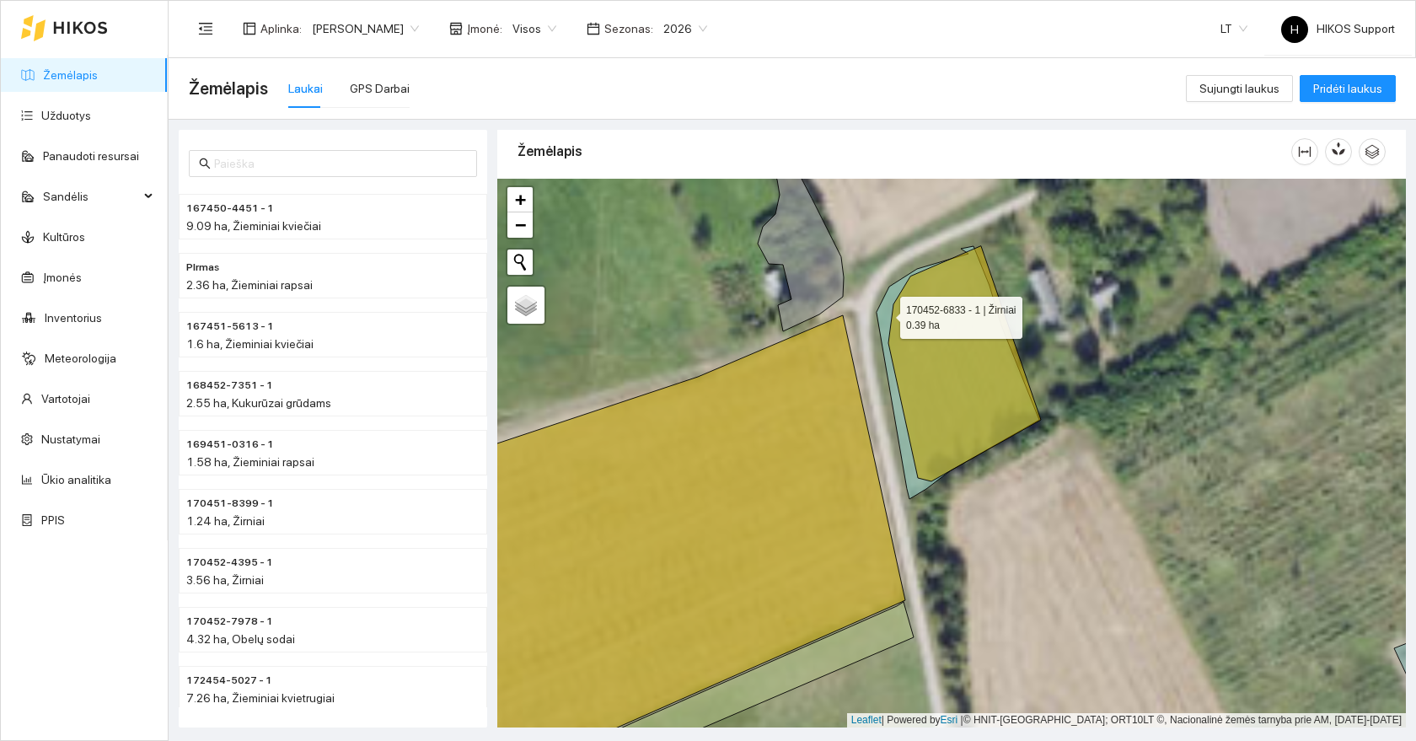
click at [885, 314] on icon at bounding box center [958, 372] width 163 height 253
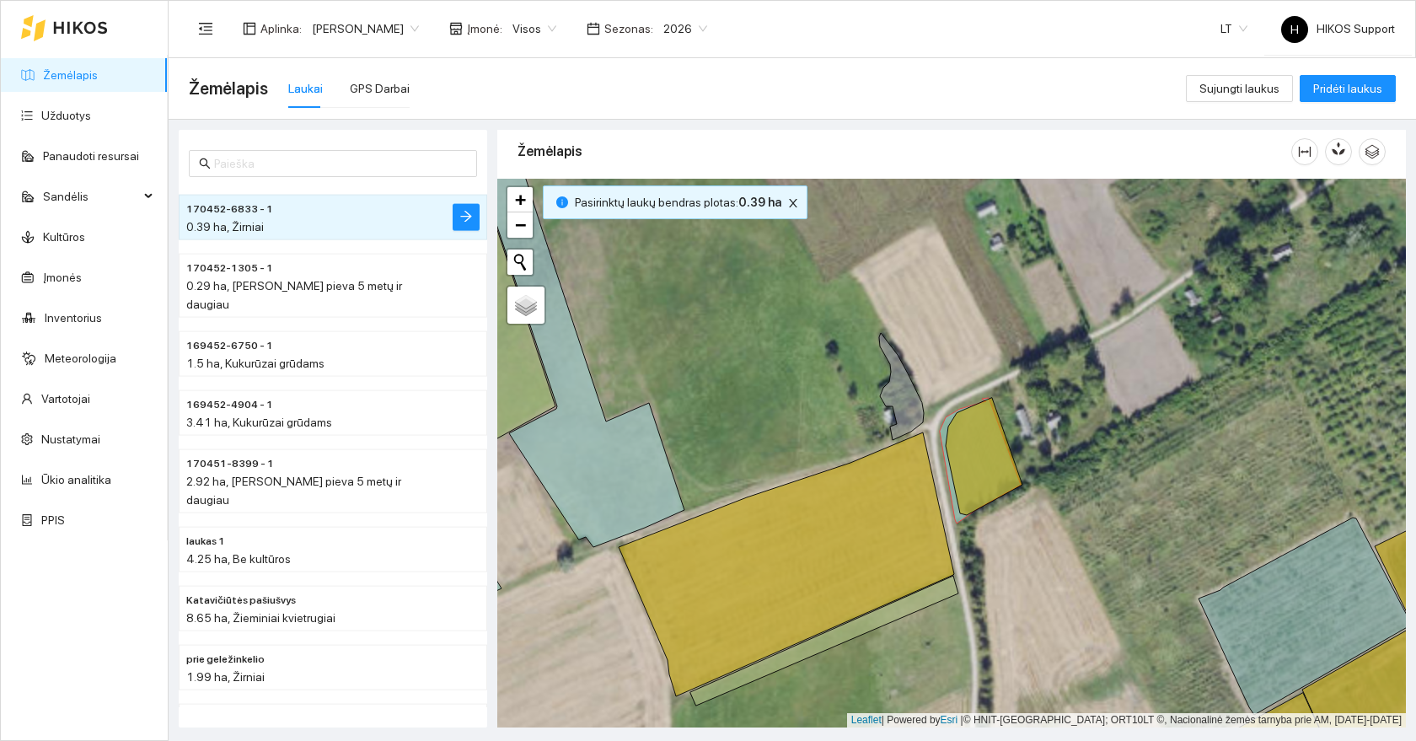
click at [1087, 524] on div at bounding box center [951, 453] width 909 height 549
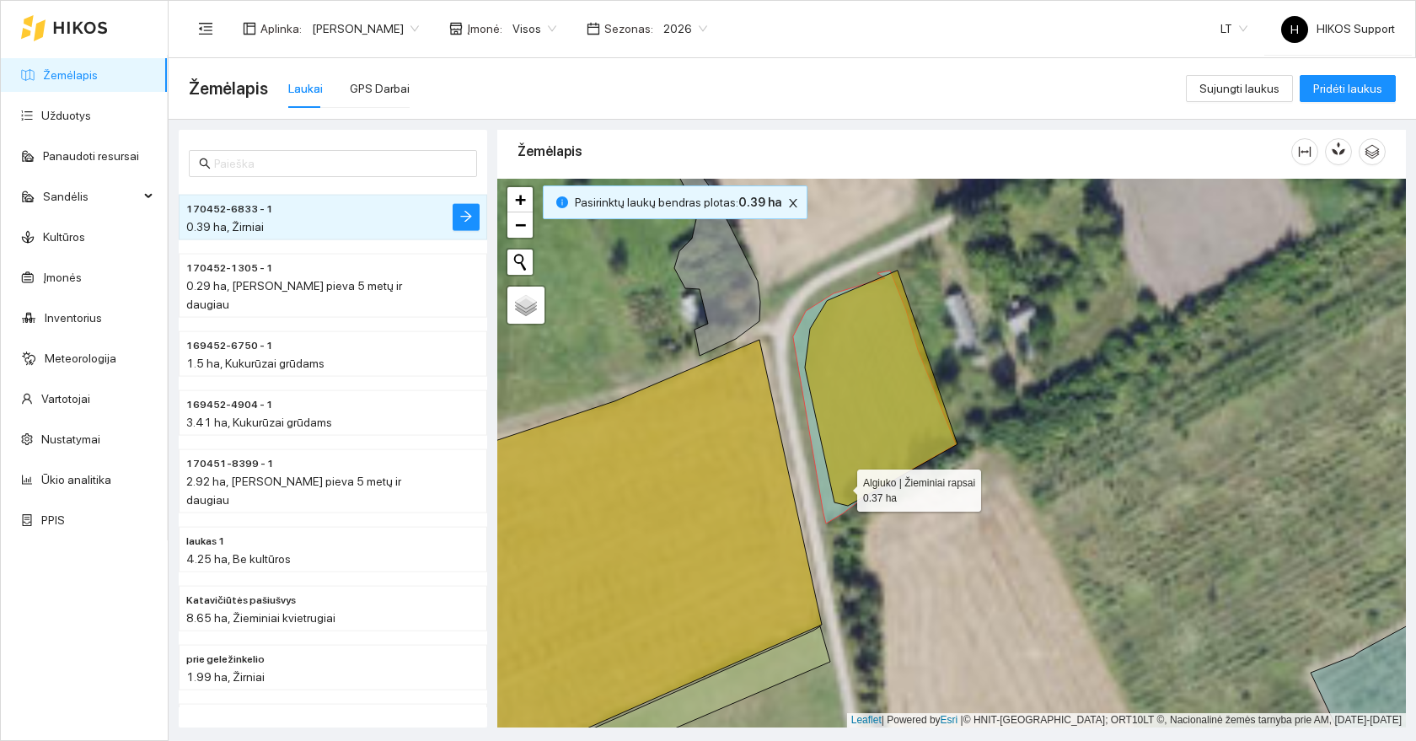
click at [845, 467] on icon at bounding box center [881, 388] width 153 height 235
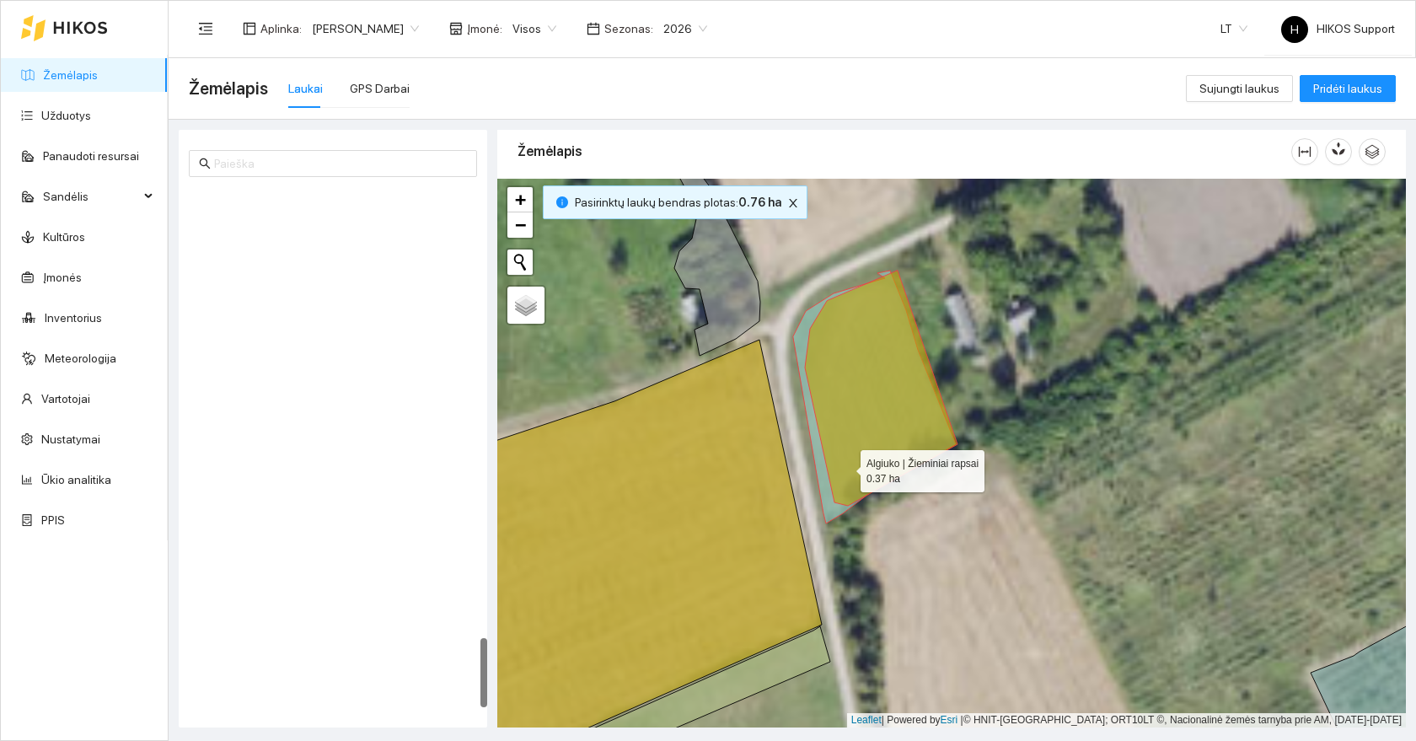
scroll to position [3367, 0]
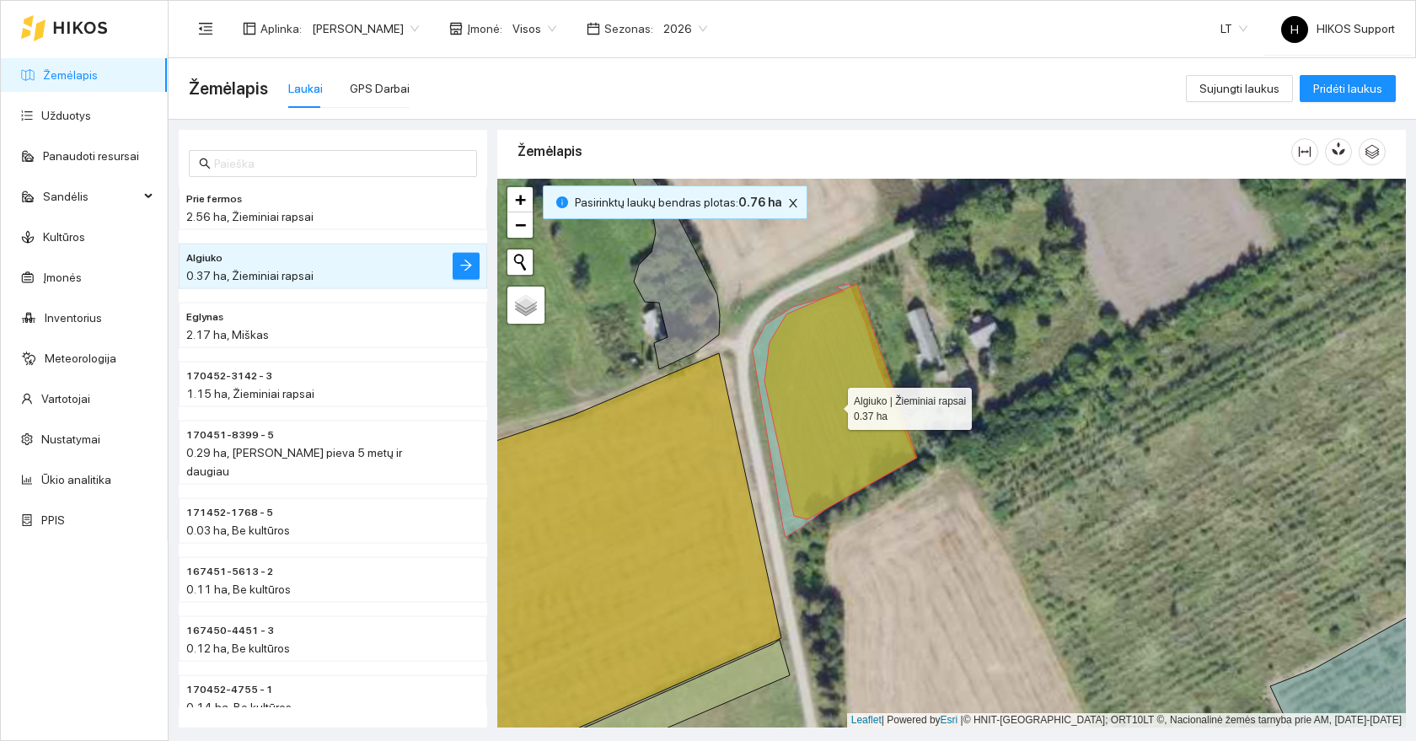
click at [820, 419] on icon at bounding box center [841, 401] width 153 height 235
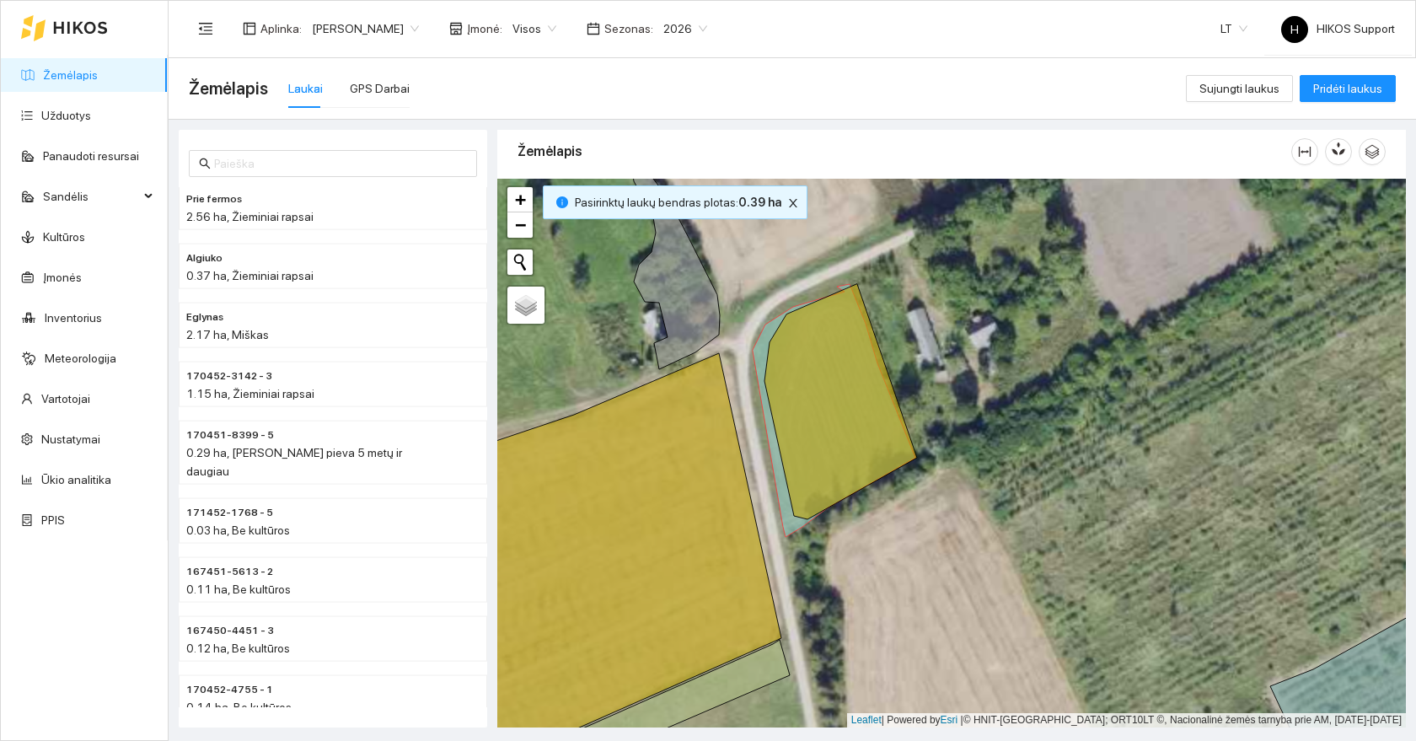
click at [900, 499] on div at bounding box center [951, 453] width 909 height 549
click at [831, 450] on icon at bounding box center [841, 401] width 153 height 235
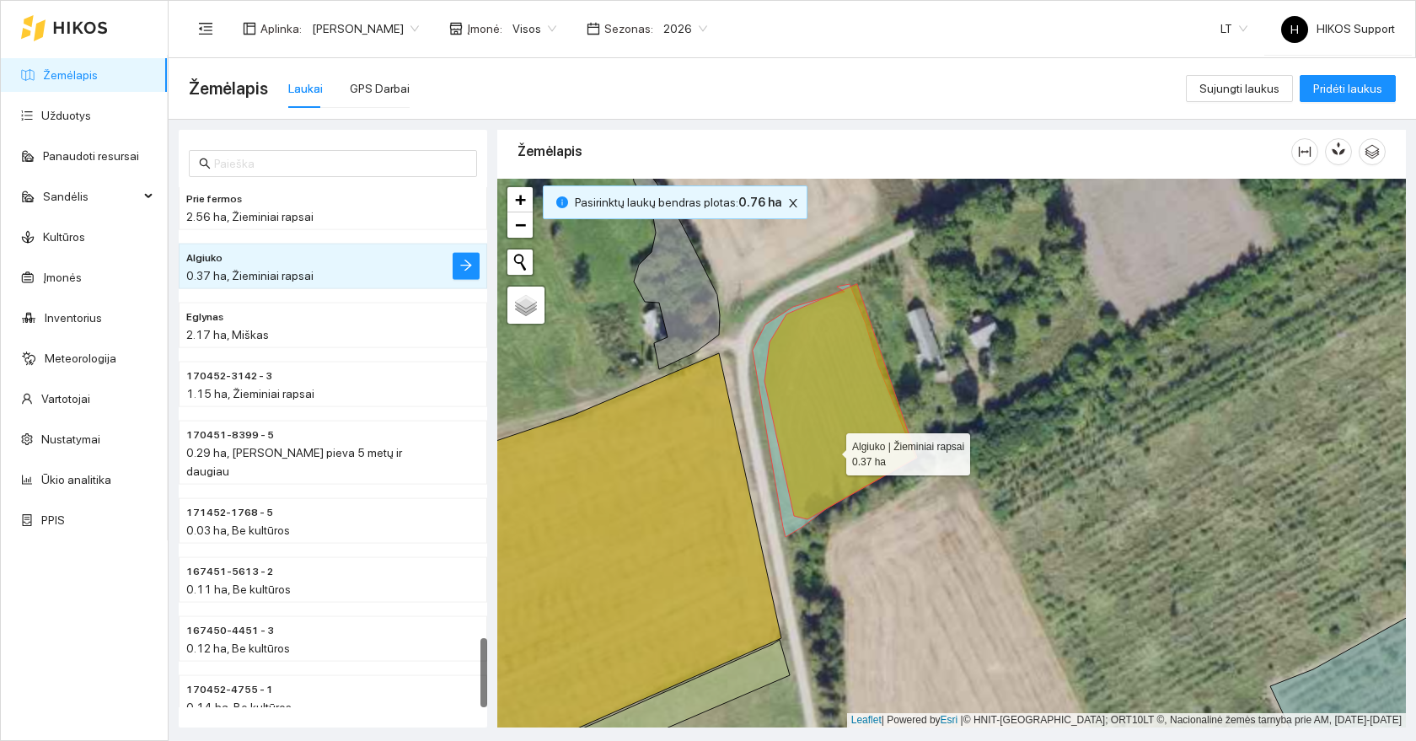
scroll to position [3367, 0]
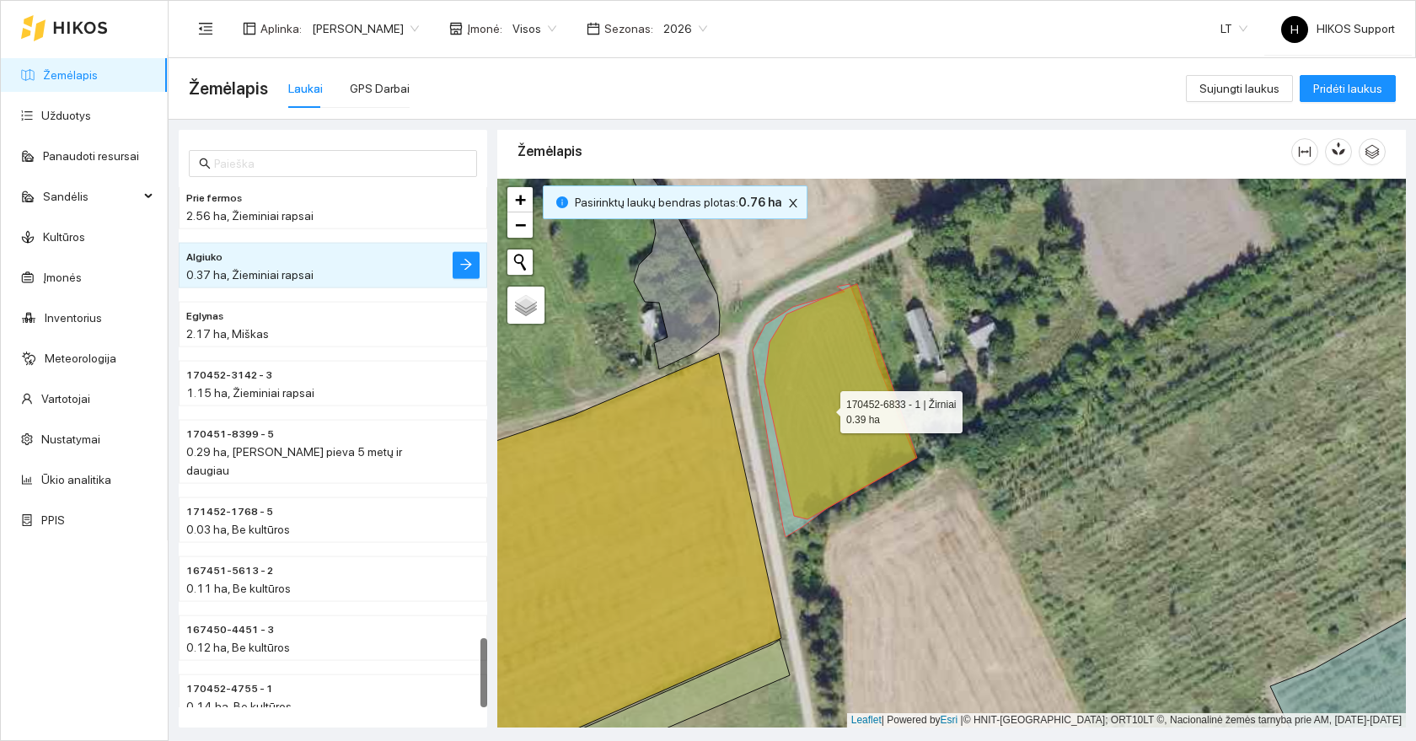
click at [759, 359] on icon at bounding box center [834, 410] width 163 height 253
click at [818, 389] on icon at bounding box center [841, 401] width 153 height 235
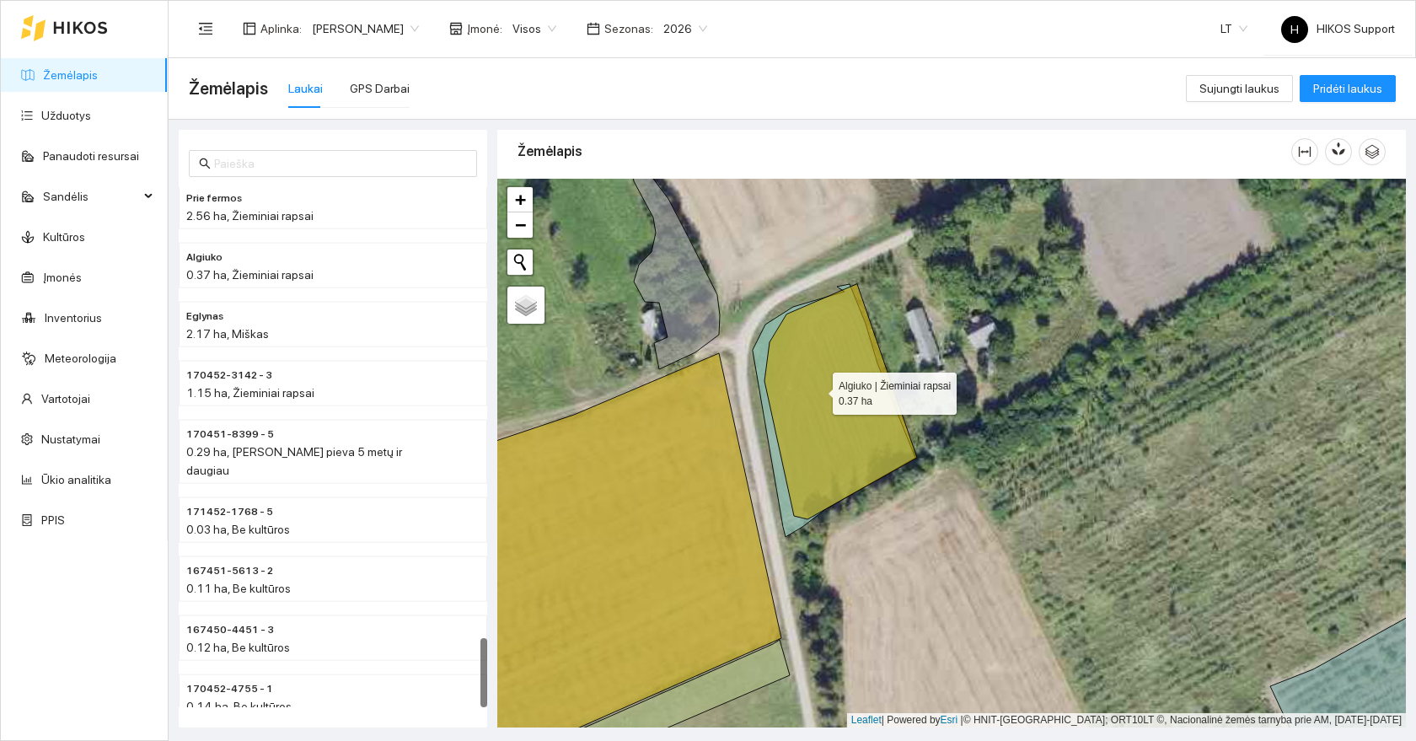
click at [818, 389] on icon at bounding box center [841, 401] width 153 height 235
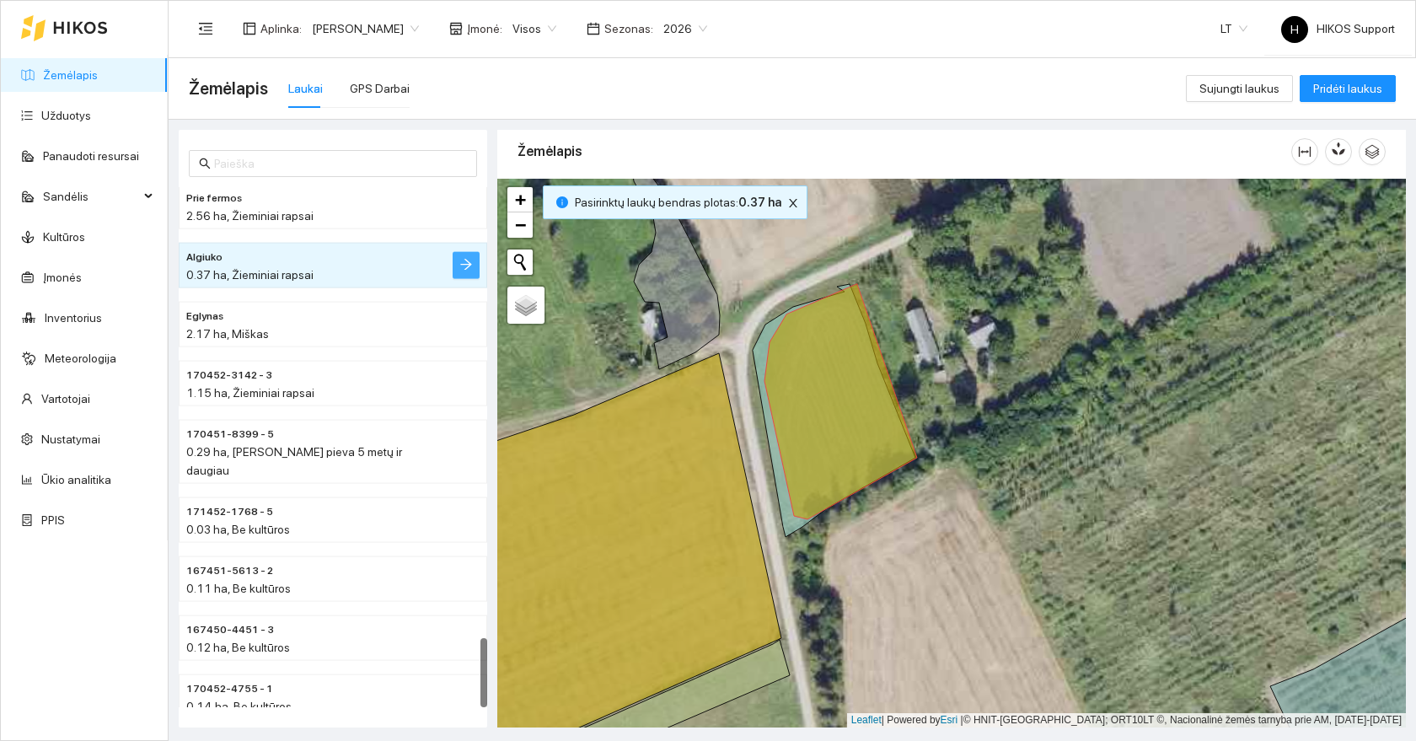
click at [459, 260] on icon "arrow-right" at bounding box center [465, 264] width 13 height 13
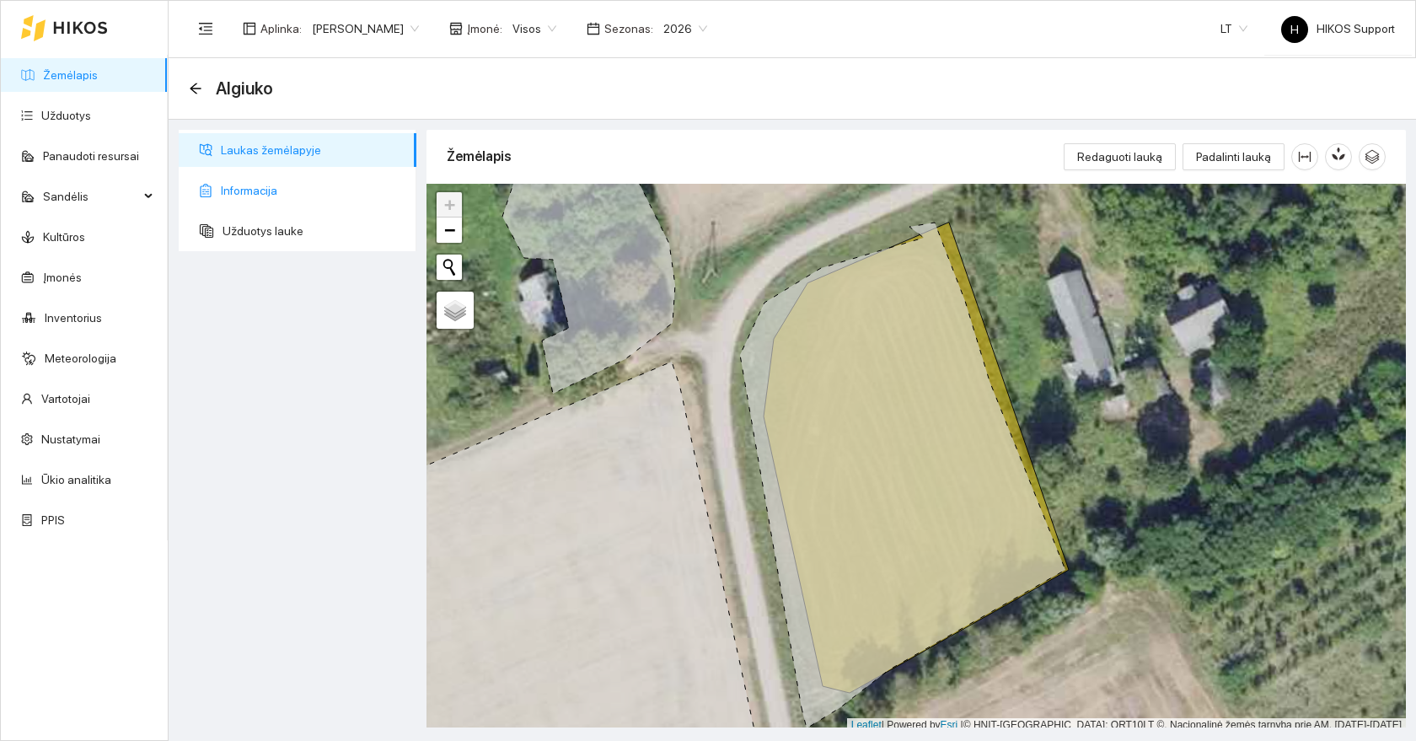
click at [293, 190] on span "Informacija" at bounding box center [312, 191] width 182 height 34
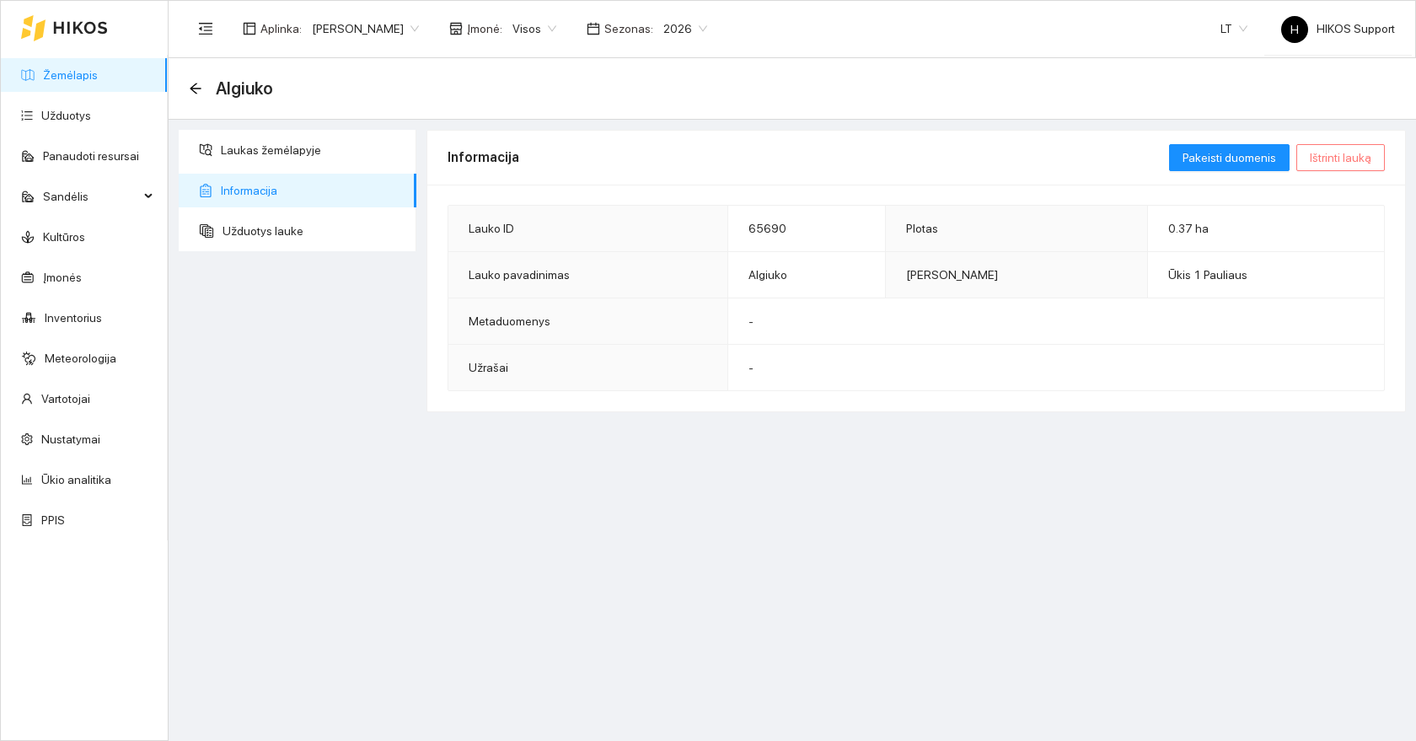
click at [1310, 160] on button "Ištrinti lauką" at bounding box center [1340, 157] width 89 height 27
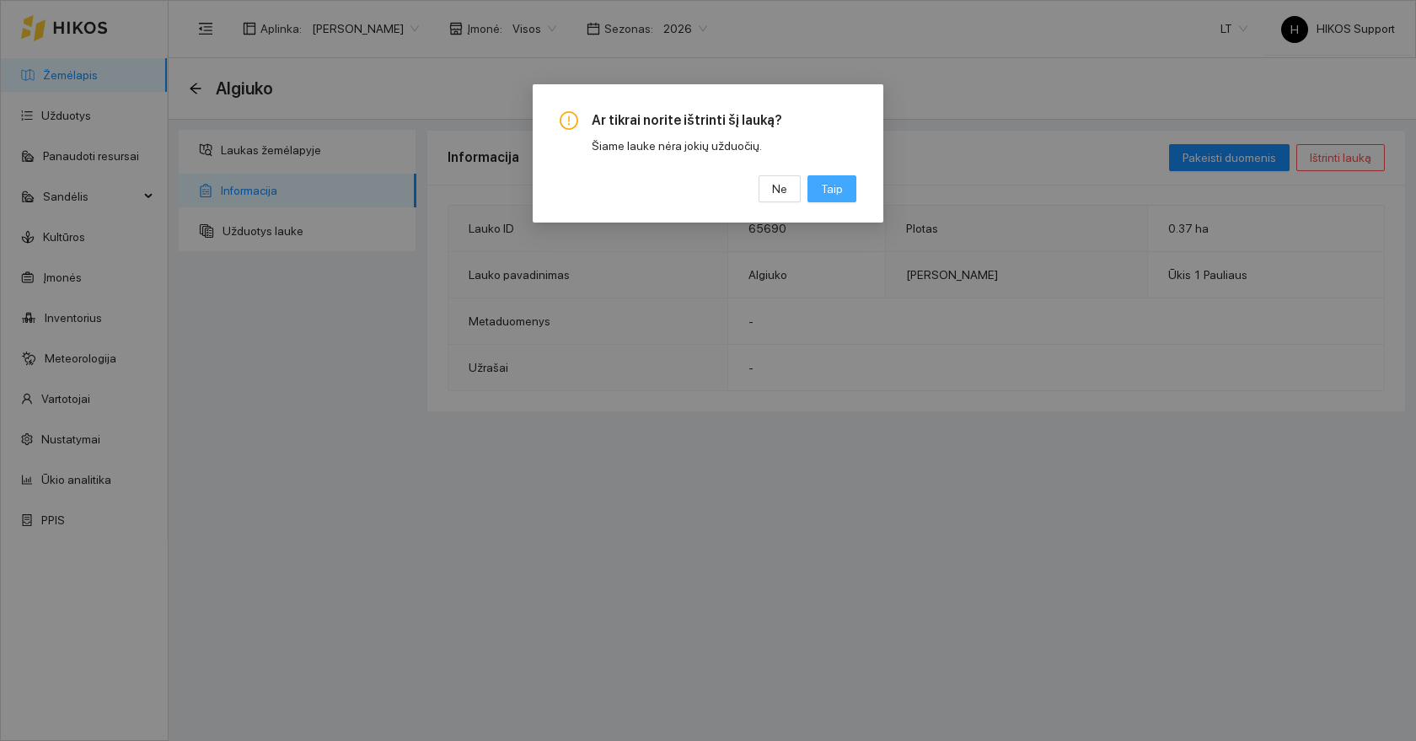
click at [844, 191] on button "Taip" at bounding box center [831, 188] width 49 height 27
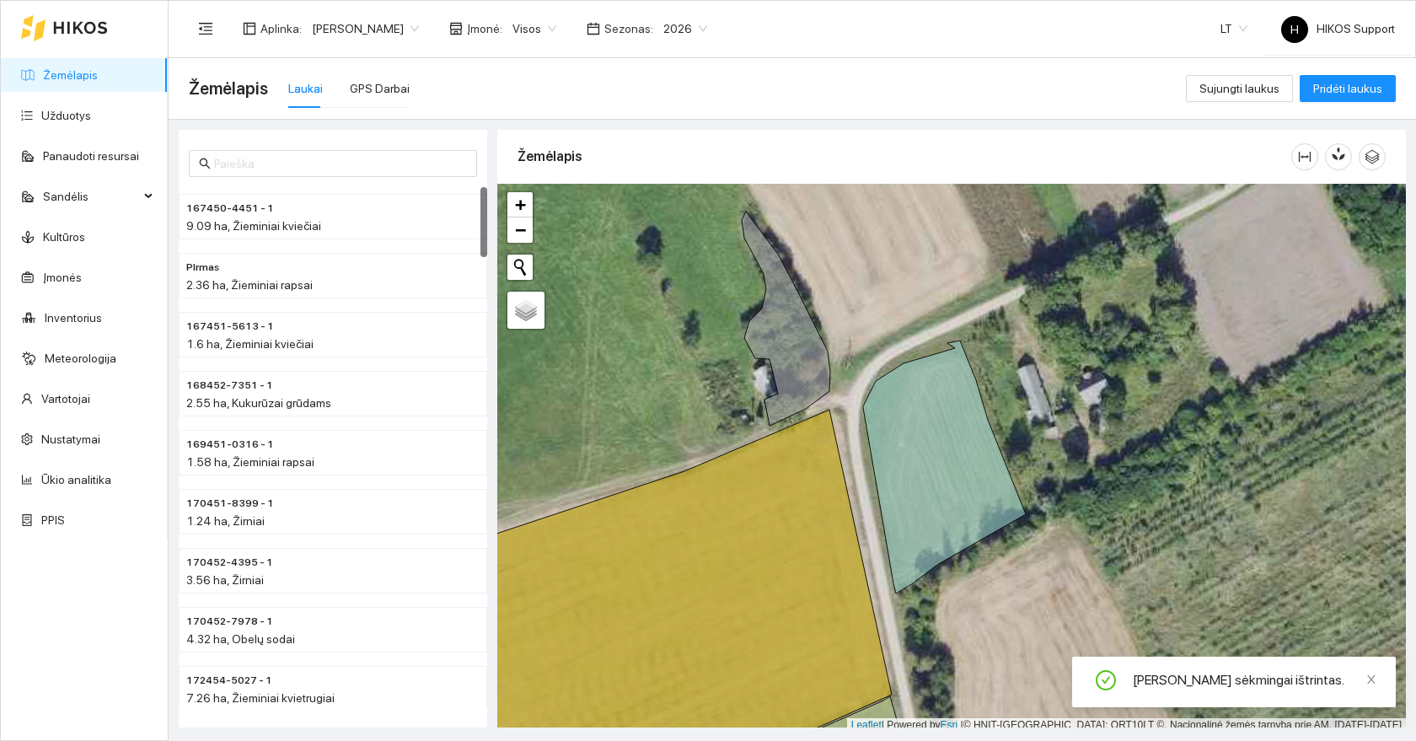
scroll to position [5, 0]
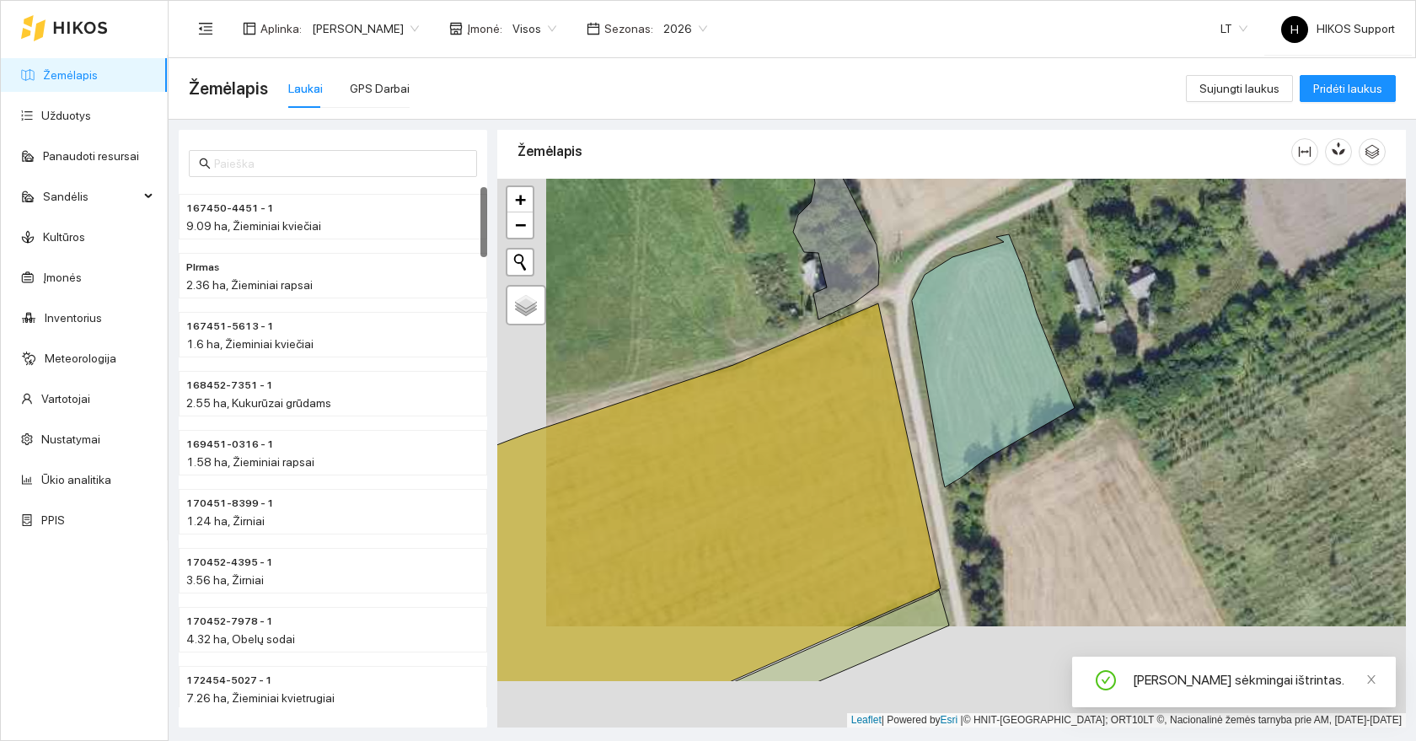
drag, startPoint x: 1044, startPoint y: 442, endPoint x: 1101, endPoint y: 282, distance: 170.1
click at [1101, 282] on div at bounding box center [951, 453] width 909 height 549
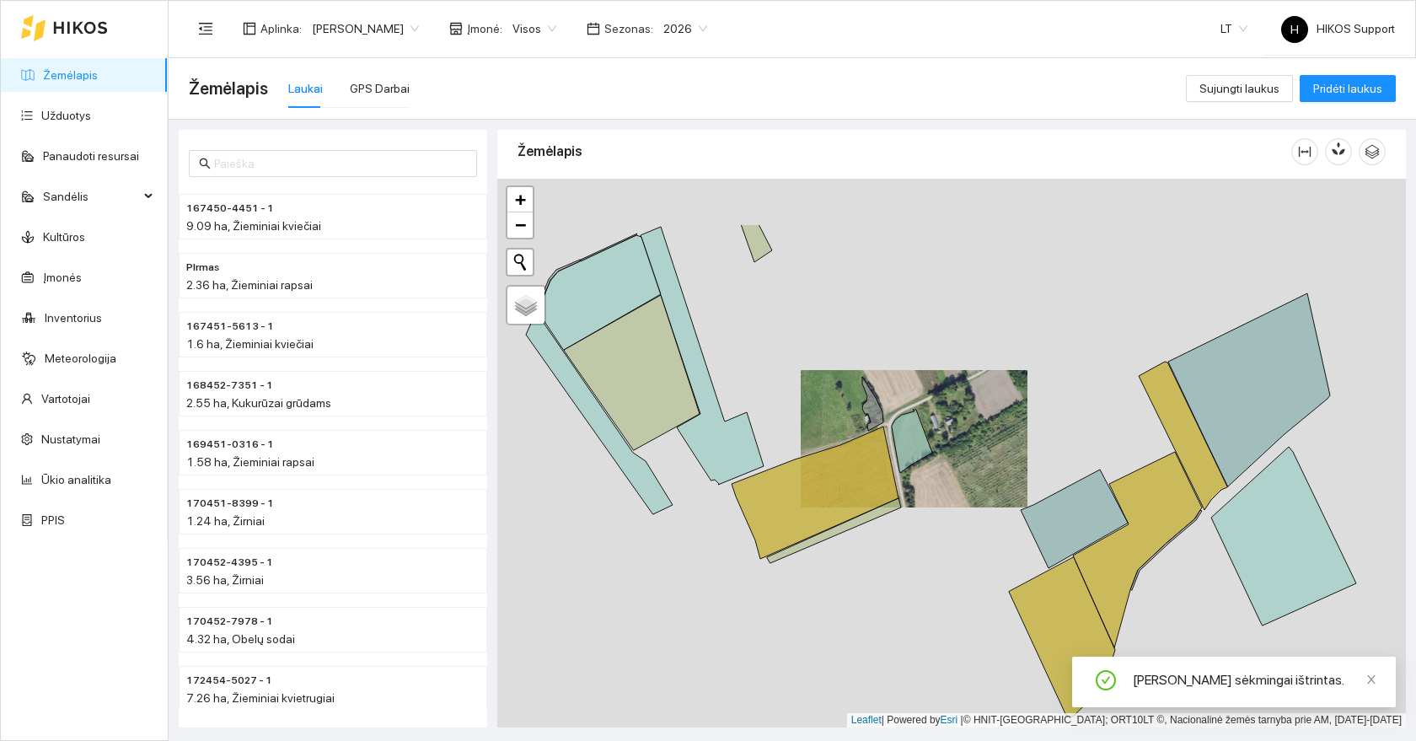
drag, startPoint x: 1067, startPoint y: 320, endPoint x: 829, endPoint y: 352, distance: 240.7
click at [829, 355] on div at bounding box center [951, 453] width 909 height 549
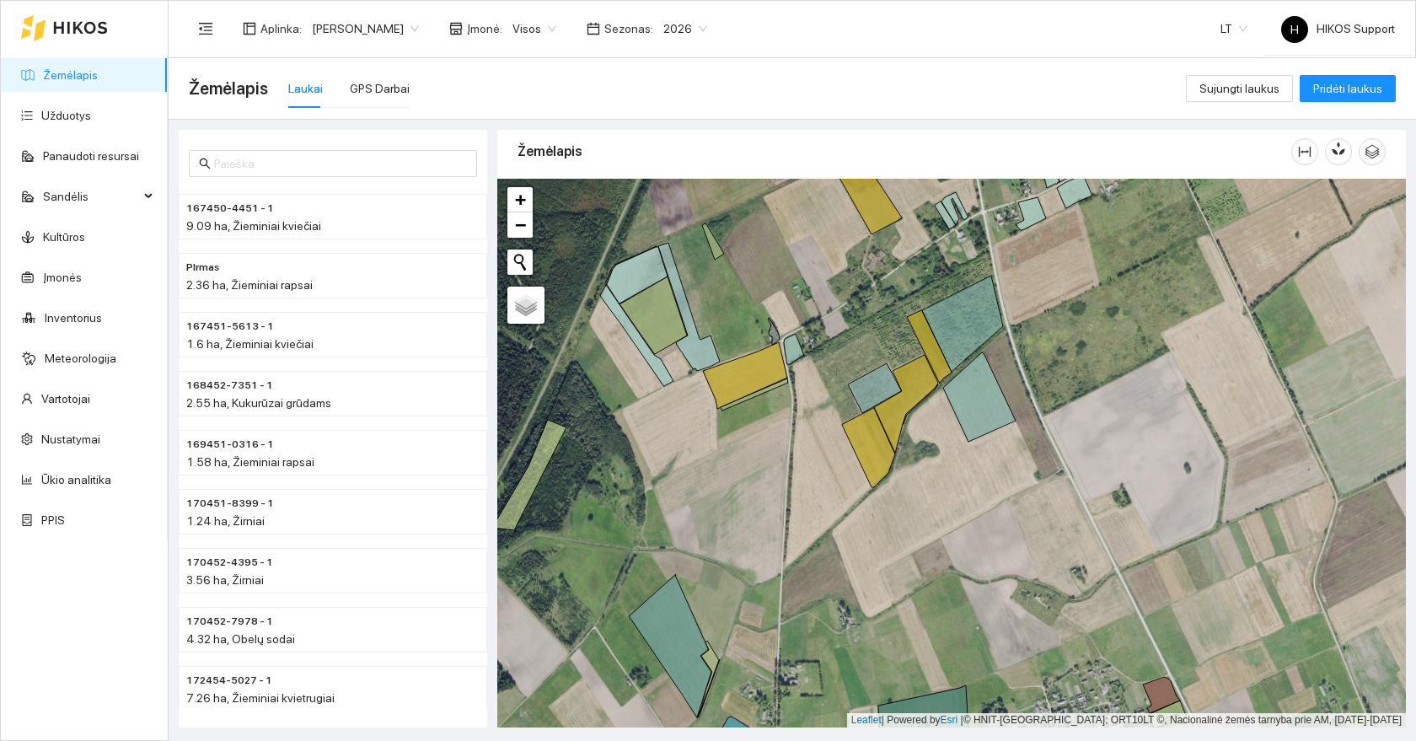
click at [742, 267] on div at bounding box center [951, 453] width 909 height 549
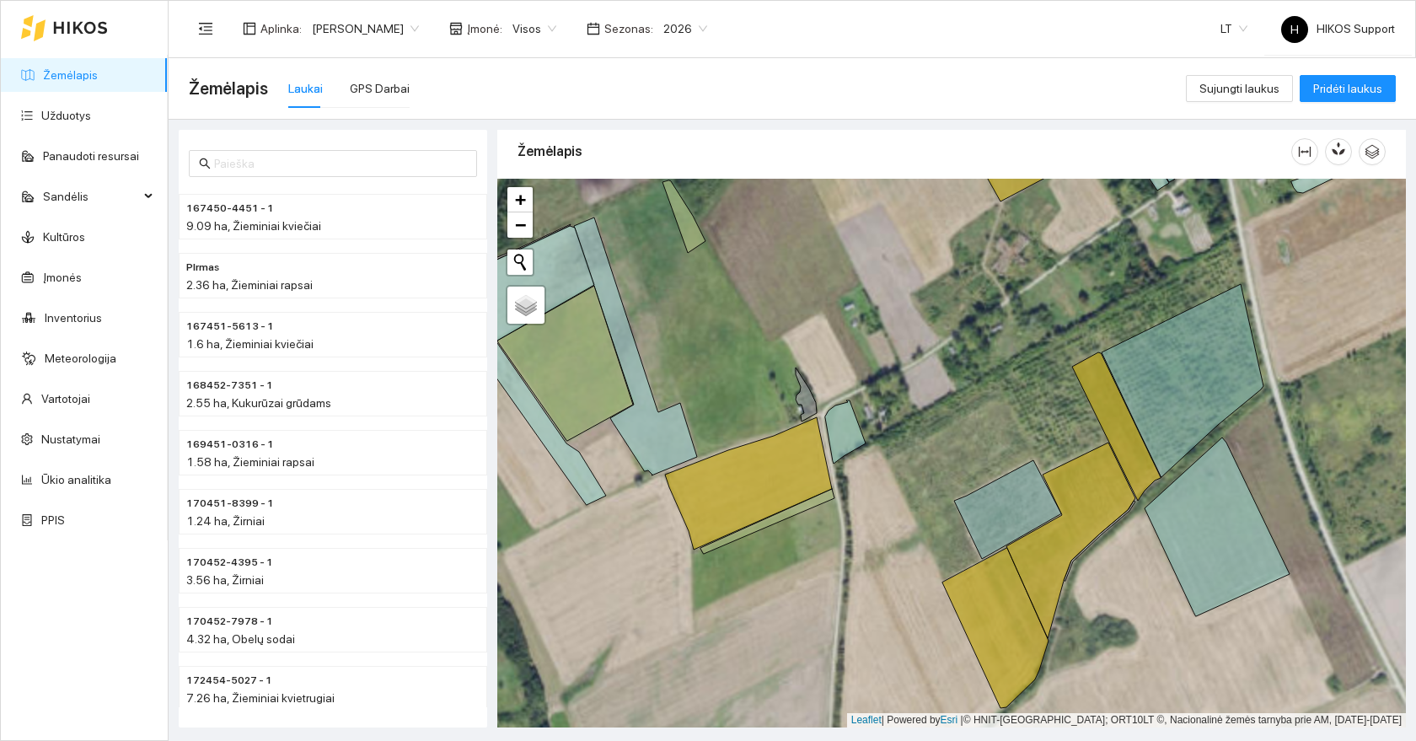
click at [710, 263] on div at bounding box center [951, 453] width 909 height 549
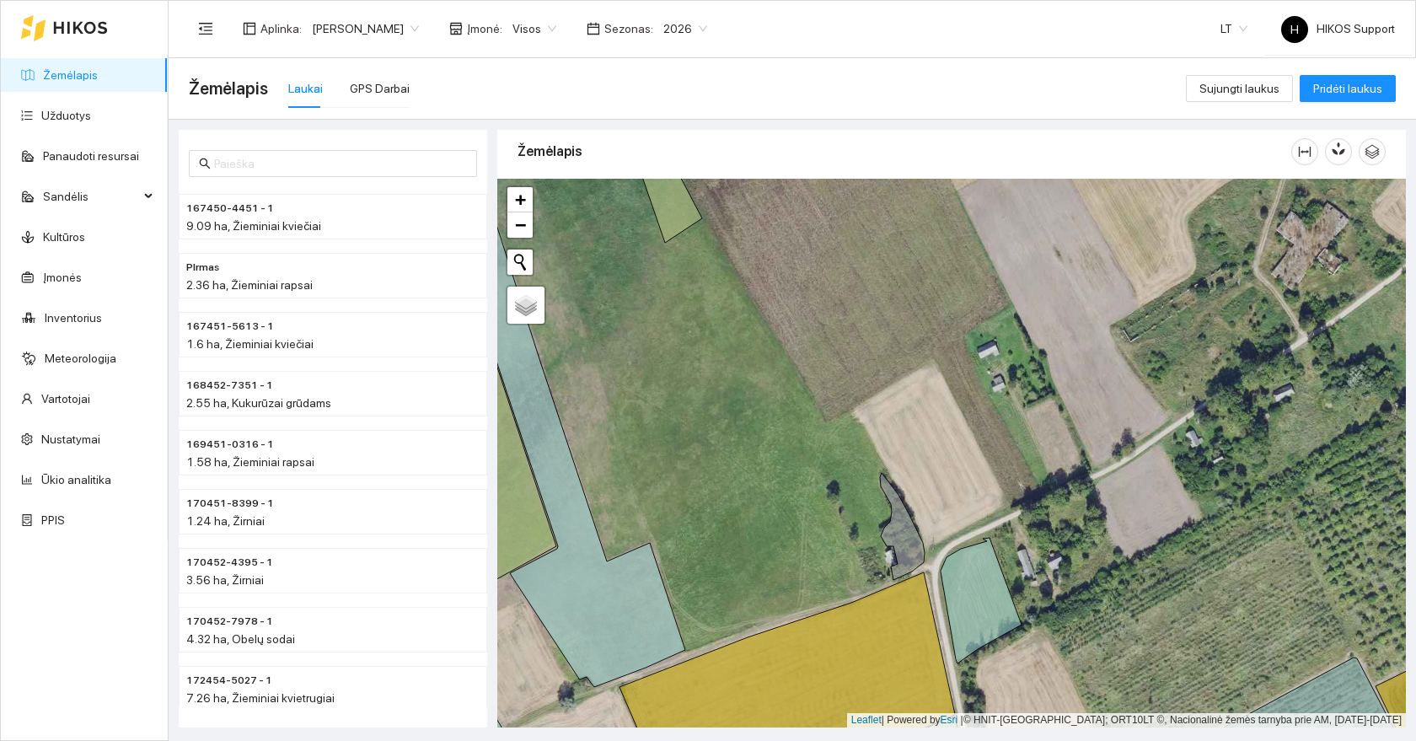
click at [512, 35] on span "Visos" at bounding box center [534, 28] width 44 height 25
click at [498, 111] on div "Ūkis 1 Pauliaus" at bounding box center [491, 115] width 79 height 19
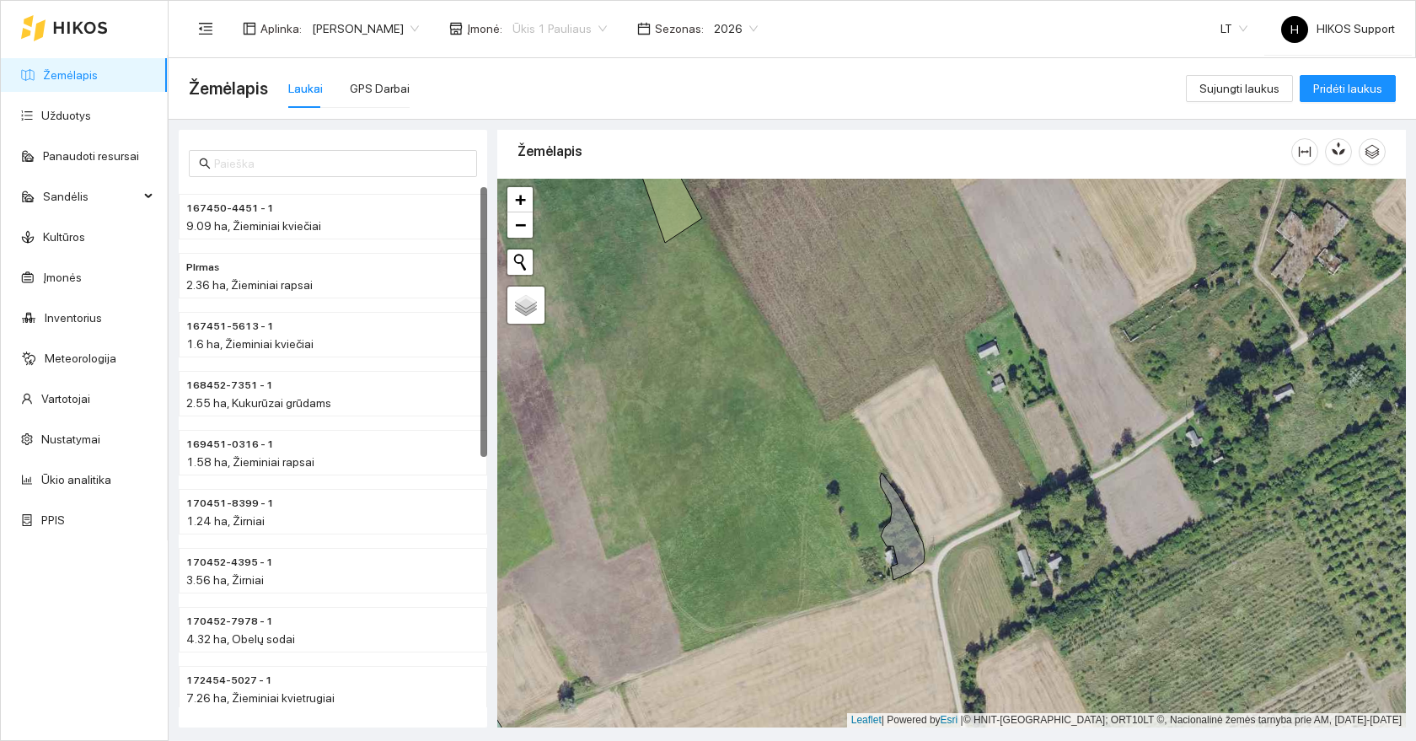
click at [512, 31] on span "Ūkis 1 Pauliaus" at bounding box center [559, 28] width 94 height 25
click at [502, 152] on div "Ūkis 2 Albino" at bounding box center [498, 142] width 113 height 27
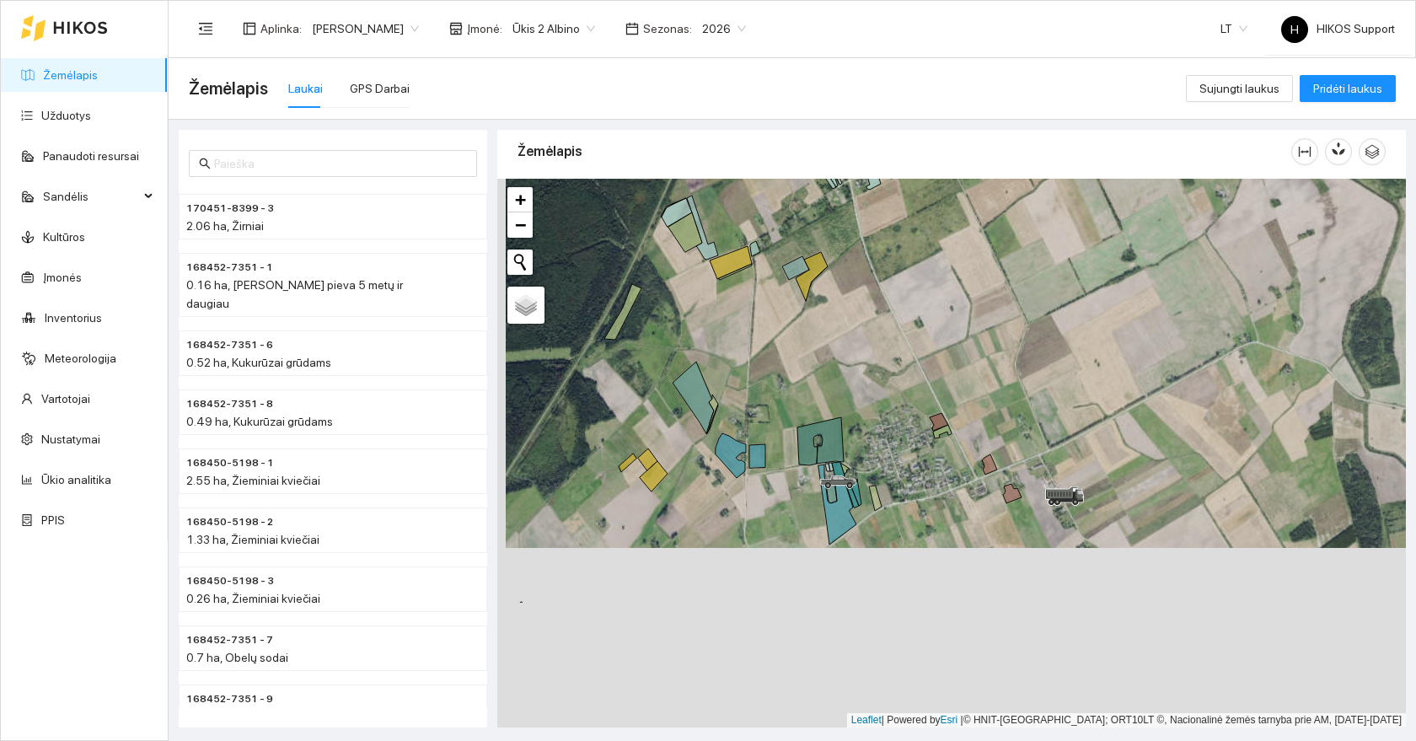
drag, startPoint x: 913, startPoint y: 682, endPoint x: 953, endPoint y: 405, distance: 280.2
click at [953, 405] on div "+ − Nieko nerasta. Bandykite dar kartą. Žemėlapis Palydovas Leaflet | Powered b…" at bounding box center [951, 453] width 909 height 549
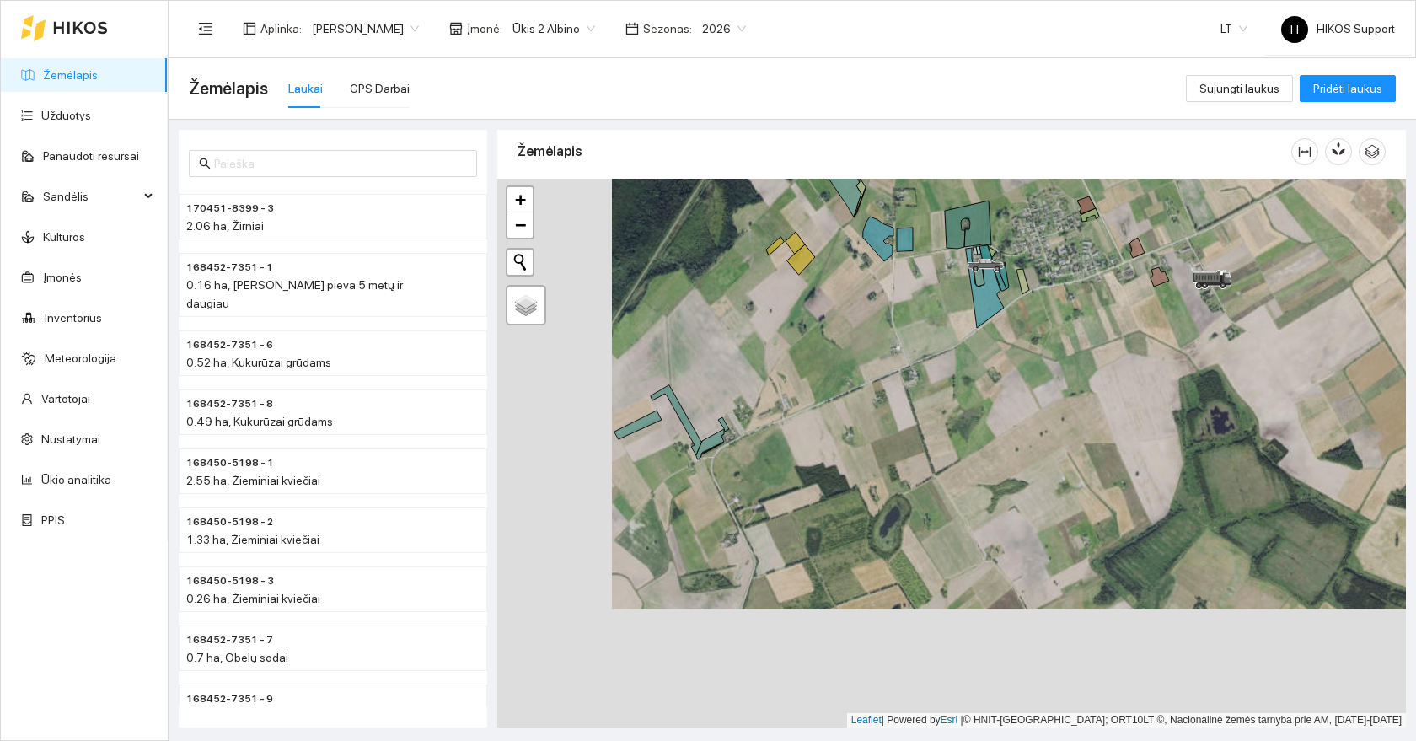
drag, startPoint x: 601, startPoint y: 529, endPoint x: 717, endPoint y: 410, distance: 166.3
click at [717, 410] on div "+ − Nieko nerasta. Bandykite dar kartą. Žemėlapis Palydovas Leaflet | Powered b…" at bounding box center [951, 453] width 909 height 549
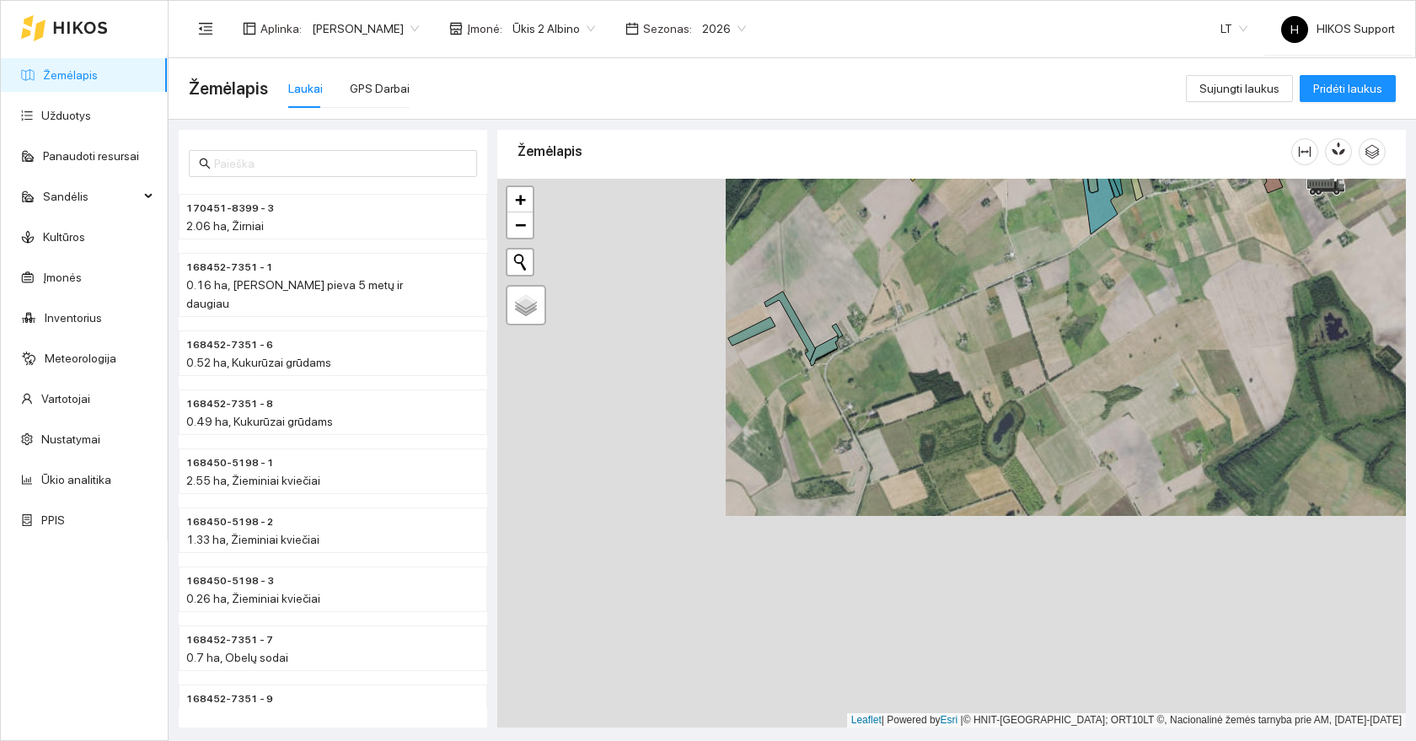
drag, startPoint x: 677, startPoint y: 496, endPoint x: 804, endPoint y: 395, distance: 162.6
click at [804, 395] on div "+ − Nieko nerasta. Bandykite dar kartą. Žemėlapis Palydovas Leaflet | Powered b…" at bounding box center [951, 453] width 909 height 549
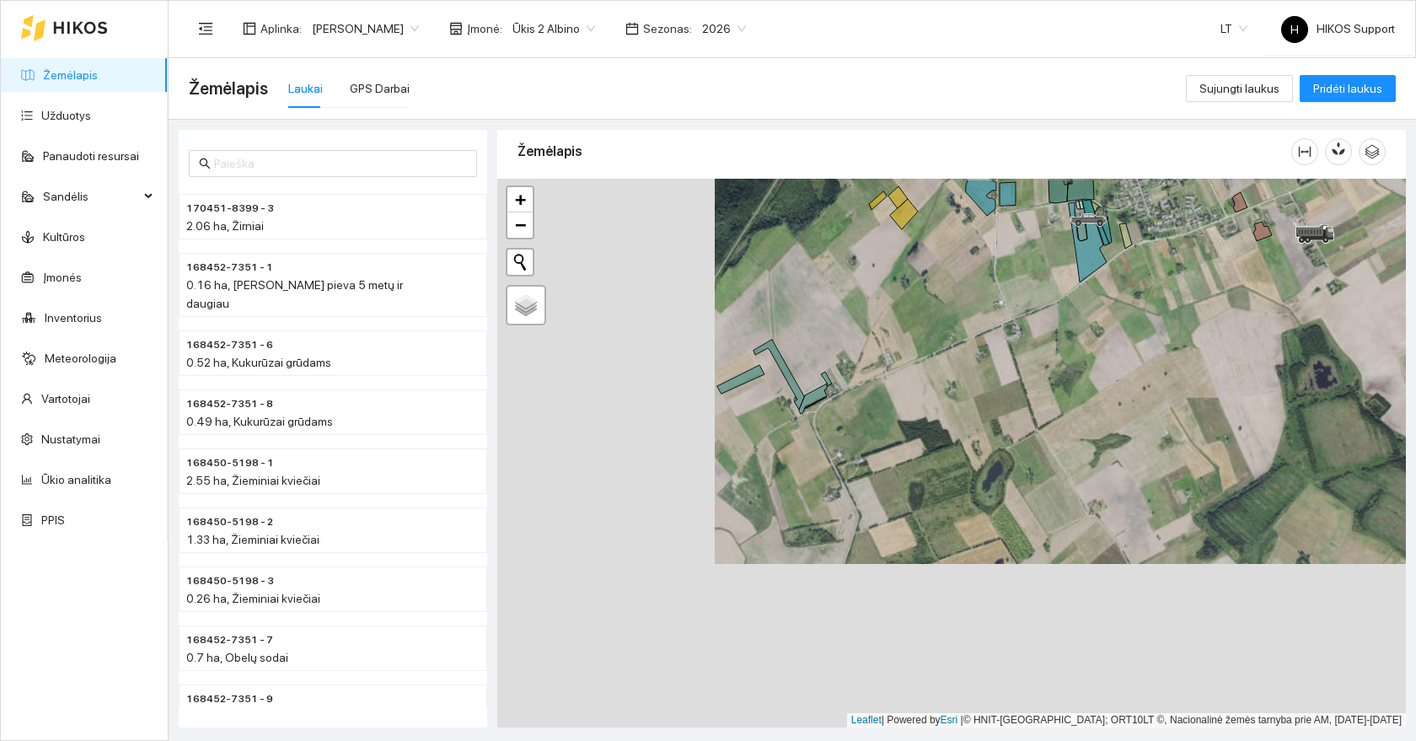
drag, startPoint x: 909, startPoint y: 293, endPoint x: 789, endPoint y: 600, distance: 329.3
click at [789, 600] on div "+ − Nieko nerasta. Bandykite dar kartą. Žemėlapis Palydovas Leaflet | Powered b…" at bounding box center [951, 453] width 909 height 549
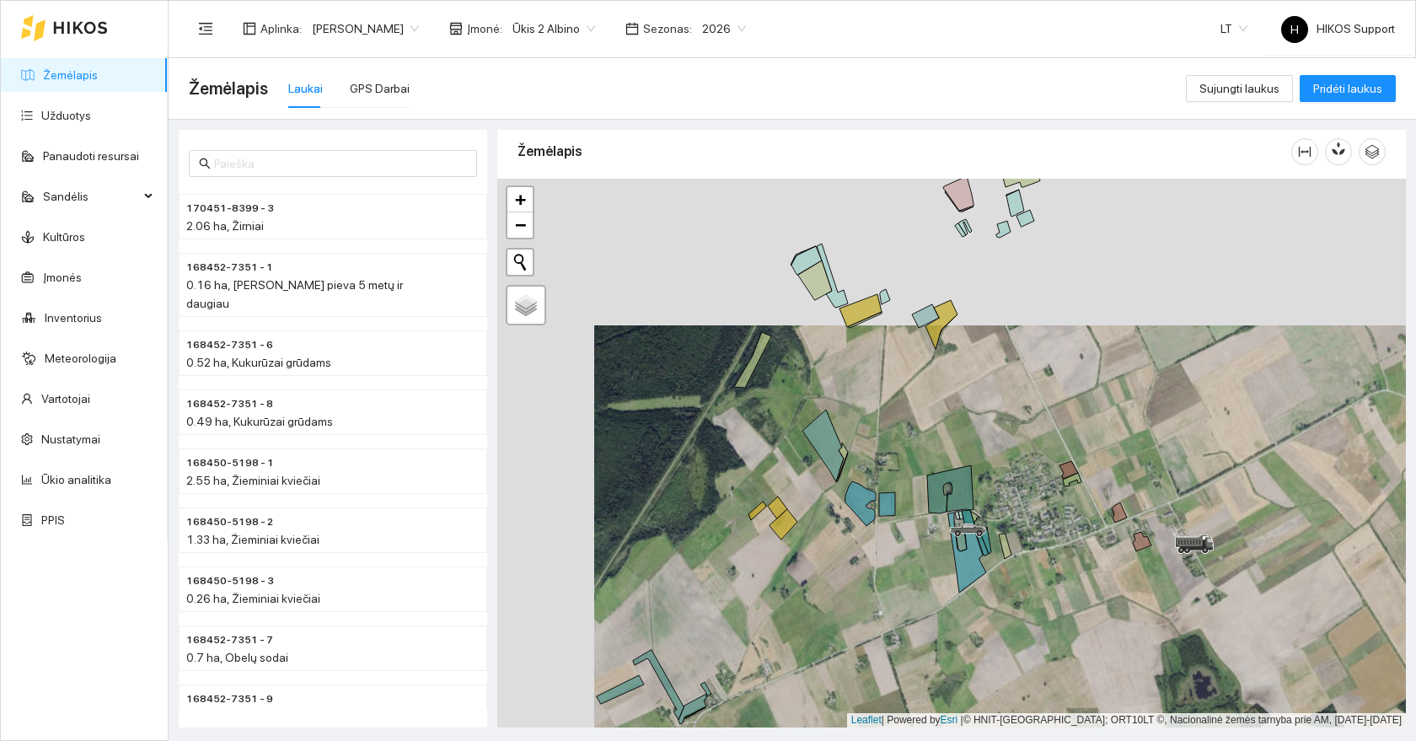
drag, startPoint x: 923, startPoint y: 347, endPoint x: 878, endPoint y: 482, distance: 142.1
click at [880, 482] on div "+ − Nieko nerasta. Bandykite dar kartą. Žemėlapis Palydovas Leaflet | Powered b…" at bounding box center [951, 453] width 909 height 549
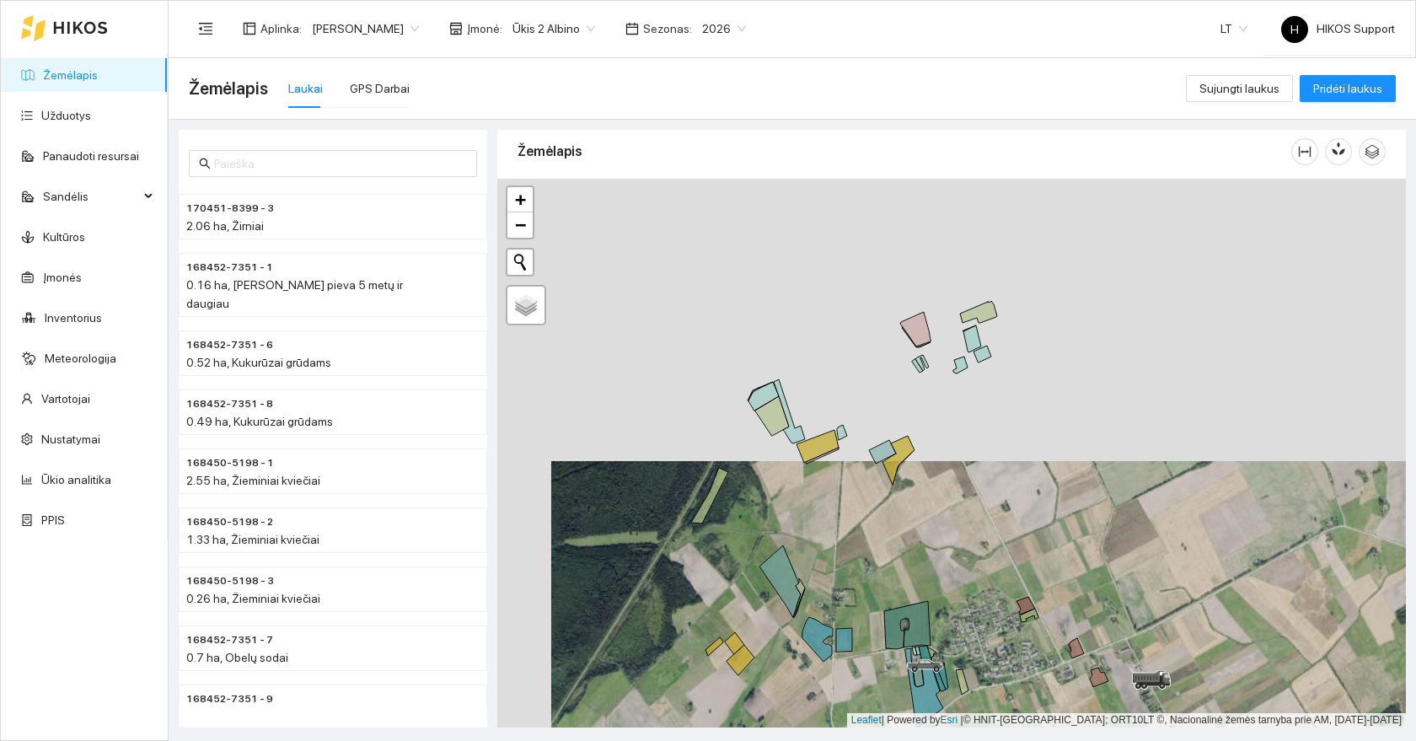
click at [834, 385] on div "+ − Nieko nerasta. Bandykite dar kartą. Žemėlapis Palydovas Leaflet | Powered b…" at bounding box center [951, 453] width 909 height 549
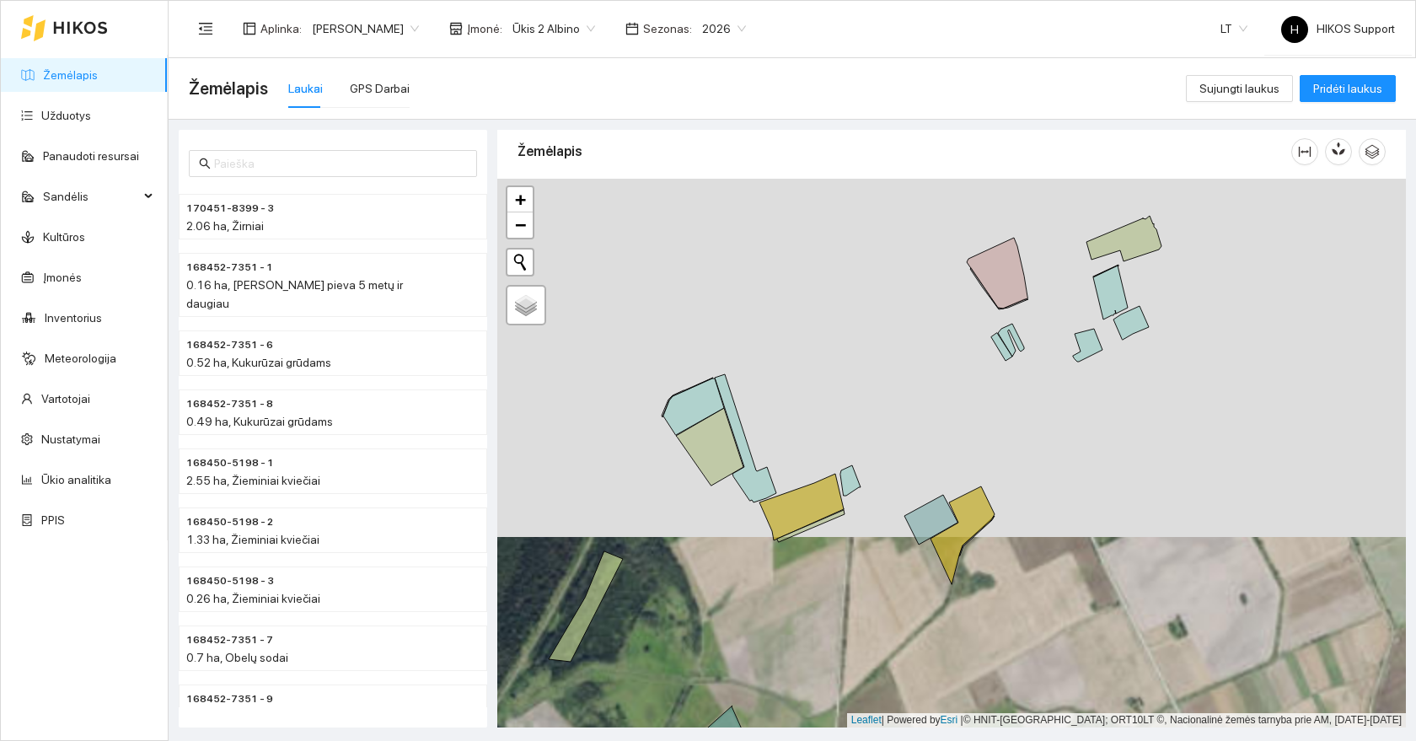
click at [795, 410] on div "+ − Nieko nerasta. Bandykite dar kartą. Žemėlapis Palydovas Leaflet | Powered b…" at bounding box center [951, 453] width 909 height 549
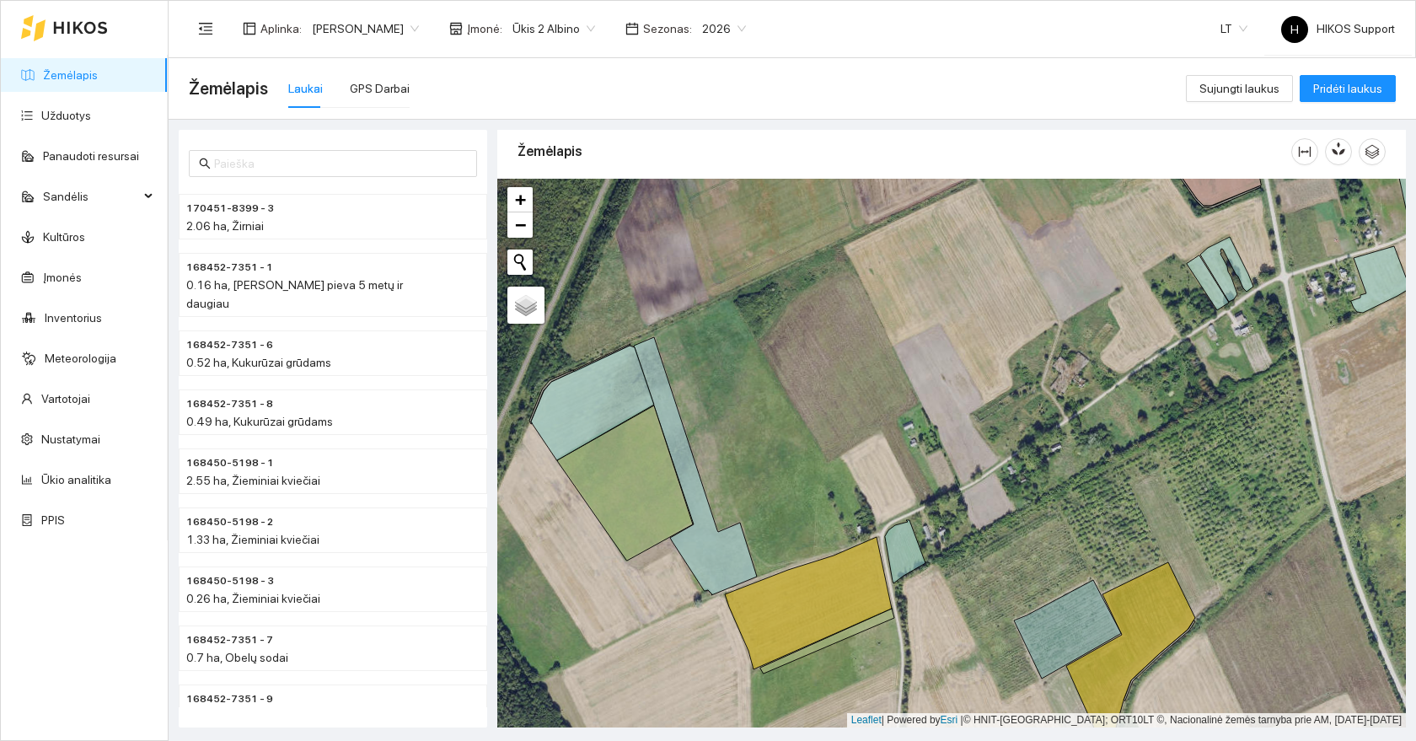
click at [818, 484] on div "+ − Nieko nerasta. Bandykite dar kartą. Žemėlapis Palydovas Leaflet | Powered b…" at bounding box center [951, 453] width 909 height 549
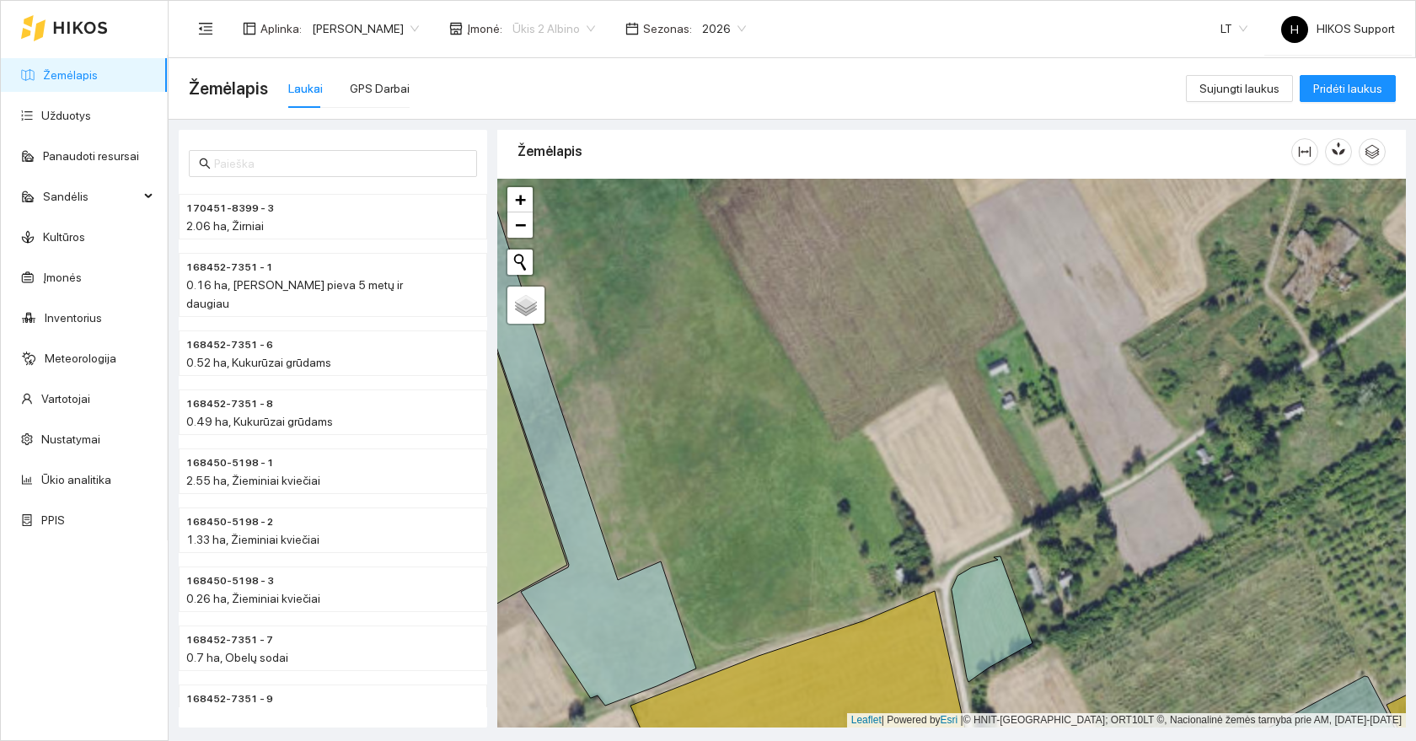
click at [512, 24] on span "Ūkis 2 Albino" at bounding box center [553, 28] width 83 height 25
click at [702, 27] on span "2026" at bounding box center [724, 28] width 44 height 25
click at [669, 192] on div "2025" at bounding box center [660, 196] width 44 height 19
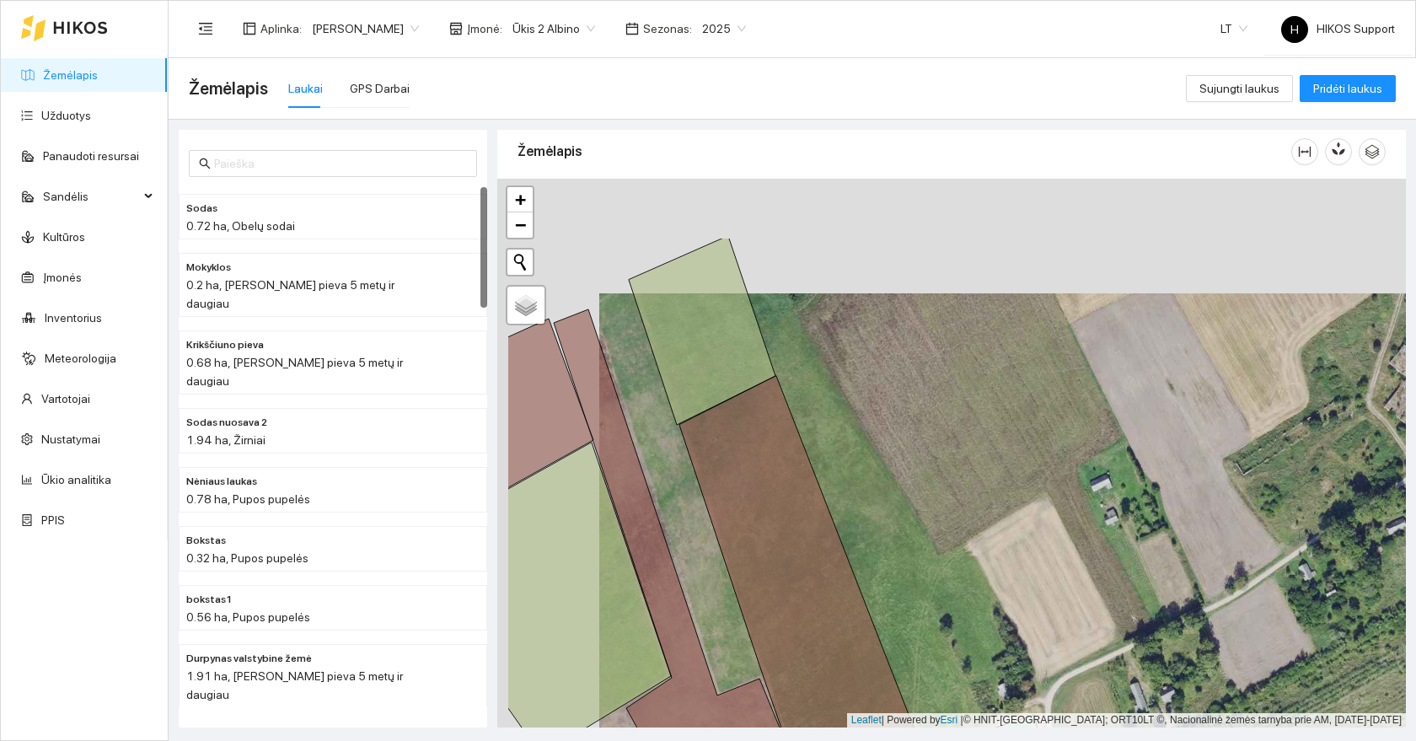
drag, startPoint x: 807, startPoint y: 362, endPoint x: 904, endPoint y: 476, distance: 150.1
click at [904, 476] on div "+ − Nieko nerasta. Bandykite dar kartą. Žemėlapis Palydovas Leaflet | Powered b…" at bounding box center [951, 453] width 909 height 549
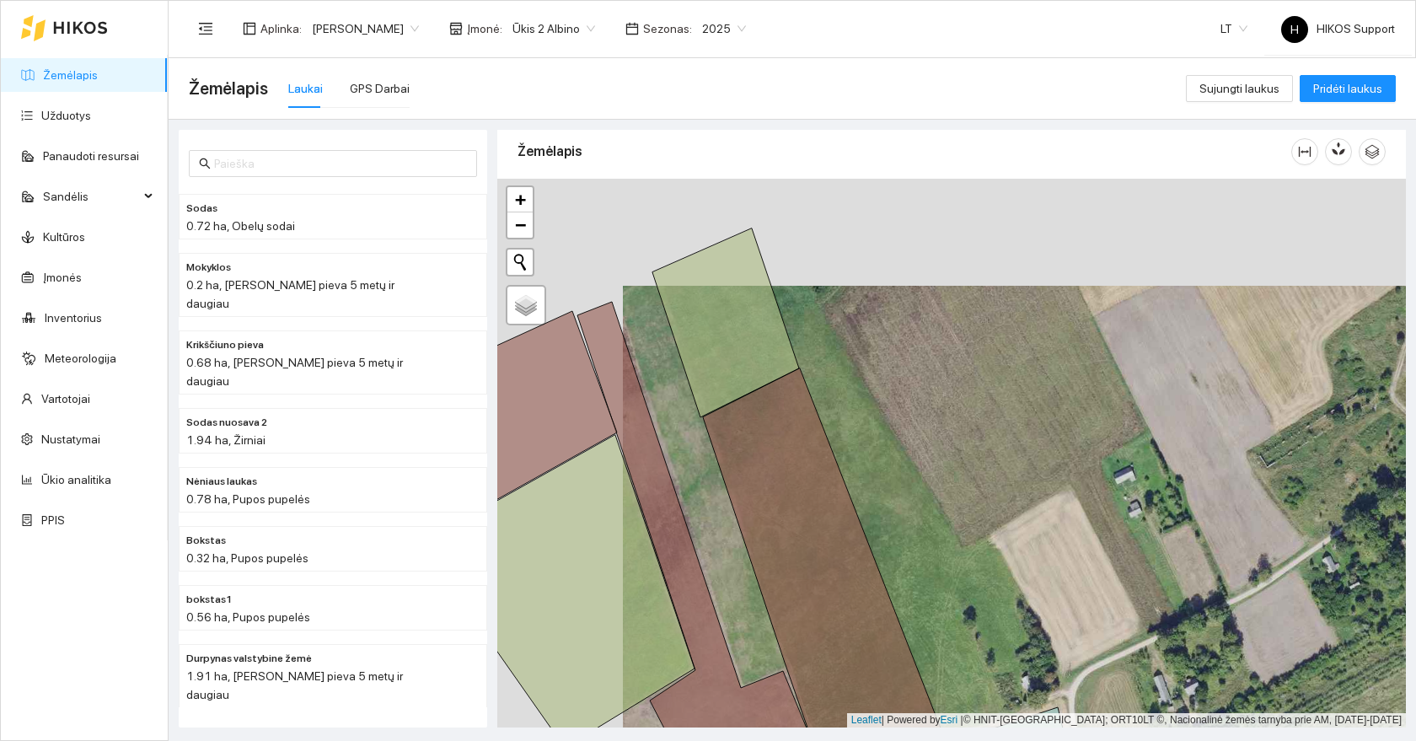
drag, startPoint x: 840, startPoint y: 337, endPoint x: 871, endPoint y: 330, distance: 31.3
click at [871, 330] on div "+ − Nieko nerasta. Bandykite dar kartą. Žemėlapis Palydovas Leaflet | Powered b…" at bounding box center [951, 453] width 909 height 549
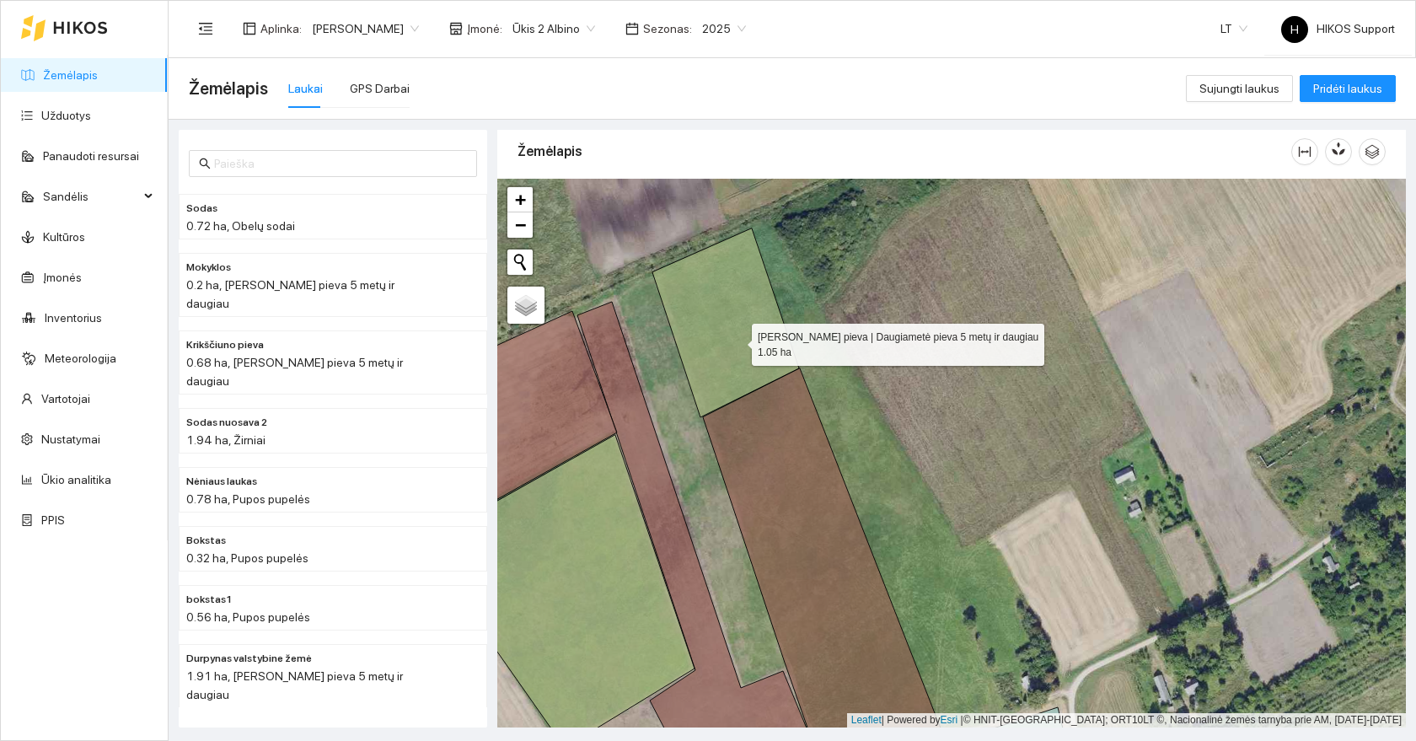
click at [737, 341] on icon at bounding box center [725, 322] width 147 height 189
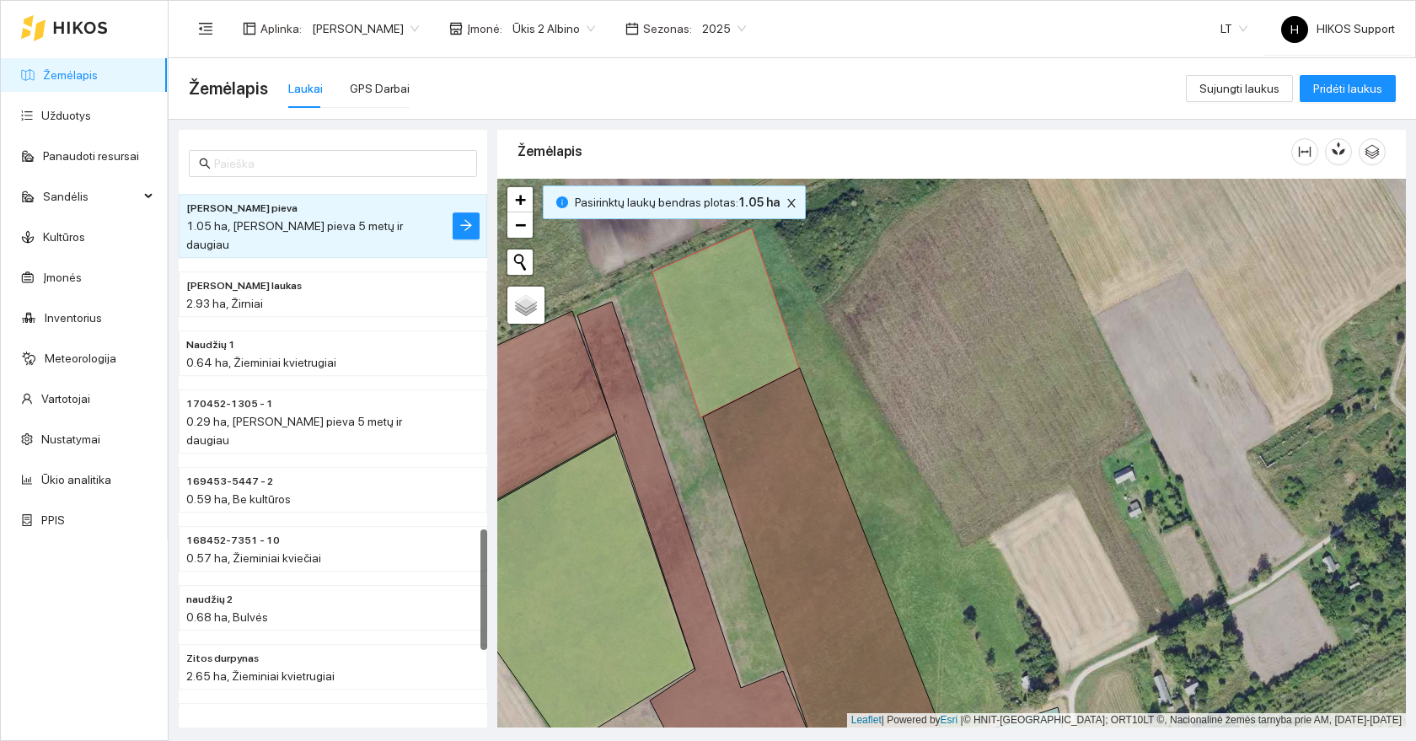
click at [519, 30] on span "Ūkis 2 Albino" at bounding box center [553, 28] width 83 height 25
click at [502, 116] on div "Ūkis 1 Pauliaus" at bounding box center [493, 115] width 83 height 19
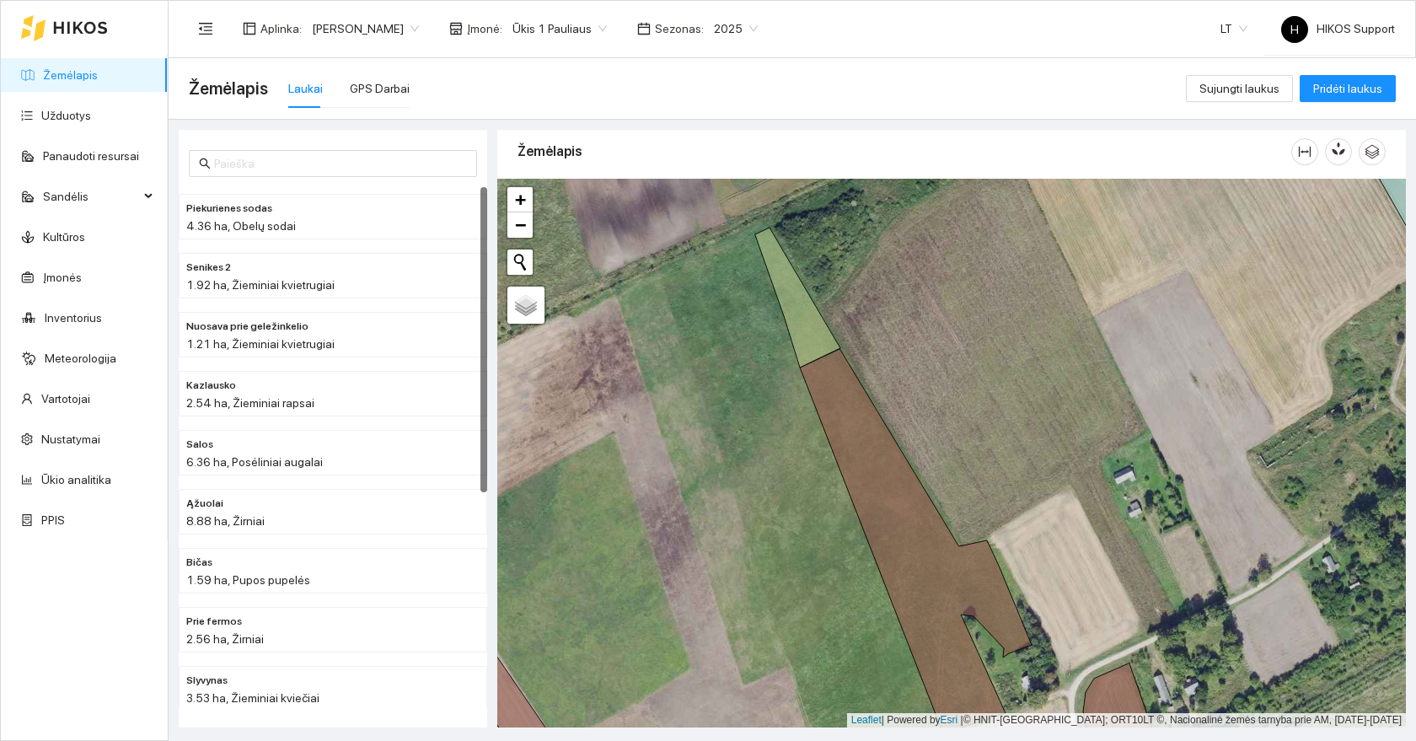
click at [521, 23] on span "Ūkis 1 Pauliaus" at bounding box center [559, 28] width 94 height 25
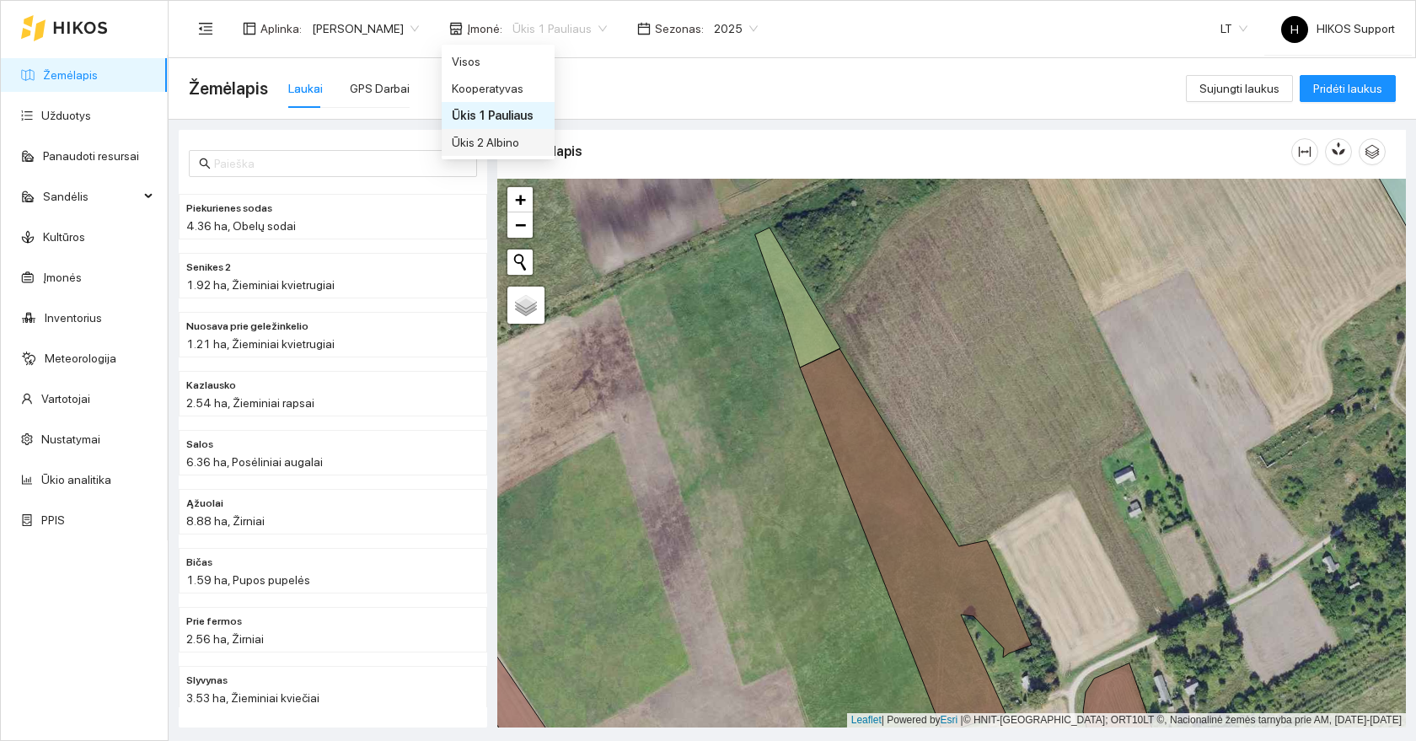
click at [499, 141] on div "Ūkis 2 Albino" at bounding box center [498, 142] width 93 height 19
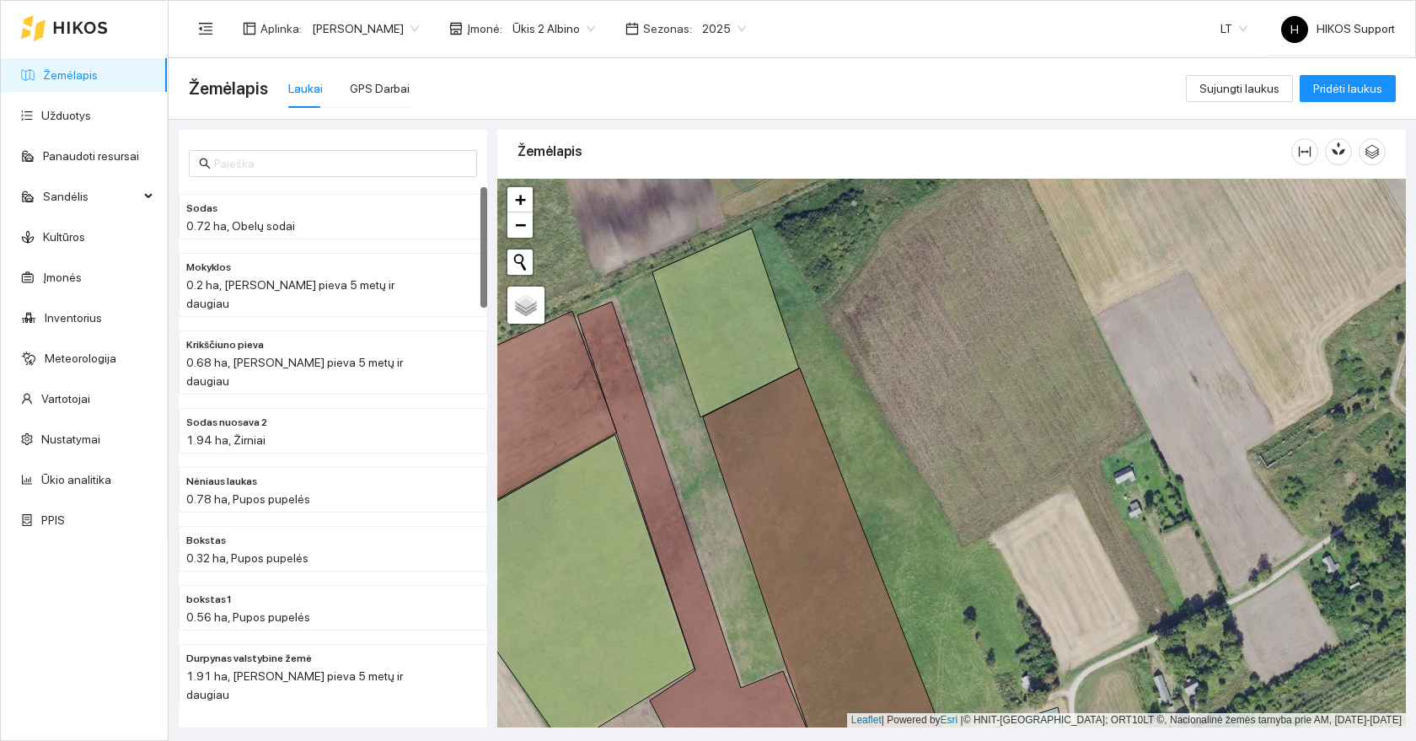
click at [692, 32] on div "2025" at bounding box center [724, 28] width 64 height 27
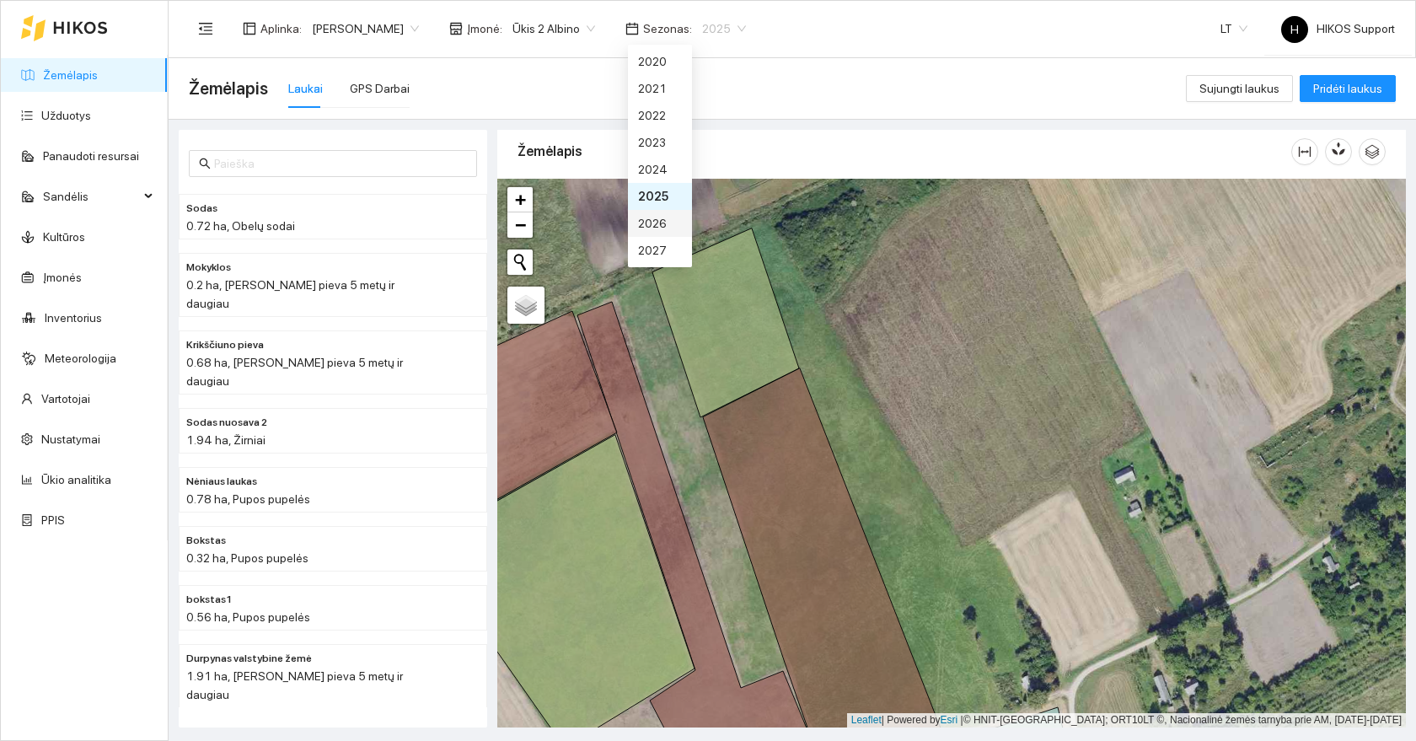
click at [669, 223] on div "2026" at bounding box center [660, 223] width 44 height 19
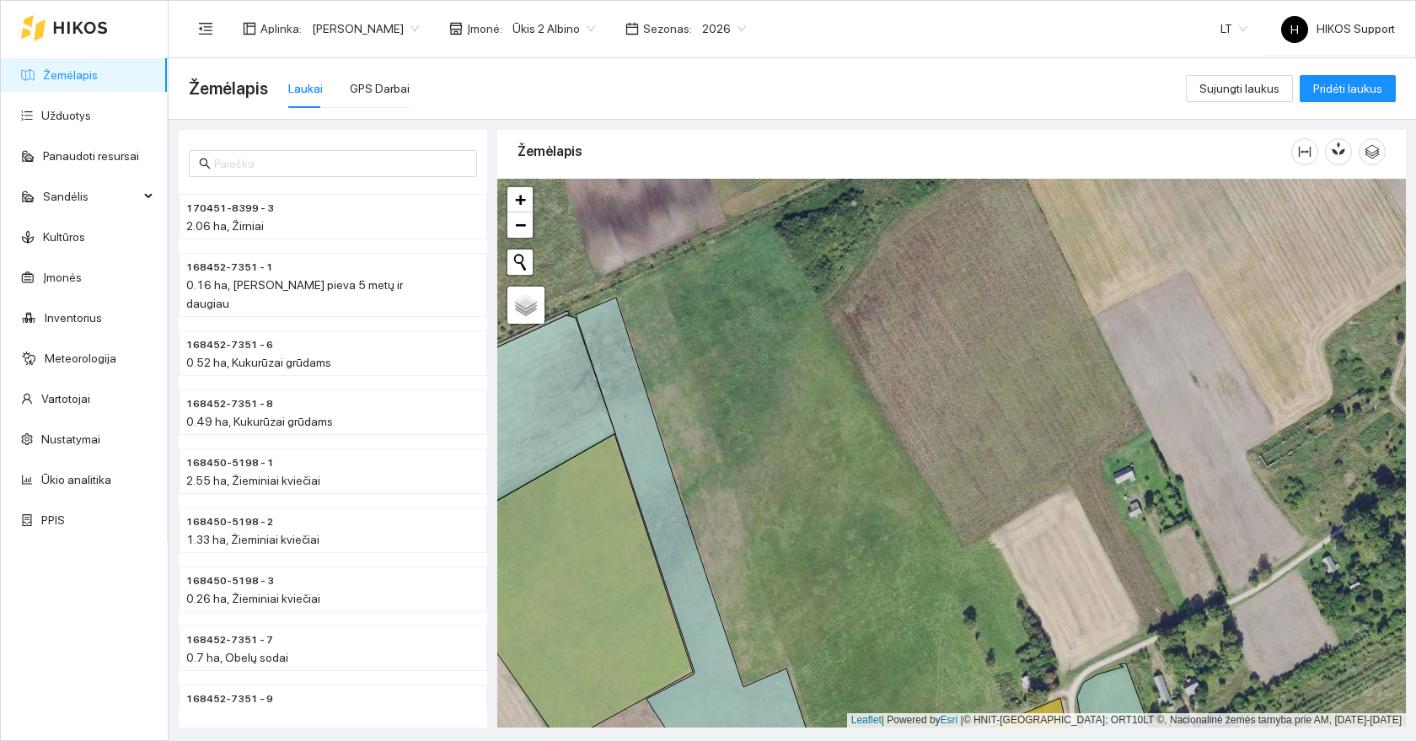
click at [527, 30] on span "Ūkis 2 Albino" at bounding box center [553, 28] width 83 height 25
click at [494, 60] on div "Visos" at bounding box center [493, 61] width 83 height 19
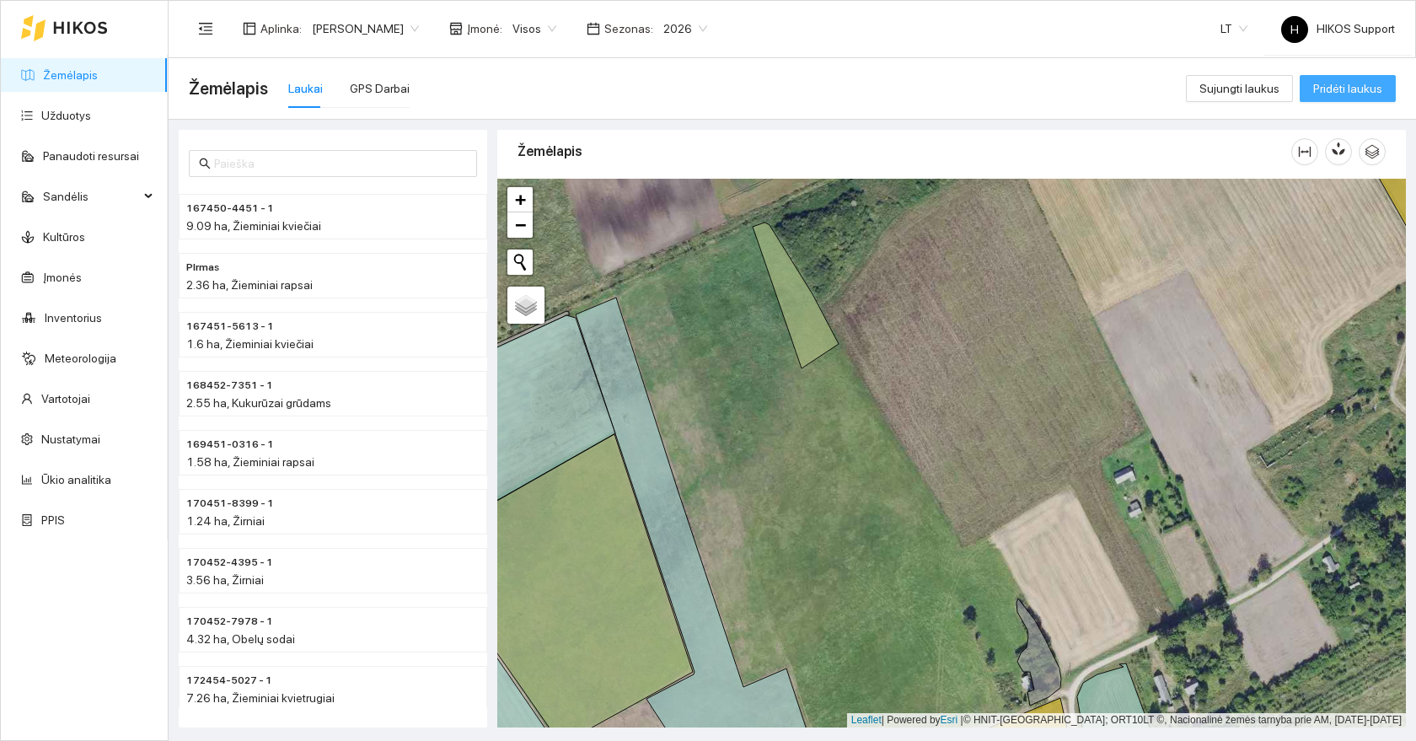
click at [1376, 94] on span "Pridėti laukus" at bounding box center [1347, 88] width 69 height 19
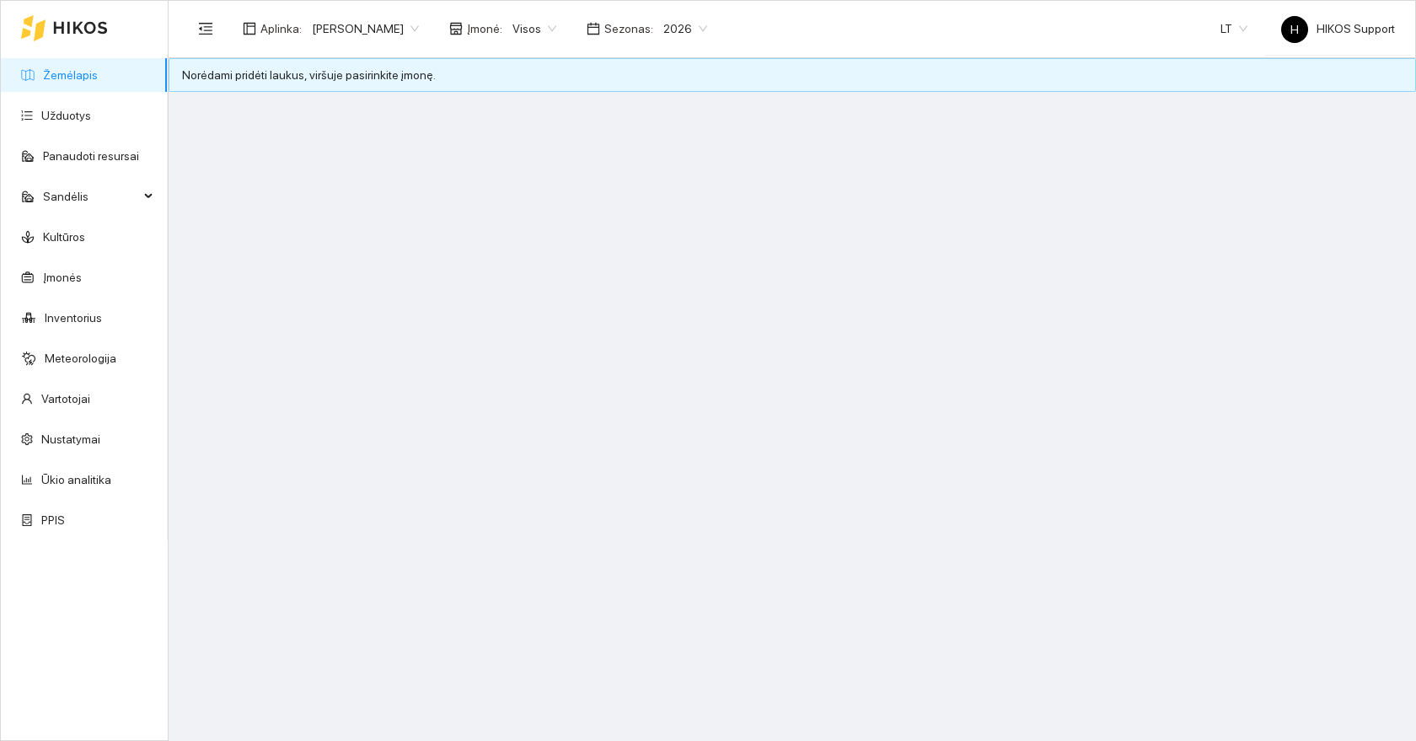
click at [512, 27] on span "Visos" at bounding box center [534, 28] width 44 height 25
click at [480, 137] on div "Ūkis 2 Albino" at bounding box center [491, 142] width 79 height 19
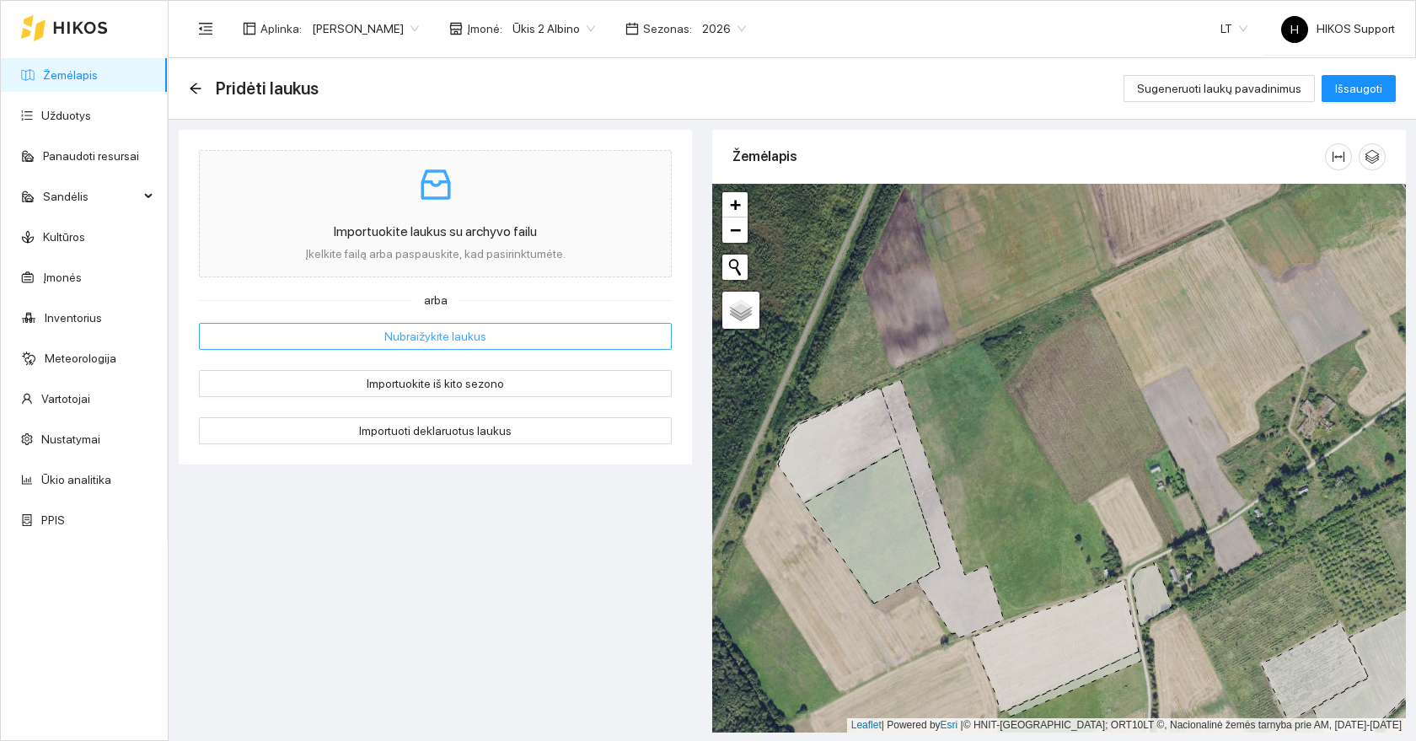
click at [445, 341] on span "Nubraižykite laukus" at bounding box center [435, 336] width 102 height 19
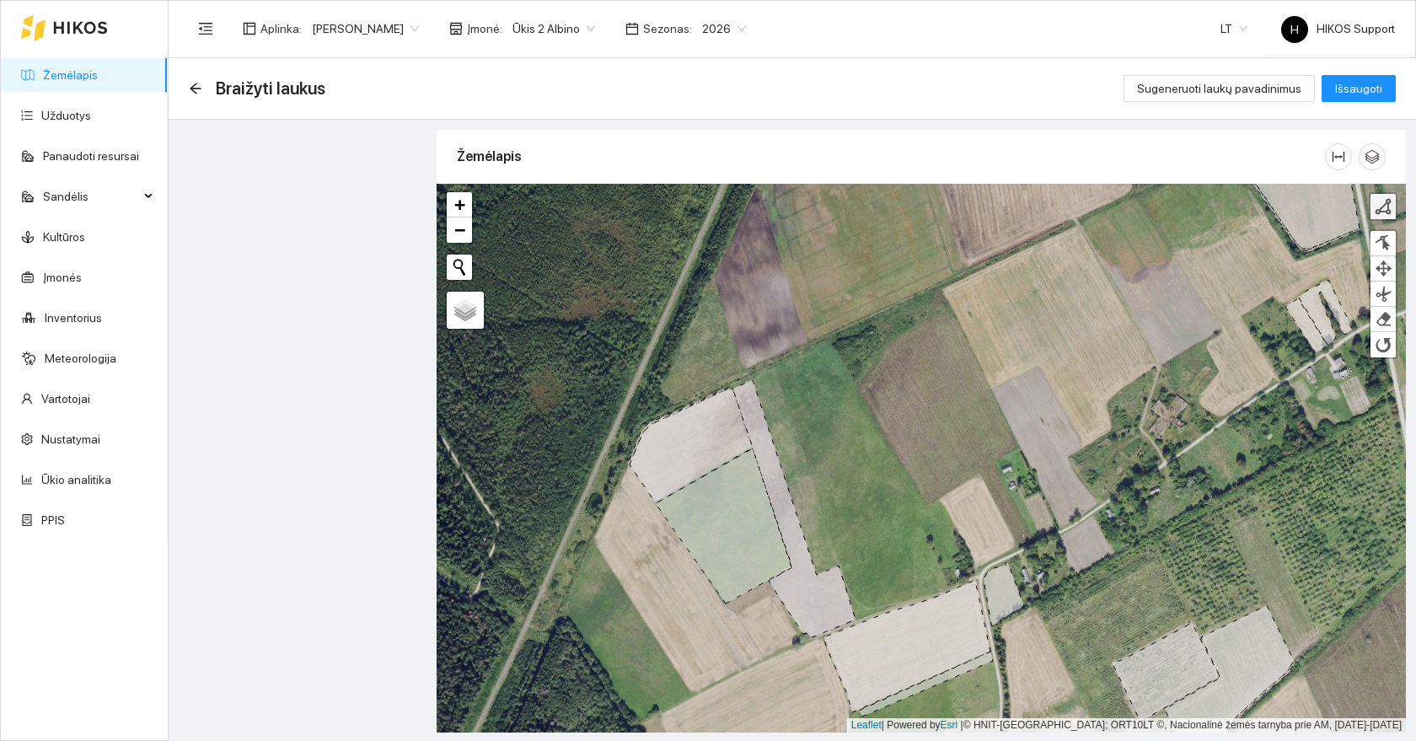
click at [1394, 212] on link at bounding box center [1383, 206] width 25 height 25
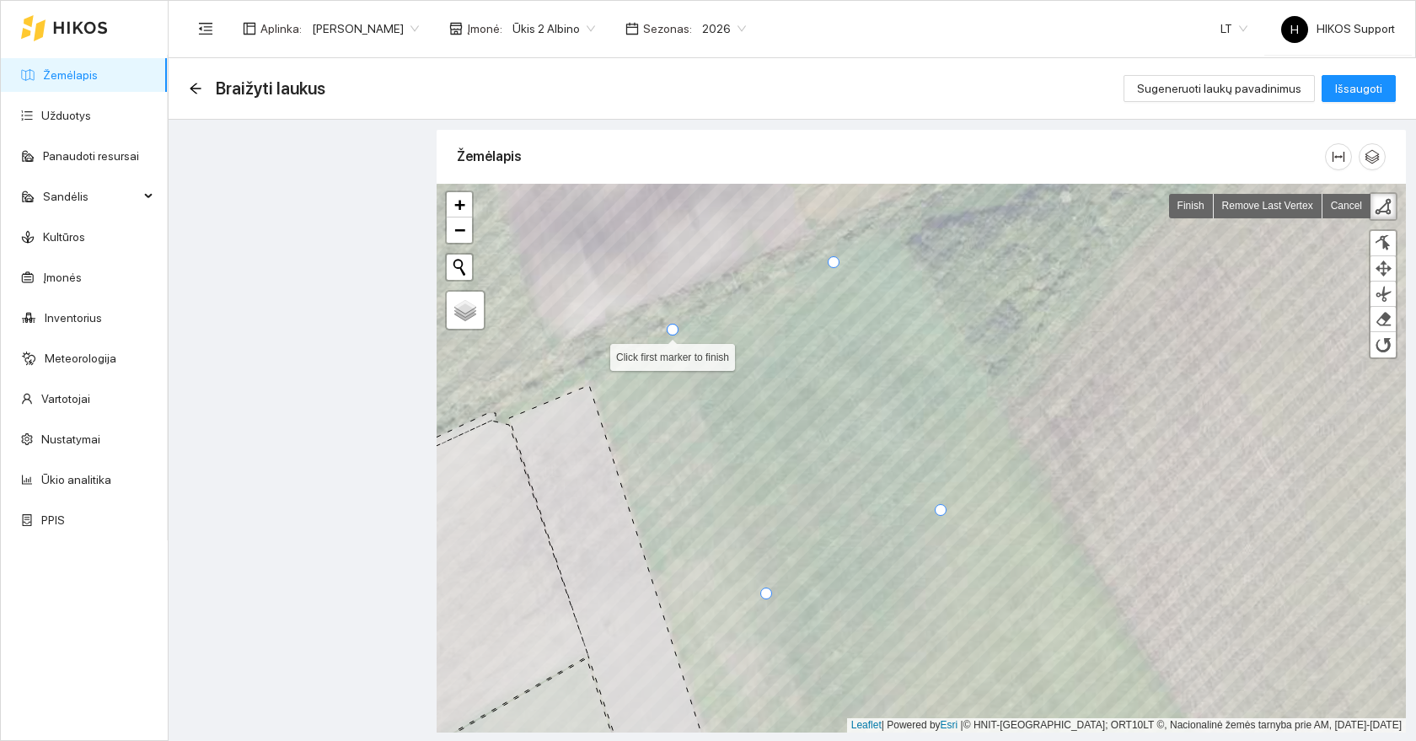
click at [675, 331] on div at bounding box center [673, 330] width 12 height 12
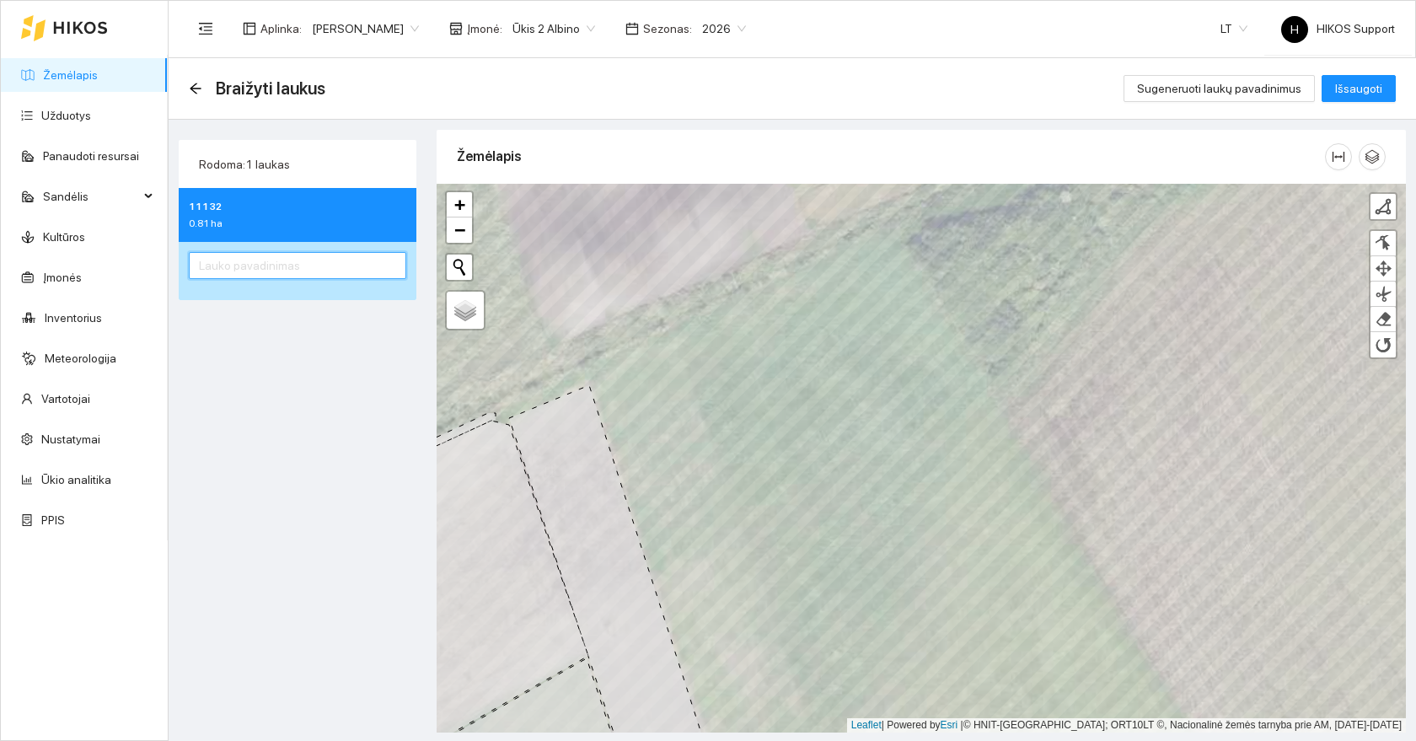
click at [324, 272] on input "text" at bounding box center [297, 265] width 217 height 27
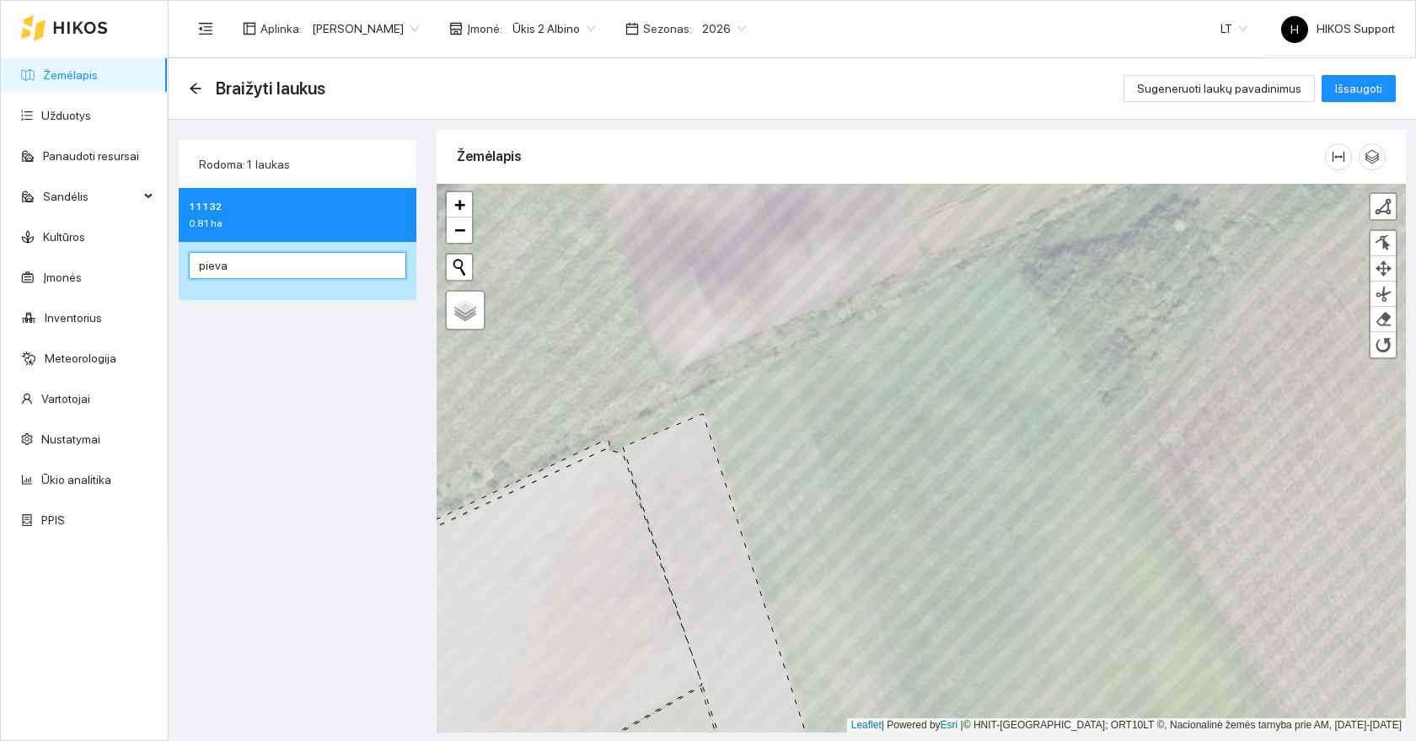
type input "pieva"
click at [350, 330] on div "Rodoma: 1 laukas 11132 0.81 ha pieva" at bounding box center [298, 429] width 248 height 598
click at [1371, 89] on span "Išsaugoti" at bounding box center [1358, 88] width 47 height 19
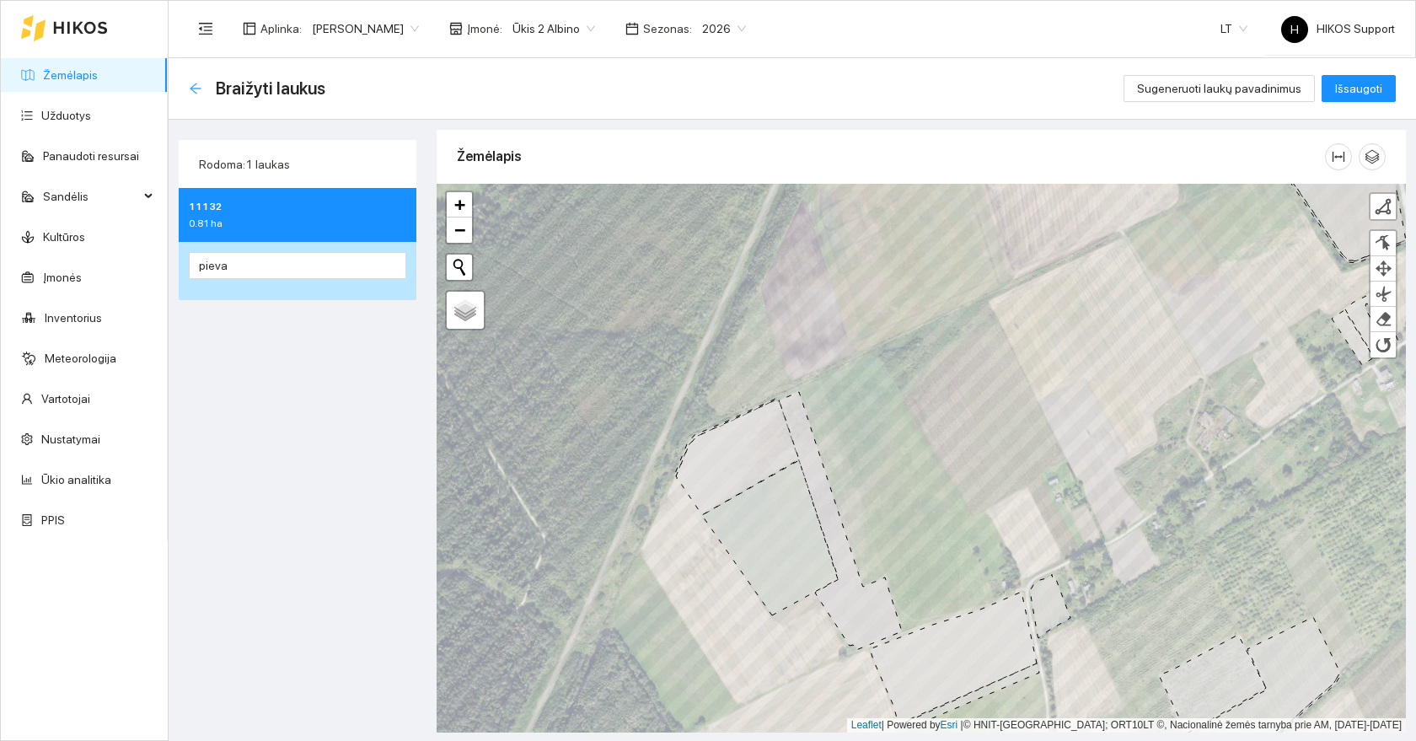
click at [192, 84] on icon "arrow-left" at bounding box center [195, 88] width 13 height 13
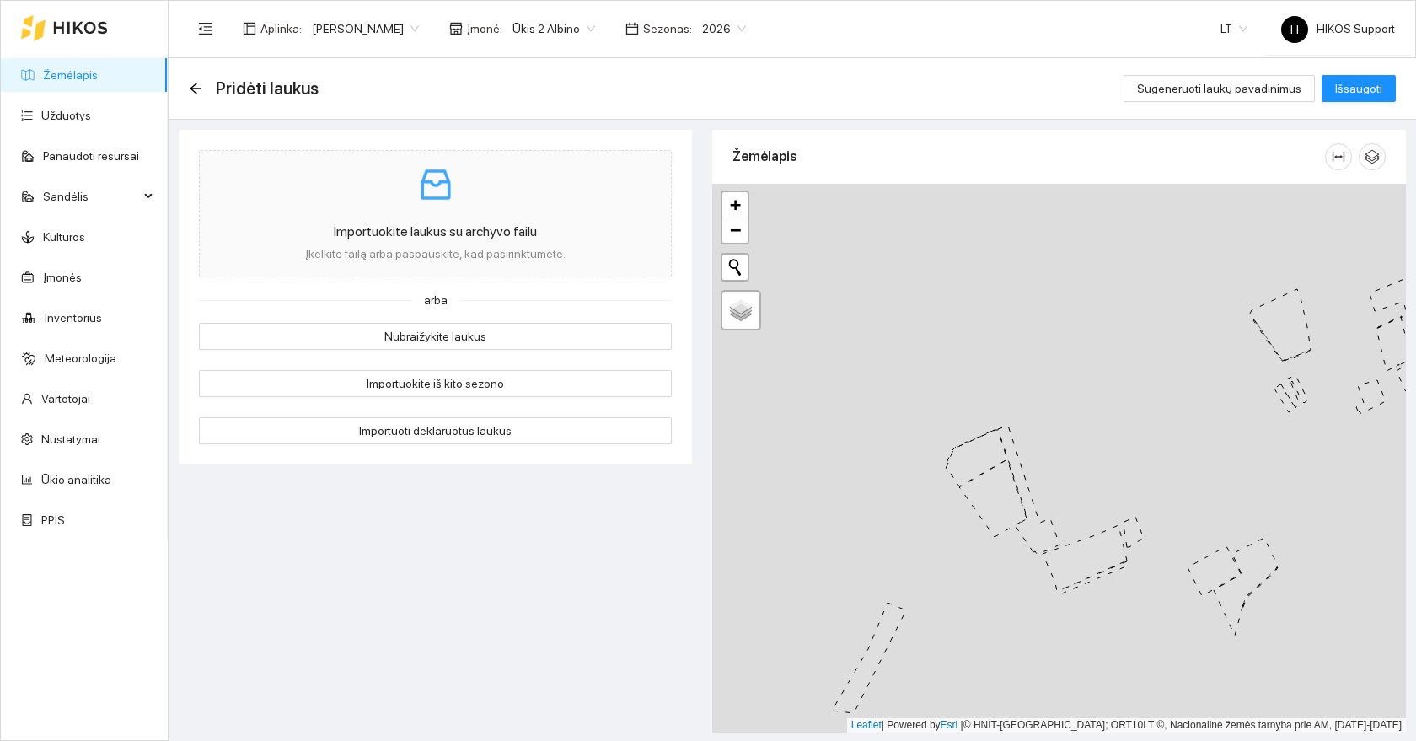
click at [71, 70] on link "Žemėlapis" at bounding box center [70, 74] width 55 height 13
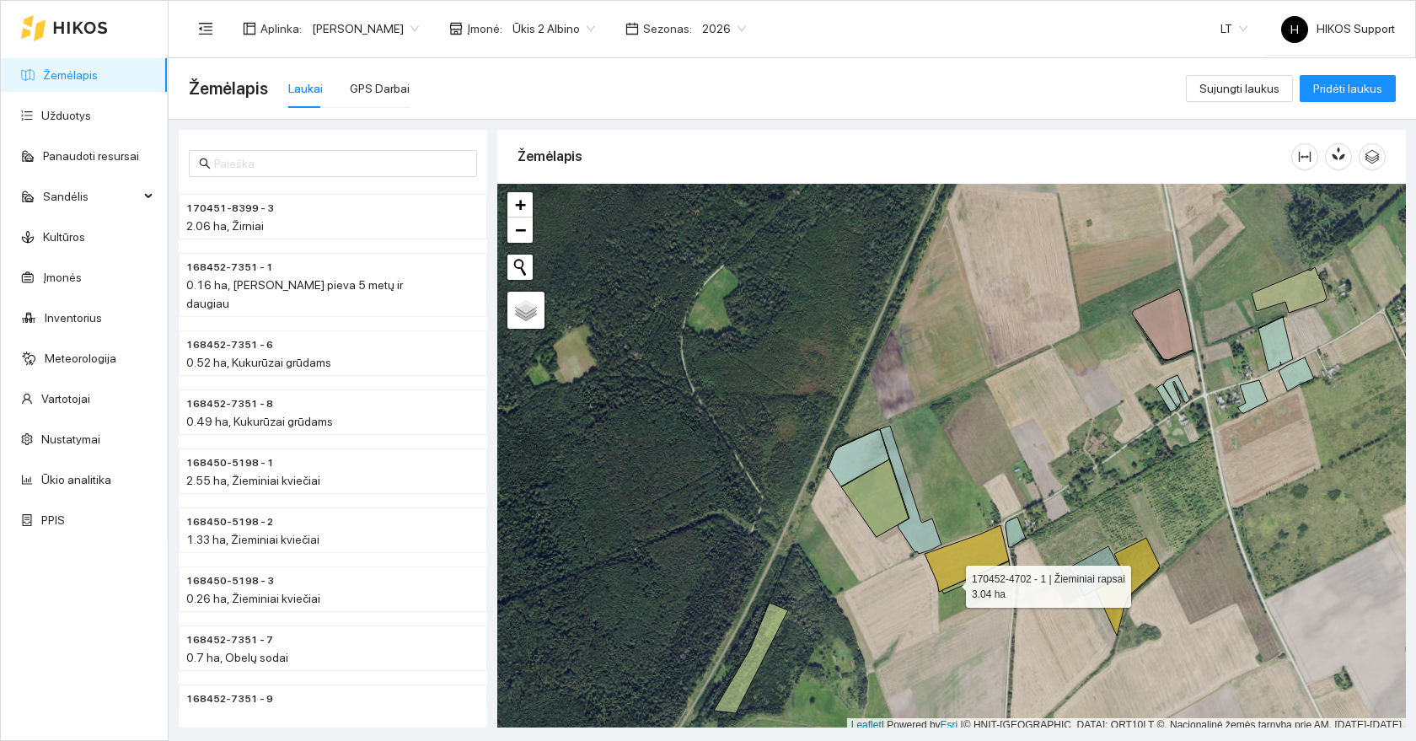
scroll to position [5, 0]
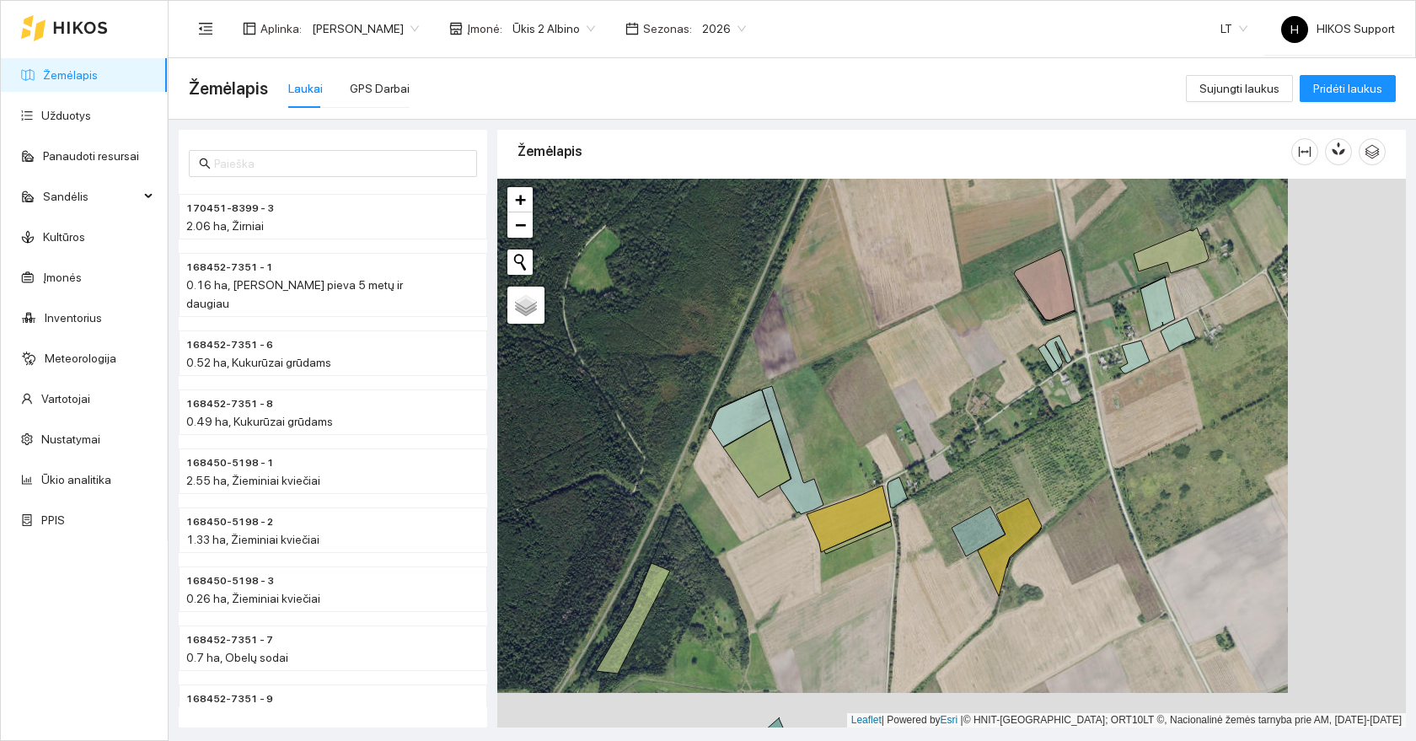
drag, startPoint x: 951, startPoint y: 582, endPoint x: 774, endPoint y: 528, distance: 185.0
click at [774, 528] on g at bounding box center [793, 447] width 829 height 606
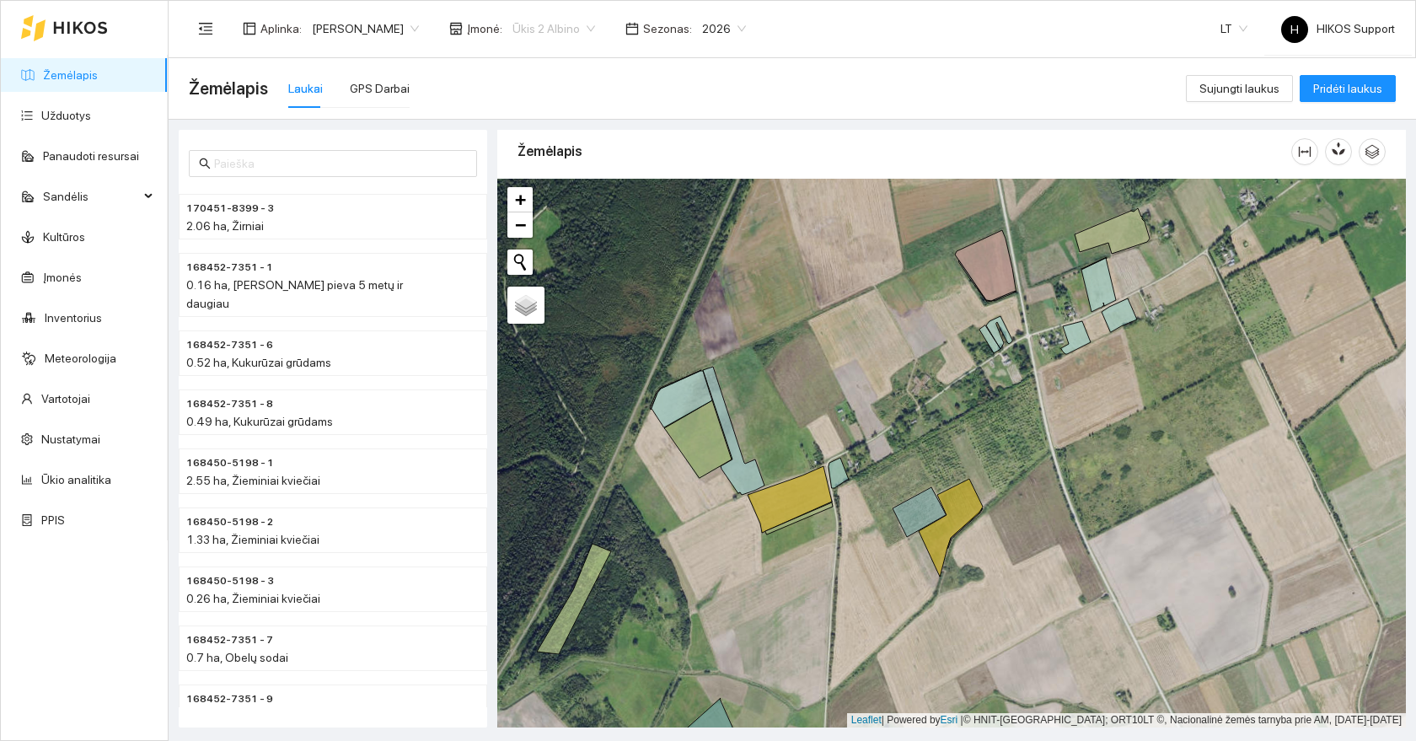
click at [512, 29] on span "Ūkis 2 Albino" at bounding box center [553, 28] width 83 height 25
click at [486, 57] on div "Visos" at bounding box center [493, 61] width 83 height 19
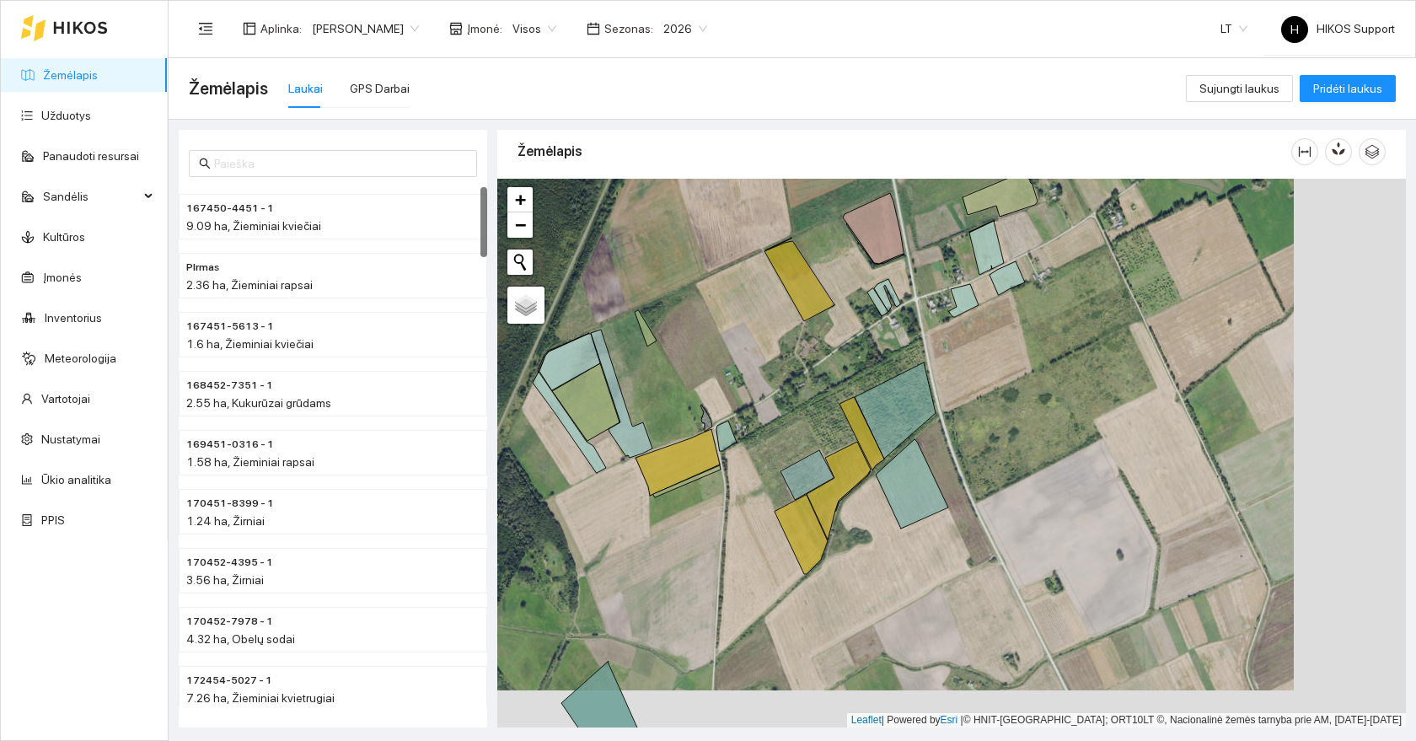
drag, startPoint x: 919, startPoint y: 419, endPoint x: 824, endPoint y: 369, distance: 106.7
click at [824, 369] on div at bounding box center [951, 453] width 909 height 549
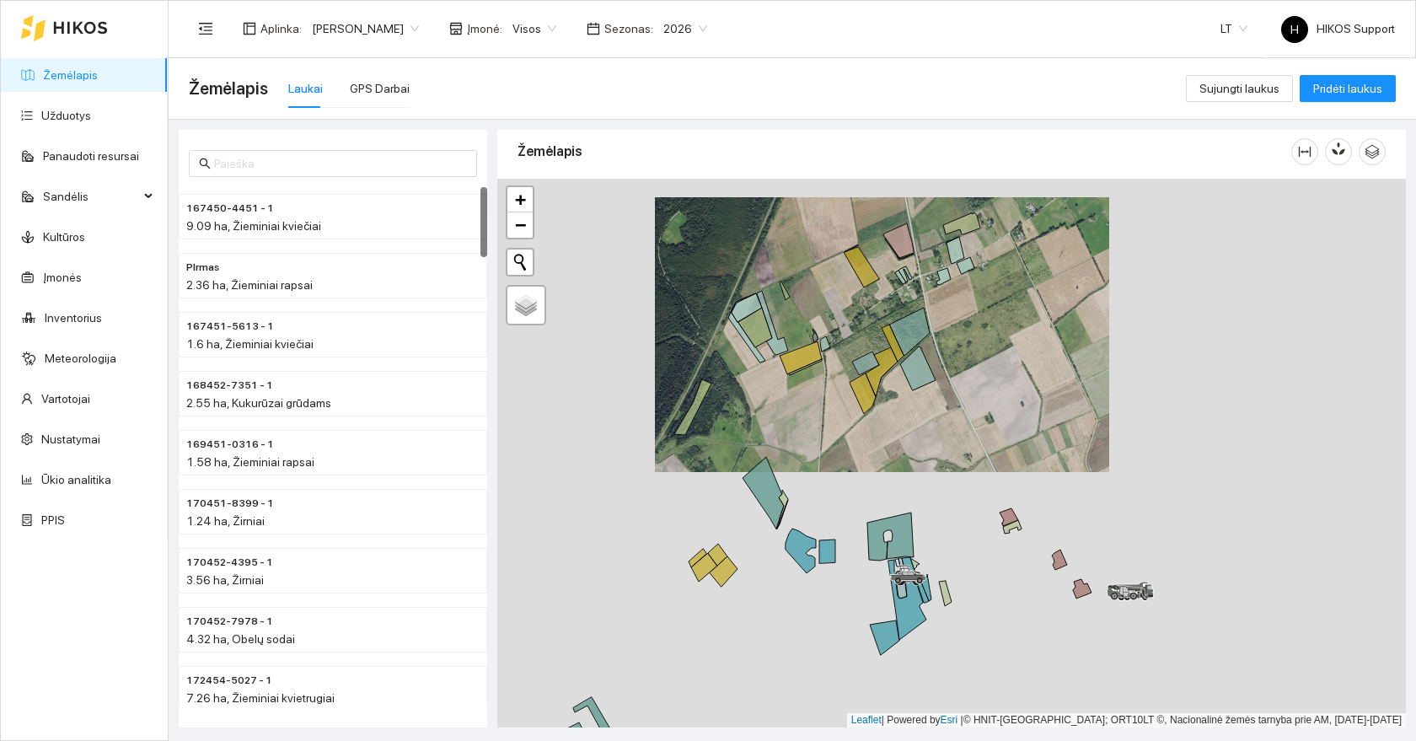
drag, startPoint x: 879, startPoint y: 372, endPoint x: 919, endPoint y: 267, distance: 111.8
click at [919, 308] on icon at bounding box center [909, 332] width 40 height 48
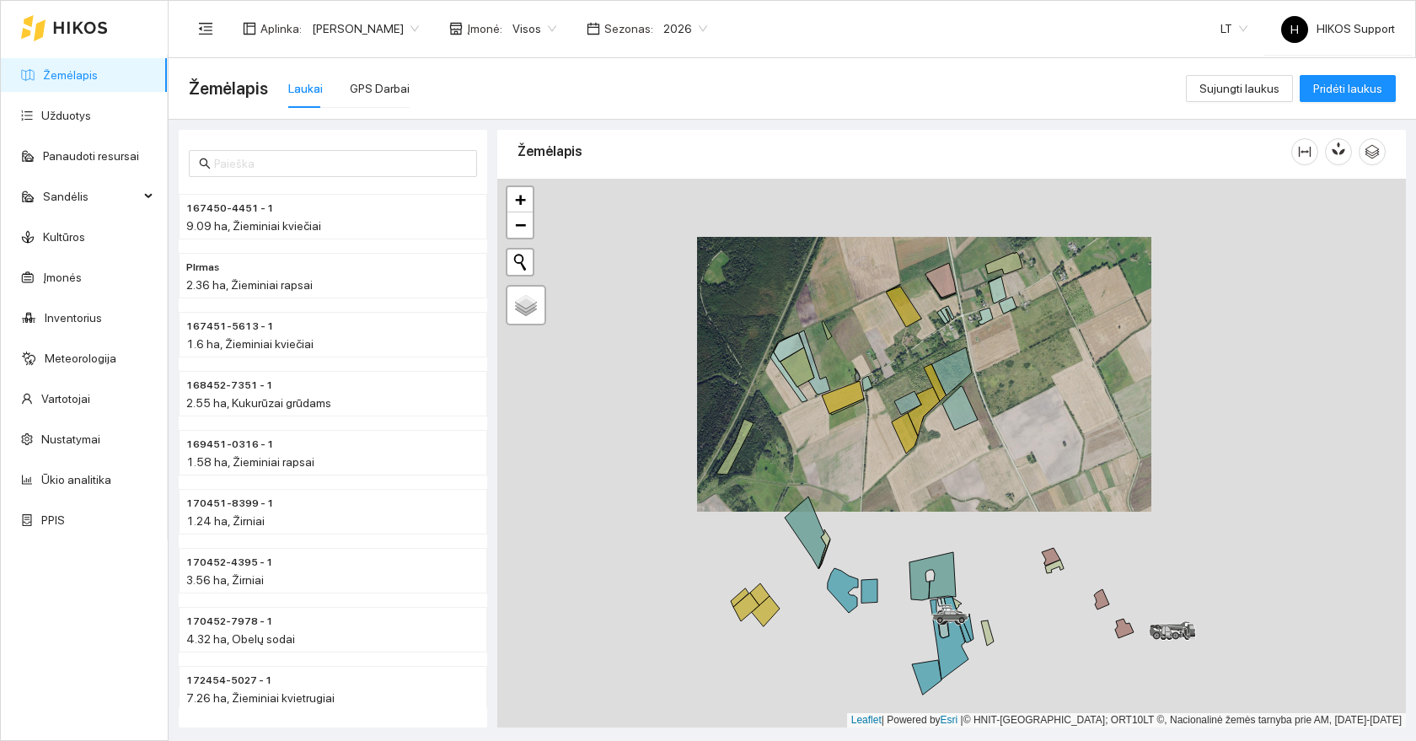
drag, startPoint x: 898, startPoint y: 239, endPoint x: 942, endPoint y: 333, distance: 104.1
click at [942, 333] on div at bounding box center [951, 453] width 909 height 549
click at [860, 347] on div at bounding box center [951, 453] width 909 height 549
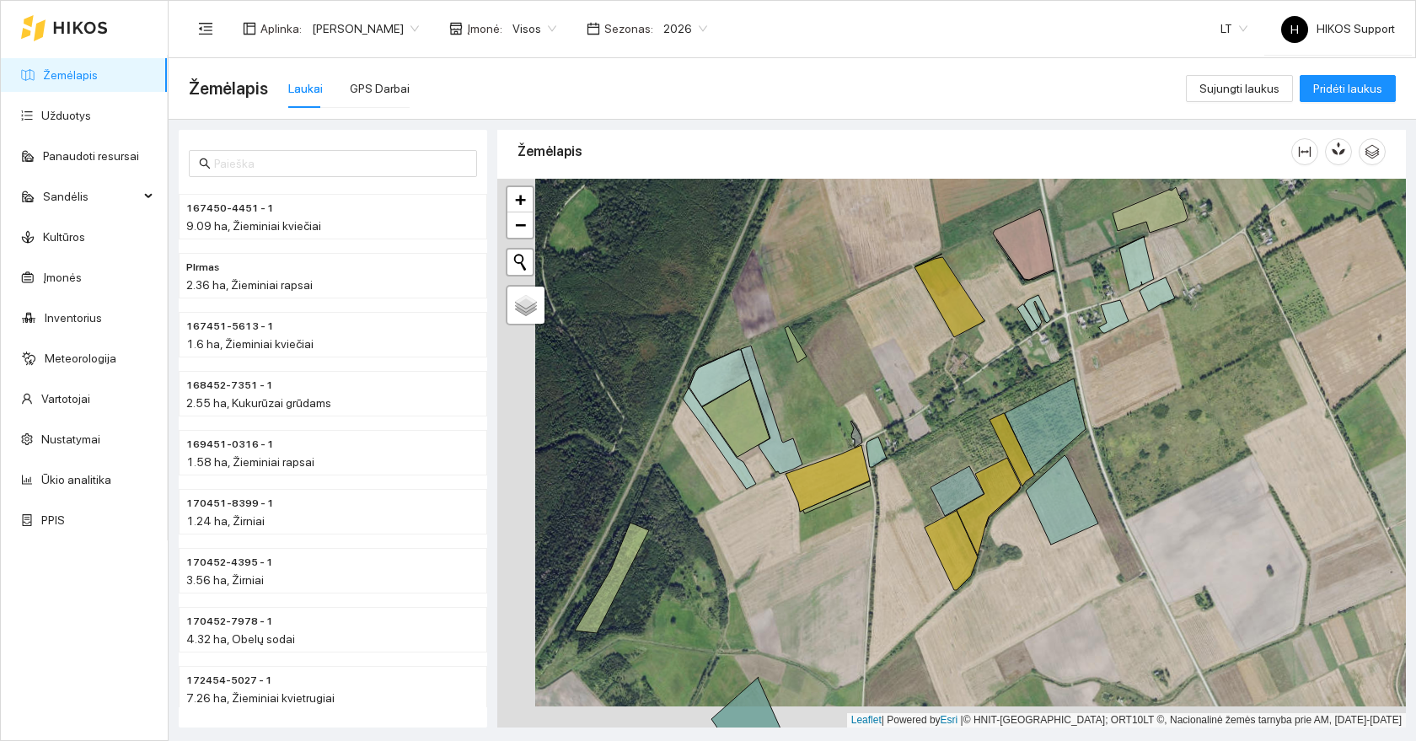
drag, startPoint x: 904, startPoint y: 415, endPoint x: 898, endPoint y: 477, distance: 62.7
click at [901, 477] on div at bounding box center [951, 453] width 909 height 549
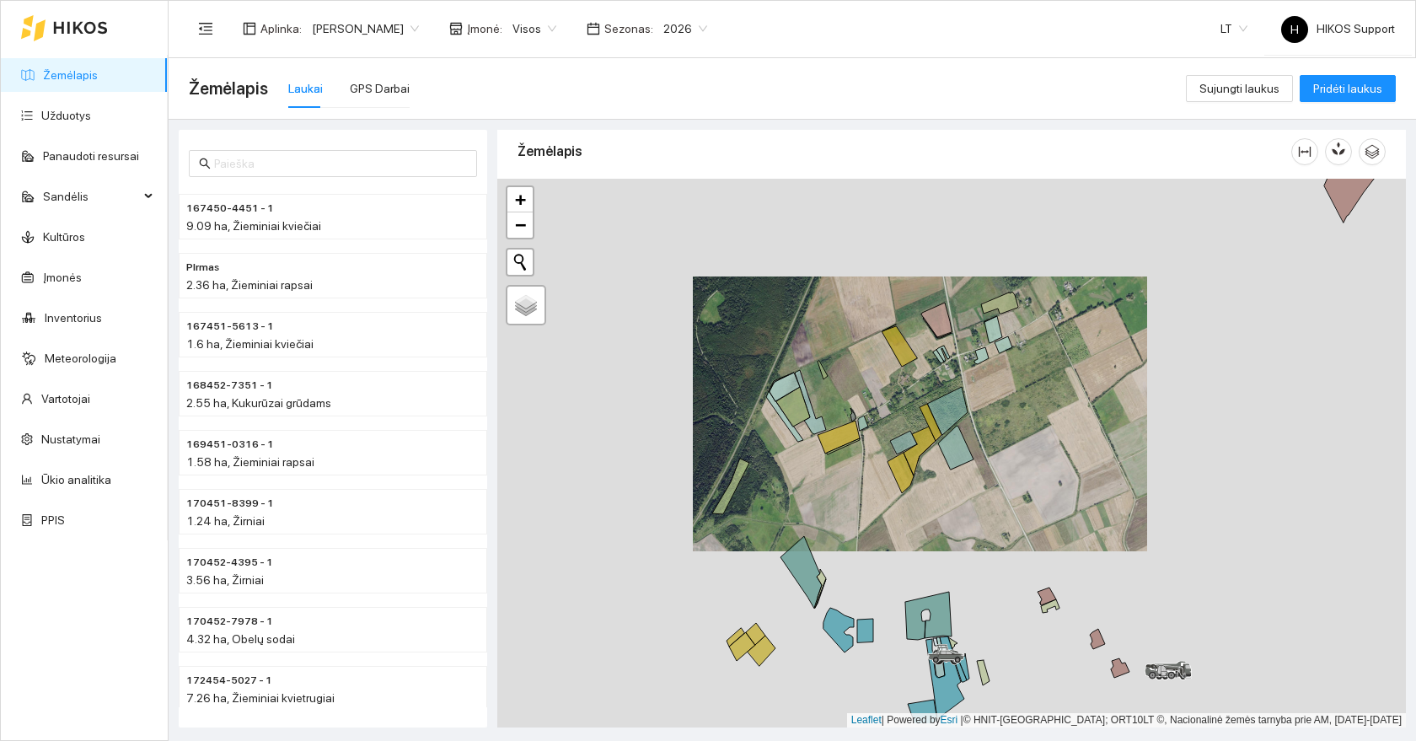
drag, startPoint x: 1006, startPoint y: 586, endPoint x: 983, endPoint y: 527, distance: 63.2
click at [983, 527] on div at bounding box center [951, 453] width 909 height 549
click at [837, 362] on div at bounding box center [951, 453] width 909 height 549
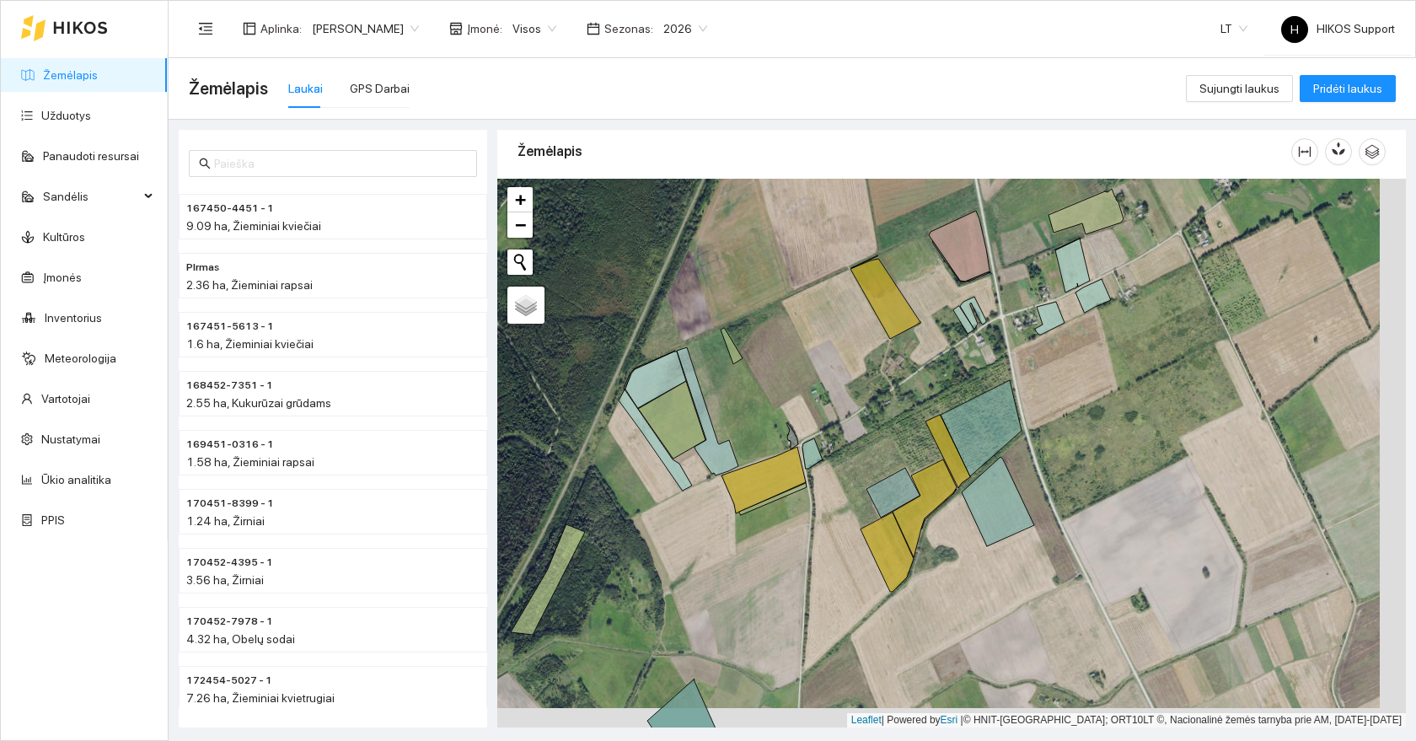
drag, startPoint x: 901, startPoint y: 379, endPoint x: 857, endPoint y: 333, distance: 63.8
click at [857, 333] on div at bounding box center [951, 453] width 909 height 549
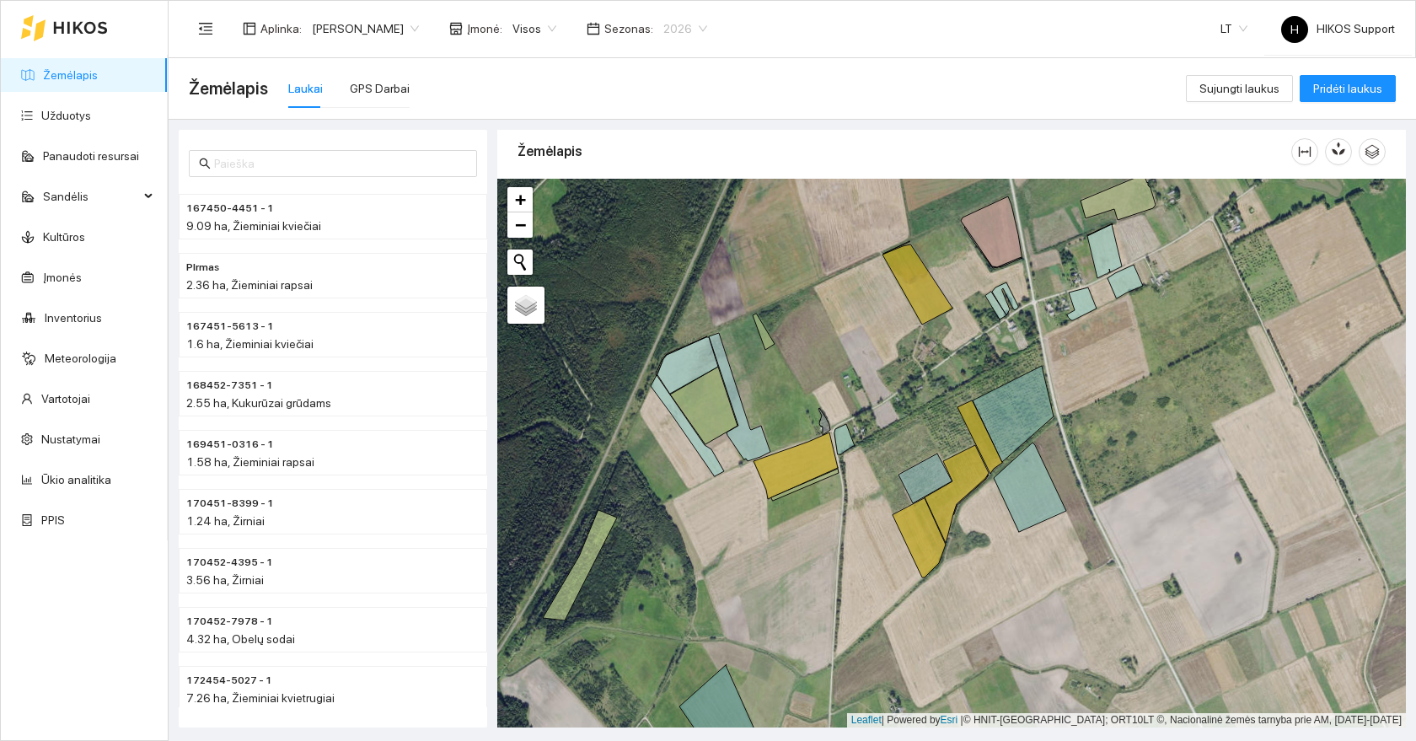
click at [663, 23] on span "2026" at bounding box center [685, 28] width 44 height 25
click at [620, 193] on div "2025" at bounding box center [620, 196] width 44 height 19
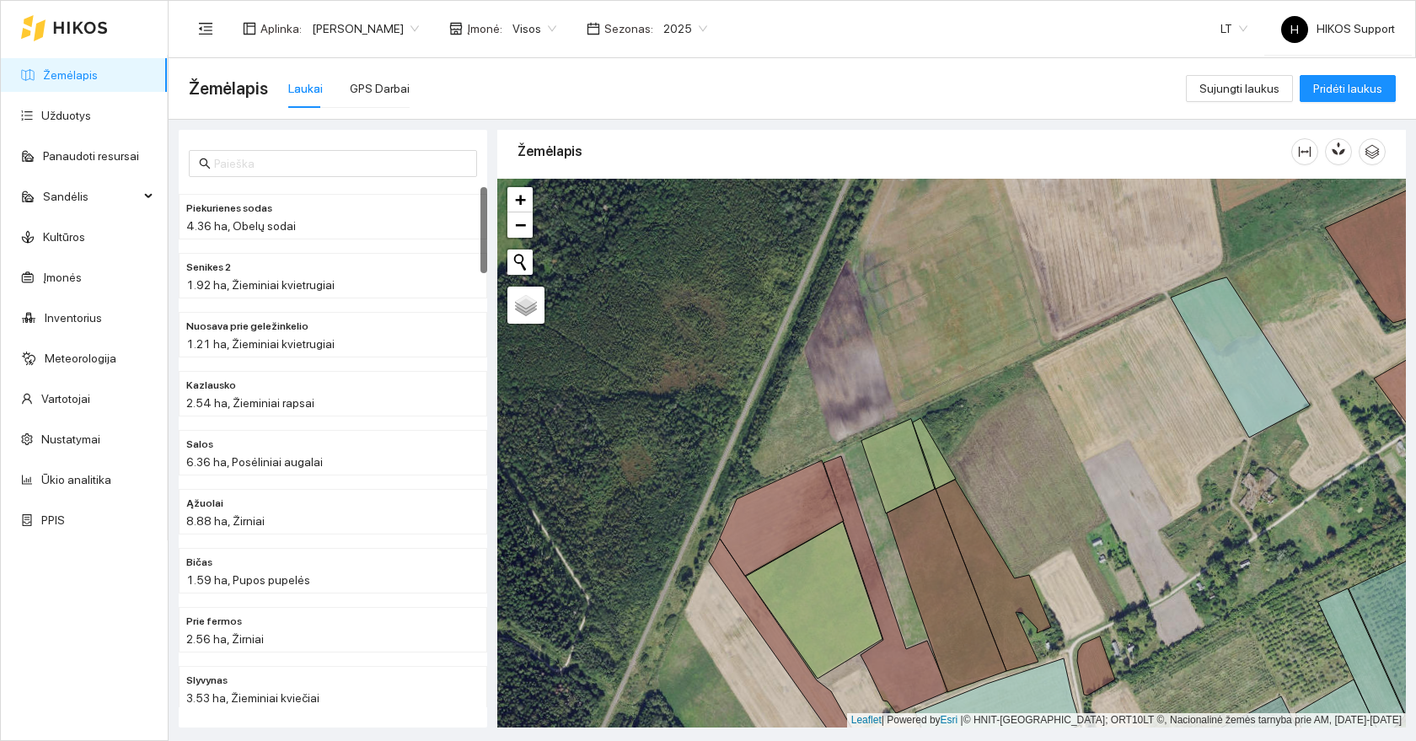
click at [76, 72] on link "Žemėlapis" at bounding box center [70, 74] width 55 height 13
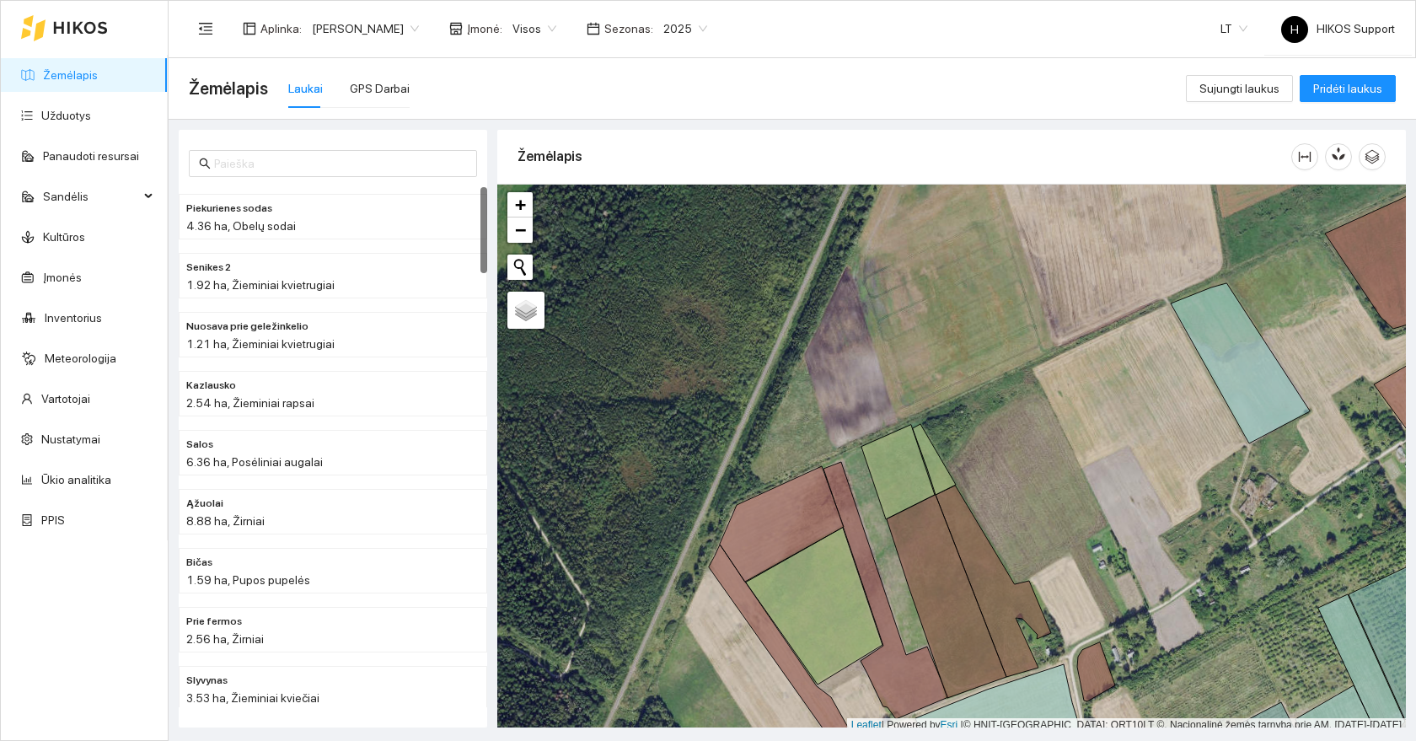
scroll to position [5, 0]
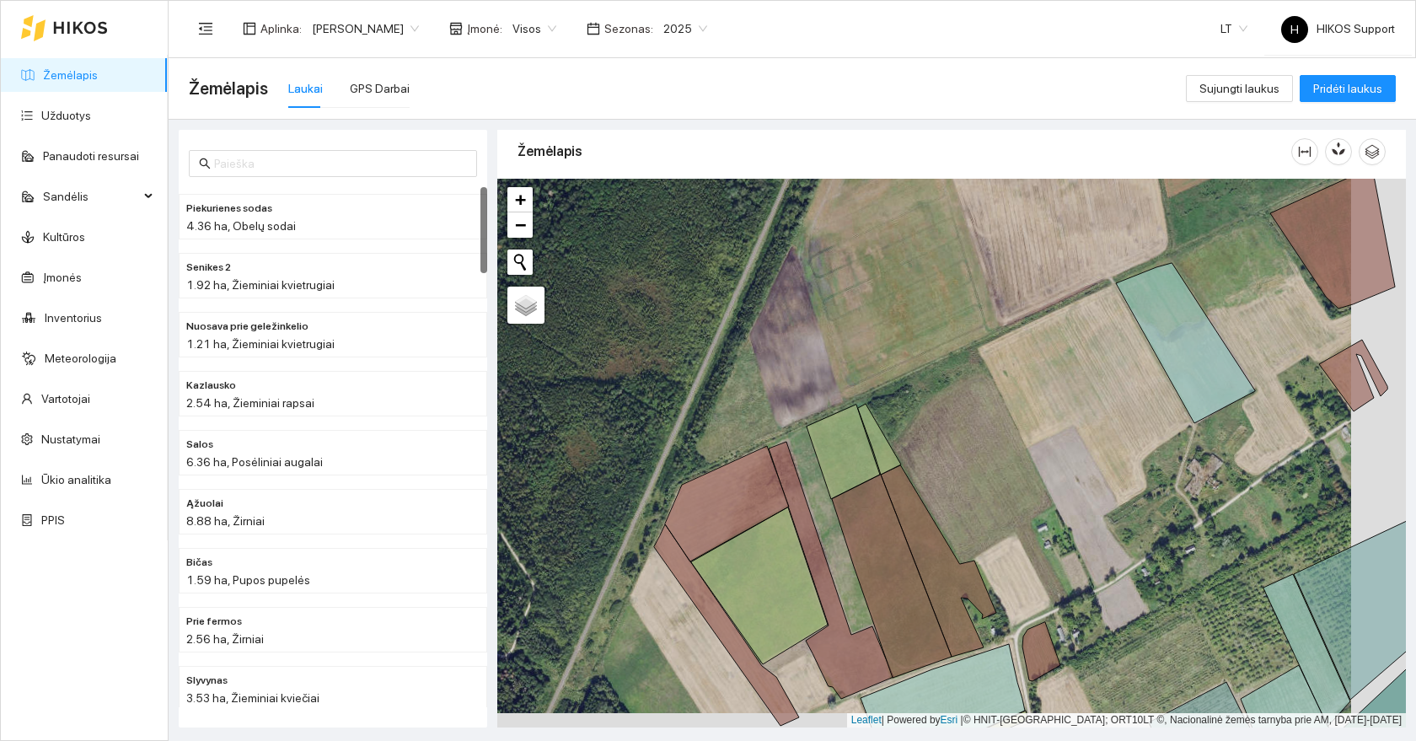
drag, startPoint x: 1081, startPoint y: 490, endPoint x: 791, endPoint y: 361, distance: 317.3
click at [791, 361] on div at bounding box center [951, 453] width 909 height 549
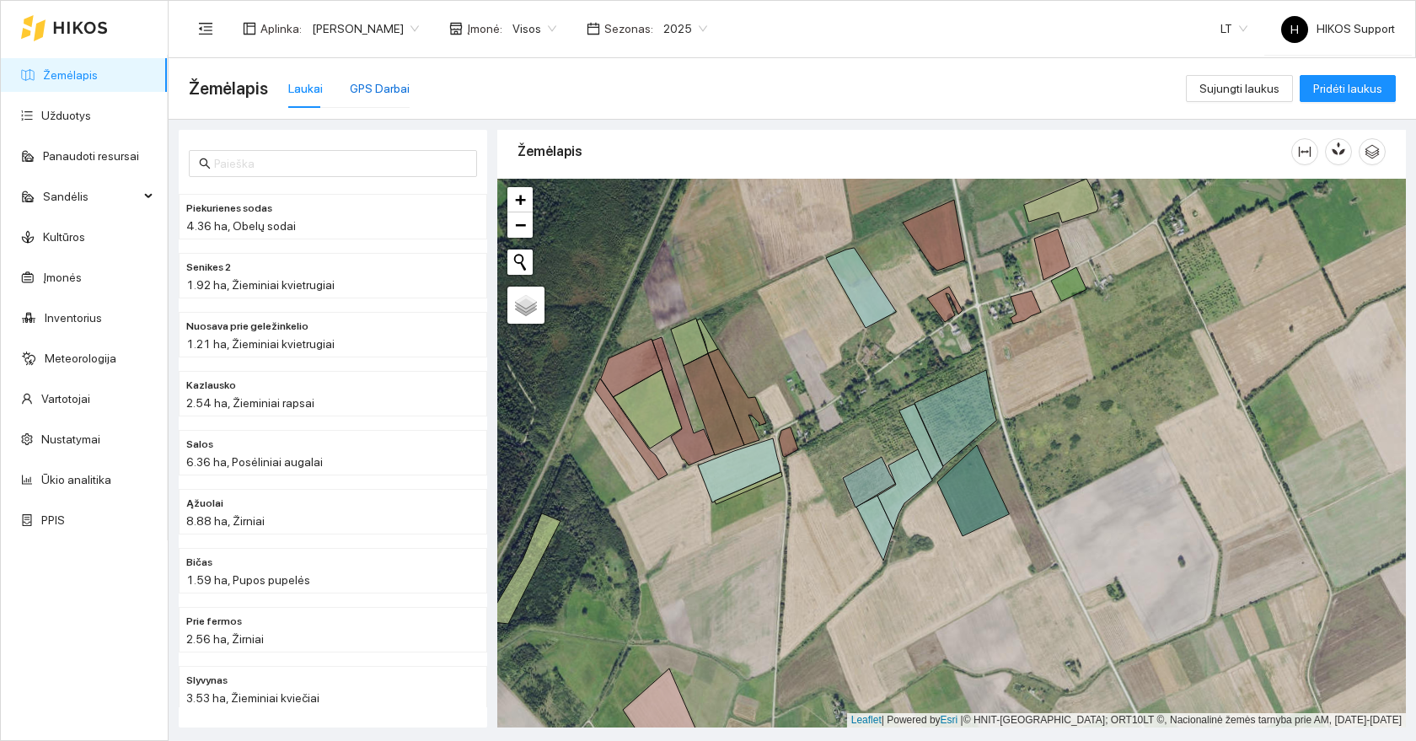
click at [386, 85] on div "GPS Darbai" at bounding box center [380, 88] width 60 height 19
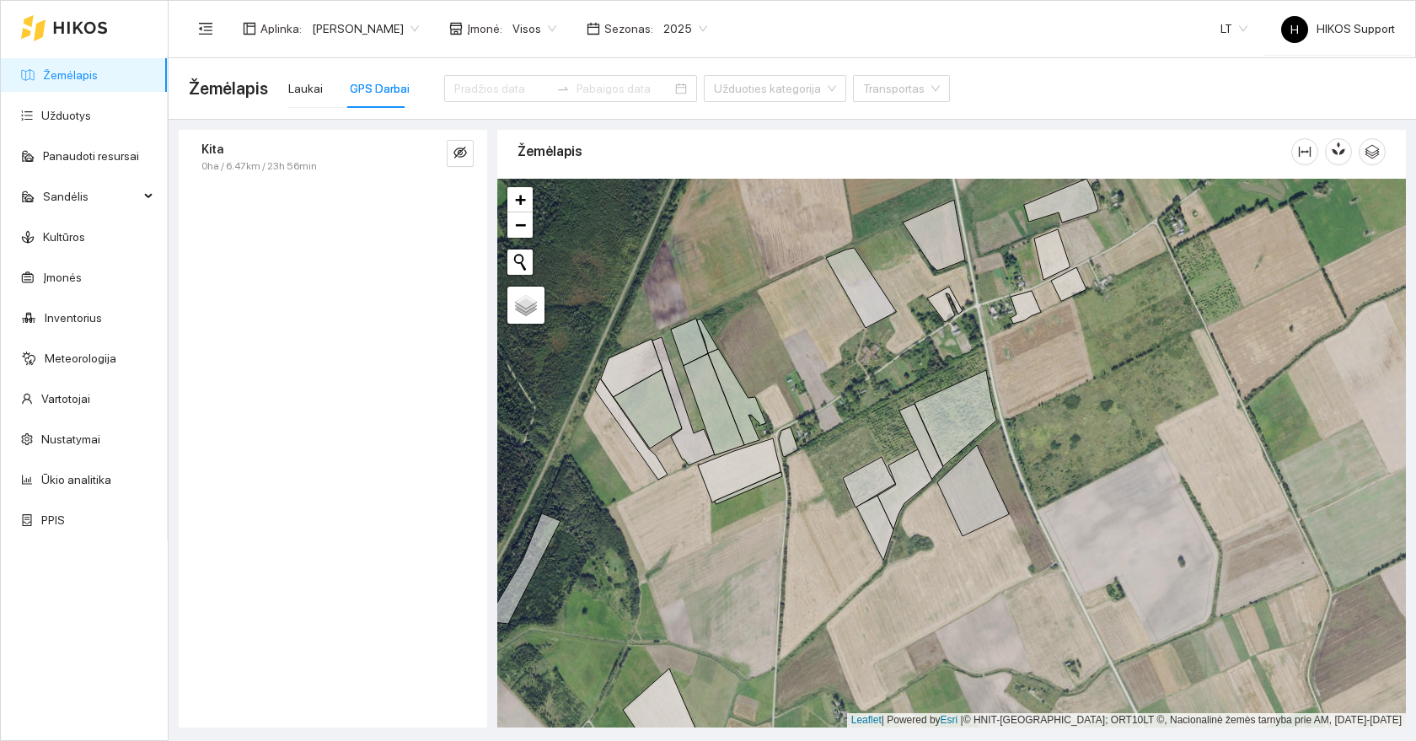
click at [69, 78] on link "Žemėlapis" at bounding box center [70, 74] width 55 height 13
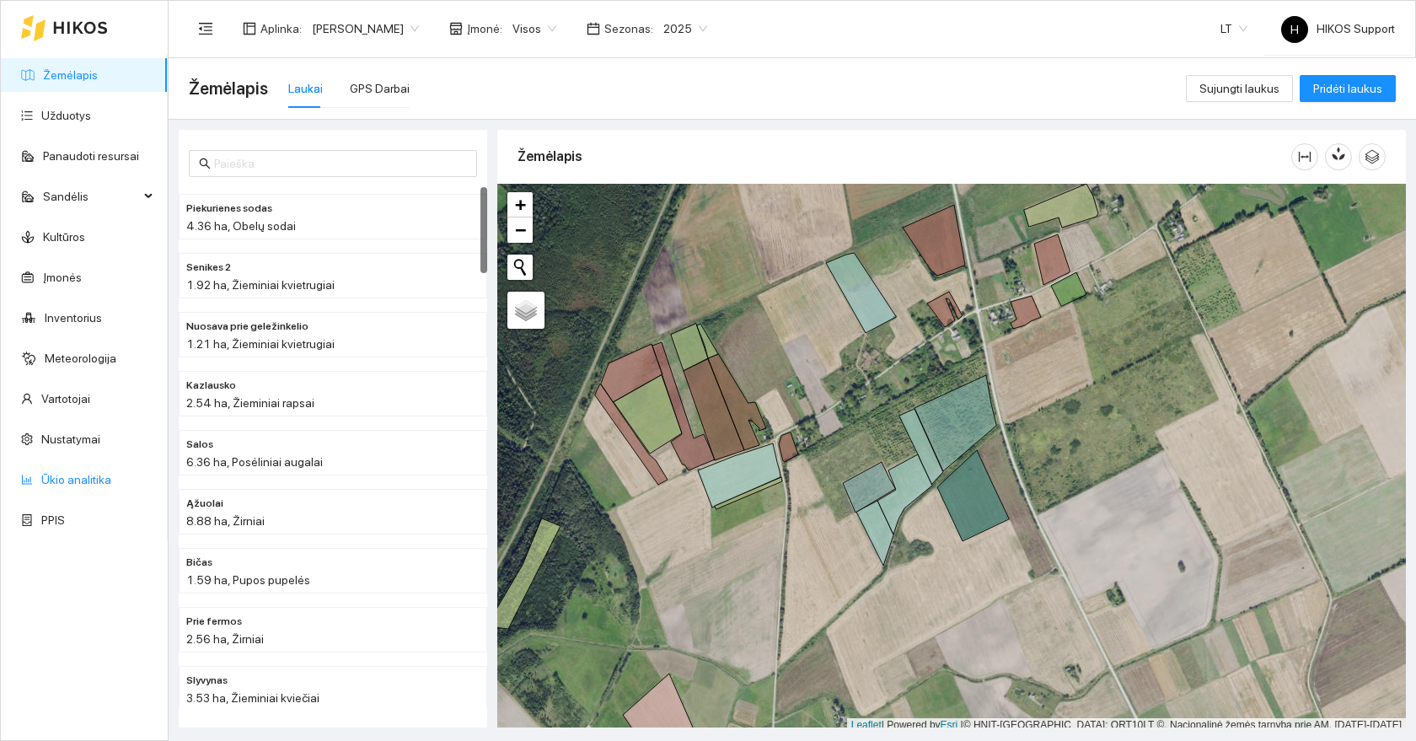
click at [80, 474] on link "Ūkio analitika" at bounding box center [76, 479] width 70 height 13
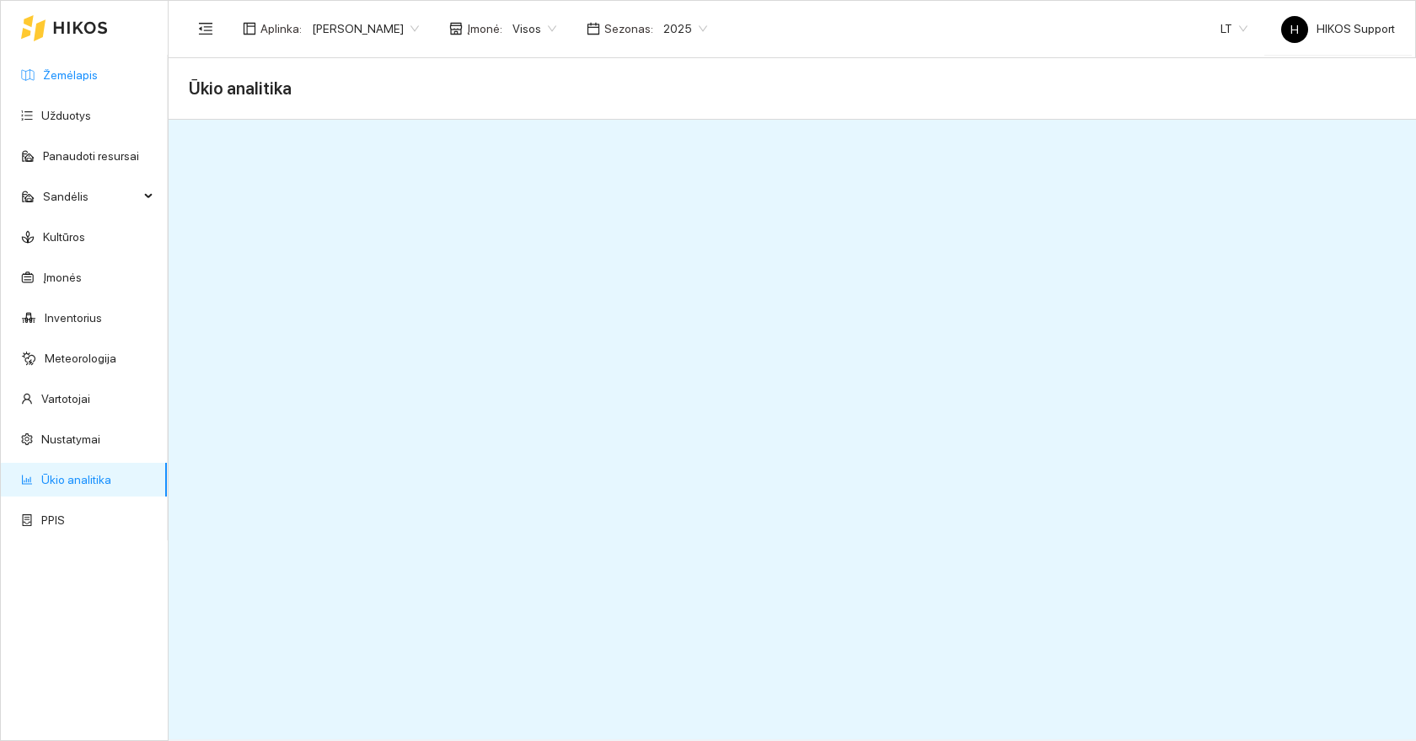
click at [53, 68] on link "Žemėlapis" at bounding box center [70, 74] width 55 height 13
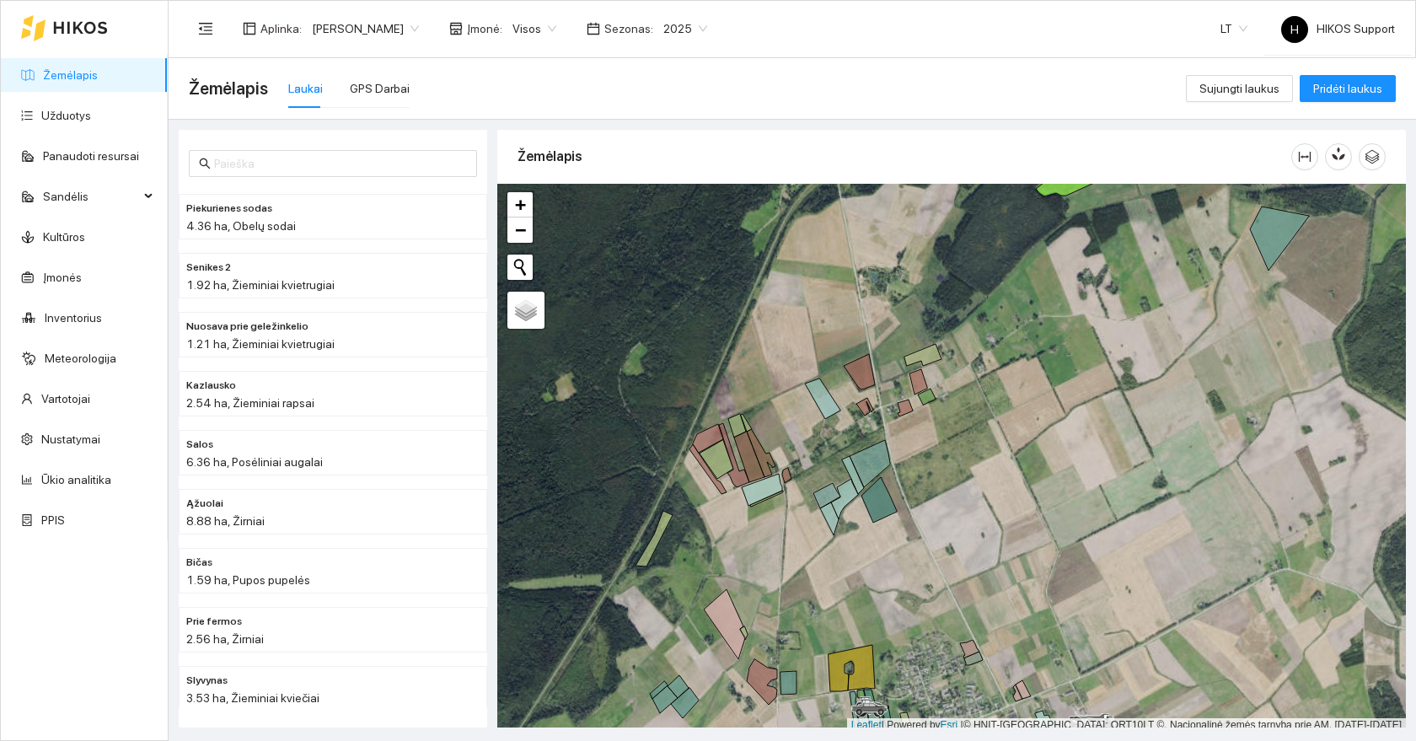
scroll to position [5, 0]
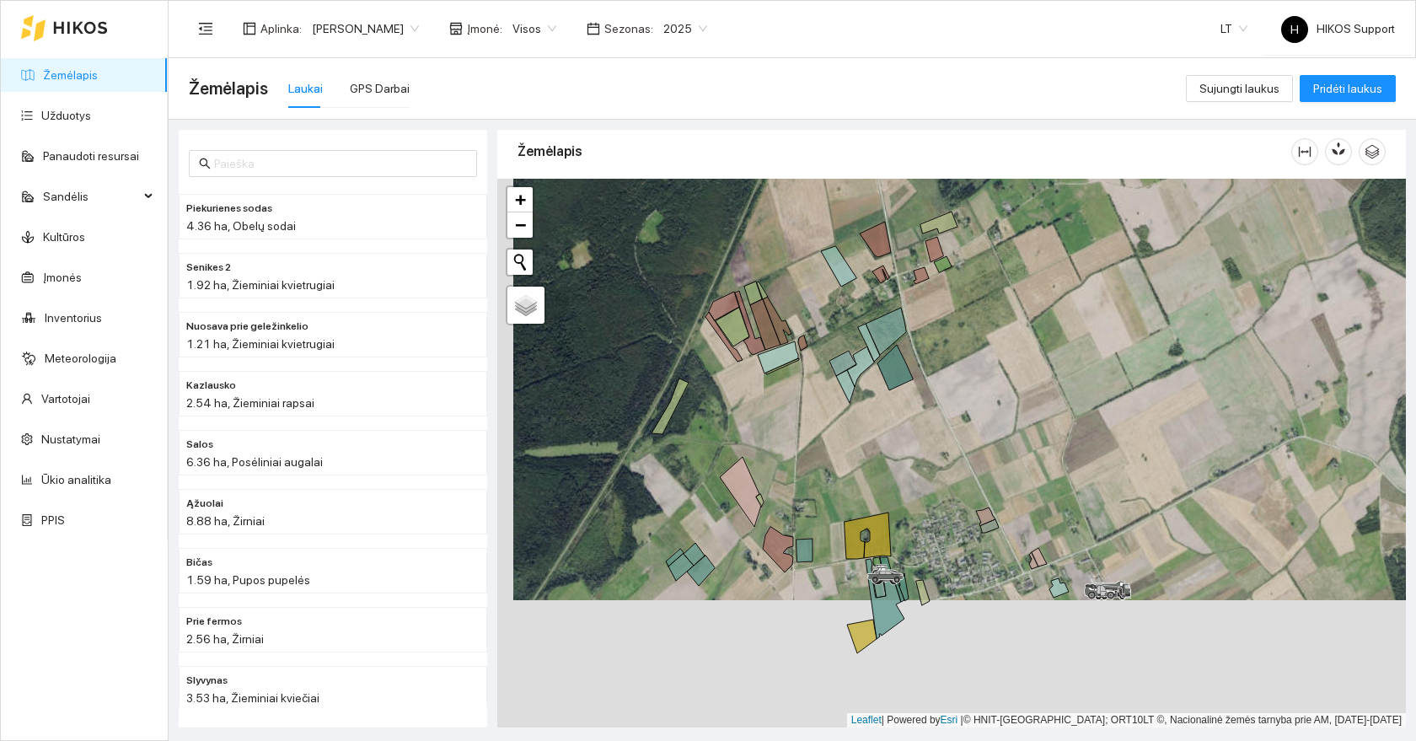
drag, startPoint x: 818, startPoint y: 572, endPoint x: 834, endPoint y: 443, distance: 129.9
click at [834, 443] on div at bounding box center [951, 453] width 909 height 549
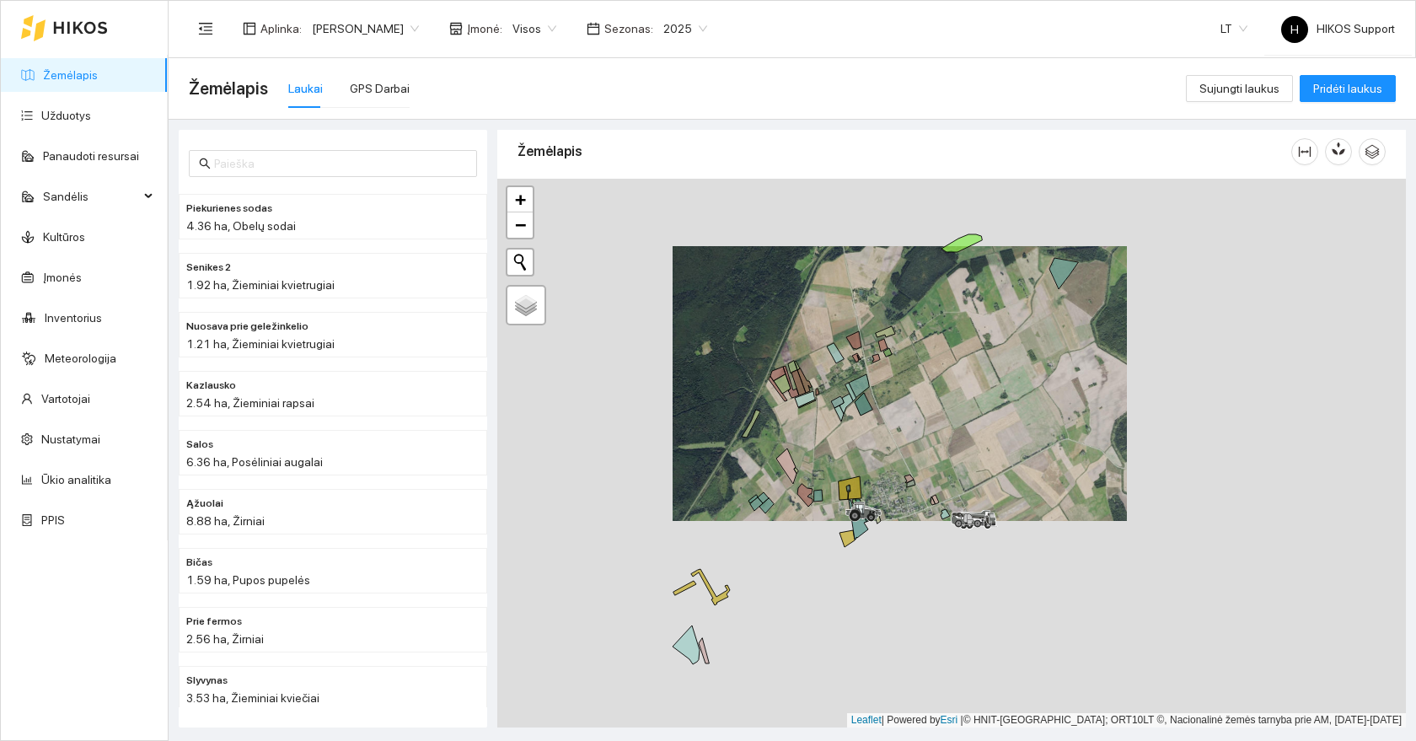
click at [663, 20] on span "2025" at bounding box center [685, 28] width 44 height 25
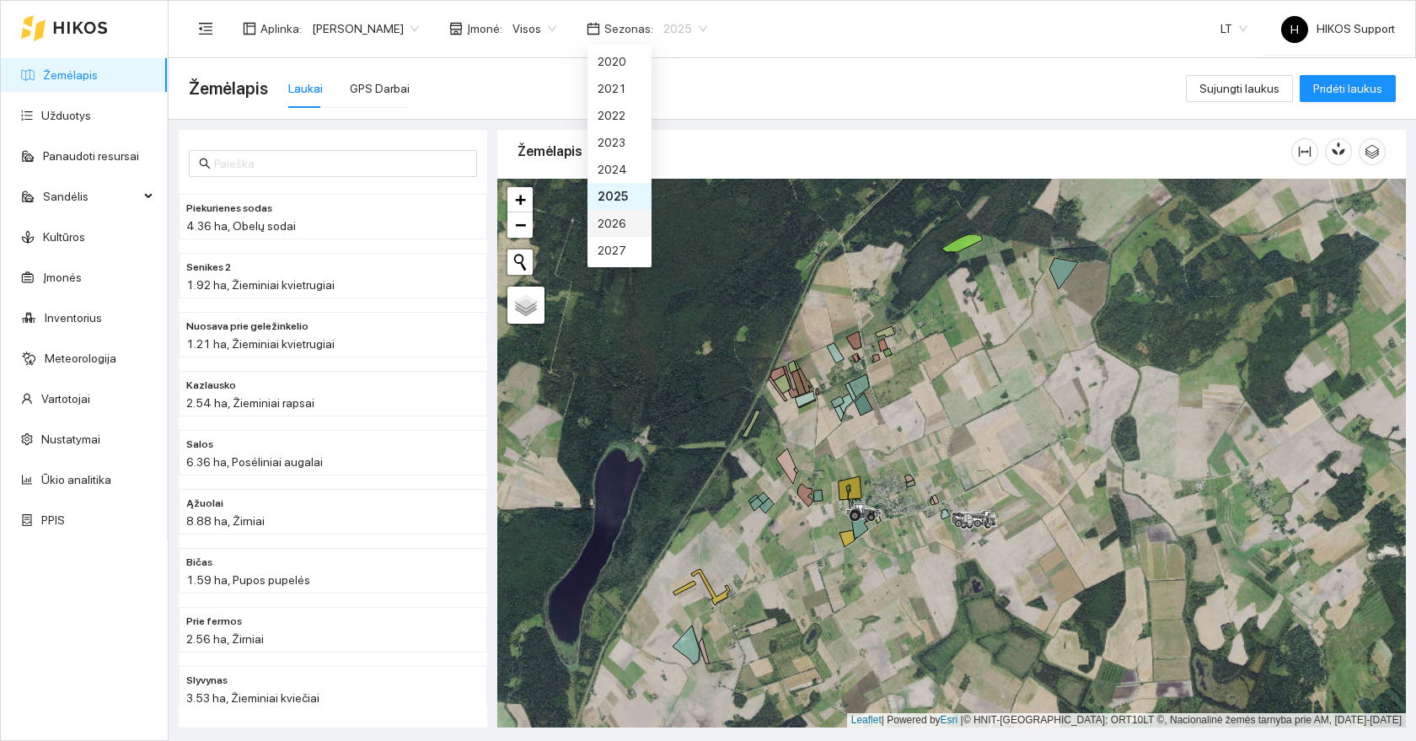
click at [625, 225] on div "2026" at bounding box center [620, 223] width 44 height 19
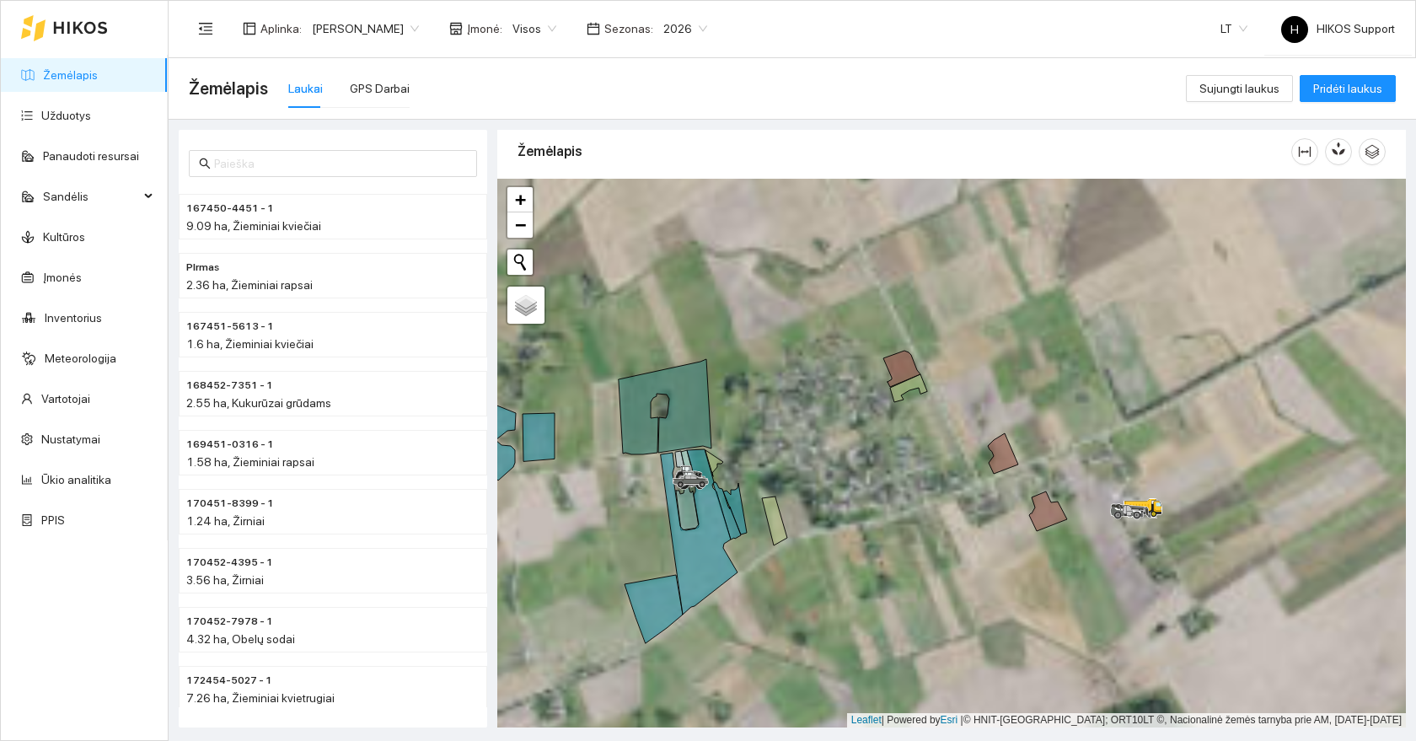
drag, startPoint x: 1242, startPoint y: 658, endPoint x: 976, endPoint y: 486, distance: 317.5
click at [976, 486] on div at bounding box center [951, 453] width 909 height 549
